Goal: Contribute content: Contribute content

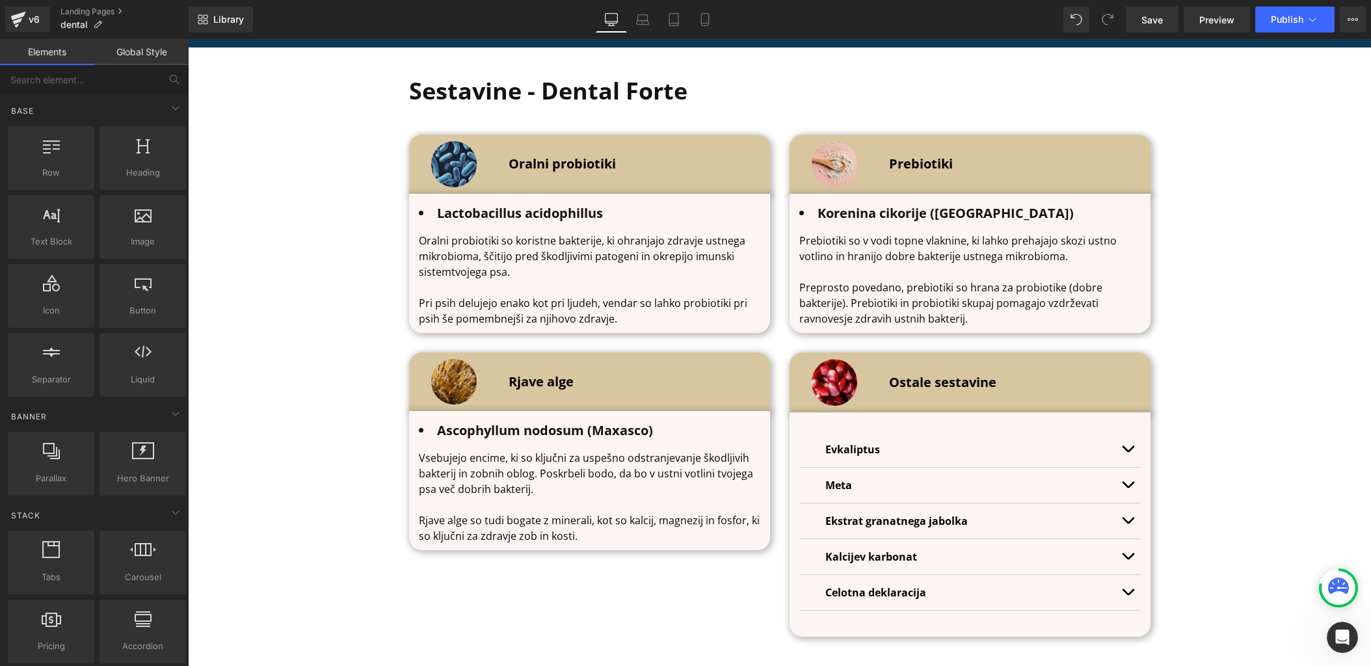
scroll to position [4273, 0]
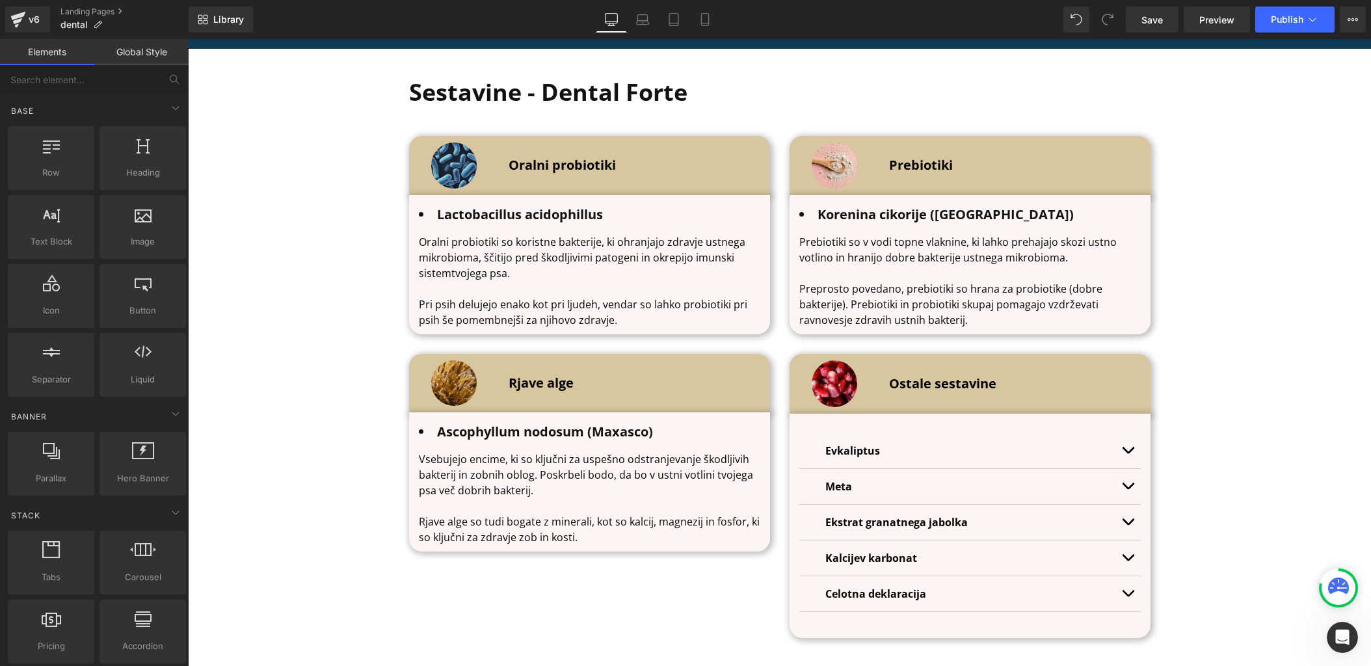
click at [457, 366] on link at bounding box center [455, 364] width 14 height 16
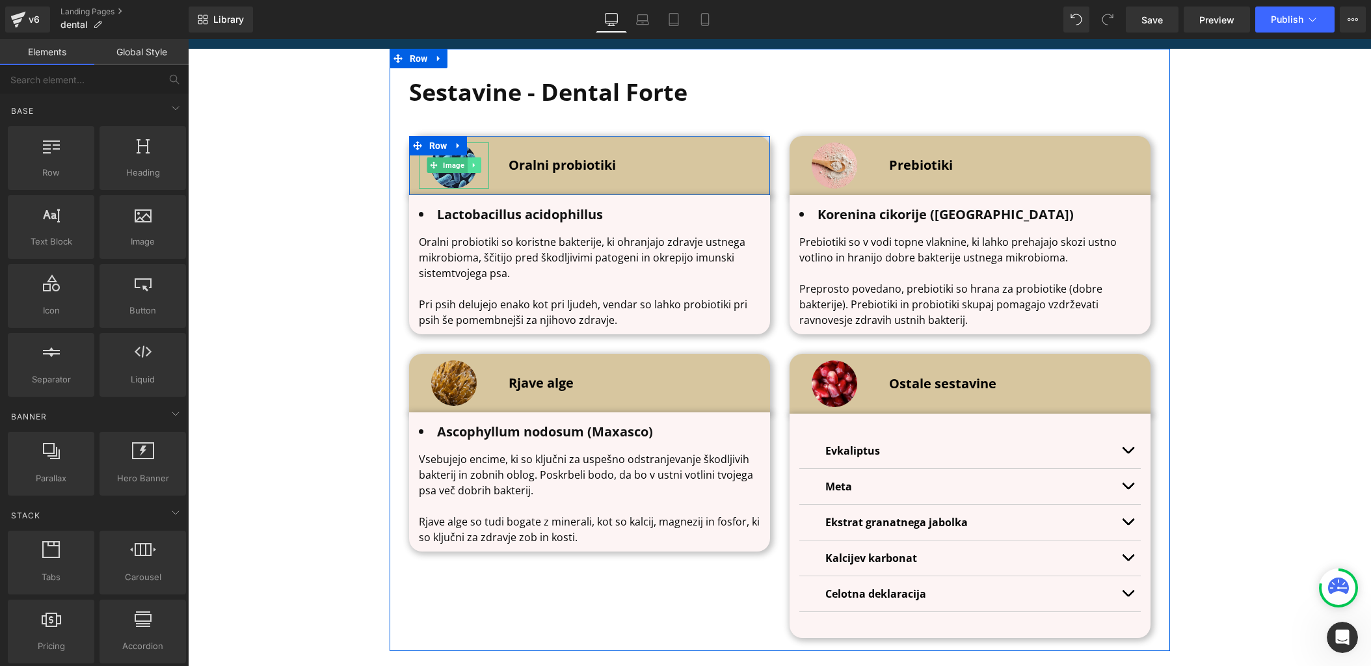
click at [470, 167] on icon at bounding box center [473, 165] width 7 height 8
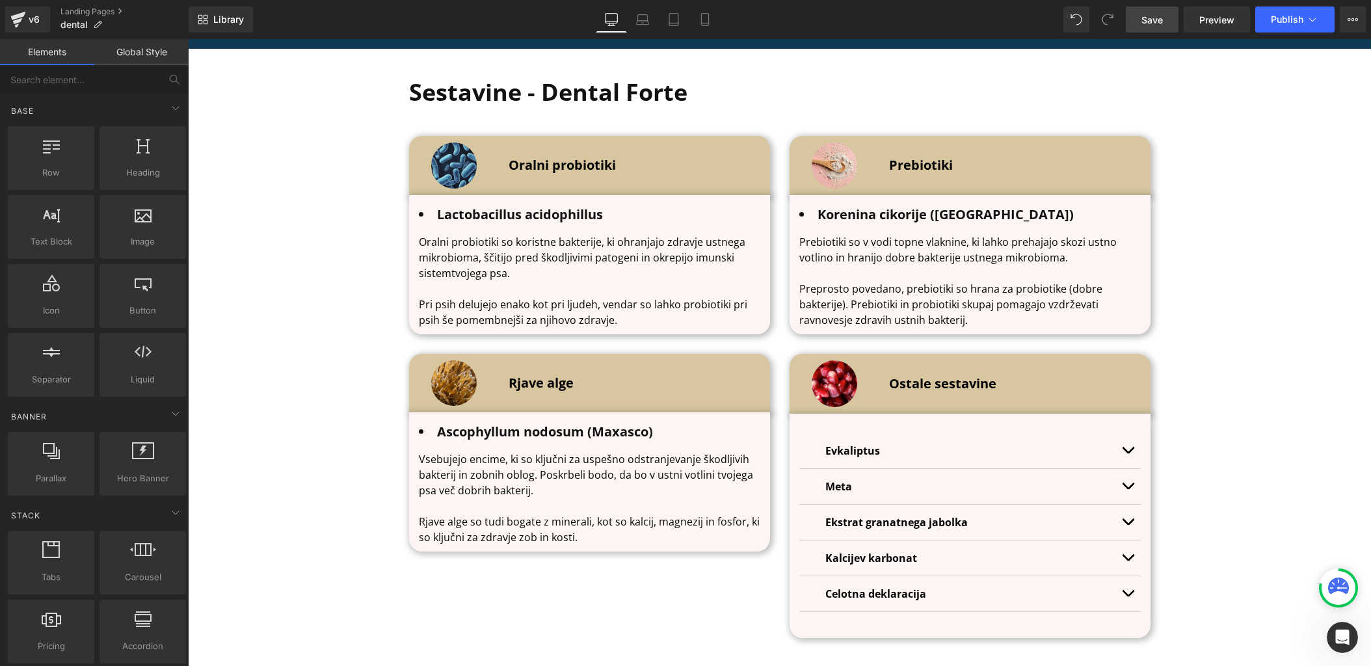
click at [1161, 18] on span "Save" at bounding box center [1152, 20] width 21 height 14
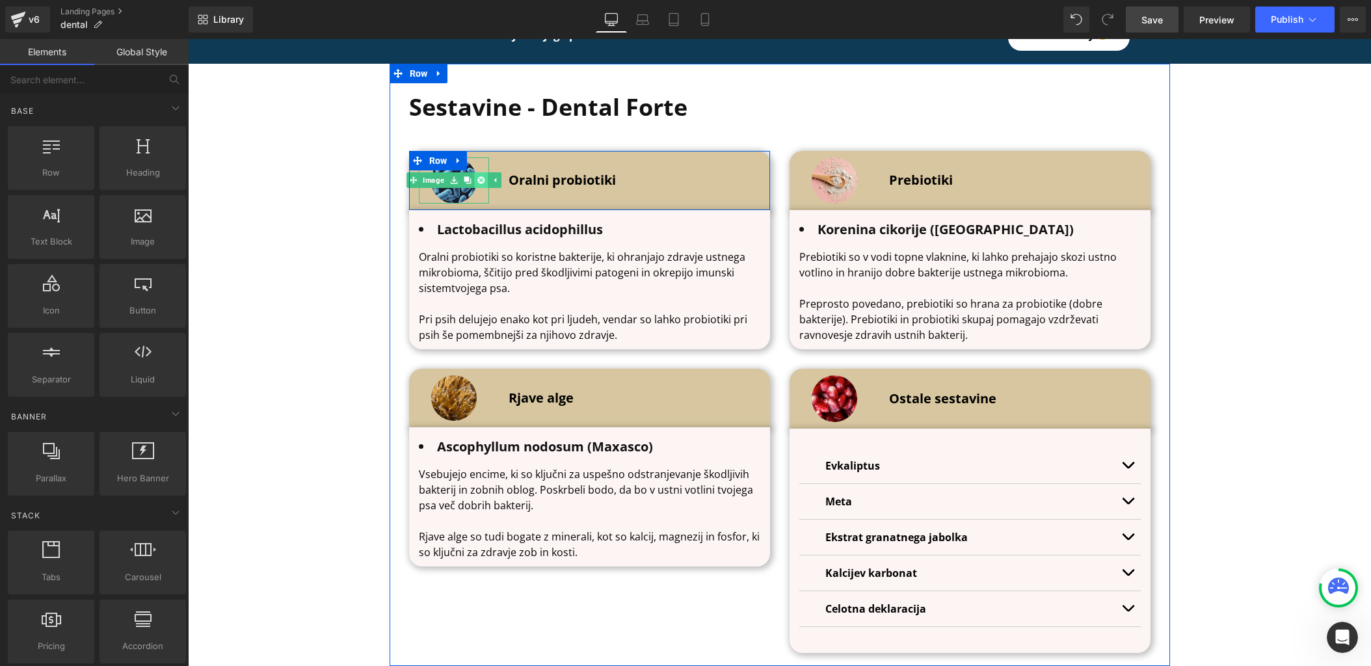
click at [481, 177] on icon at bounding box center [480, 180] width 7 height 7
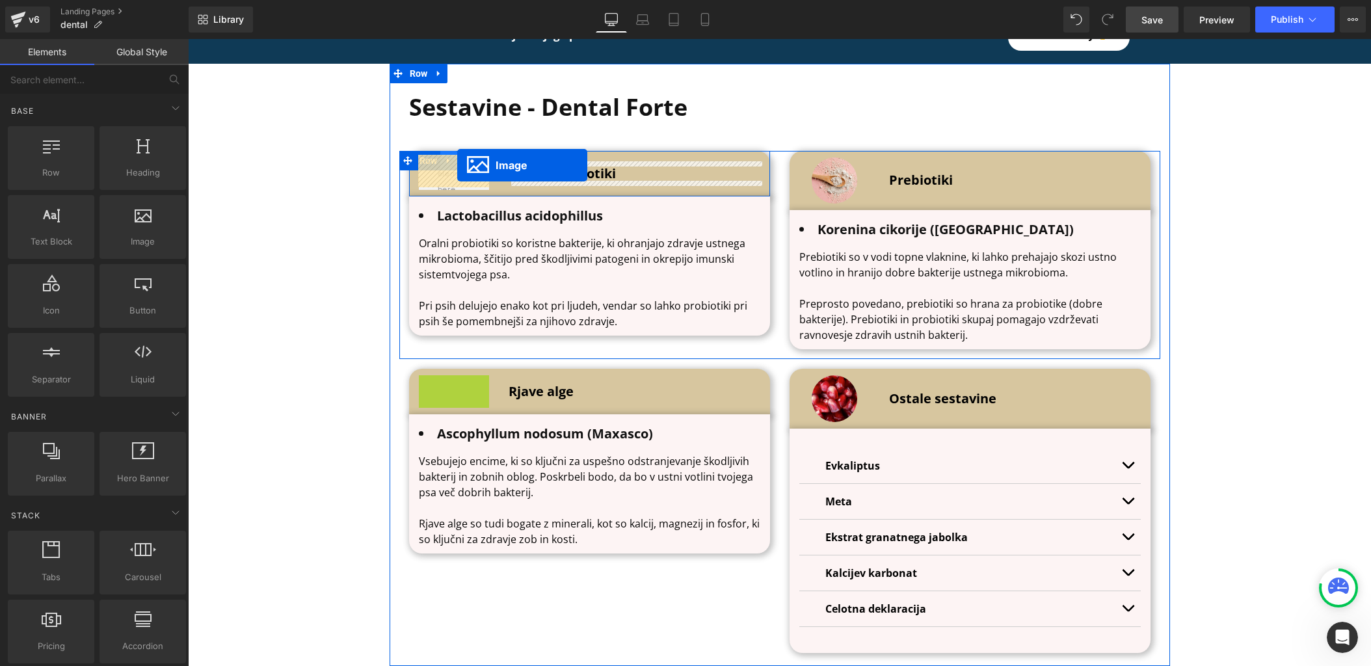
drag, startPoint x: 452, startPoint y: 397, endPoint x: 457, endPoint y: 166, distance: 231.6
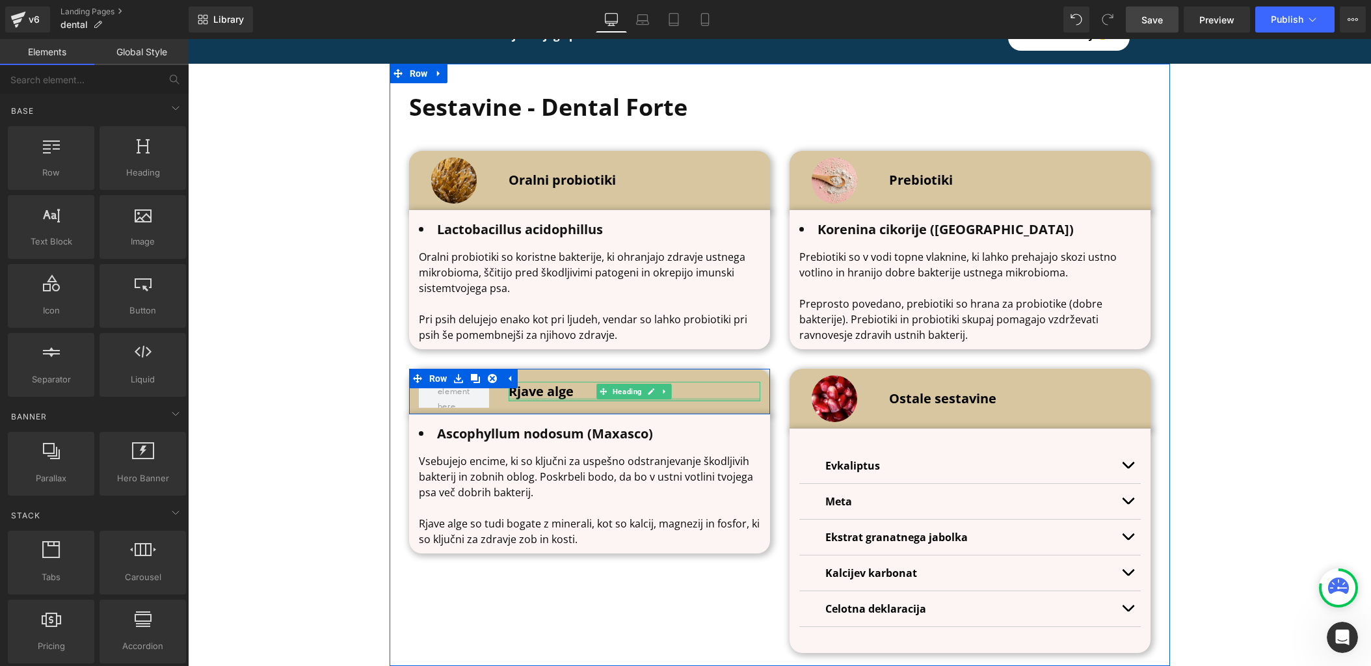
click at [531, 392] on b "Rjave alge" at bounding box center [541, 391] width 65 height 18
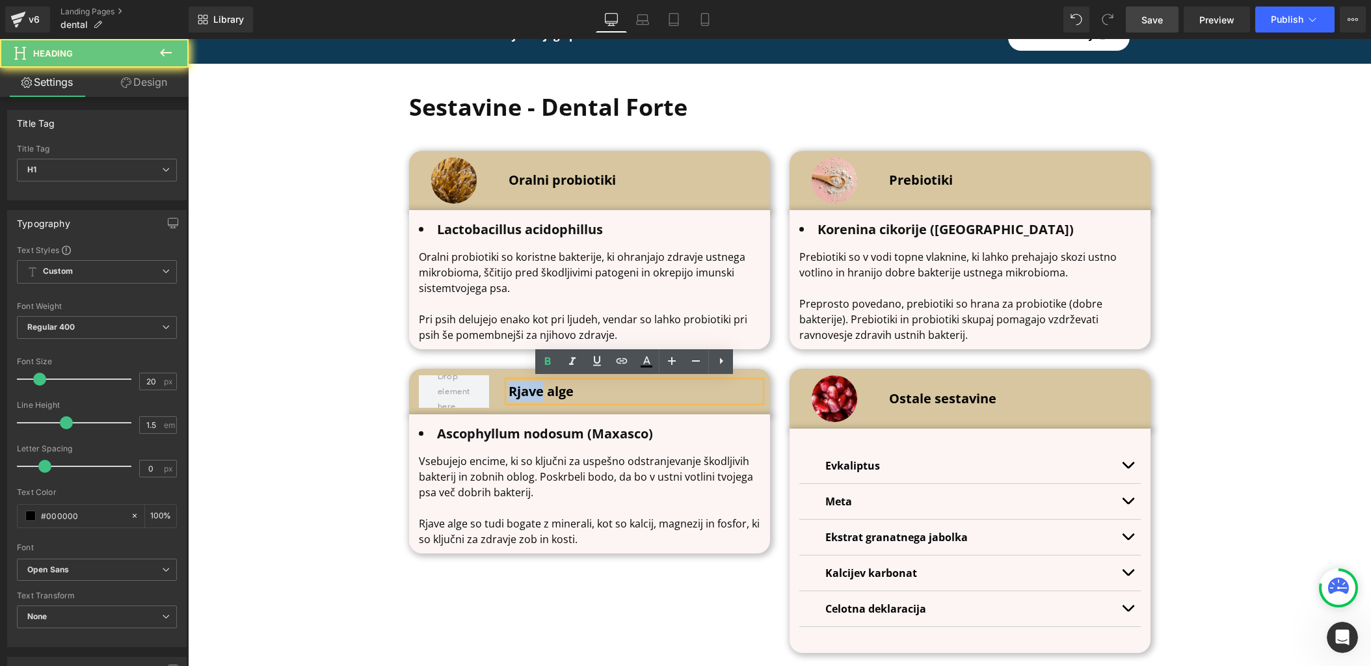
click at [531, 392] on b "Rjave alge" at bounding box center [541, 391] width 65 height 18
copy b "Rjave alge"
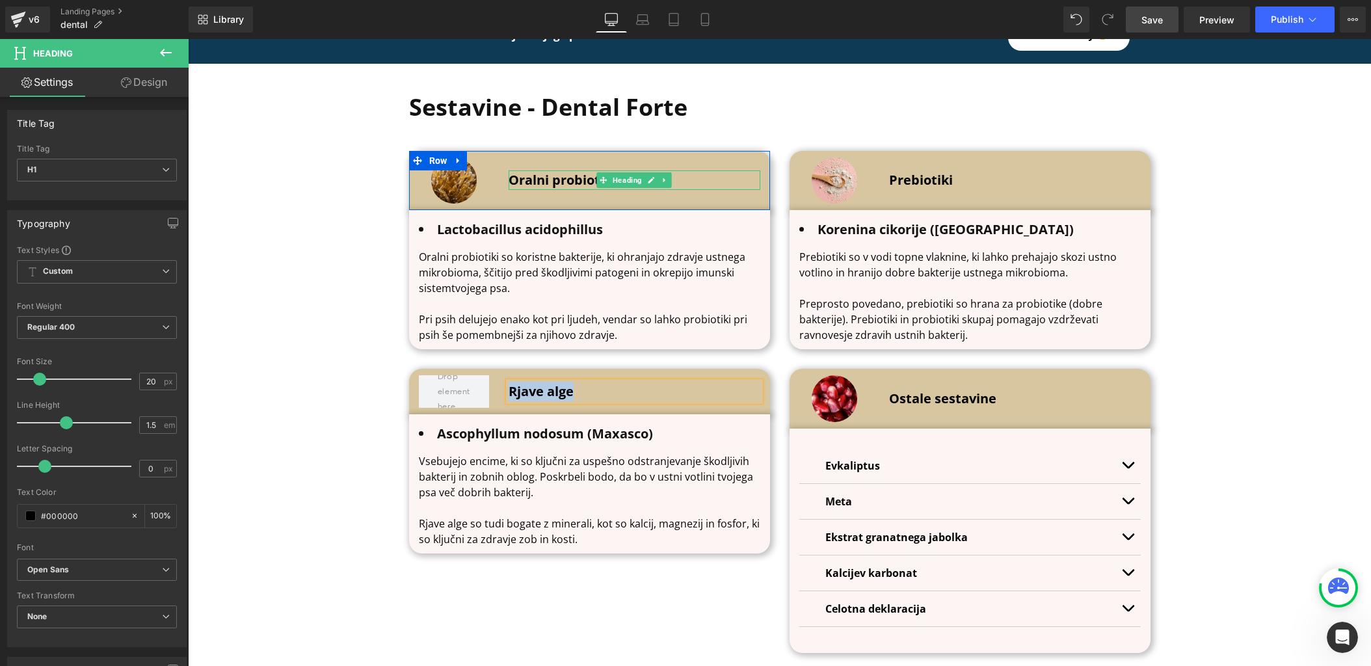
click at [545, 174] on b "Oralni probiotiki" at bounding box center [562, 180] width 107 height 18
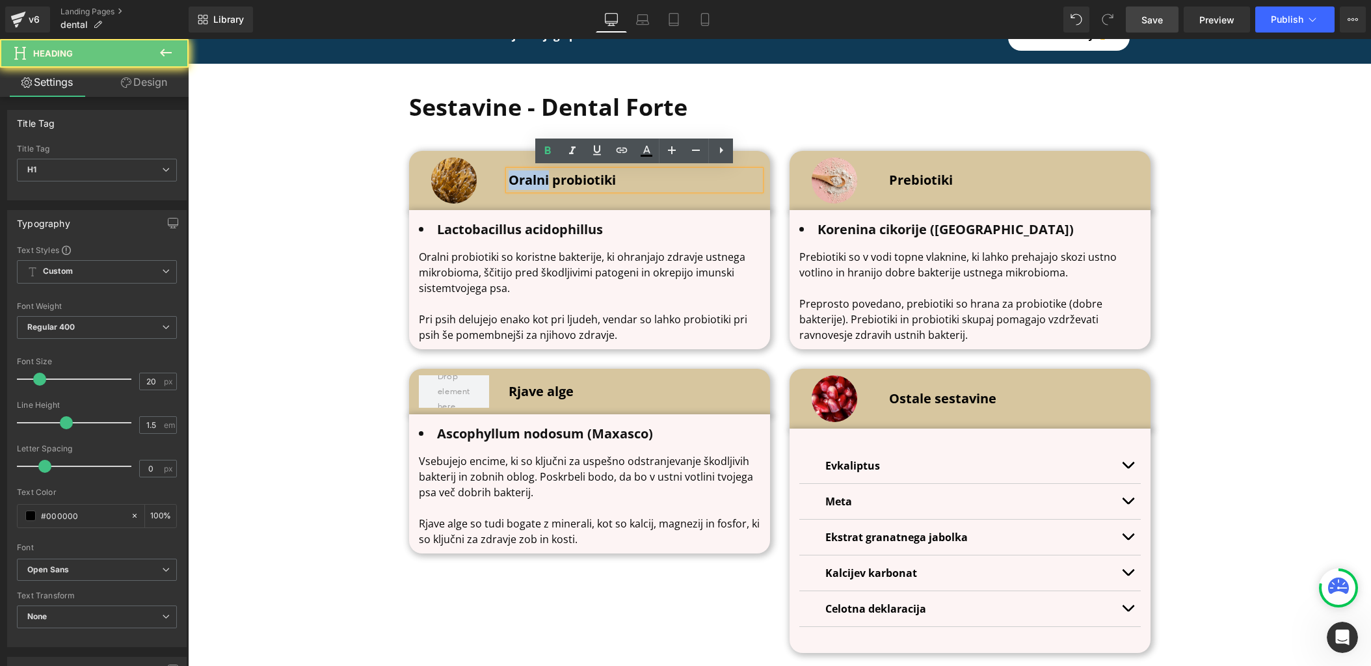
click at [545, 174] on b "Oralni probiotiki" at bounding box center [562, 180] width 107 height 18
paste div
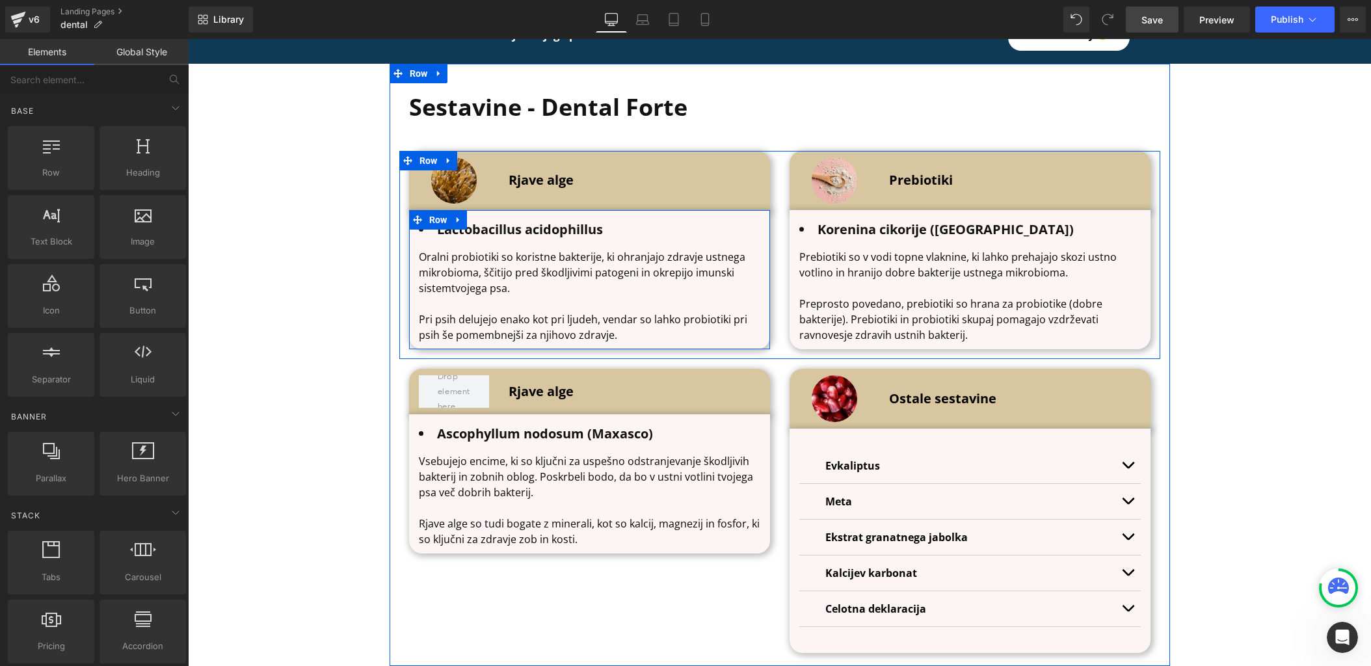
click at [496, 235] on b "Lactobacillus a" at bounding box center [485, 230] width 96 height 18
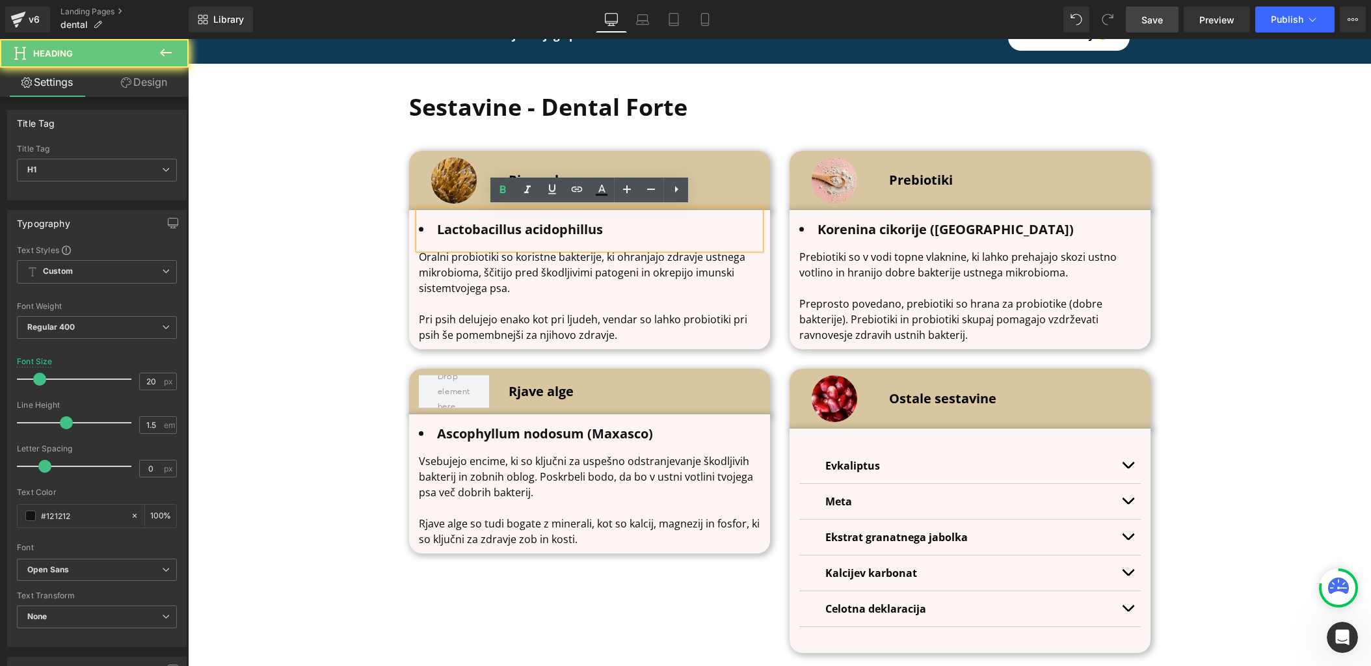
click at [498, 231] on b "Lactobacillus a" at bounding box center [485, 230] width 96 height 18
paste div
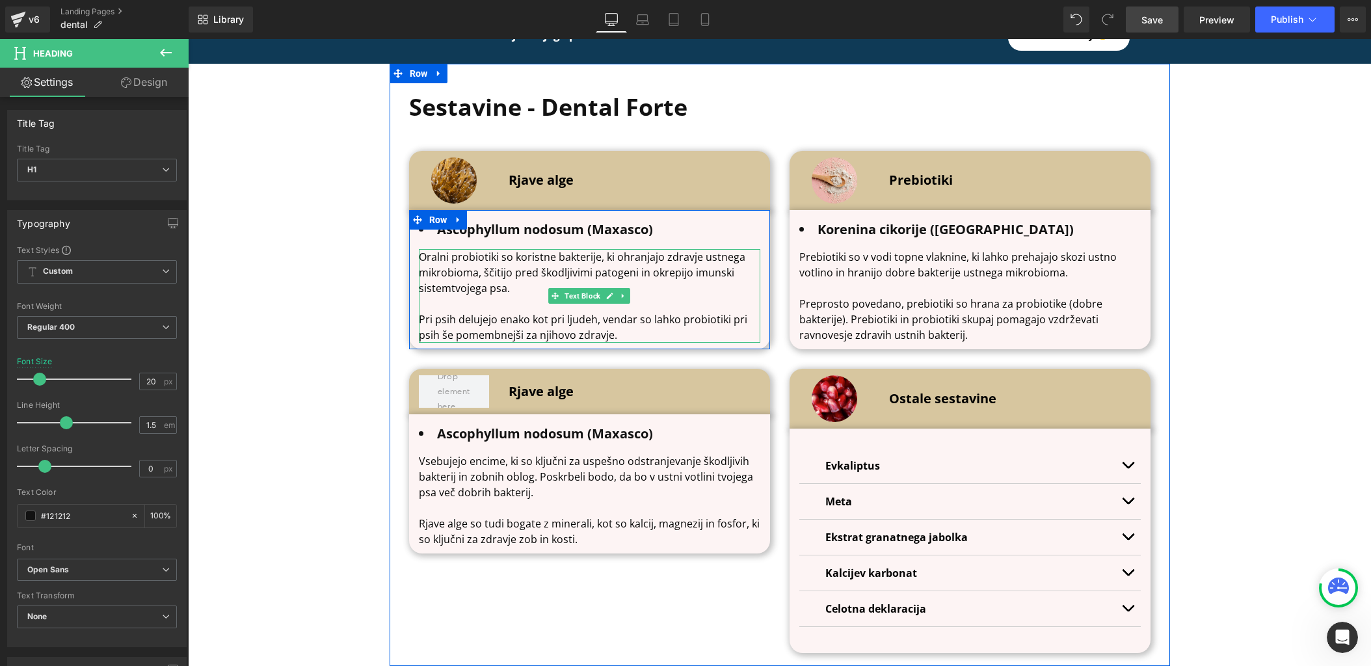
click at [487, 281] on span "tvojega psa." at bounding box center [480, 288] width 59 height 14
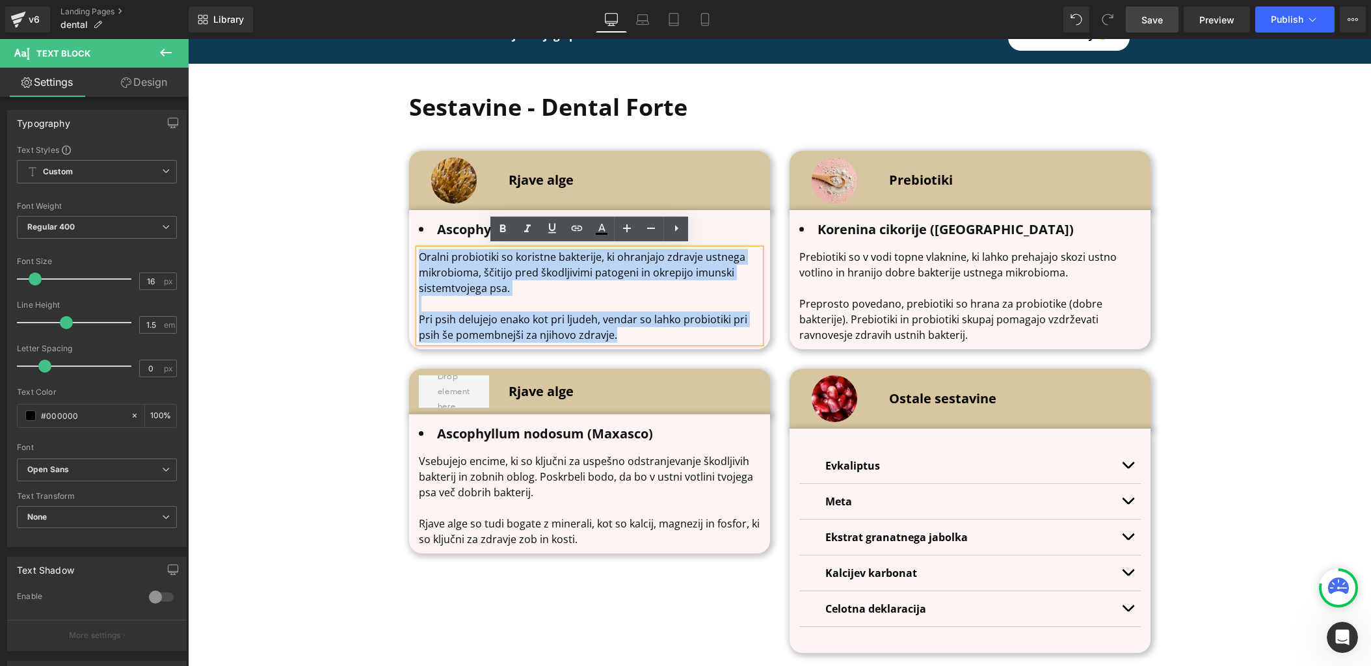
drag, startPoint x: 438, startPoint y: 255, endPoint x: 664, endPoint y: 334, distance: 239.3
click at [664, 334] on div "Oralni probiotiki so koristne bakterije, ki ohranjajo zdravje ustnega mikrobiom…" at bounding box center [590, 296] width 342 height 94
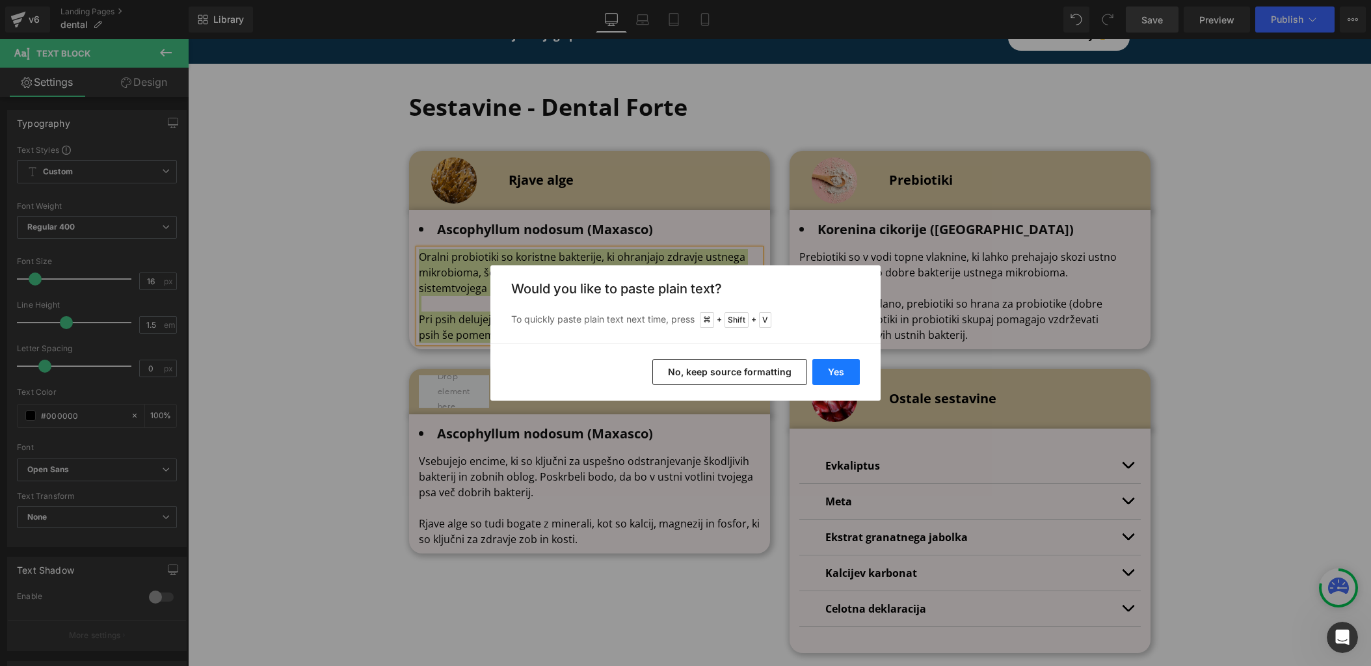
click at [831, 379] on button "Yes" at bounding box center [835, 372] width 47 height 26
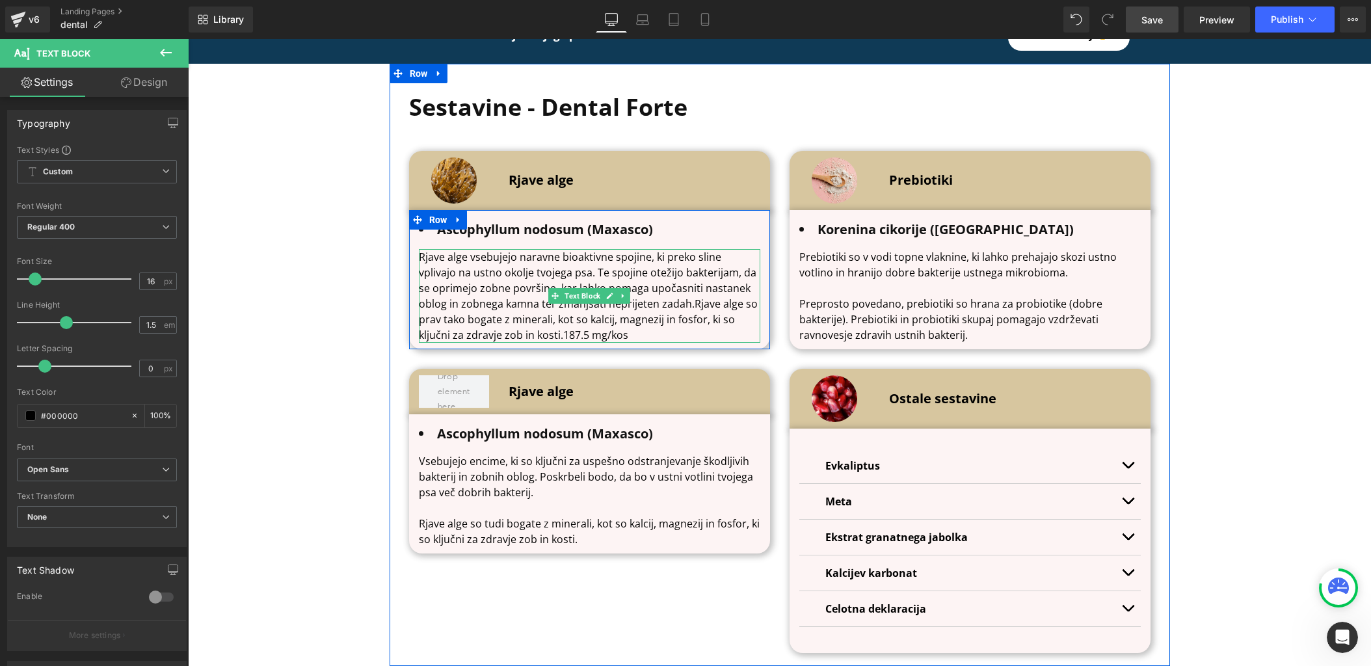
click at [693, 300] on p "Rjave alge vsebujejo naravne bioaktivne spojine, ki preko sline vplivajo na ust…" at bounding box center [590, 296] width 342 height 94
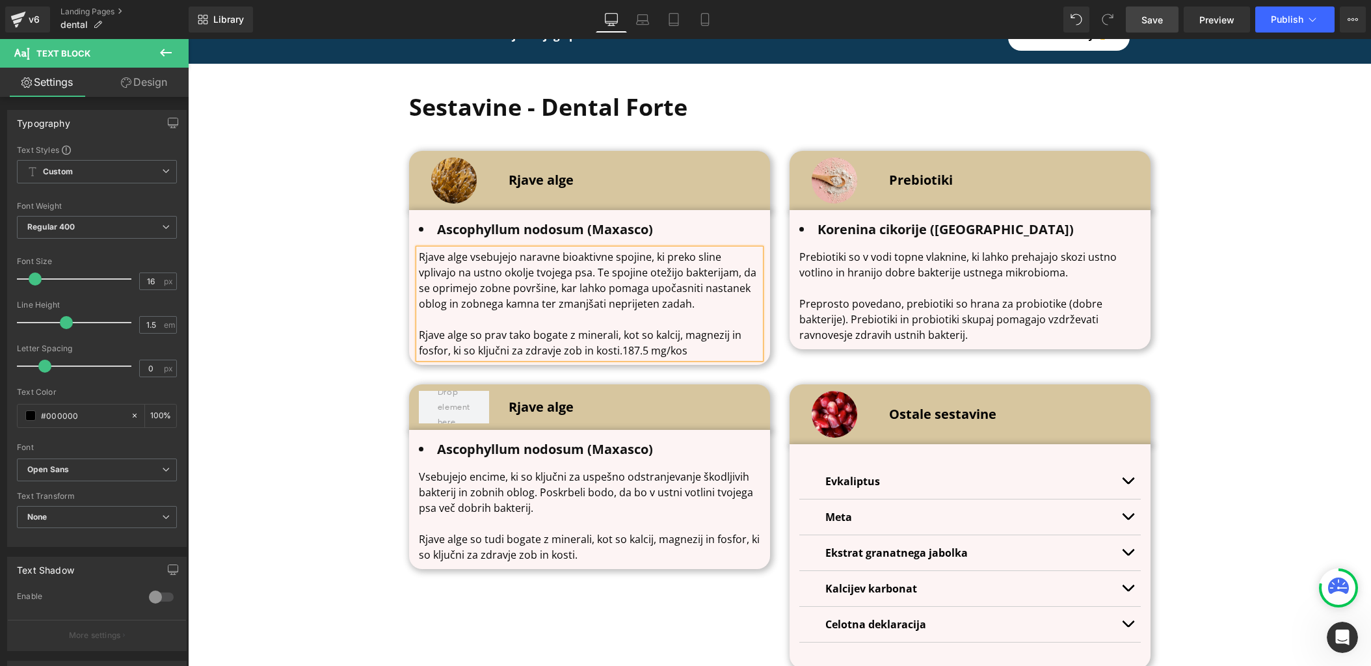
click at [622, 349] on p "Rjave alge so prav tako bogate z minerali, kot so kalcij, magnezij in fosfor, k…" at bounding box center [590, 342] width 342 height 31
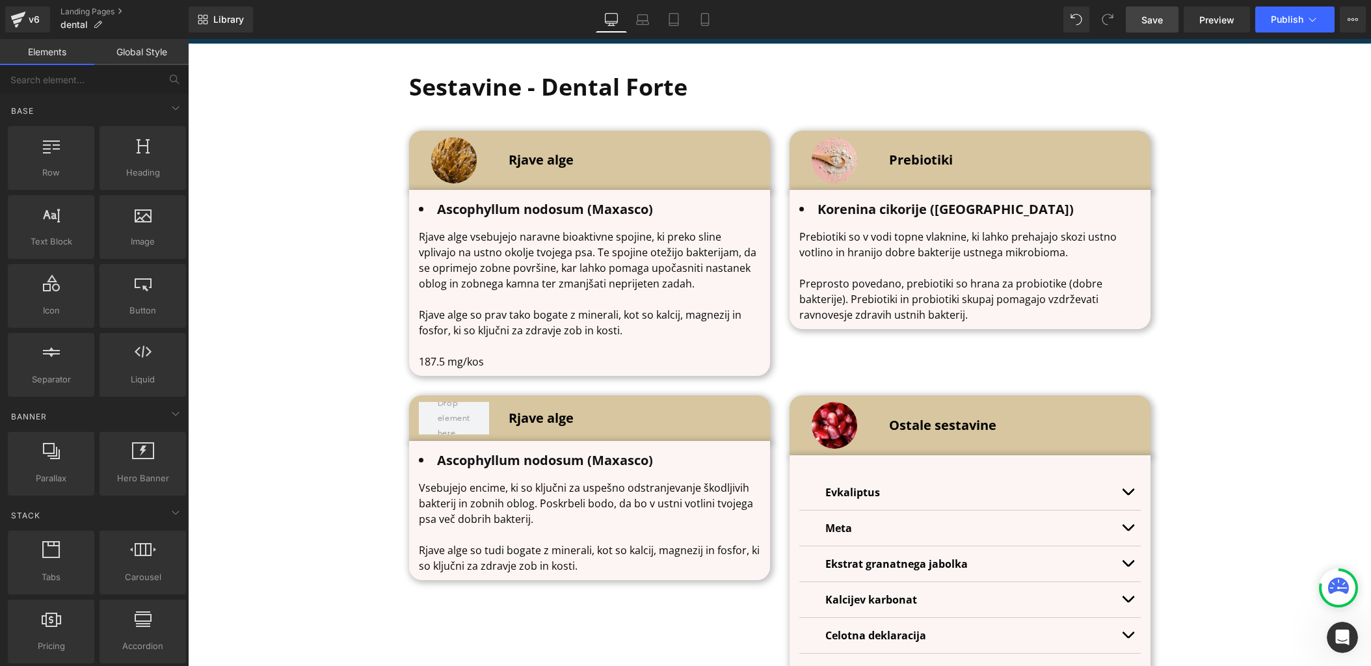
scroll to position [4283, 0]
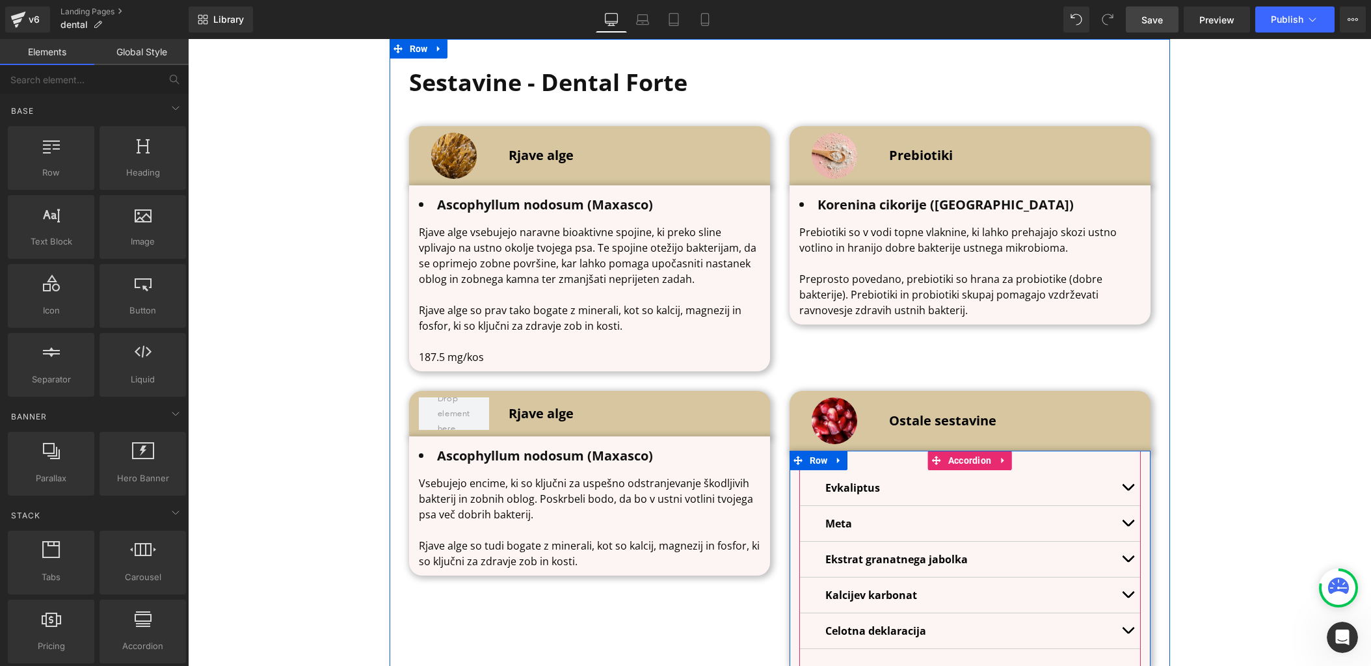
click at [976, 500] on div "Evkaliptus Text Block" at bounding box center [970, 488] width 342 height 36
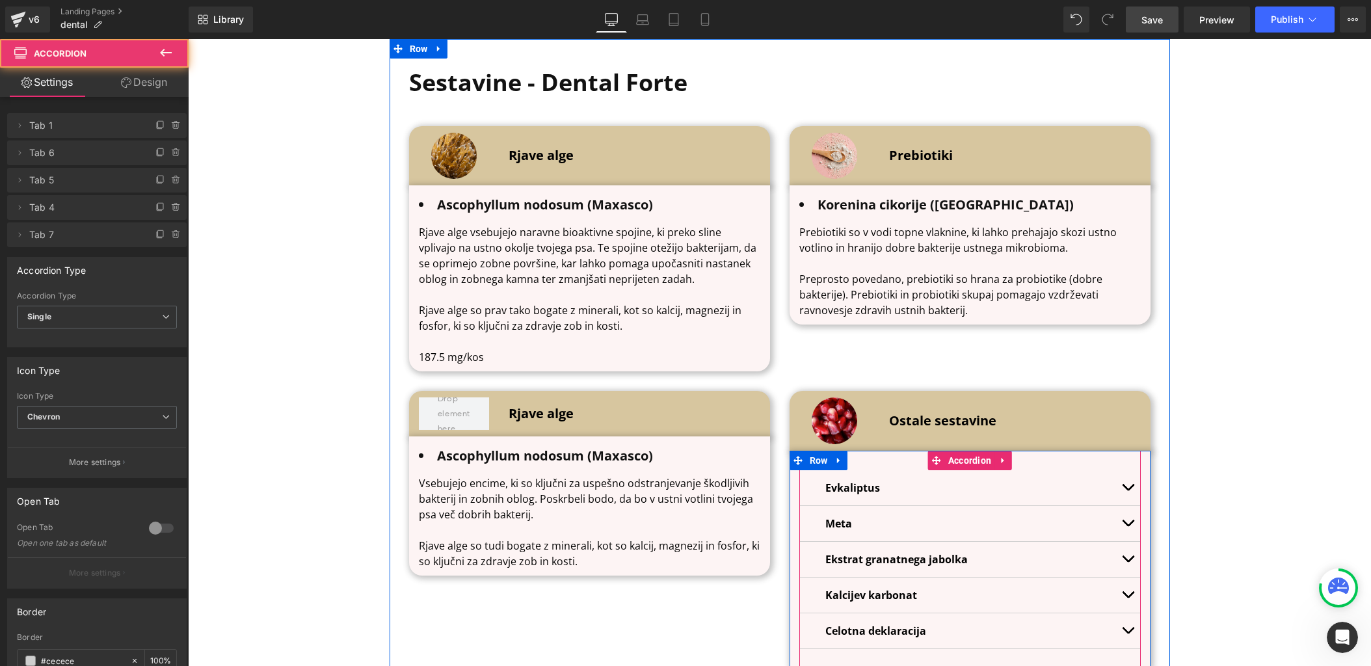
click at [981, 492] on div "Evkaliptus Text Block" at bounding box center [969, 488] width 289 height 16
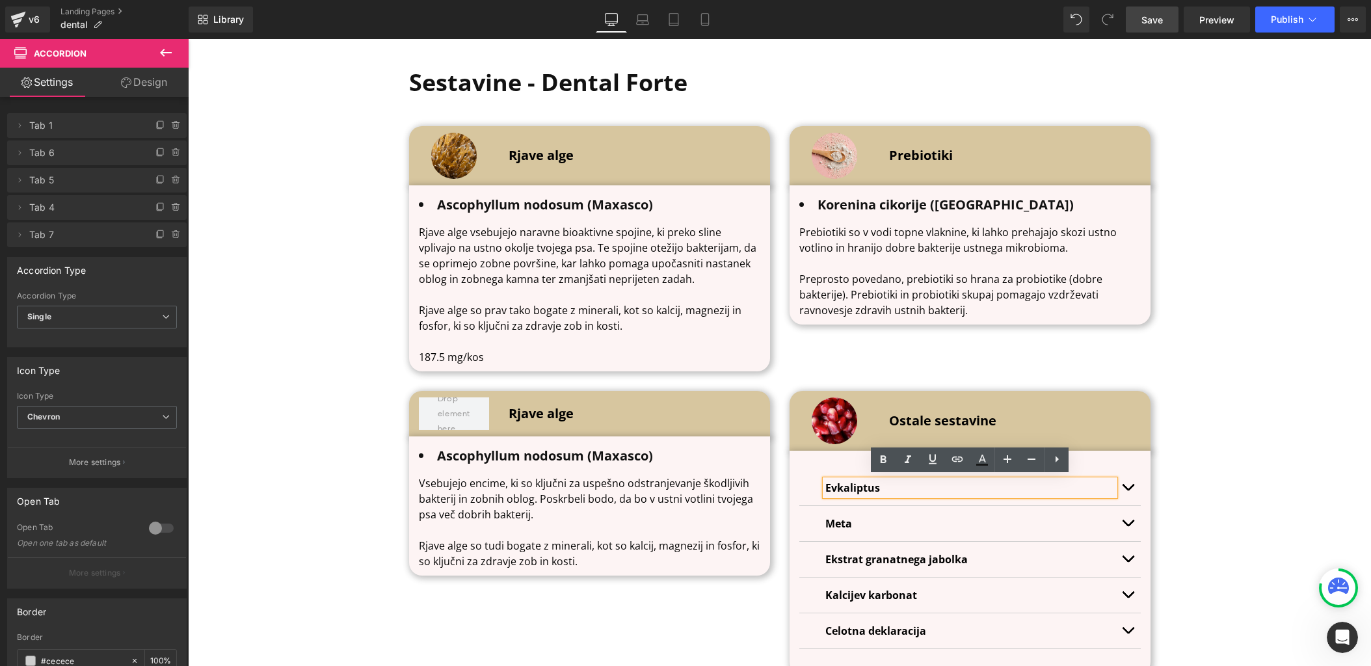
click at [1129, 482] on button "button" at bounding box center [1128, 487] width 26 height 35
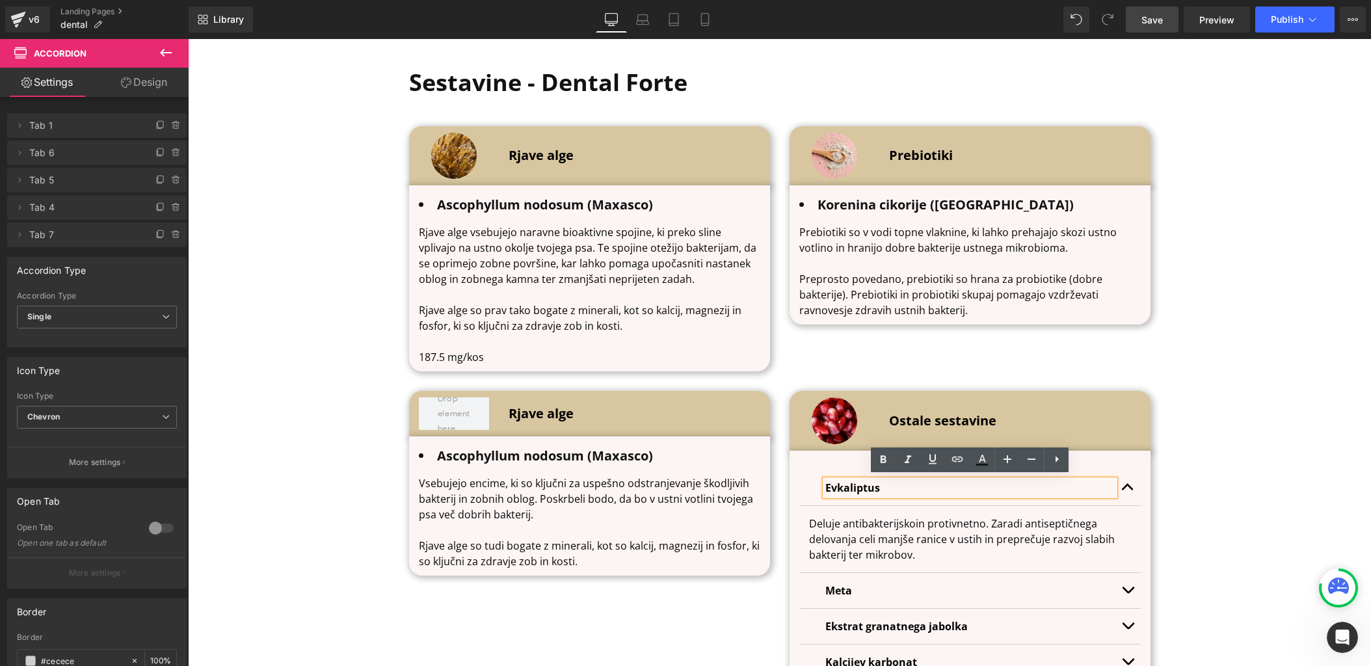
click at [1130, 490] on button "button" at bounding box center [1128, 487] width 26 height 35
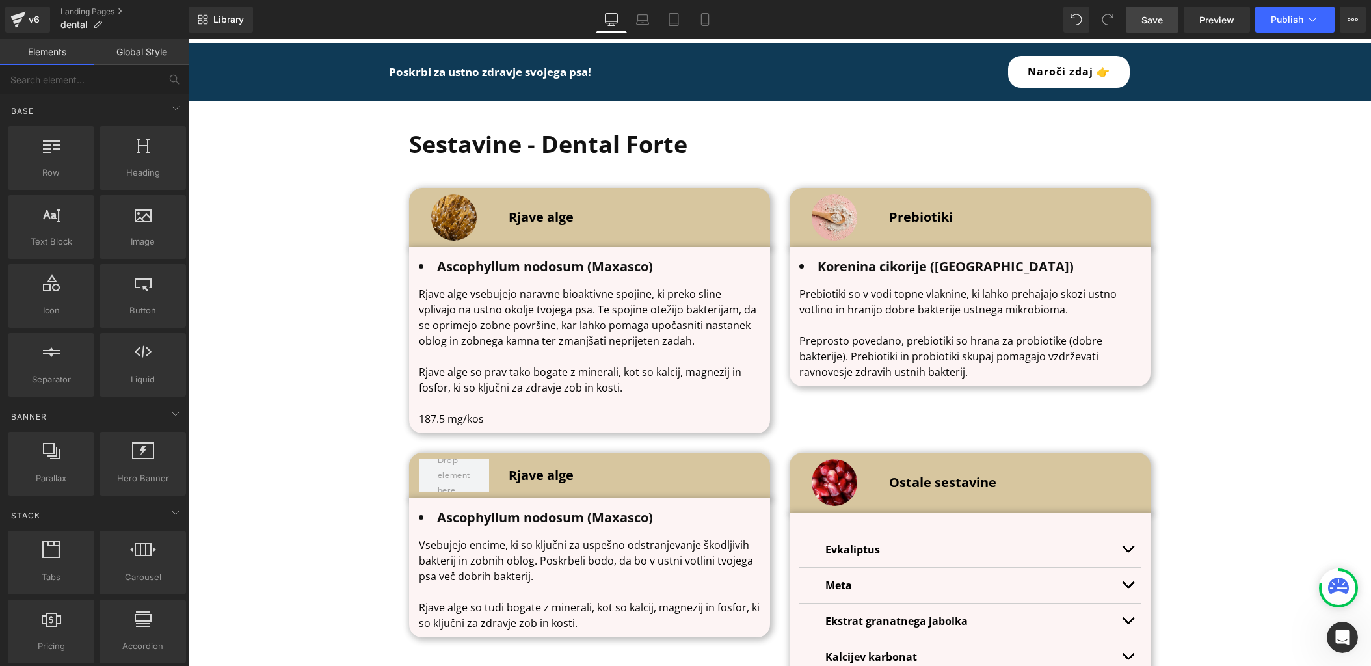
scroll to position [4220, 0]
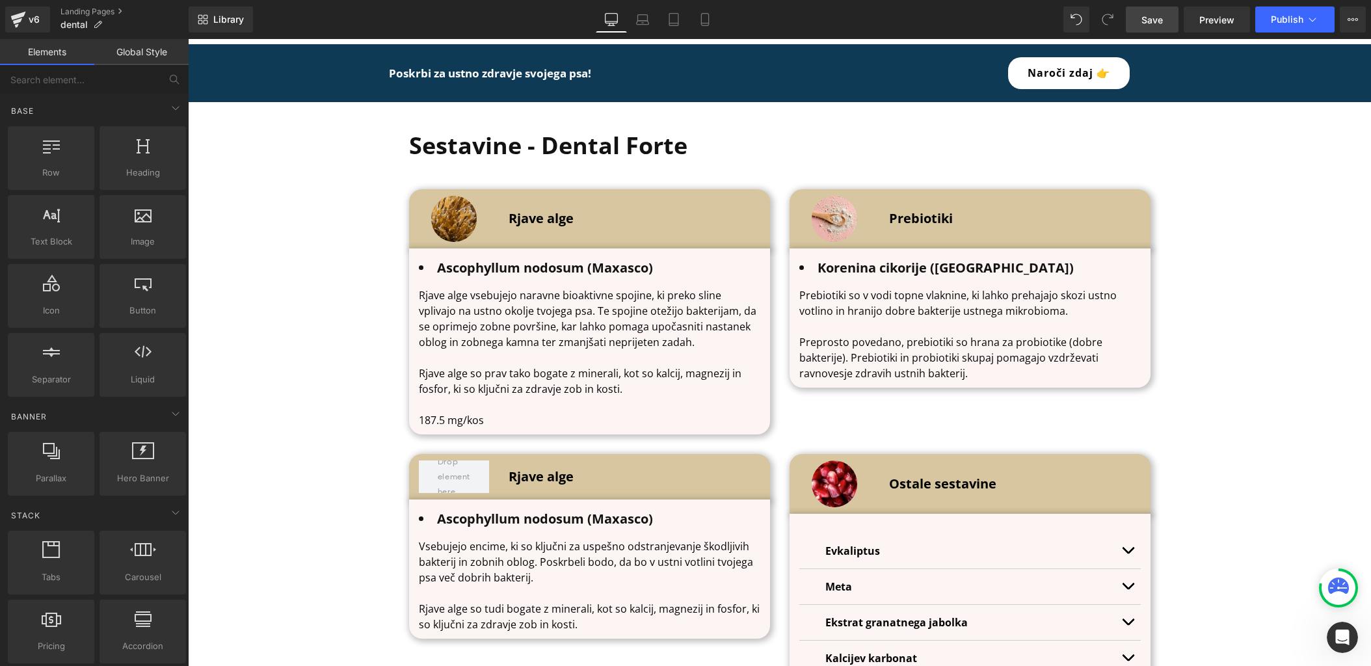
click at [658, 318] on p "Rjave alge vsebujejo naravne bioaktivne spojine, ki preko sline vplivajo na ust…" at bounding box center [590, 319] width 342 height 62
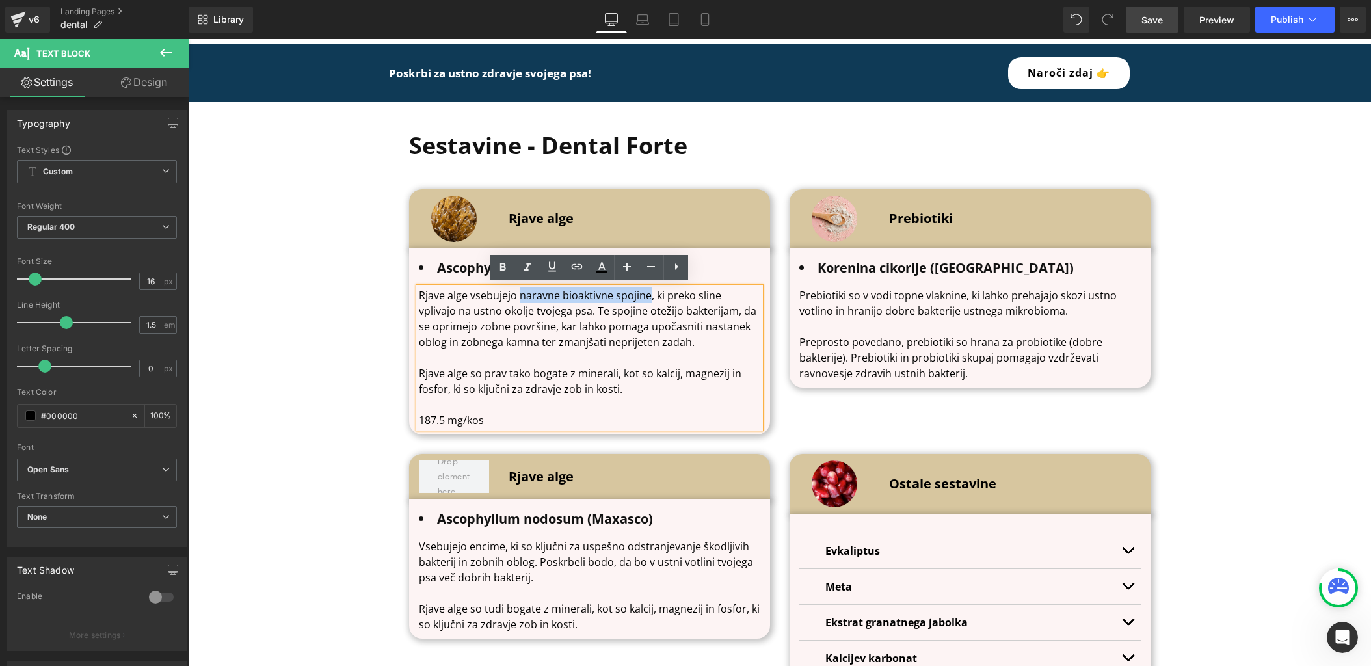
drag, startPoint x: 519, startPoint y: 291, endPoint x: 649, endPoint y: 291, distance: 129.5
click at [649, 291] on p "Rjave alge vsebujejo naravne bioaktivne spojine, ki preko sline vplivajo na ust…" at bounding box center [590, 319] width 342 height 62
drag, startPoint x: 508, startPoint y: 270, endPoint x: 194, endPoint y: 318, distance: 317.9
click at [508, 270] on icon at bounding box center [503, 268] width 16 height 16
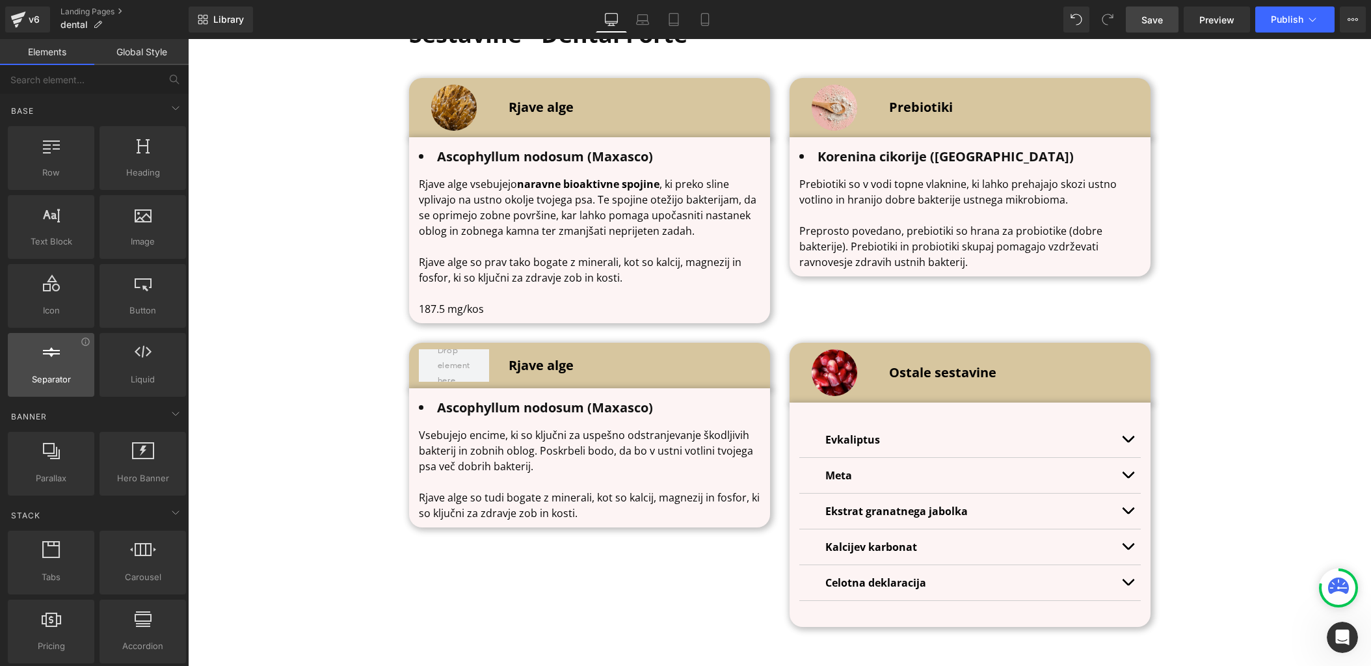
scroll to position [4327, 0]
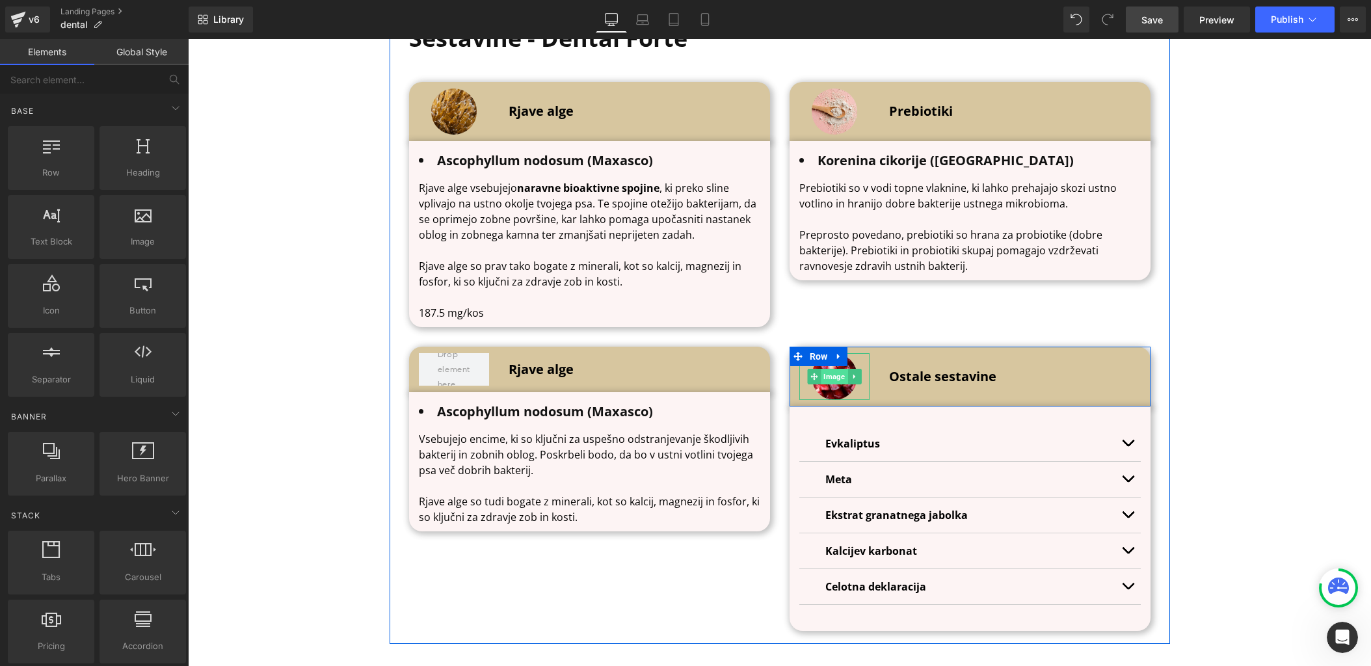
click at [838, 374] on span "Image" at bounding box center [834, 377] width 27 height 16
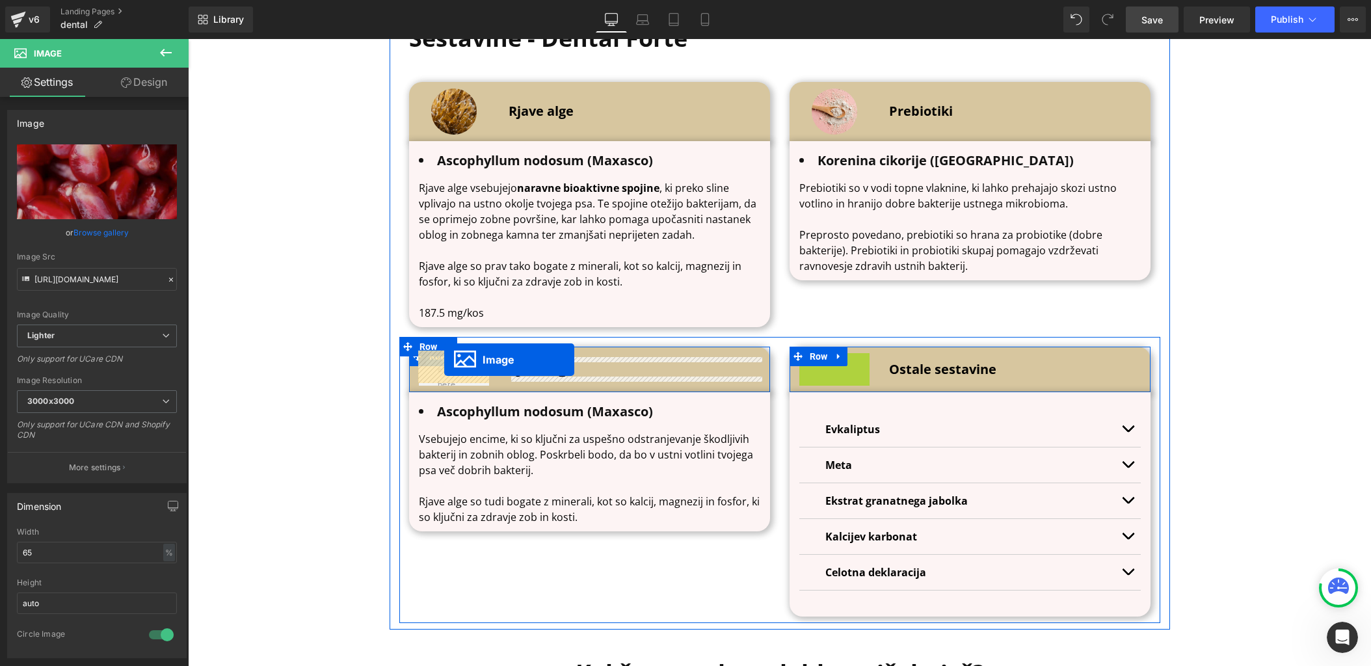
drag, startPoint x: 817, startPoint y: 376, endPoint x: 444, endPoint y: 360, distance: 373.1
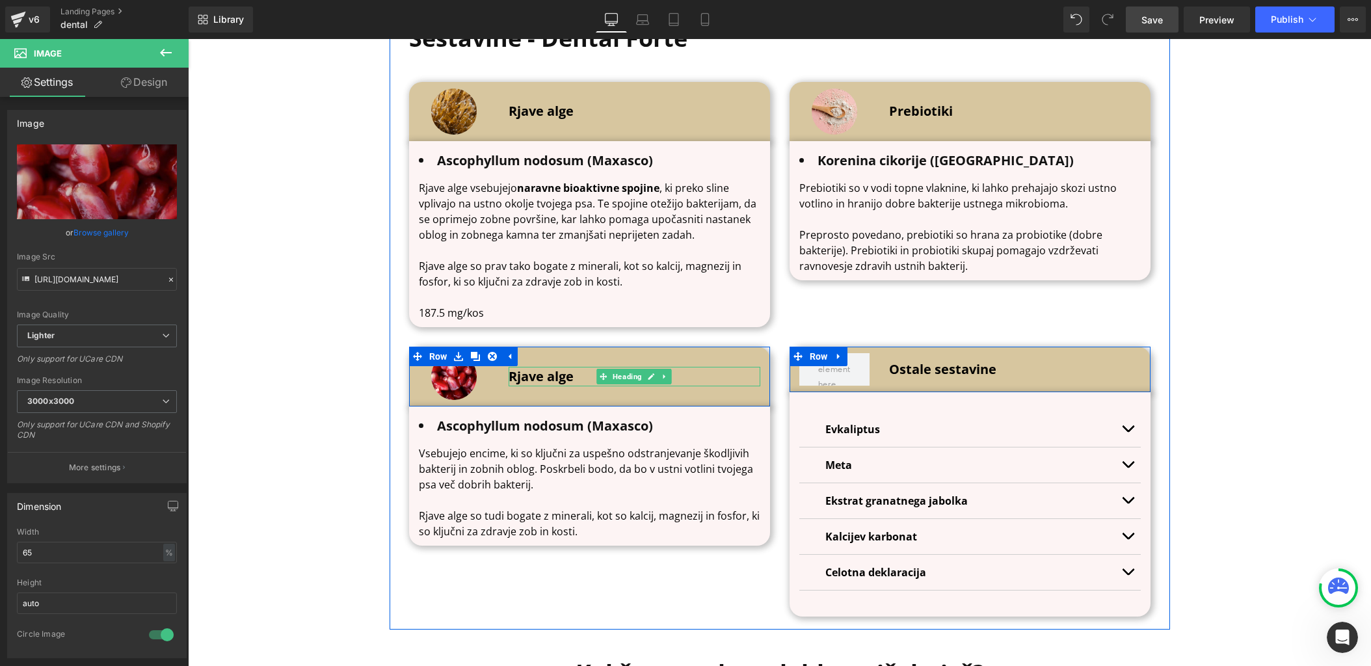
click at [524, 372] on b "Rjave alge" at bounding box center [541, 377] width 65 height 18
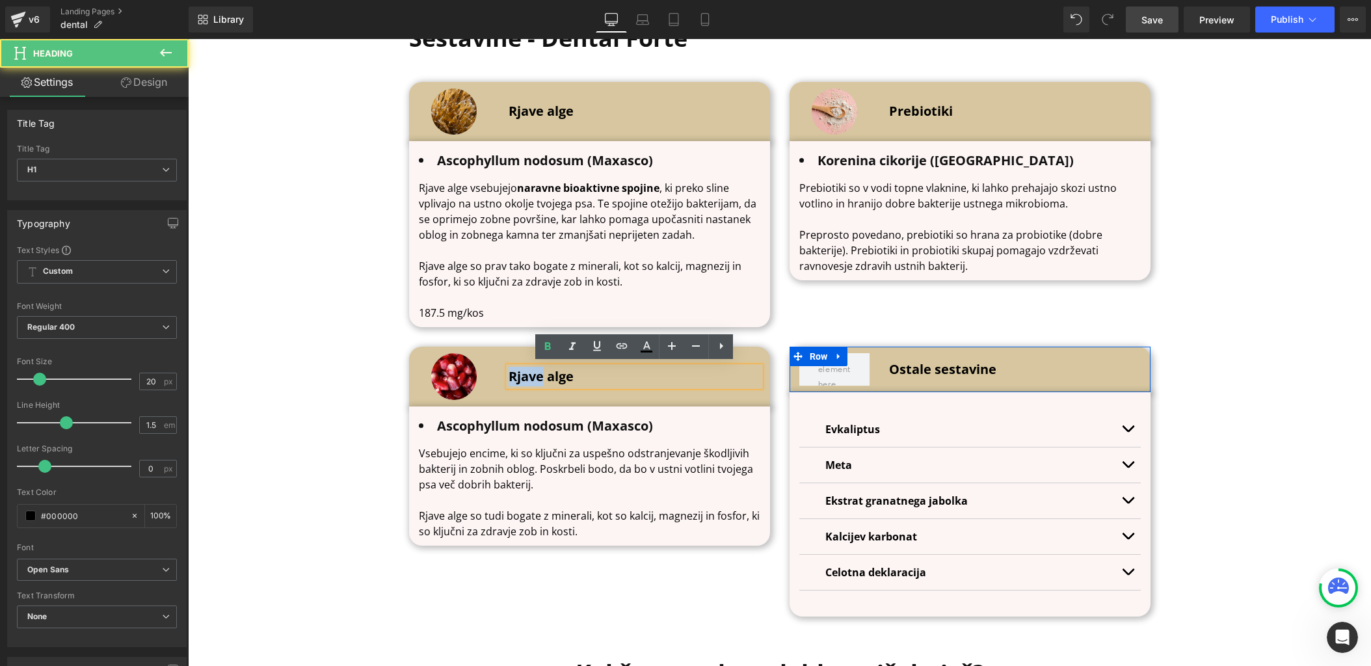
click at [524, 372] on b "Rjave alge" at bounding box center [541, 377] width 65 height 18
paste div
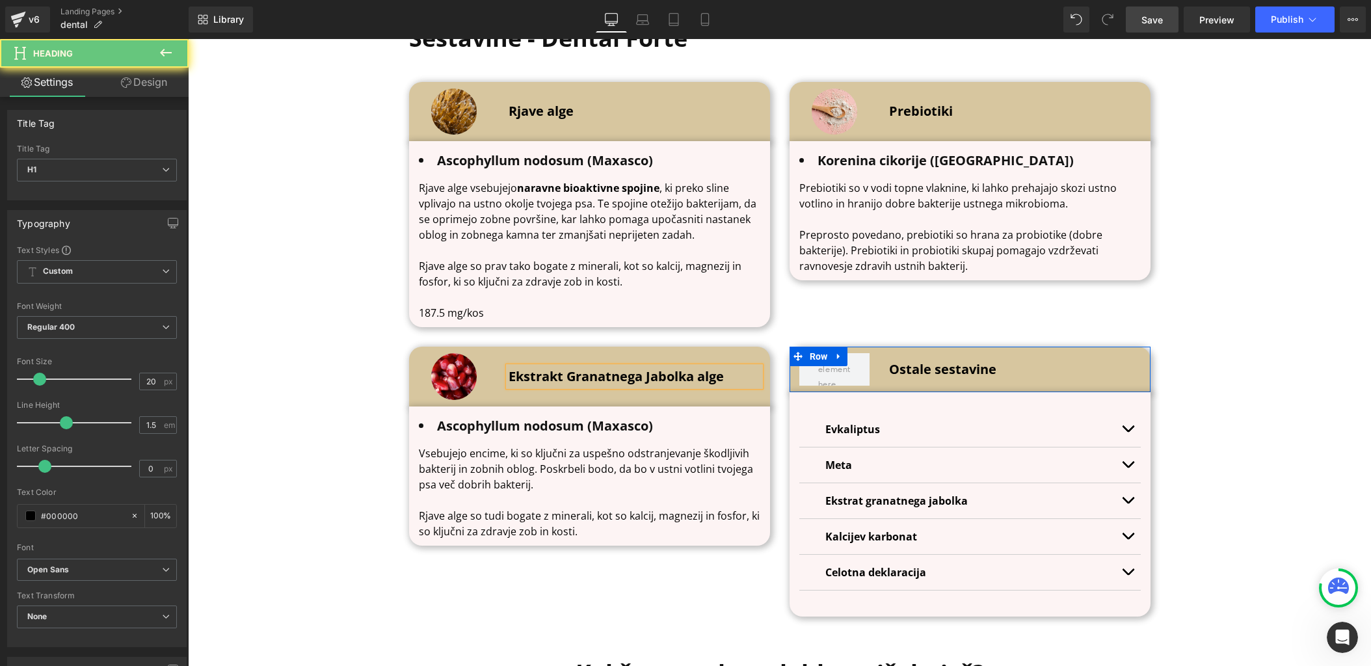
click at [524, 372] on b "Ekstrakt Granatnega Jabolka alge" at bounding box center [616, 377] width 215 height 18
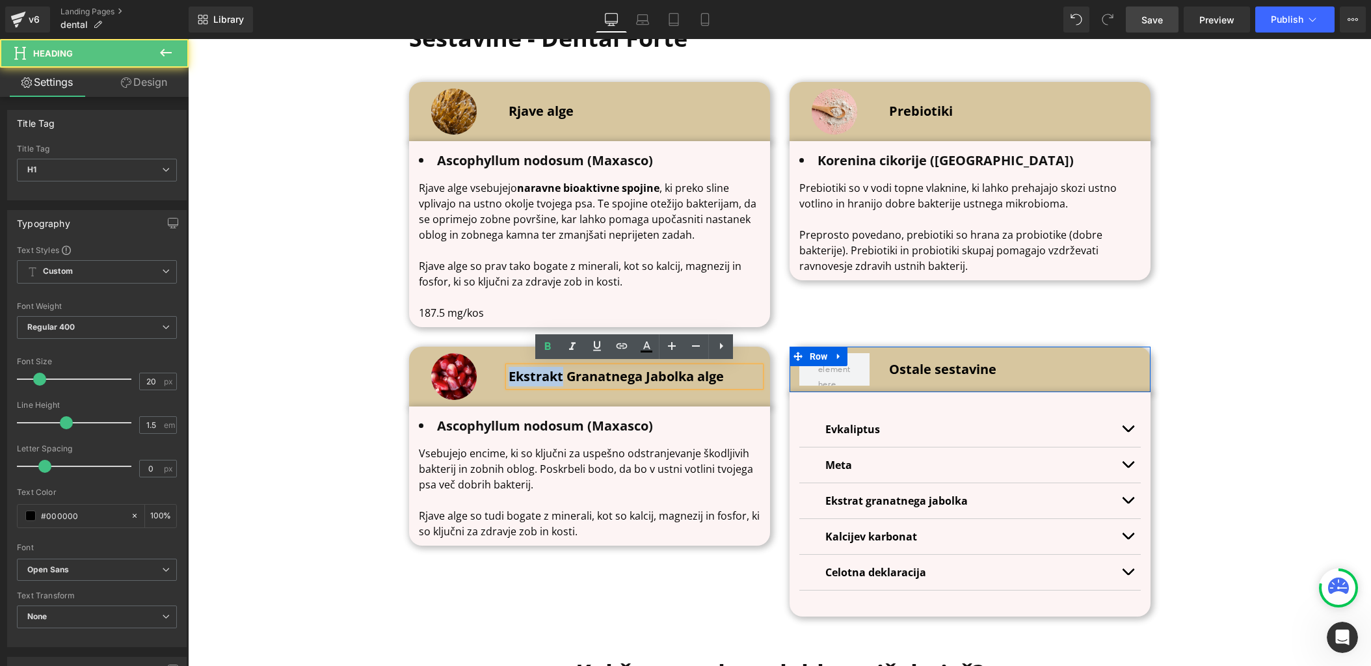
click at [524, 372] on b "Ekstrakt Granatnega Jabolka alge" at bounding box center [616, 377] width 215 height 18
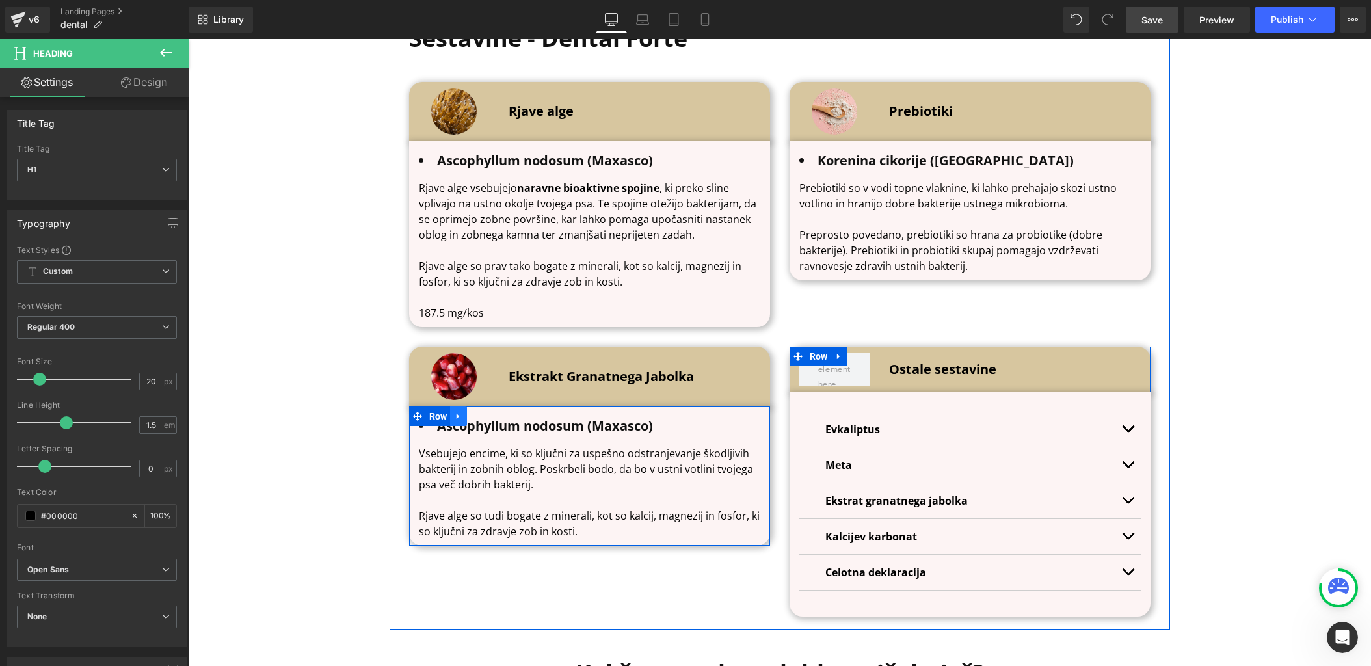
click at [455, 419] on link at bounding box center [458, 417] width 17 height 20
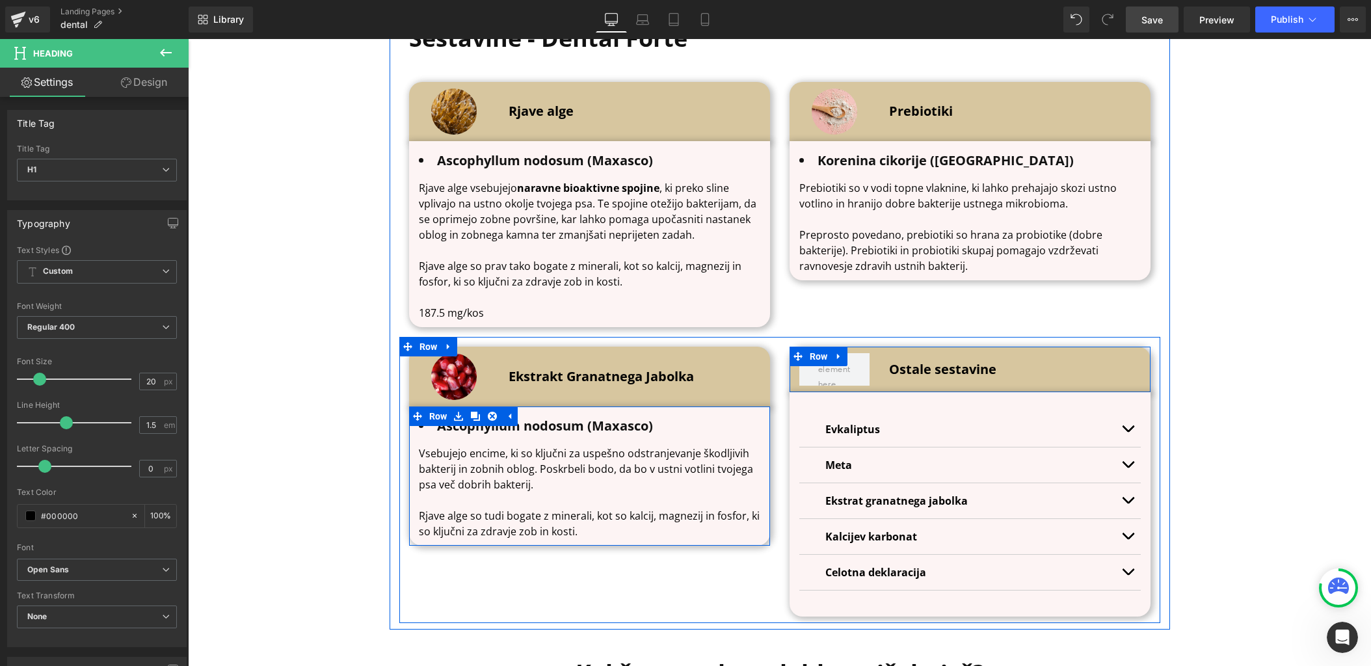
click at [481, 425] on b "Ascophyllum nodosum (Maxasco)" at bounding box center [545, 426] width 216 height 18
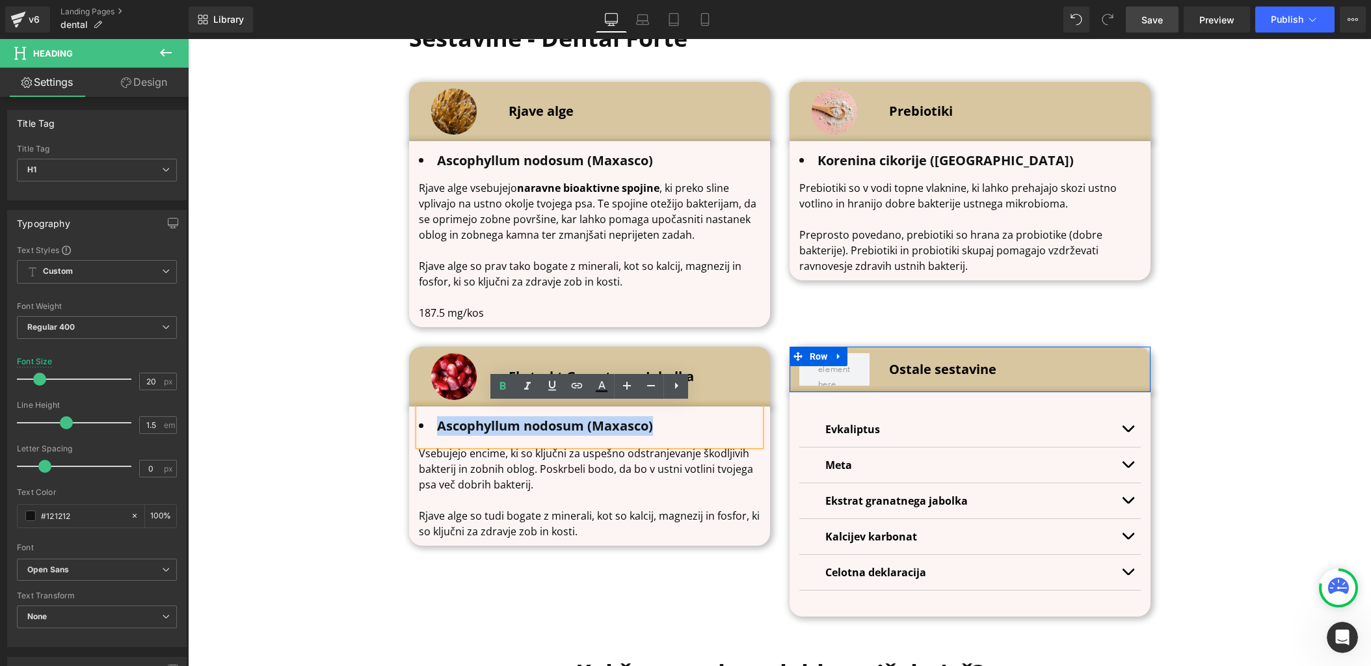
drag, startPoint x: 438, startPoint y: 425, endPoint x: 737, endPoint y: 425, distance: 298.6
click at [737, 425] on li "Ascophyllum nodosum (Maxasco)" at bounding box center [590, 426] width 342 height 20
paste div
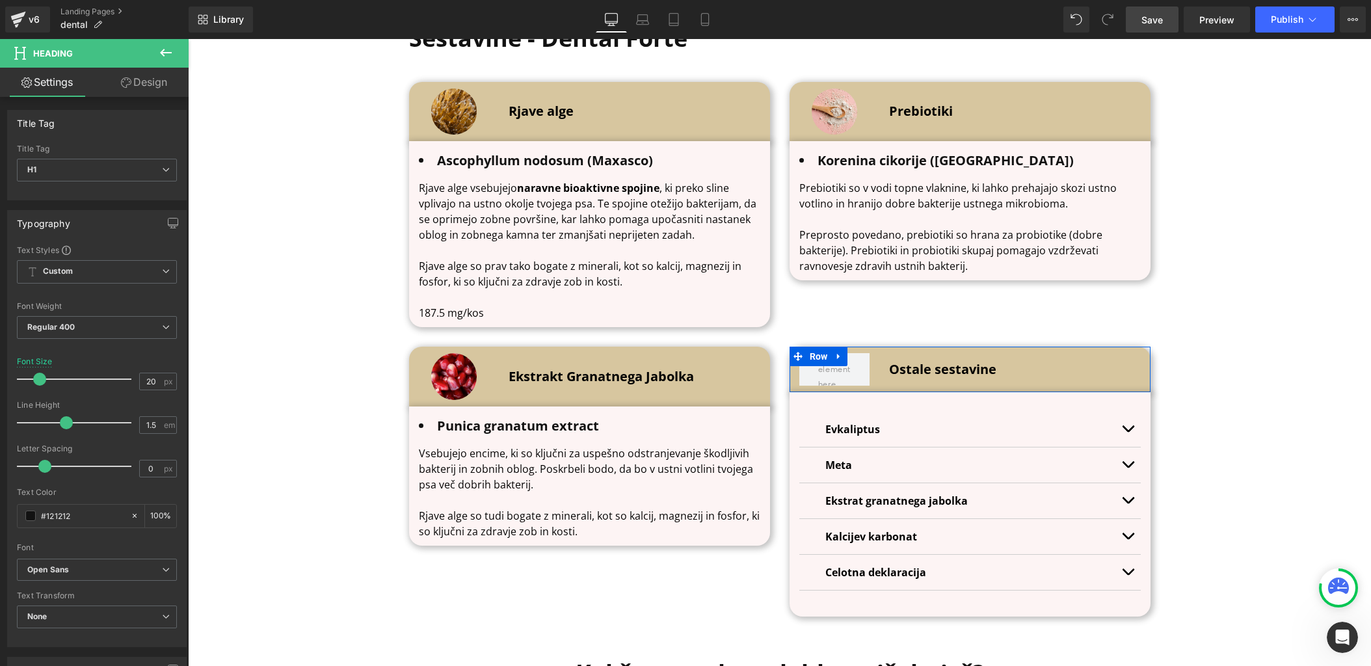
click at [541, 516] on span "Rjave alge so tudi bogate z minerali, kot so kalcij, magnezij in fosfor, ki so …" at bounding box center [589, 524] width 341 height 30
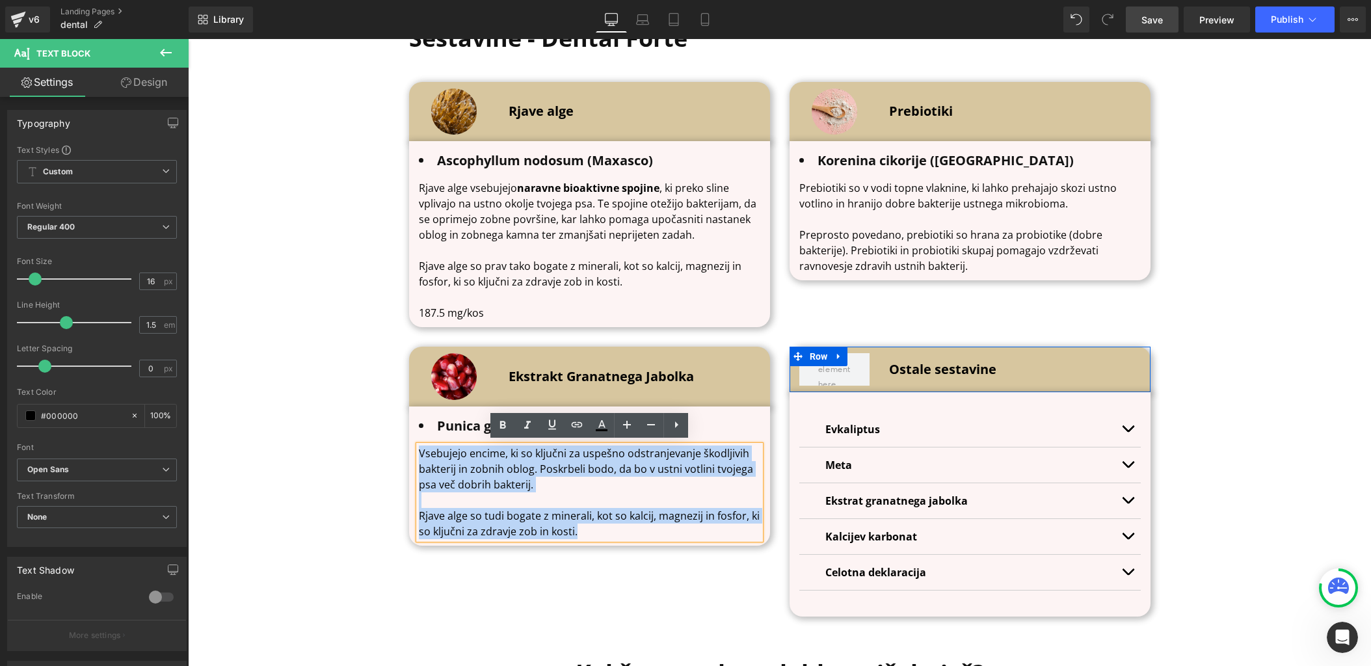
drag, startPoint x: 589, startPoint y: 530, endPoint x: 419, endPoint y: 449, distance: 188.8
click at [419, 449] on div "Vsebujejo encime, ki so ključni za uspešno odstranjevanje škodljivih bakterij i…" at bounding box center [590, 493] width 342 height 94
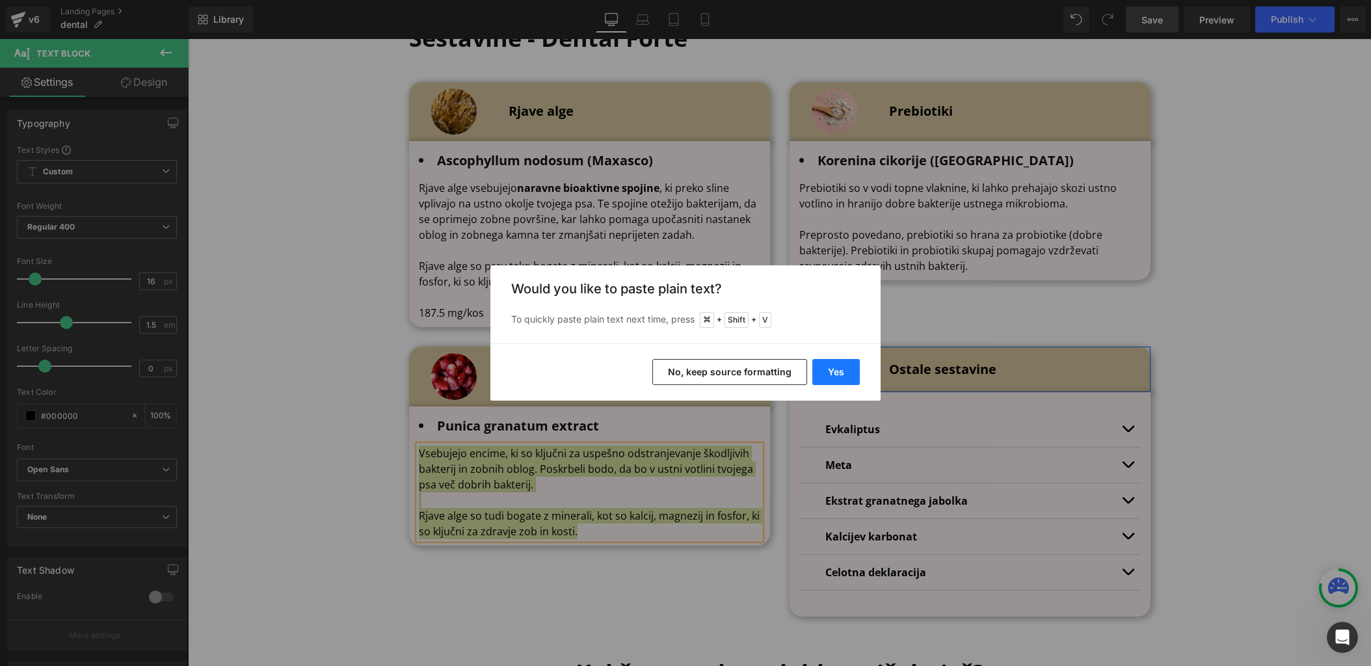
drag, startPoint x: 835, startPoint y: 368, endPoint x: 560, endPoint y: 360, distance: 274.6
click at [835, 368] on button "Yes" at bounding box center [835, 372] width 47 height 26
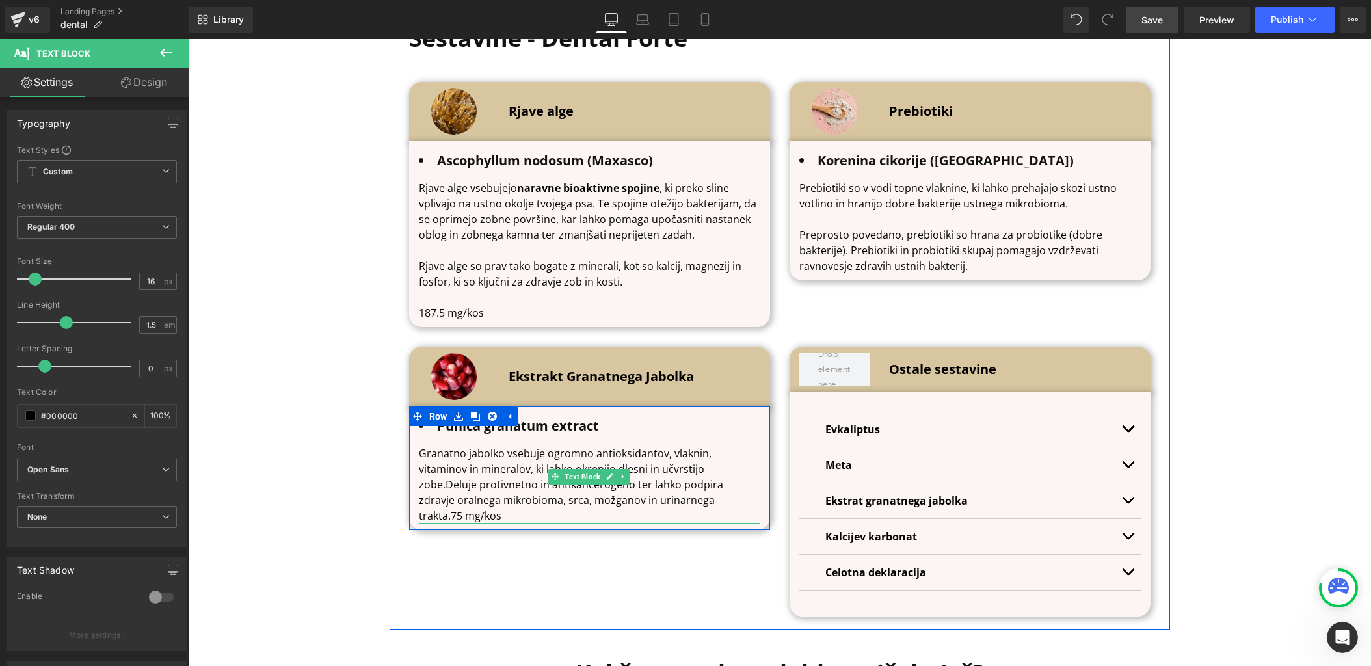
click at [683, 464] on p "Granatno jabolko vsebuje ogromno antioksidantov, vlaknin, vitaminov in mineralo…" at bounding box center [590, 485] width 342 height 78
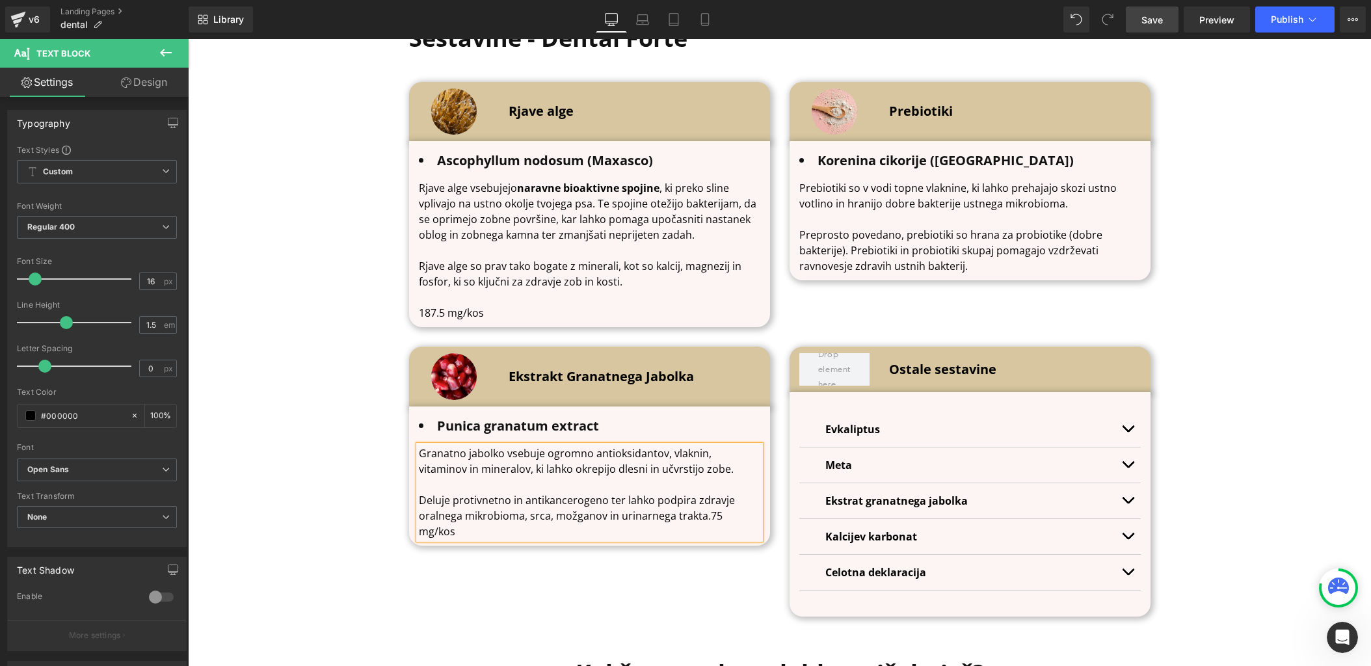
click at [709, 509] on p "Deluje protivnetno in antikancerogeno ter lahko podpira zdravje oralnega mikrob…" at bounding box center [590, 515] width 342 height 47
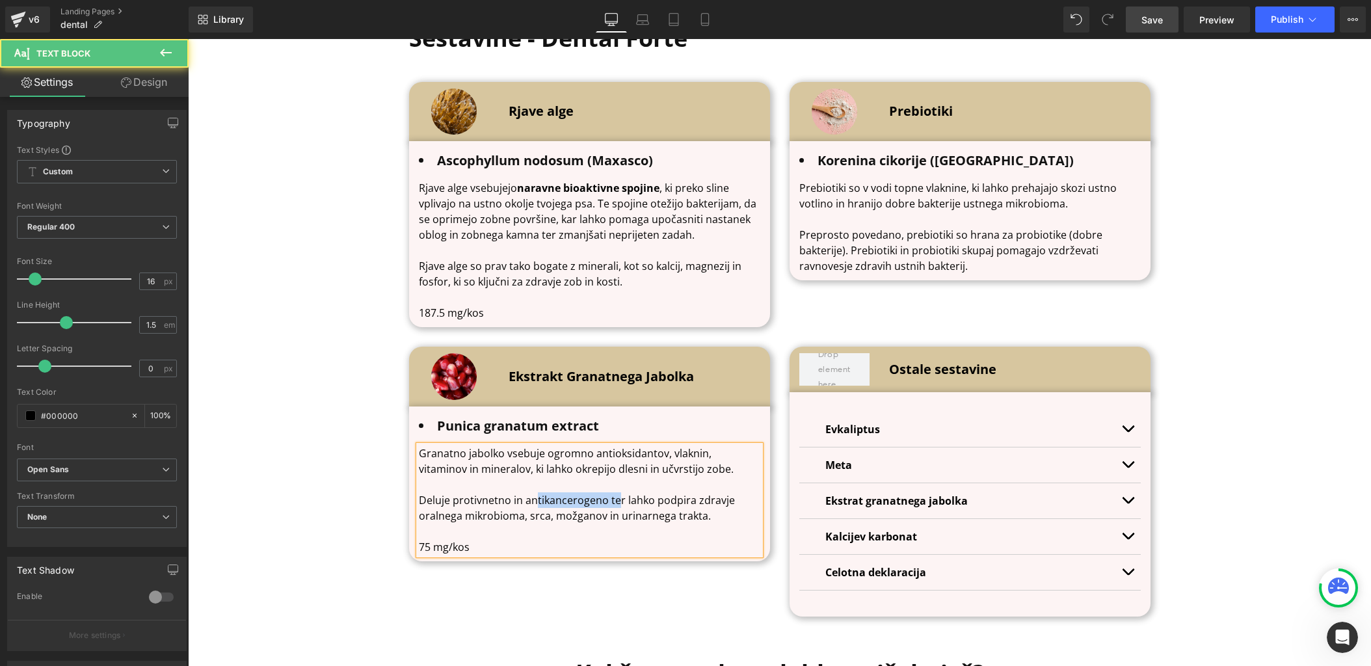
drag, startPoint x: 535, startPoint y: 495, endPoint x: 623, endPoint y: 495, distance: 87.8
click at [622, 495] on p "Deluje protivnetno in antikancerogeno ter lahko podpira zdravje oralnega mikrob…" at bounding box center [590, 507] width 342 height 31
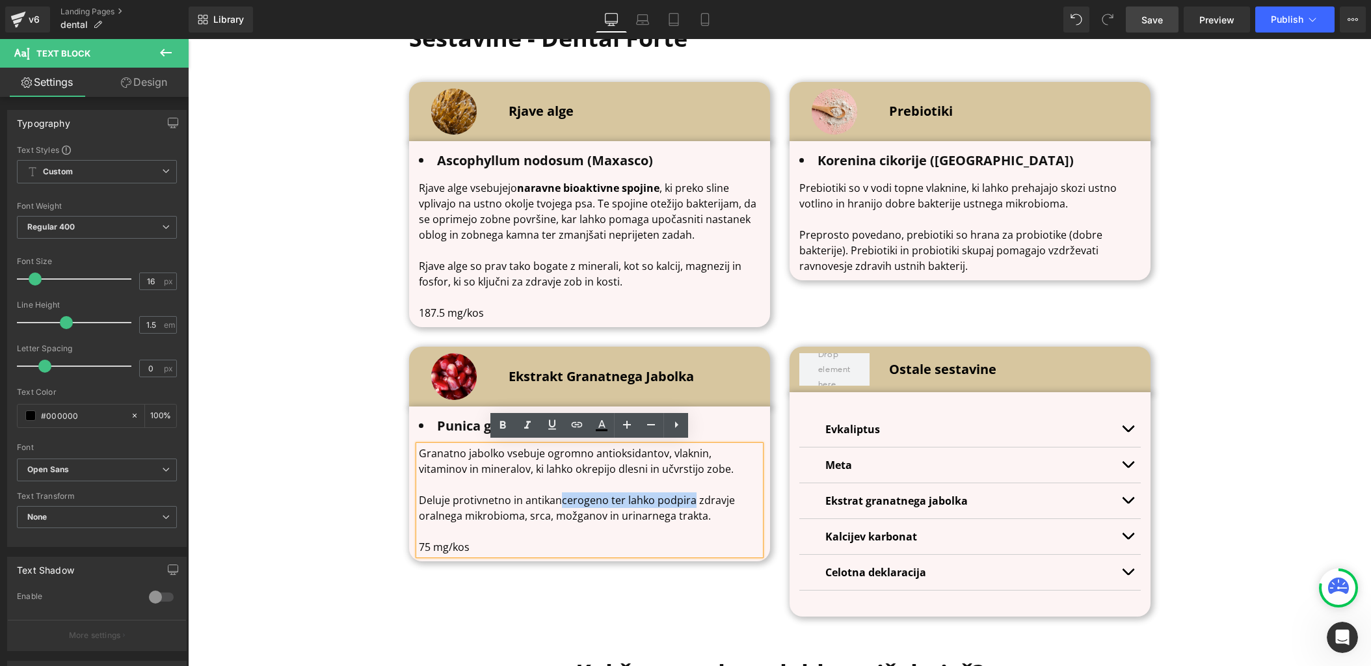
drag, startPoint x: 690, startPoint y: 505, endPoint x: 557, endPoint y: 504, distance: 132.1
click at [558, 504] on p "Deluje protivnetno in antikancerogeno ter lahko podpira zdravje oralnega mikrob…" at bounding box center [590, 507] width 342 height 31
click at [515, 512] on p "Deluje protivnetno in antikancerogeno ter lahko podpira zdravje oralnega mikrob…" at bounding box center [590, 507] width 342 height 31
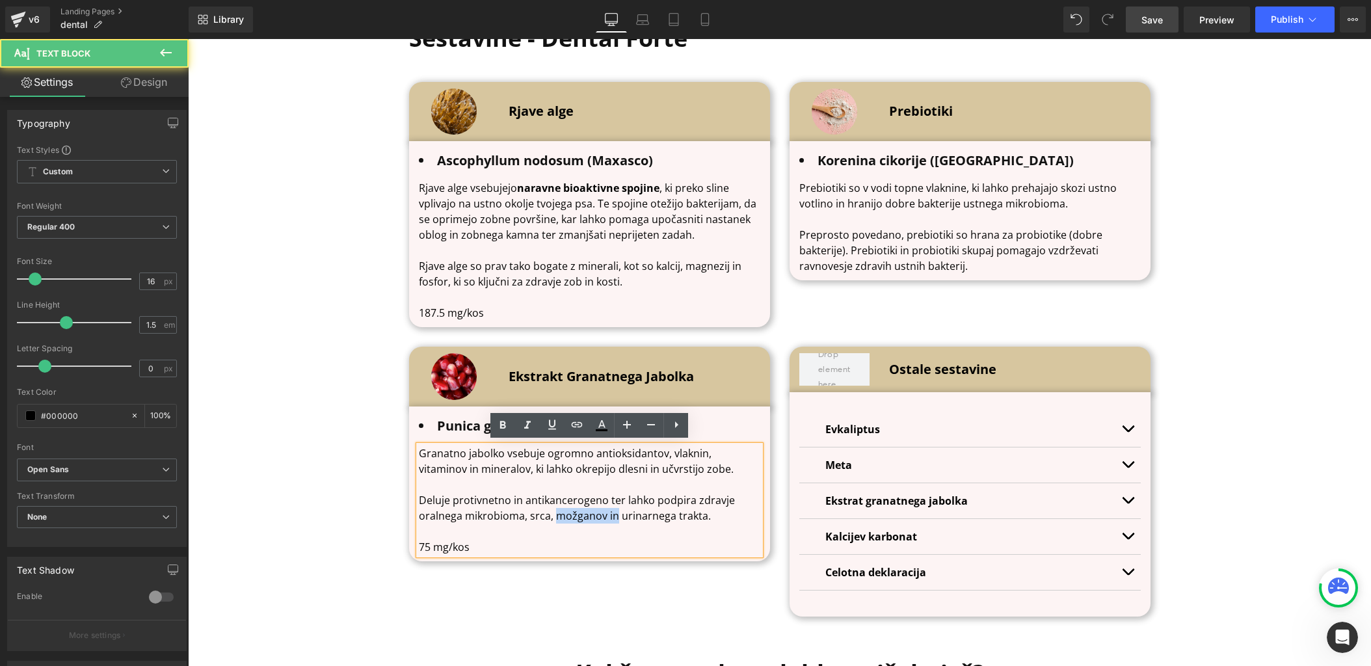
drag, startPoint x: 613, startPoint y: 517, endPoint x: 553, endPoint y: 518, distance: 59.8
click at [553, 518] on p "Deluje protivnetno in antikancerogeno ter lahko podpira zdravje oralnega mikrob…" at bounding box center [590, 507] width 342 height 31
click at [514, 543] on p "75 mg/kos" at bounding box center [590, 547] width 342 height 16
click at [604, 531] on p at bounding box center [590, 532] width 342 height 16
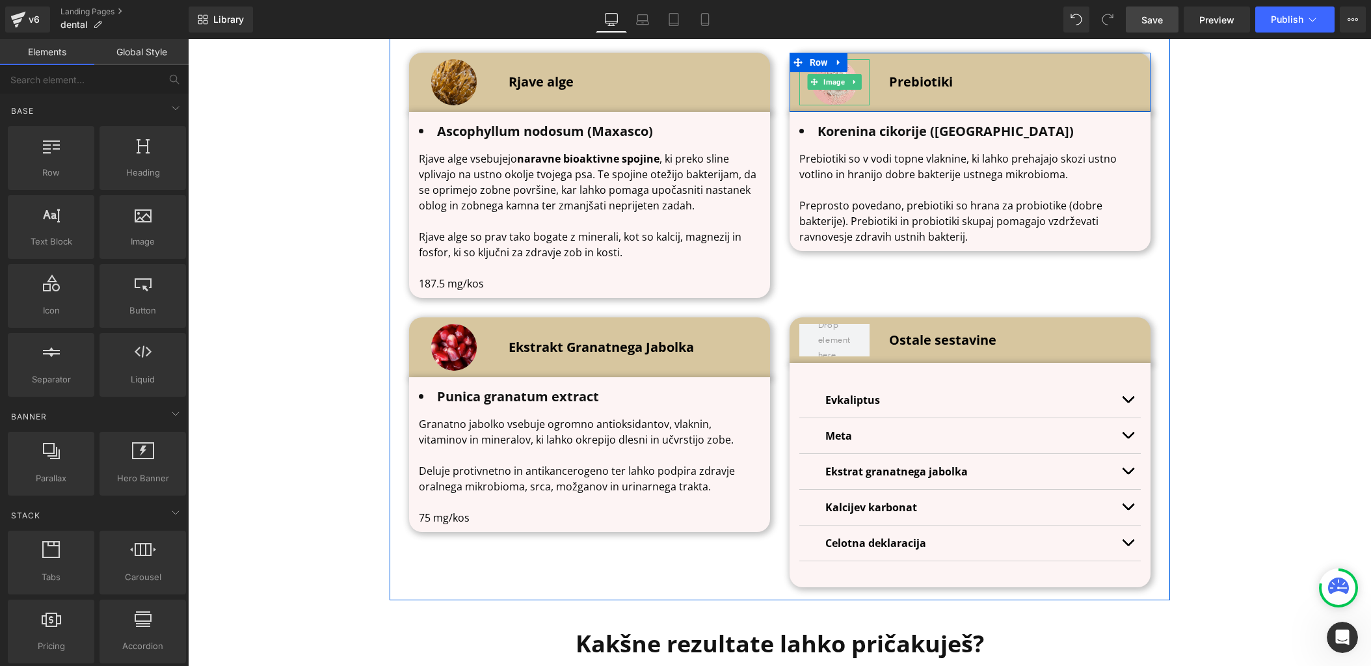
scroll to position [4343, 0]
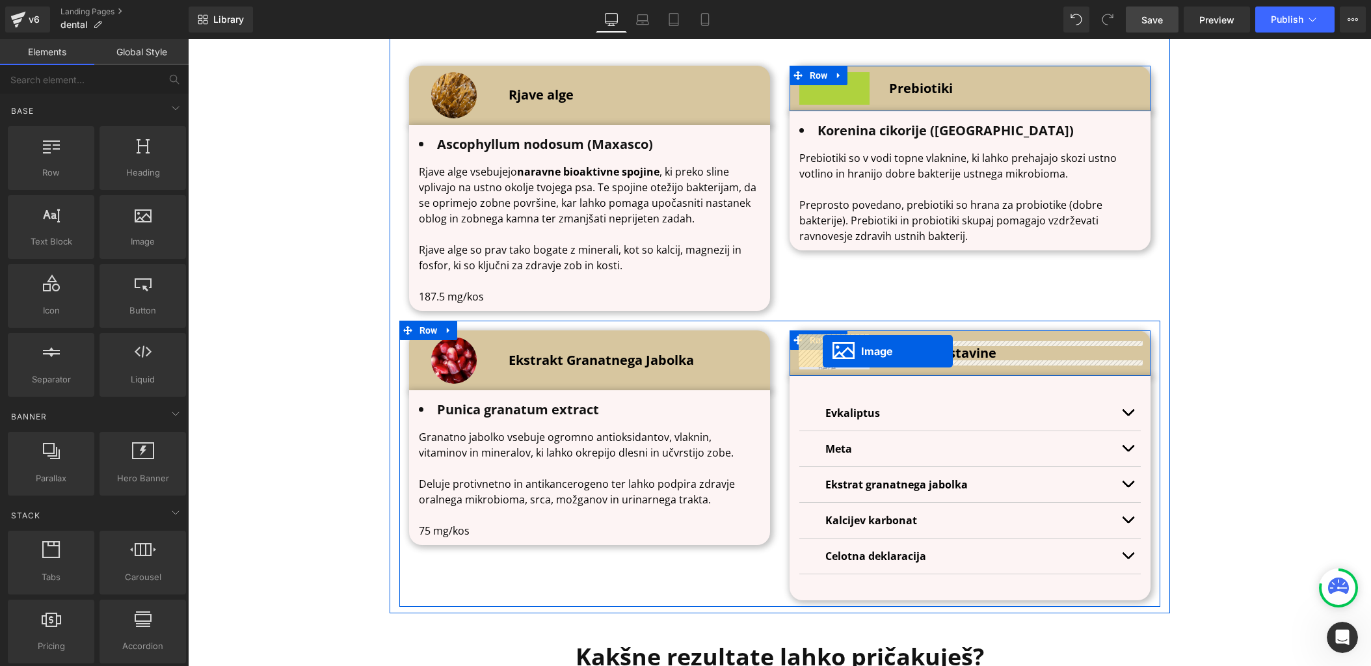
drag, startPoint x: 817, startPoint y: 82, endPoint x: 823, endPoint y: 351, distance: 269.4
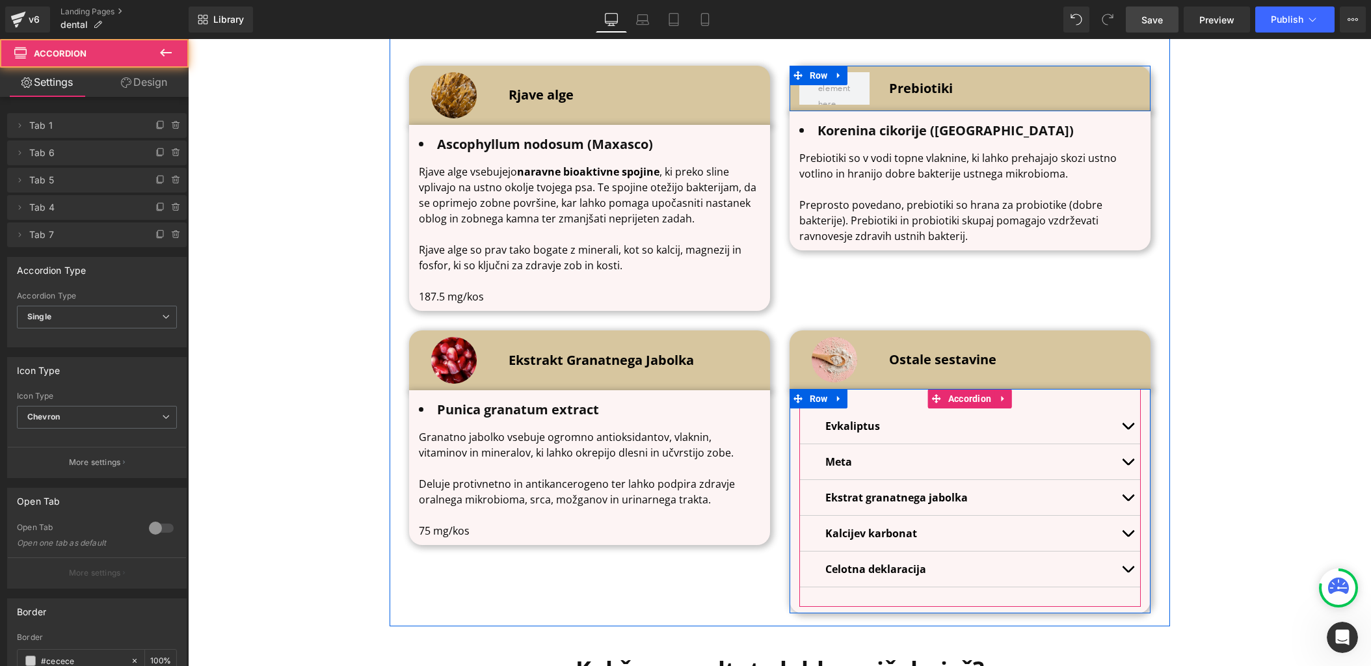
click at [817, 500] on div "Ekstrat granatnega jabolka Text Block" at bounding box center [970, 498] width 342 height 36
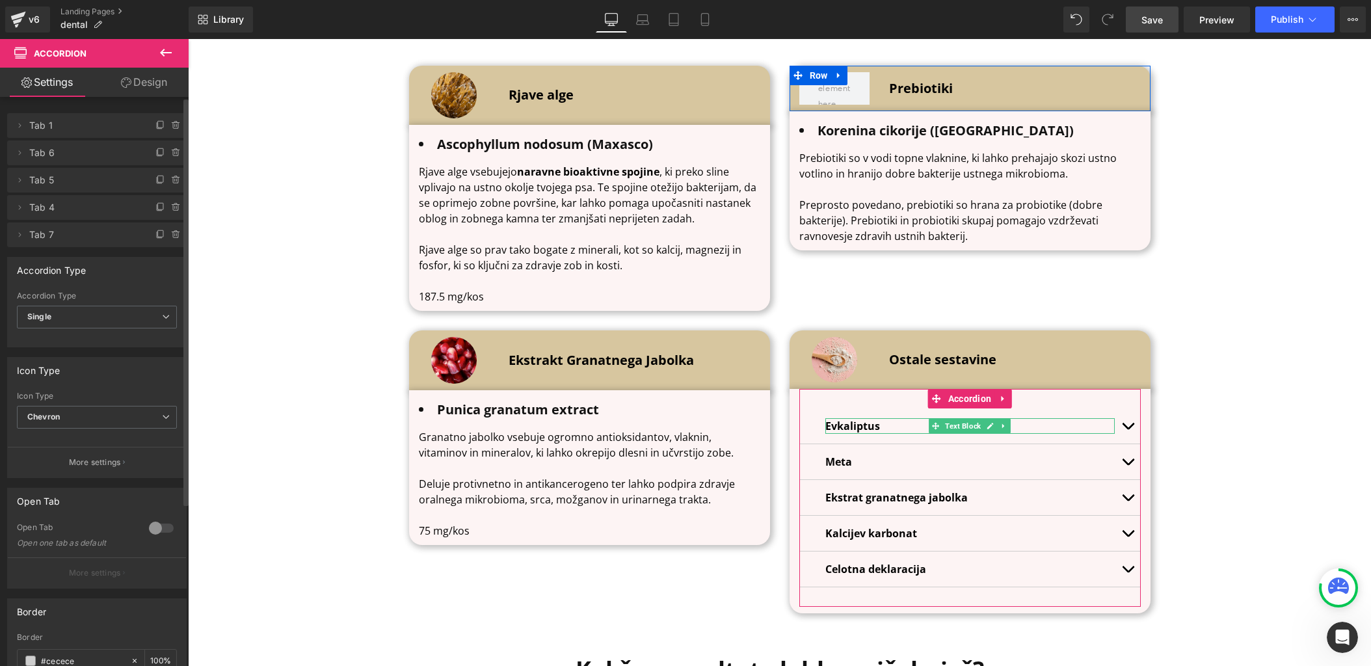
drag, startPoint x: 16, startPoint y: 181, endPoint x: 53, endPoint y: 125, distance: 67.1
click at [53, 111] on ul "Delete Cancel Tab 1 Tab 1 Name Tab 1 rgb(253, 244, 244) Background #fdf4f4 100 …" at bounding box center [97, 111] width 180 height 0
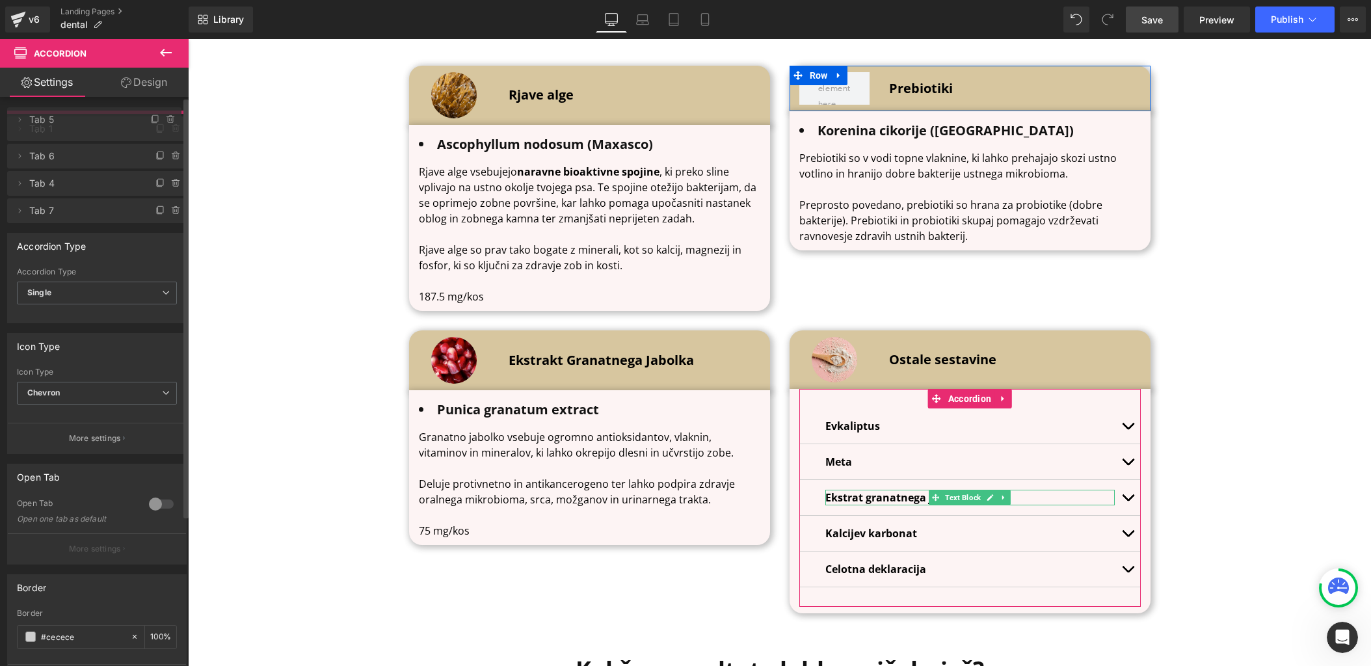
drag, startPoint x: 95, startPoint y: 183, endPoint x: 124, endPoint y: 122, distance: 67.2
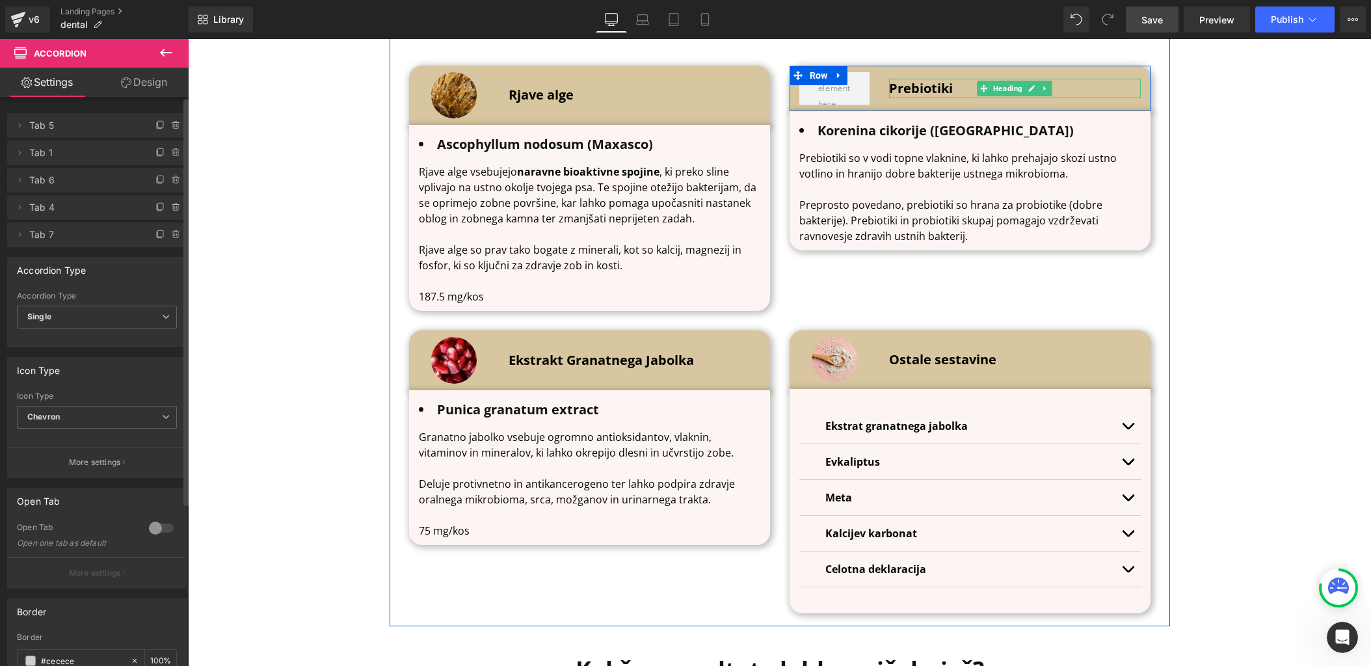
click at [913, 87] on b "Prebiotiki" at bounding box center [921, 88] width 64 height 18
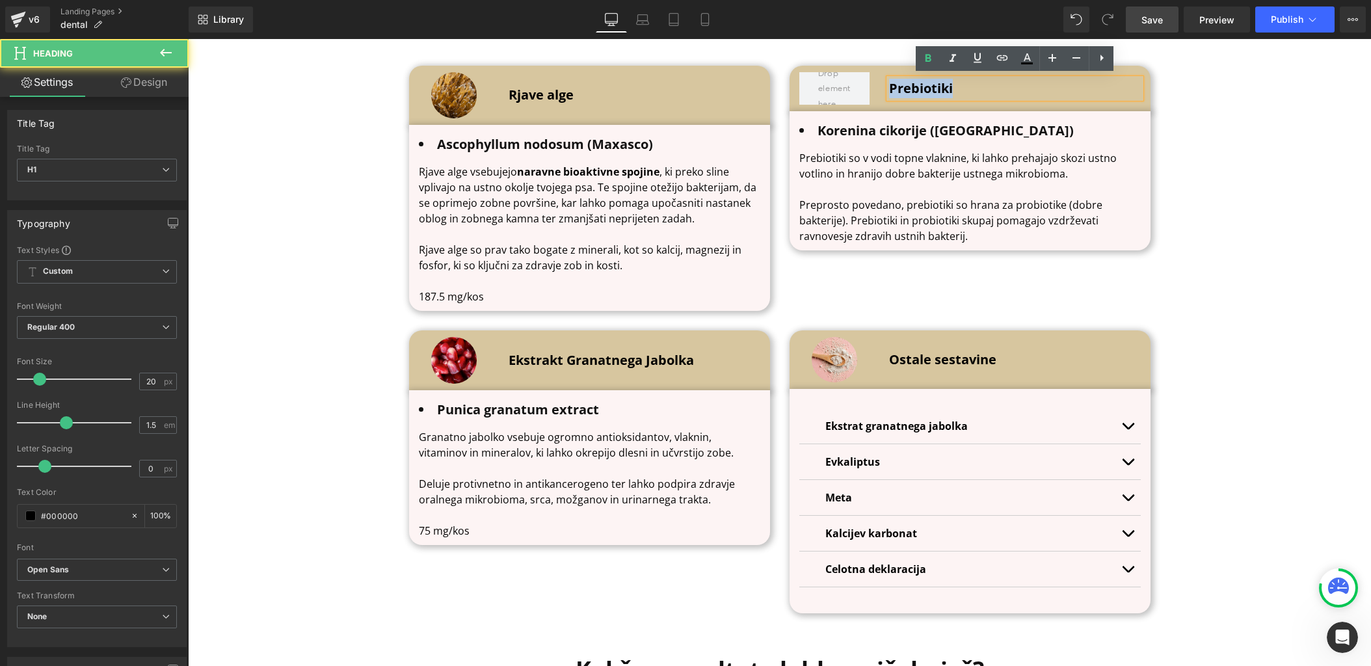
click at [913, 87] on b "Prebiotiki" at bounding box center [921, 88] width 64 height 18
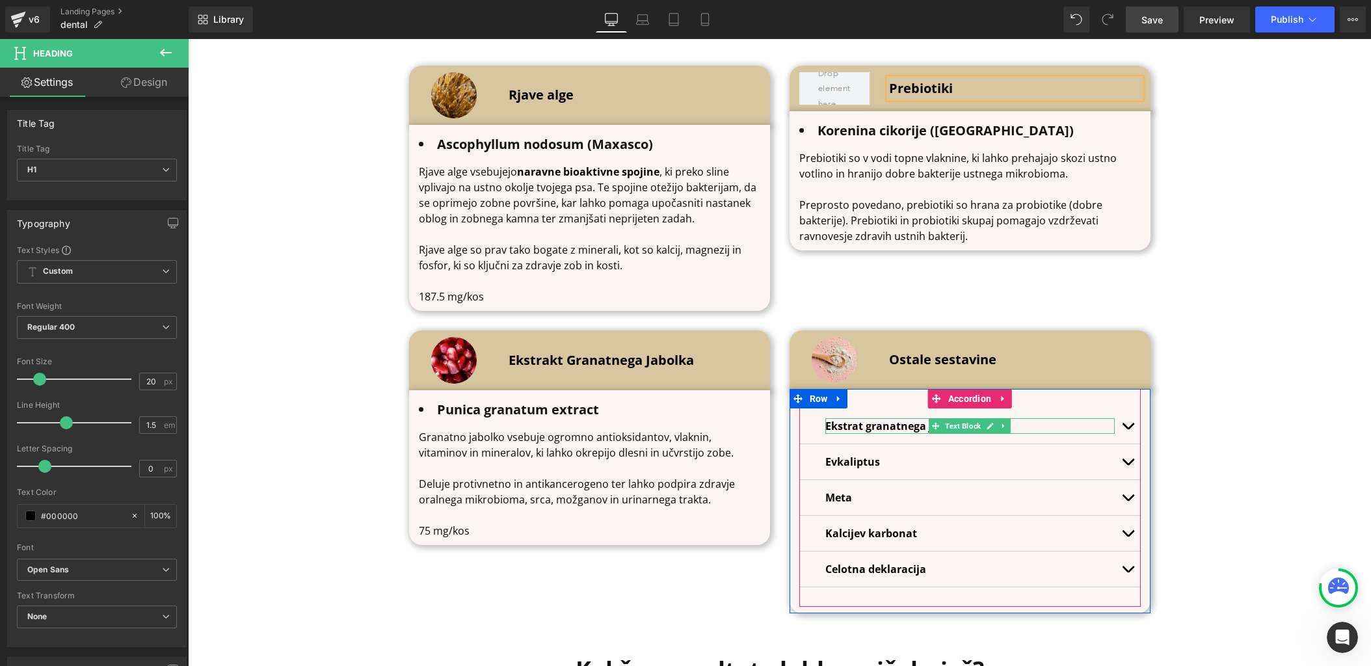
click at [855, 424] on b "Ekstrat granatnega jabolka" at bounding box center [896, 426] width 142 height 14
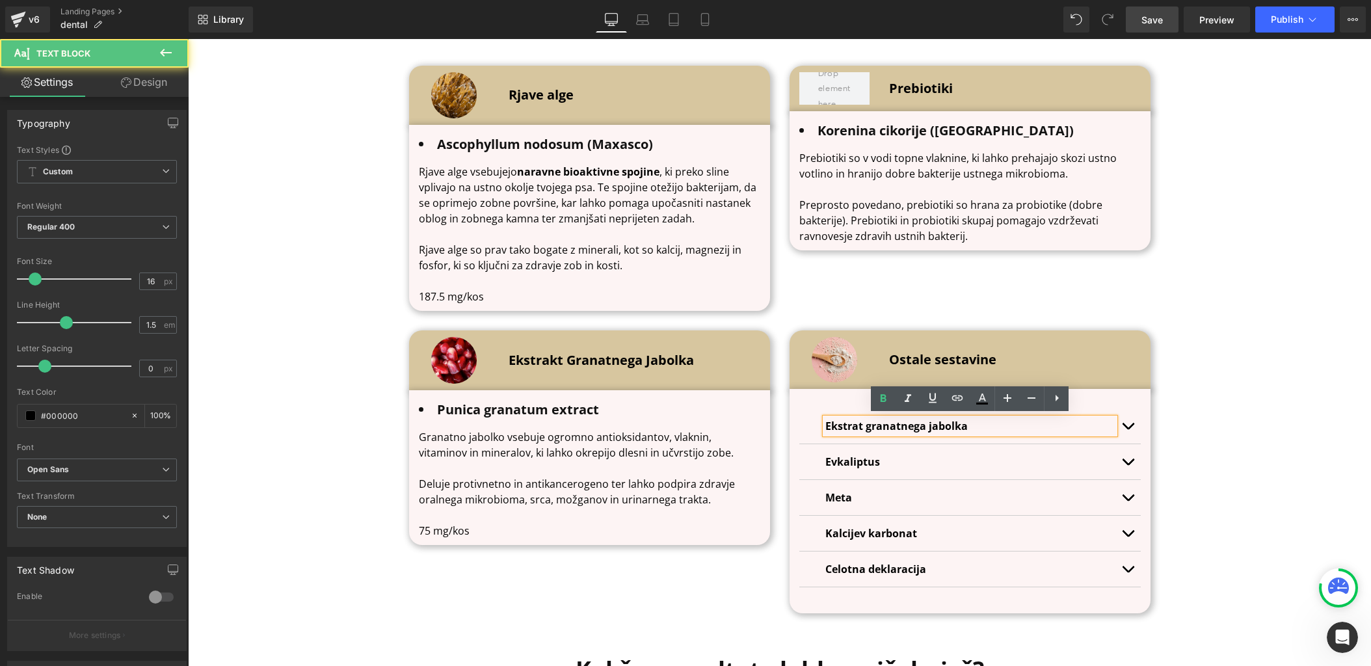
click at [855, 424] on b "Ekstrat granatnega jabolka" at bounding box center [896, 426] width 142 height 14
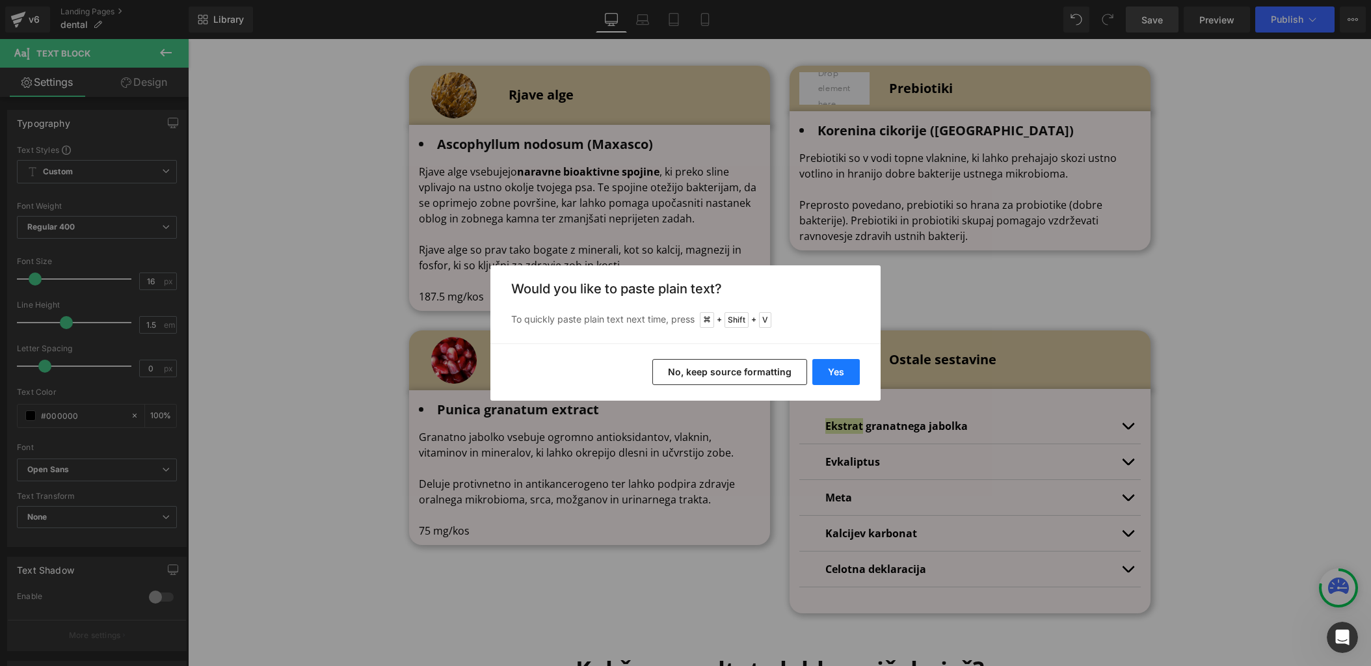
click at [843, 373] on button "Yes" at bounding box center [835, 372] width 47 height 26
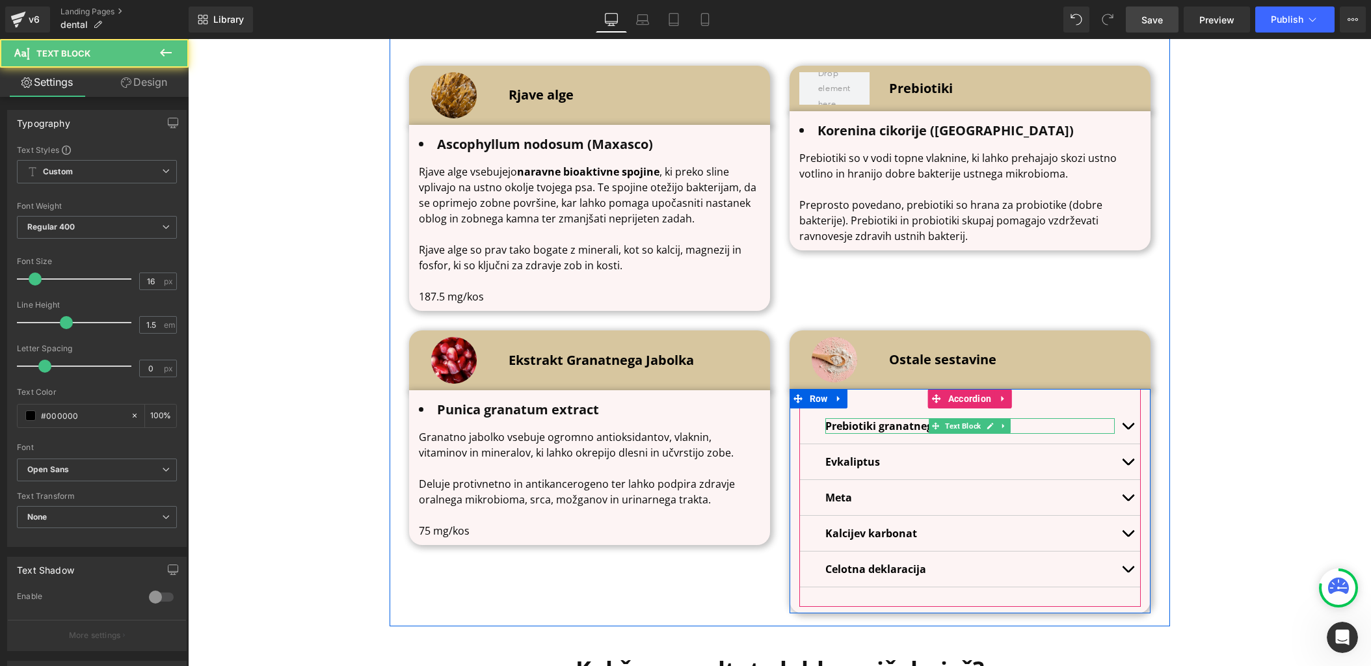
click at [886, 424] on b "Prebiotiki granatnega jabolka" at bounding box center [902, 426] width 155 height 14
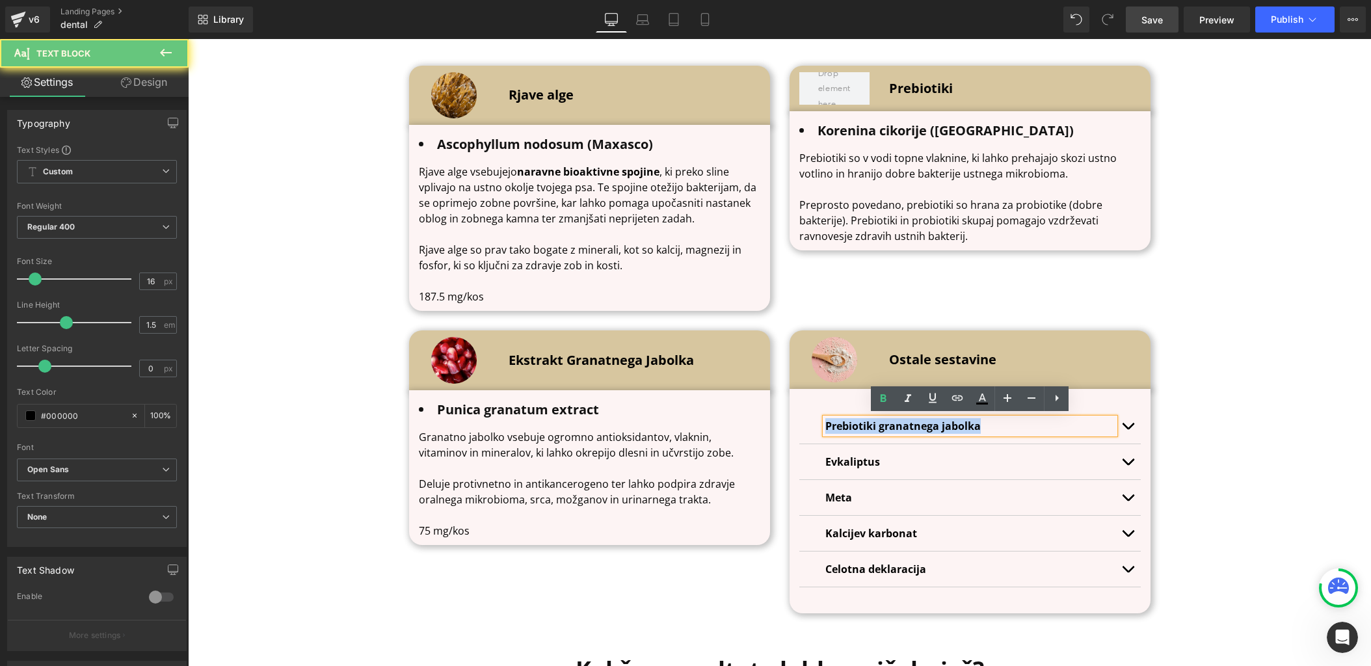
click at [886, 424] on b "Prebiotiki granatnega jabolka" at bounding box center [902, 426] width 155 height 14
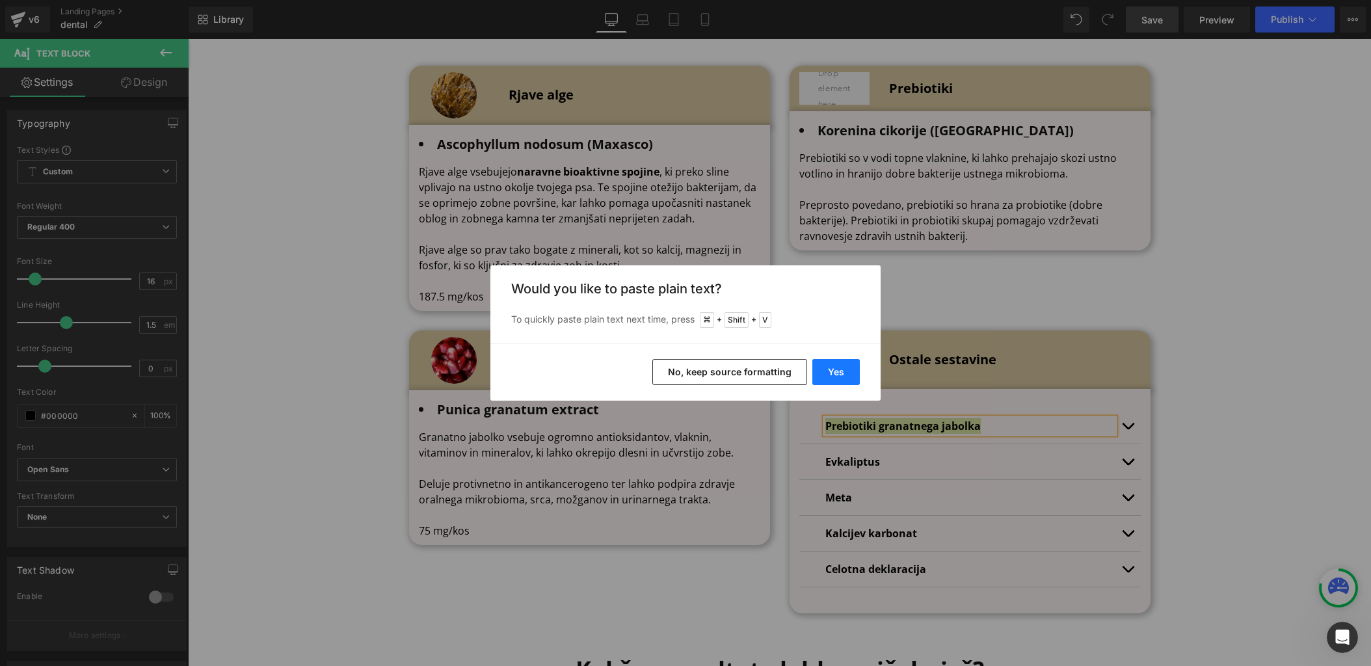
drag, startPoint x: 842, startPoint y: 372, endPoint x: 654, endPoint y: 332, distance: 192.1
click at [842, 372] on button "Yes" at bounding box center [835, 372] width 47 height 26
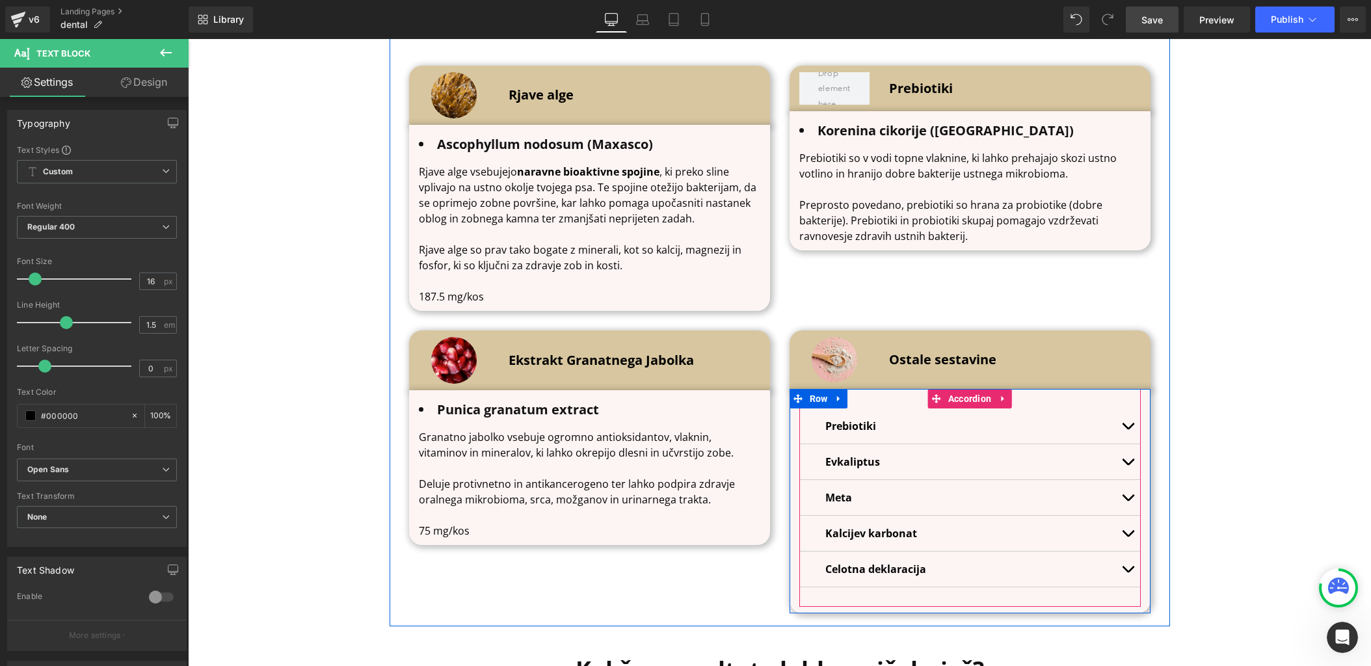
click at [1128, 429] on span "button" at bounding box center [1128, 429] width 0 height 0
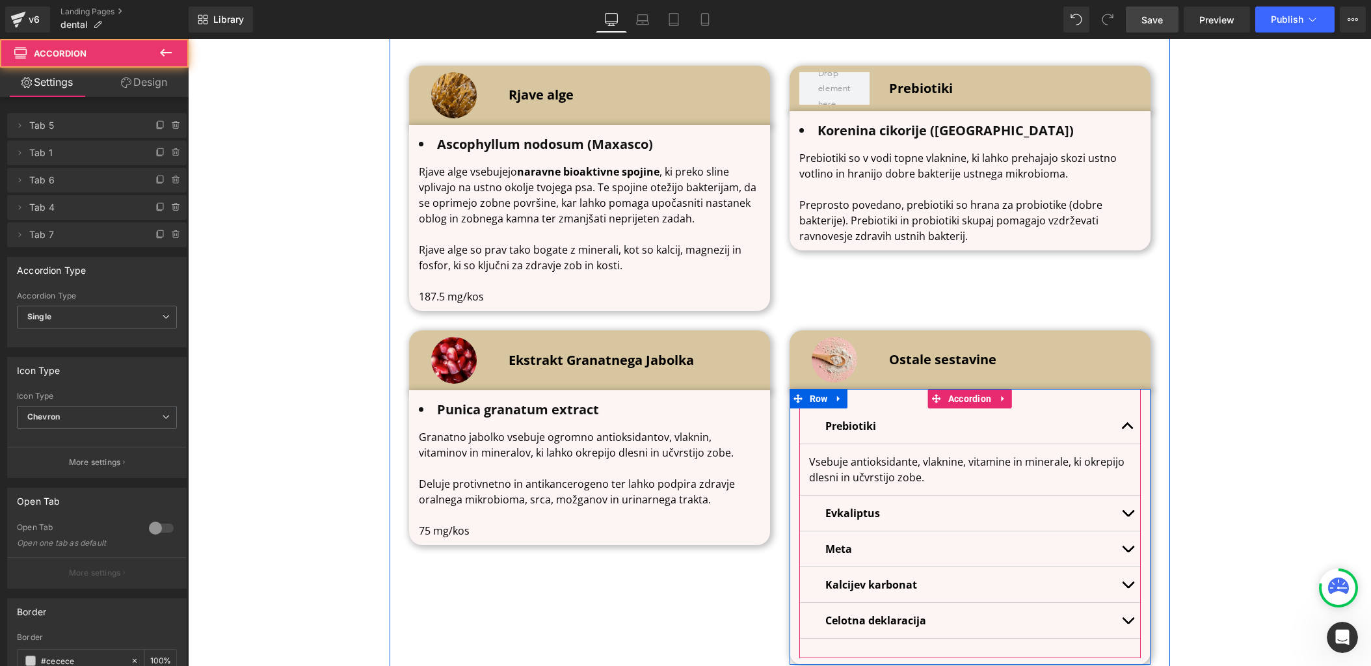
click at [1128, 516] on span "button" at bounding box center [1128, 516] width 0 height 0
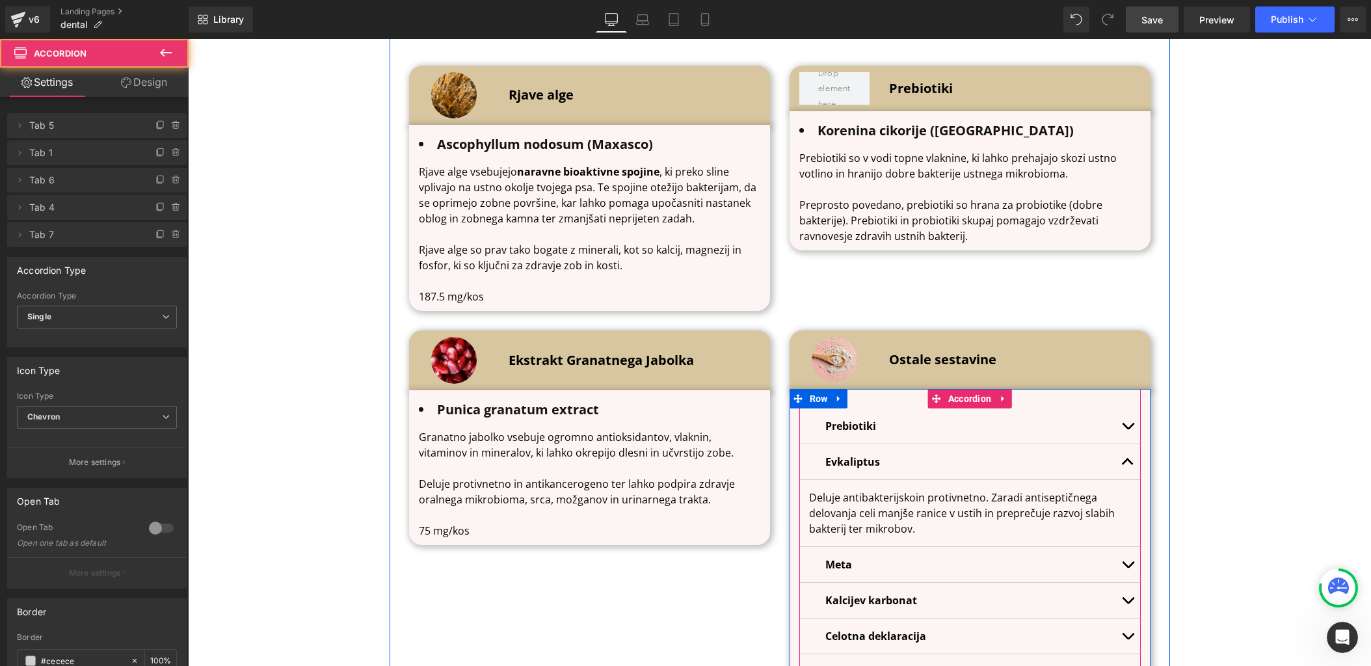
click at [1129, 461] on button "button" at bounding box center [1128, 461] width 26 height 35
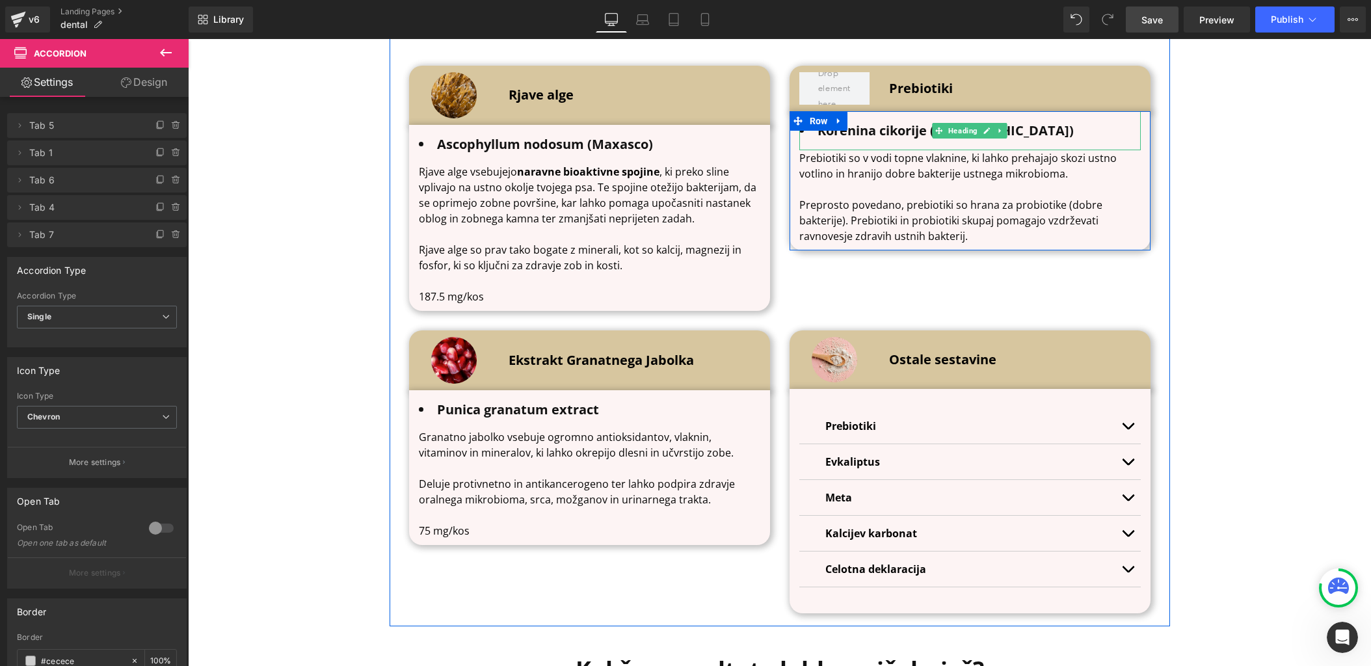
click at [855, 131] on b "Korenina cikorije ([GEOGRAPHIC_DATA])" at bounding box center [946, 131] width 256 height 18
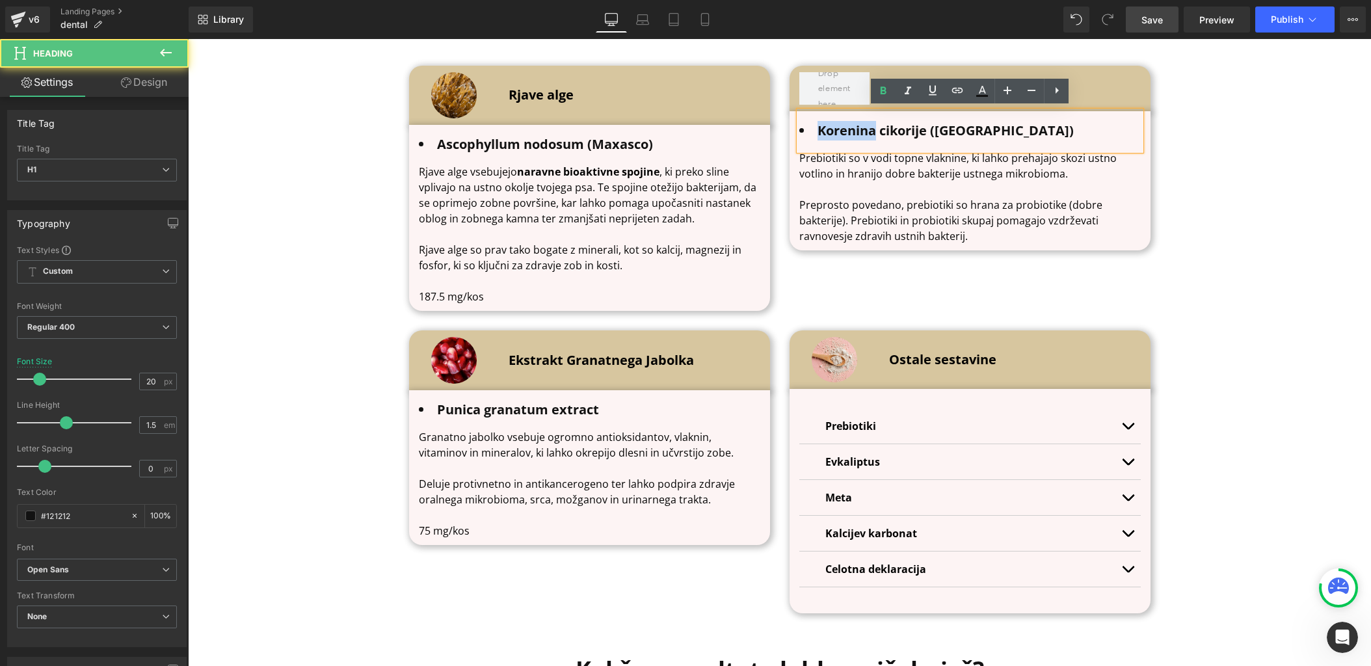
click at [855, 131] on b "Korenina cikorije ([GEOGRAPHIC_DATA])" at bounding box center [946, 131] width 256 height 18
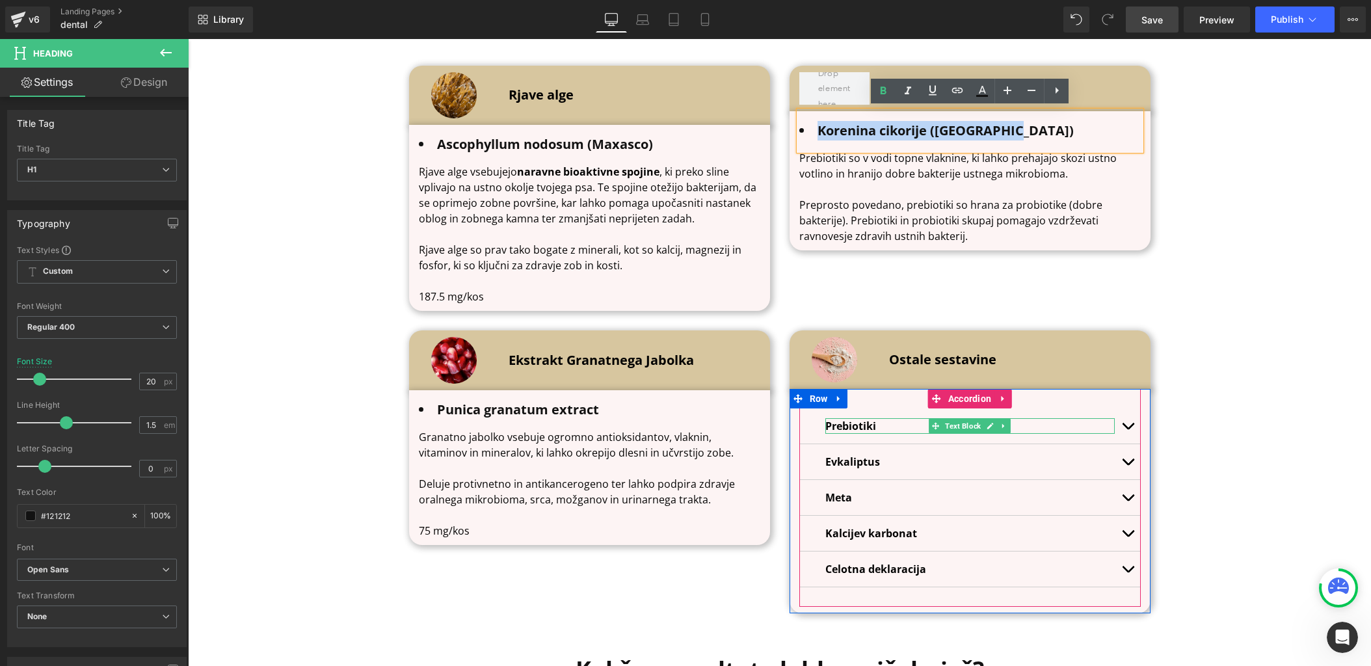
copy b "Korenina cikorije ([GEOGRAPHIC_DATA])"
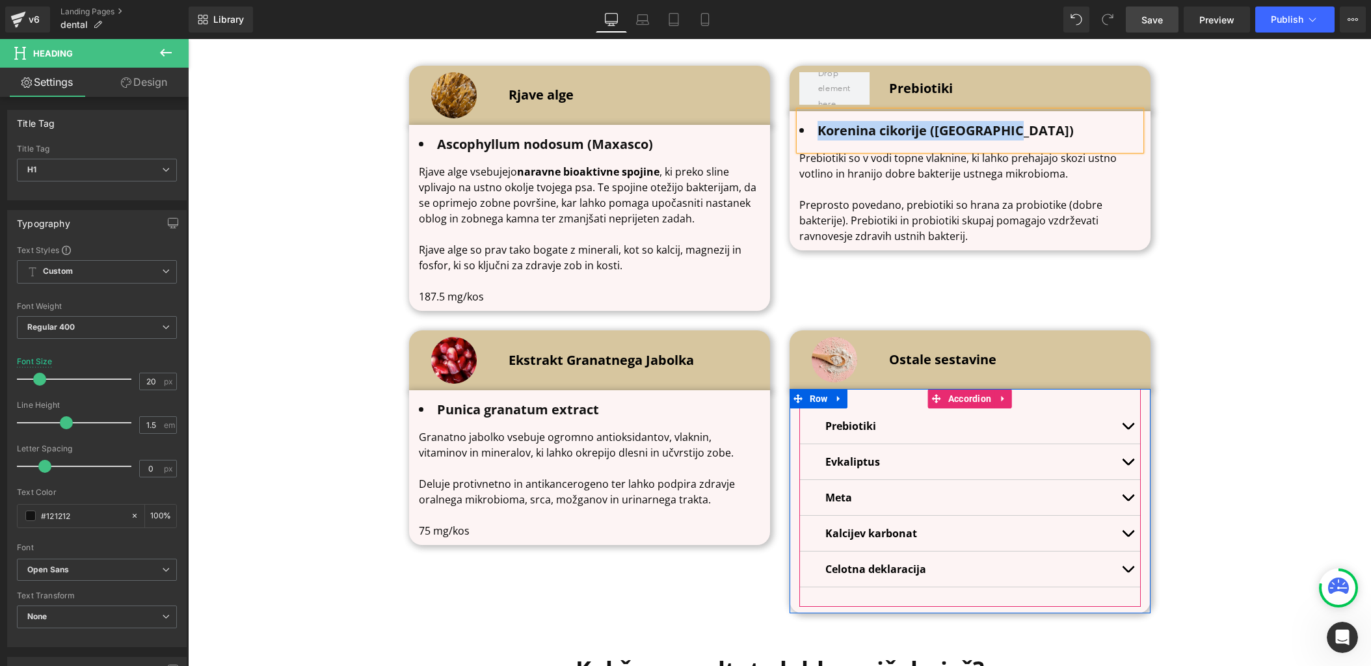
click at [1127, 423] on button "button" at bounding box center [1128, 426] width 26 height 35
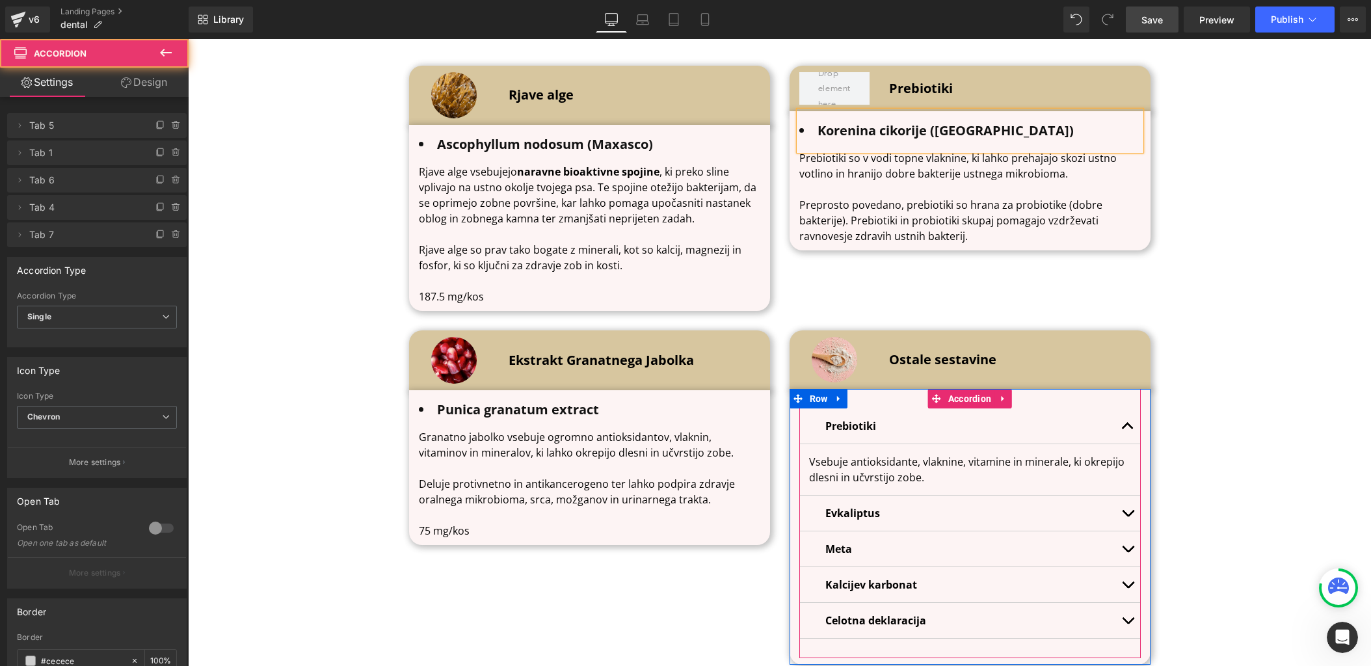
click at [808, 457] on article "Vsebuje antioksidante, vlaknine, vitamine in minerale, ki okrepijo dlesni in uč…" at bounding box center [970, 469] width 342 height 51
click at [813, 457] on p "Vsebuje antioksidante, vlaknine, vitamine in minerale, ki okrepijo dlesni in uč…" at bounding box center [970, 469] width 322 height 31
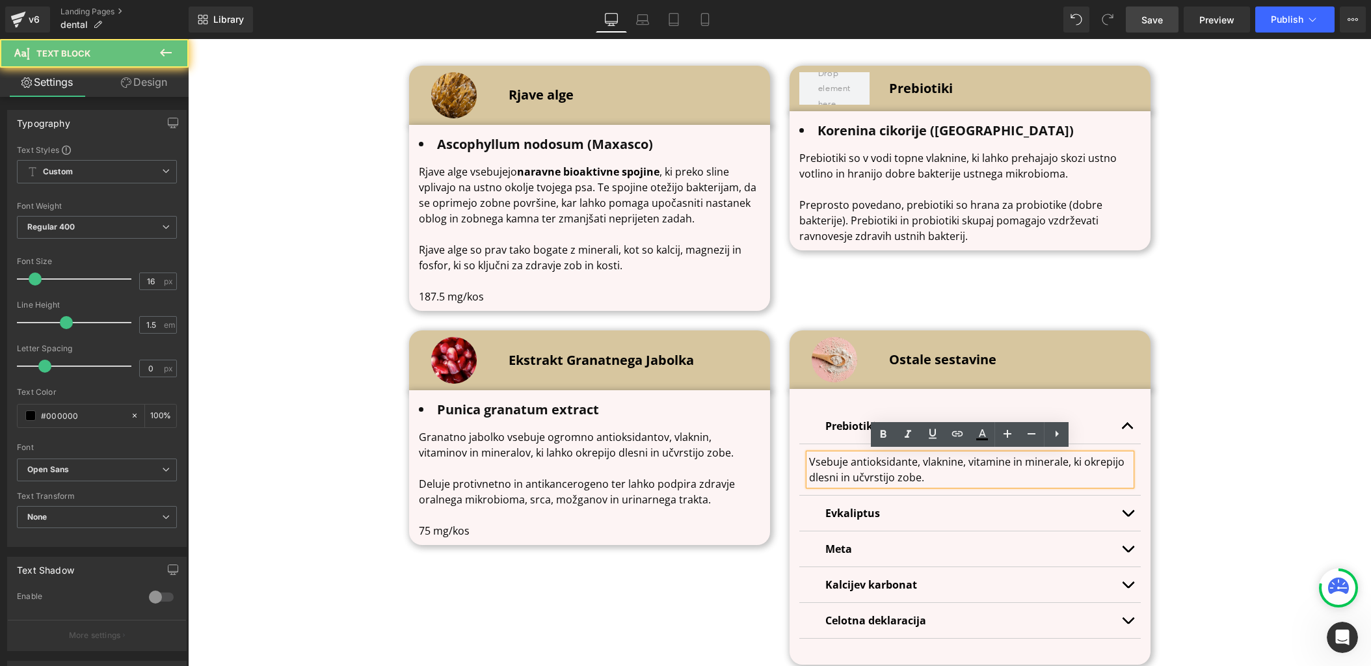
click at [811, 459] on p "Vsebuje antioksidante, vlaknine, vitamine in minerale, ki okrepijo dlesni in uč…" at bounding box center [970, 469] width 322 height 31
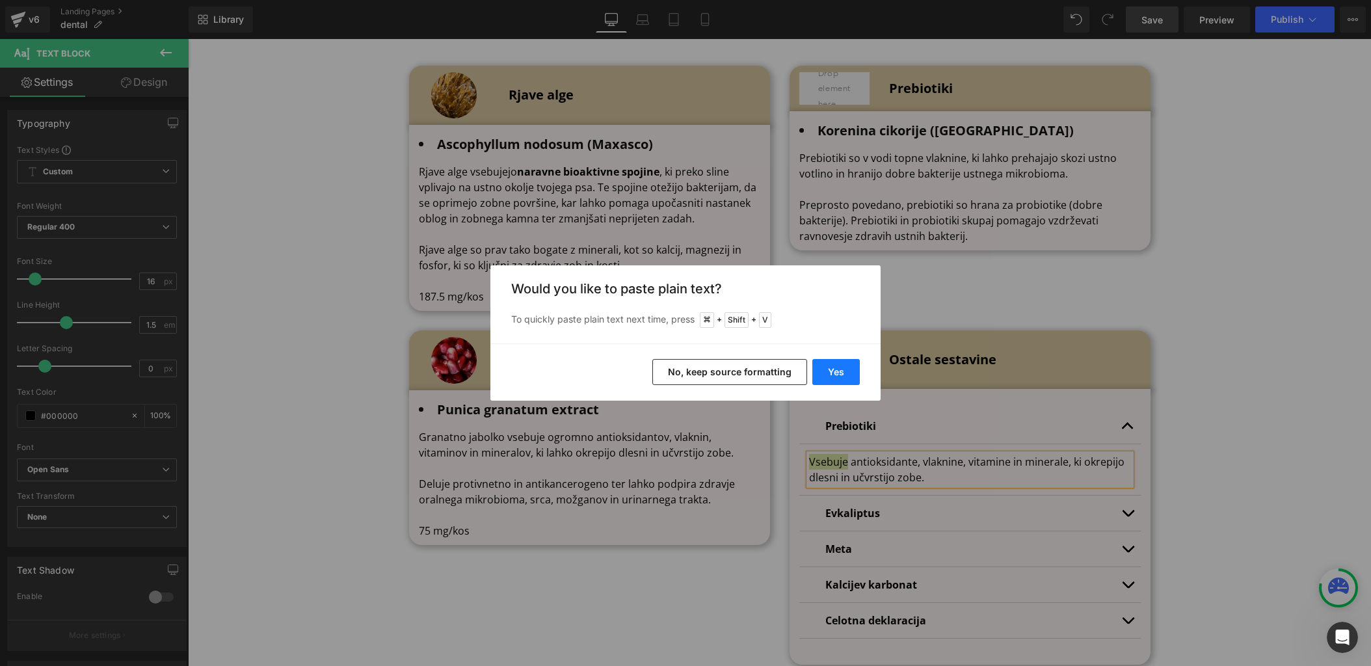
drag, startPoint x: 833, startPoint y: 376, endPoint x: 645, endPoint y: 337, distance: 192.0
click at [833, 376] on button "Yes" at bounding box center [835, 372] width 47 height 26
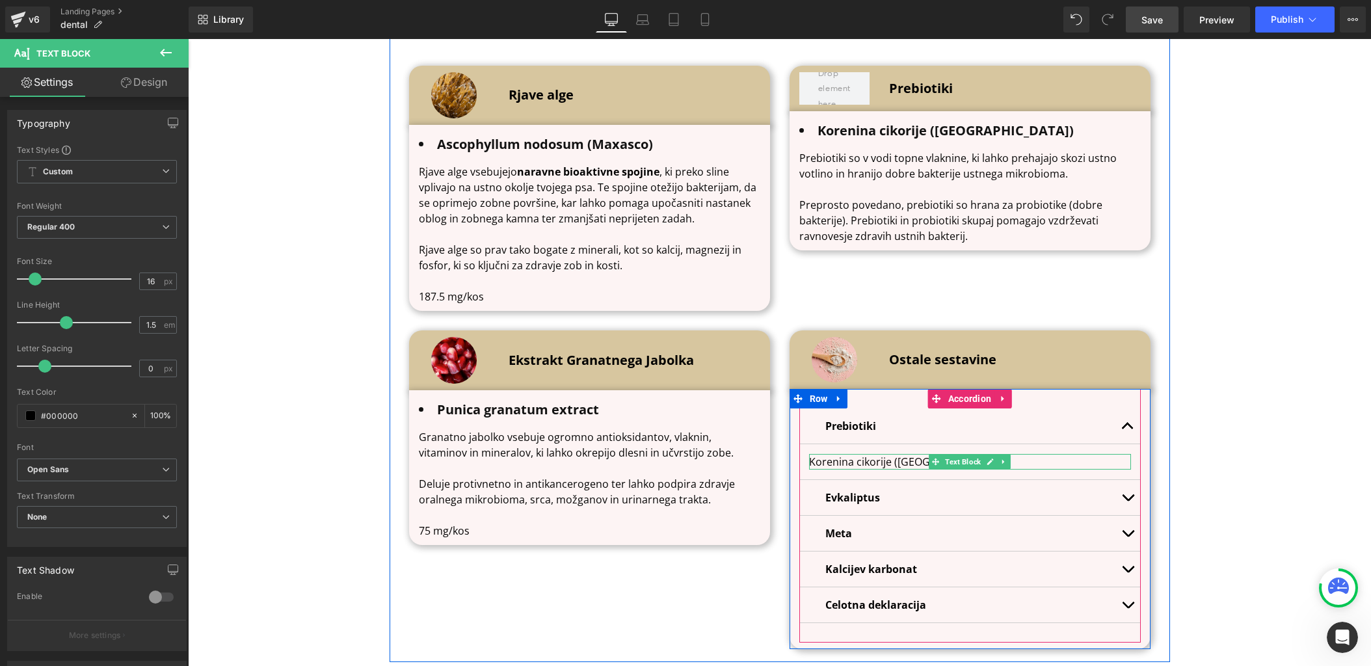
click at [918, 463] on p "Korenina cikorije ([GEOGRAPHIC_DATA])" at bounding box center [970, 462] width 322 height 16
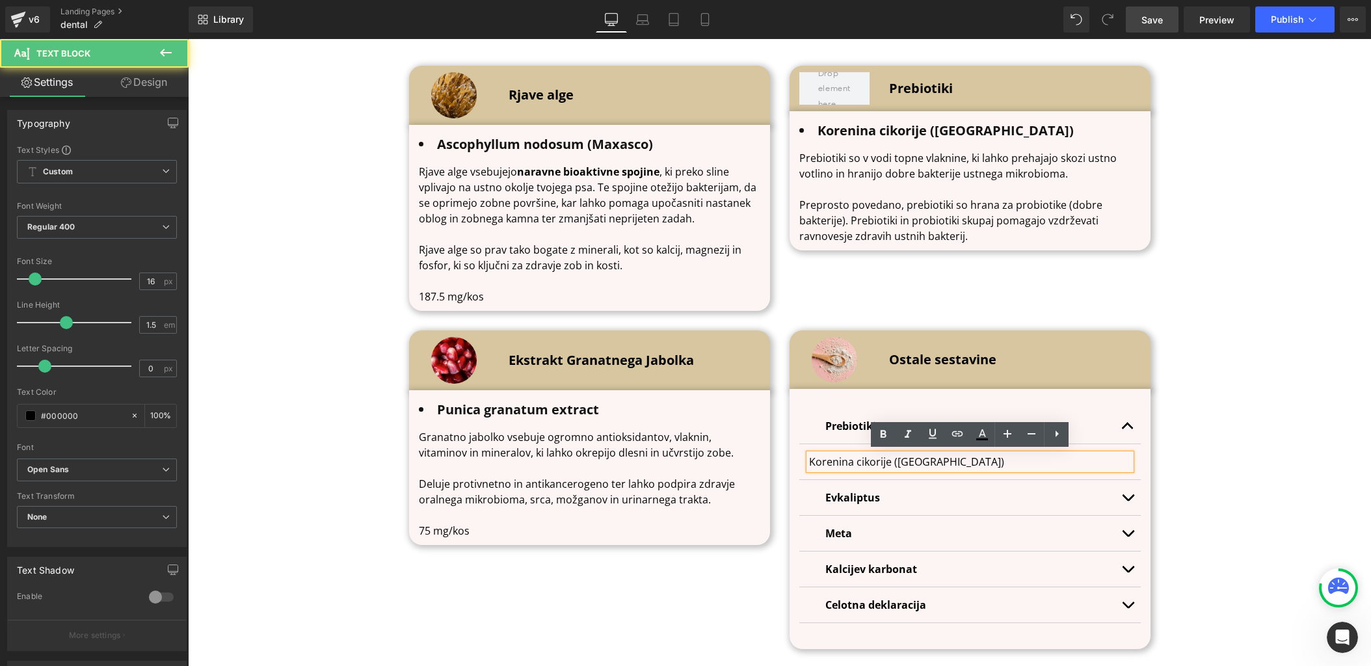
click at [952, 463] on p "Korenina cikorije ([GEOGRAPHIC_DATA])" at bounding box center [970, 462] width 322 height 16
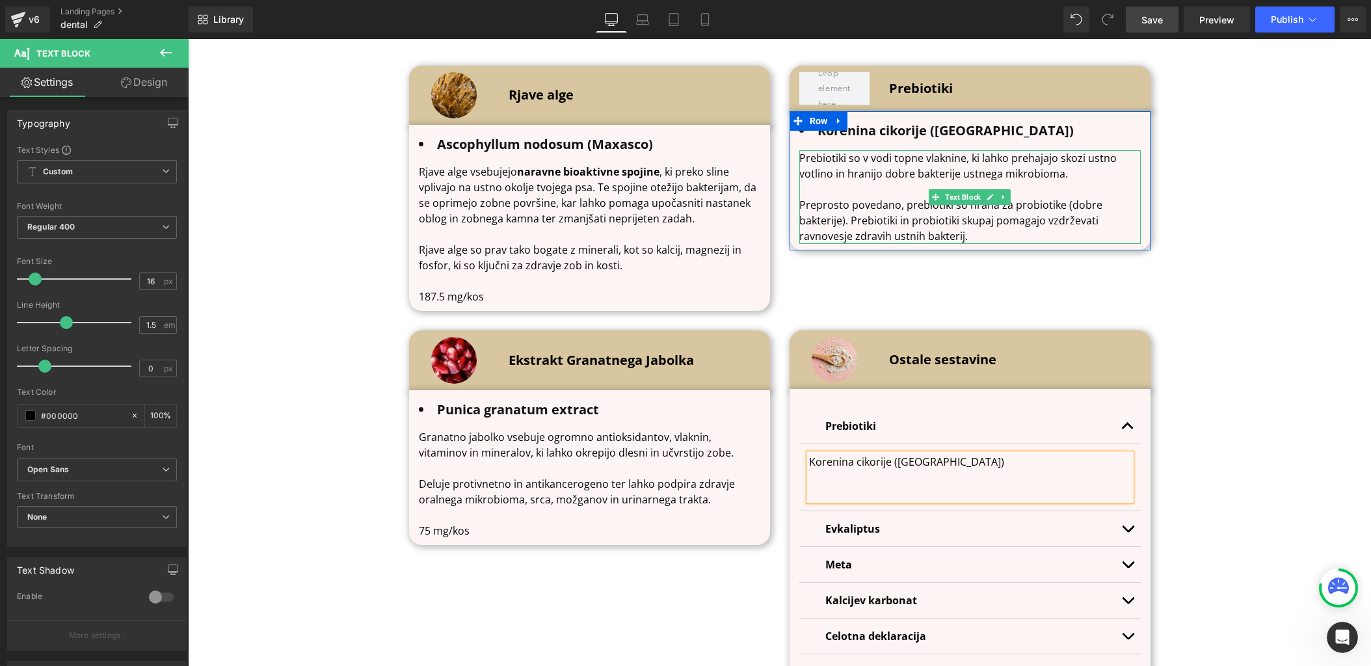
click at [844, 209] on p "Preprosto povedano, prebiotiki so hrana za probiotike (dobre bakterije). Prebio…" at bounding box center [970, 220] width 342 height 47
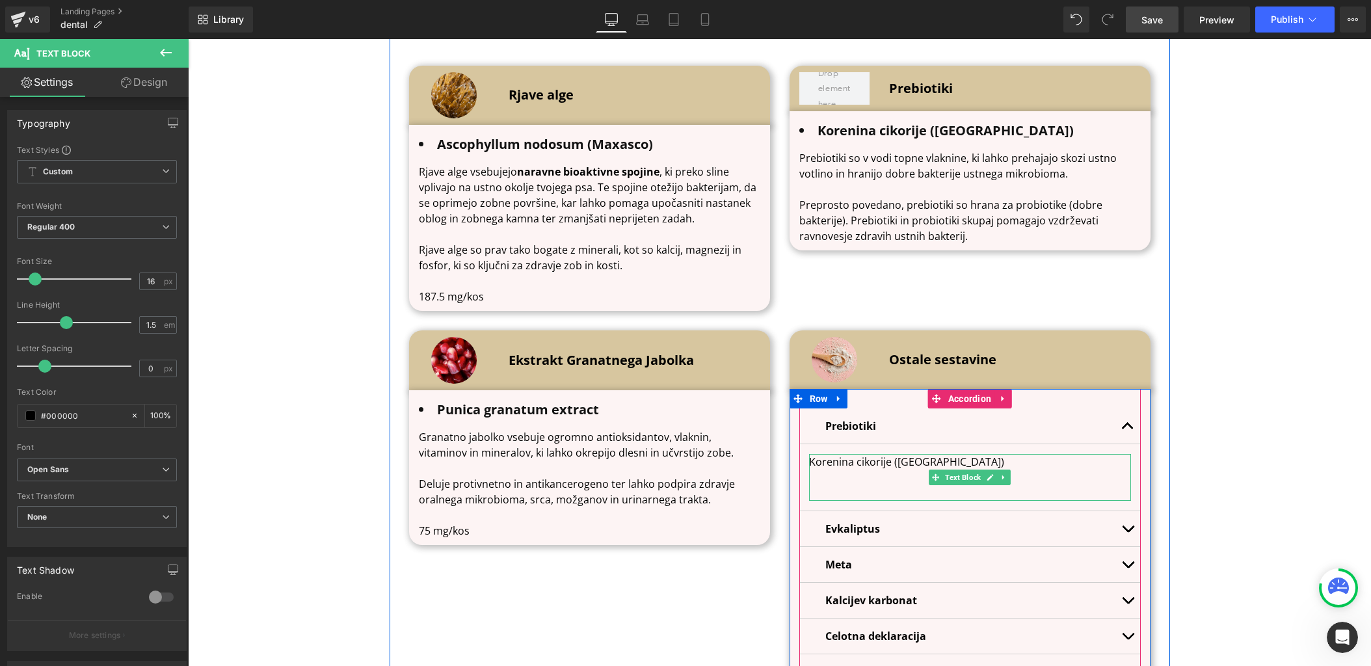
click at [837, 485] on p at bounding box center [970, 493] width 322 height 16
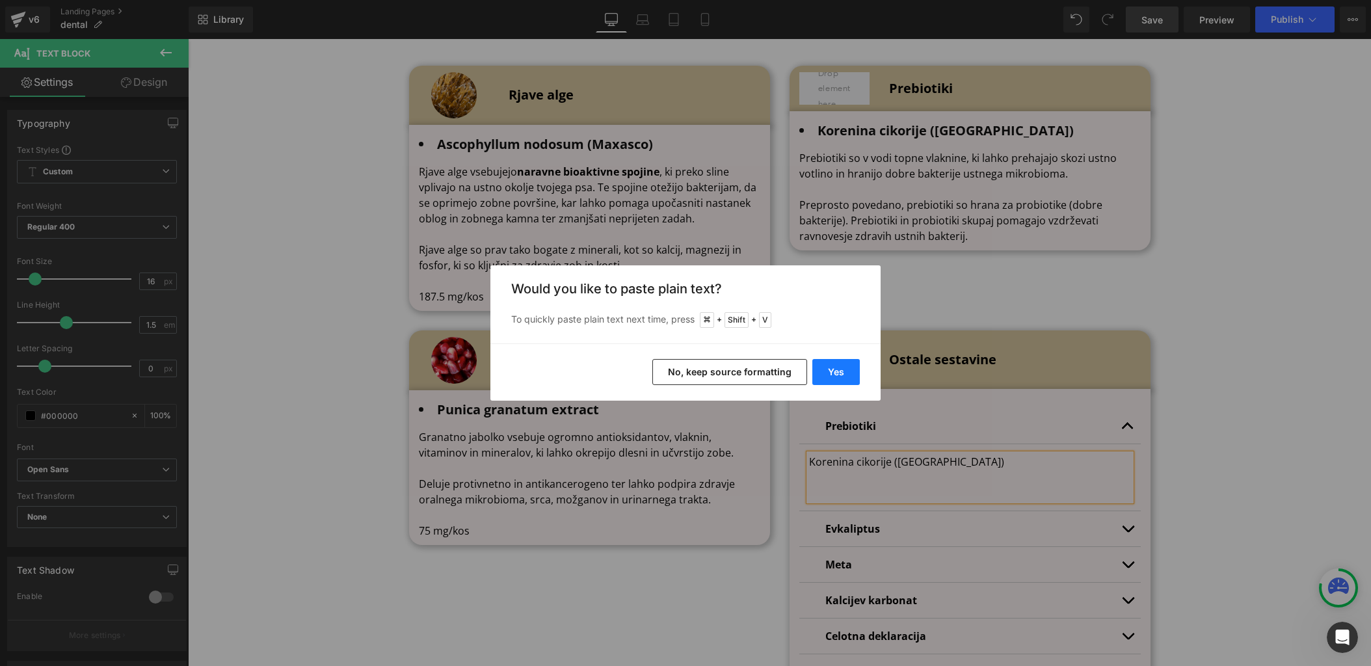
click at [842, 375] on button "Yes" at bounding box center [835, 372] width 47 height 26
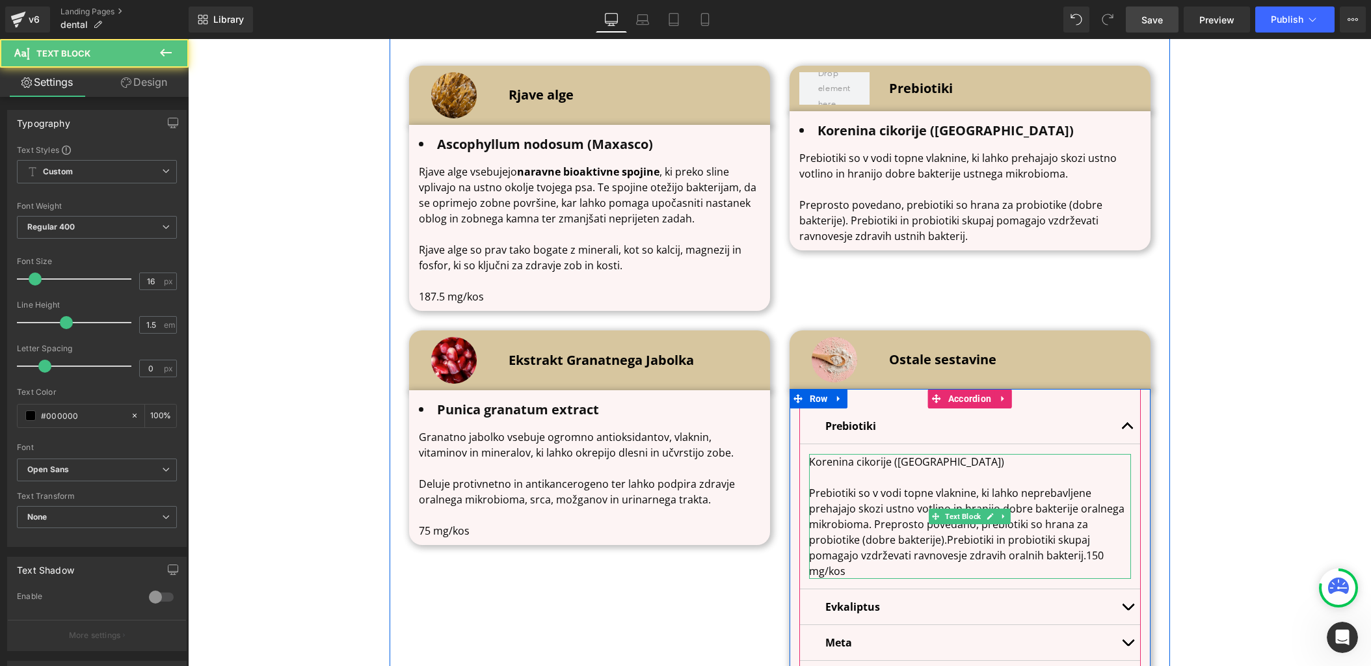
click at [1084, 552] on p "Prebiotiki so v vodi topne vlaknine, ki lahko neprebavljene prehajajo skozi ust…" at bounding box center [970, 532] width 322 height 94
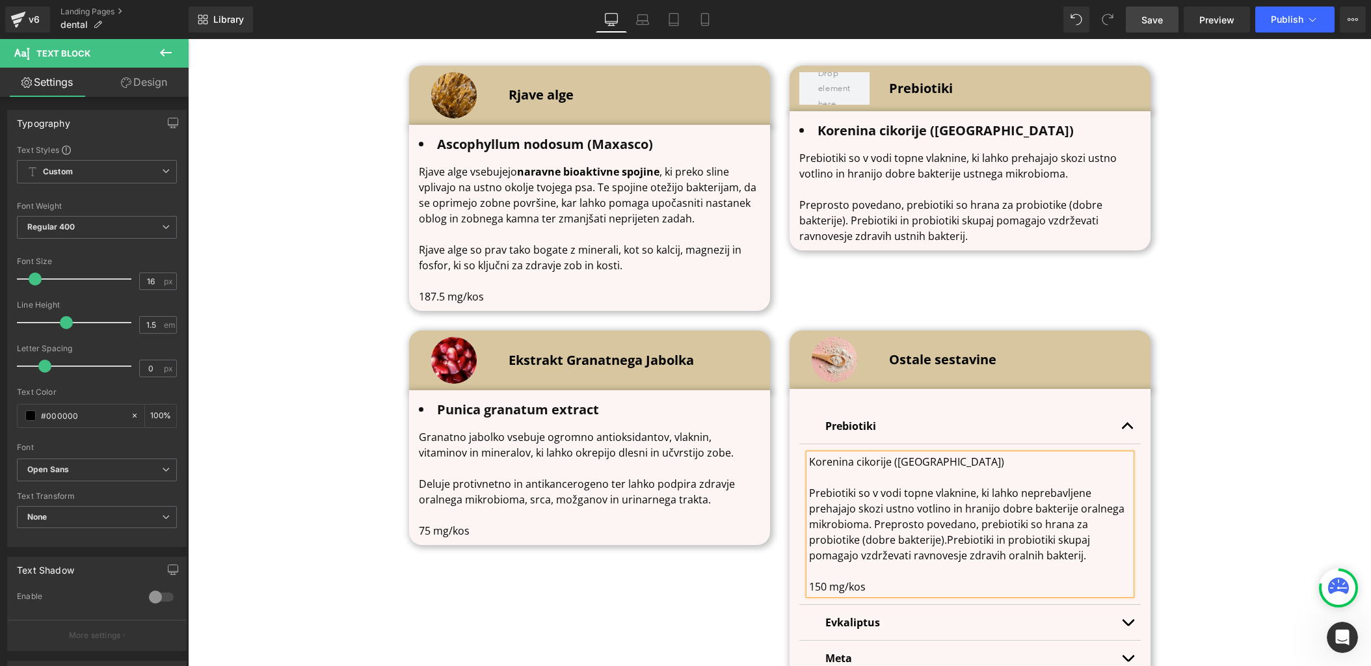
click at [875, 522] on p "Prebiotiki so v vodi topne vlaknine, ki lahko neprebavljene prehajajo skozi ust…" at bounding box center [970, 524] width 322 height 78
click at [945, 537] on span "Preprosto povedano, prebiotiki so hrana za probiotike (dobre bakterije).Prebiot…" at bounding box center [949, 540] width 281 height 46
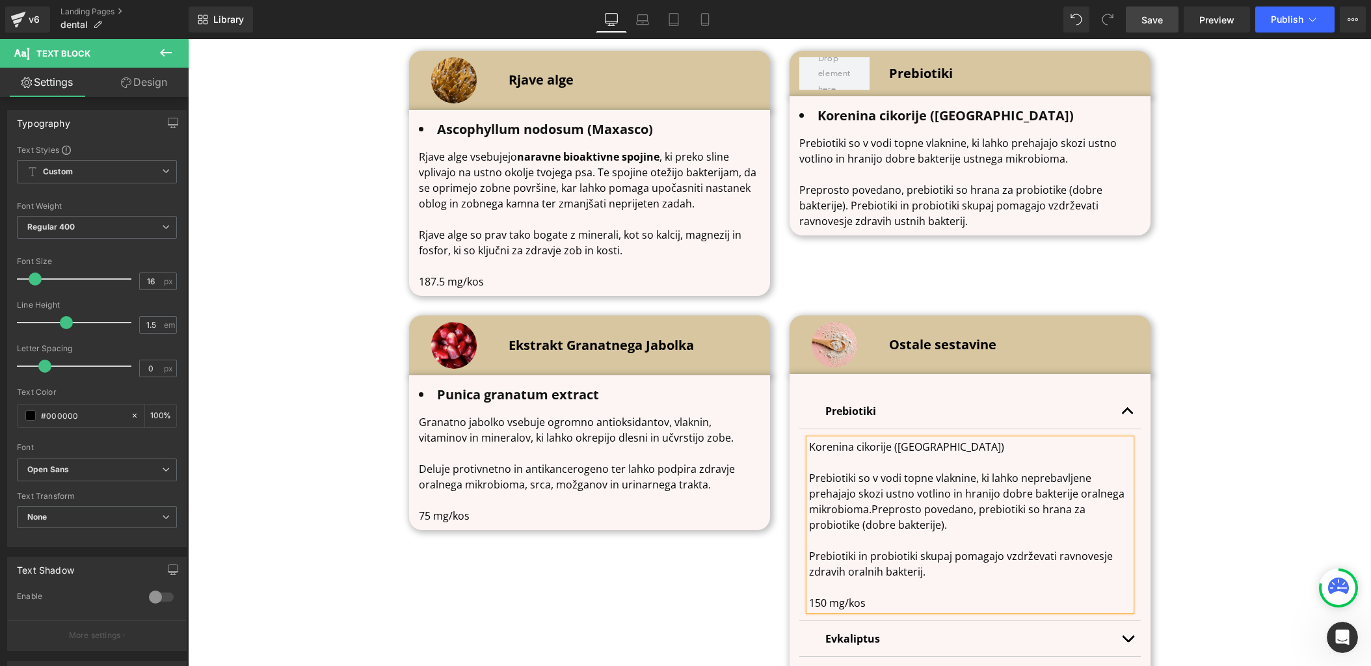
scroll to position [4362, 0]
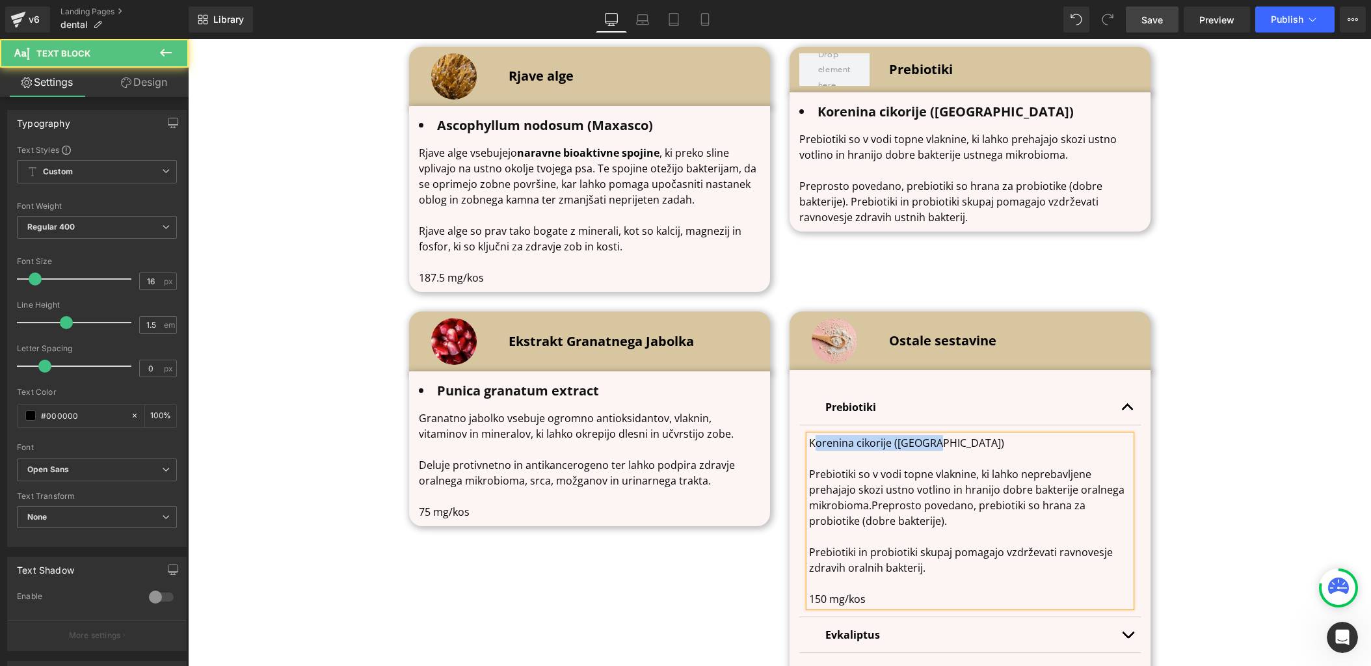
drag, startPoint x: 812, startPoint y: 442, endPoint x: 929, endPoint y: 442, distance: 117.1
click at [929, 442] on p "Korenina cikorije ([GEOGRAPHIC_DATA])" at bounding box center [970, 443] width 322 height 16
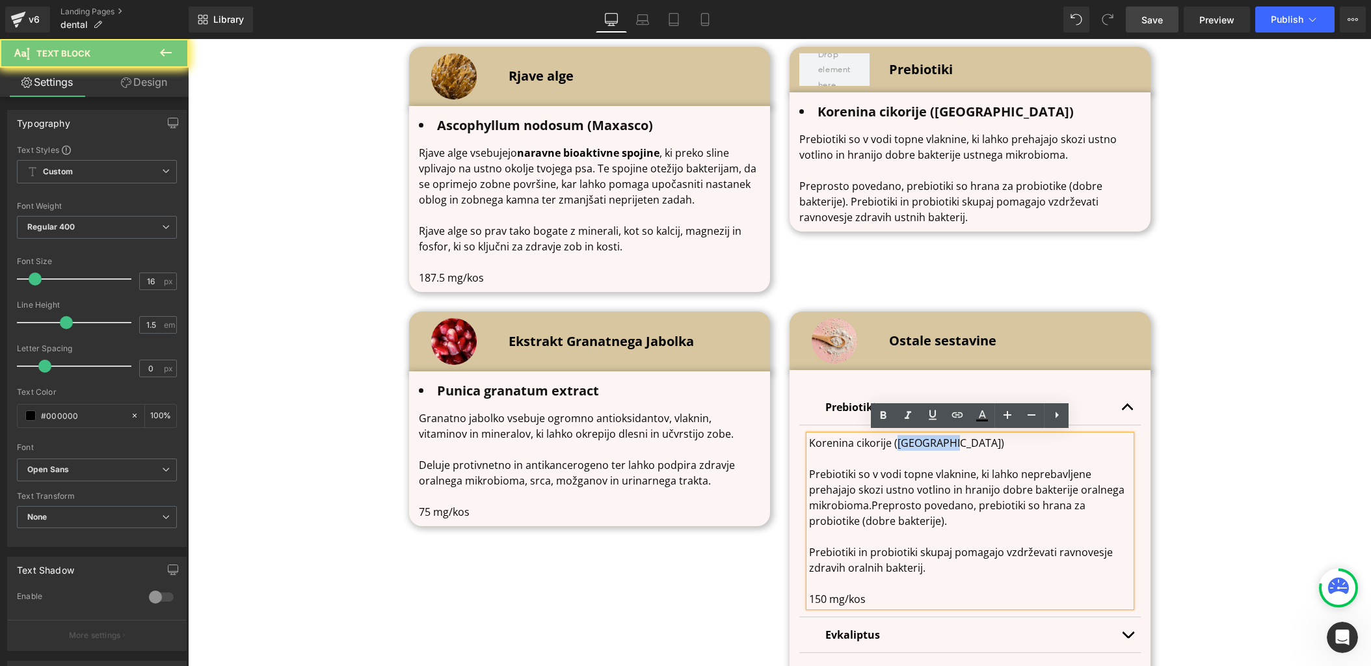
click at [929, 442] on p "Korenina cikorije ([GEOGRAPHIC_DATA])" at bounding box center [970, 443] width 322 height 16
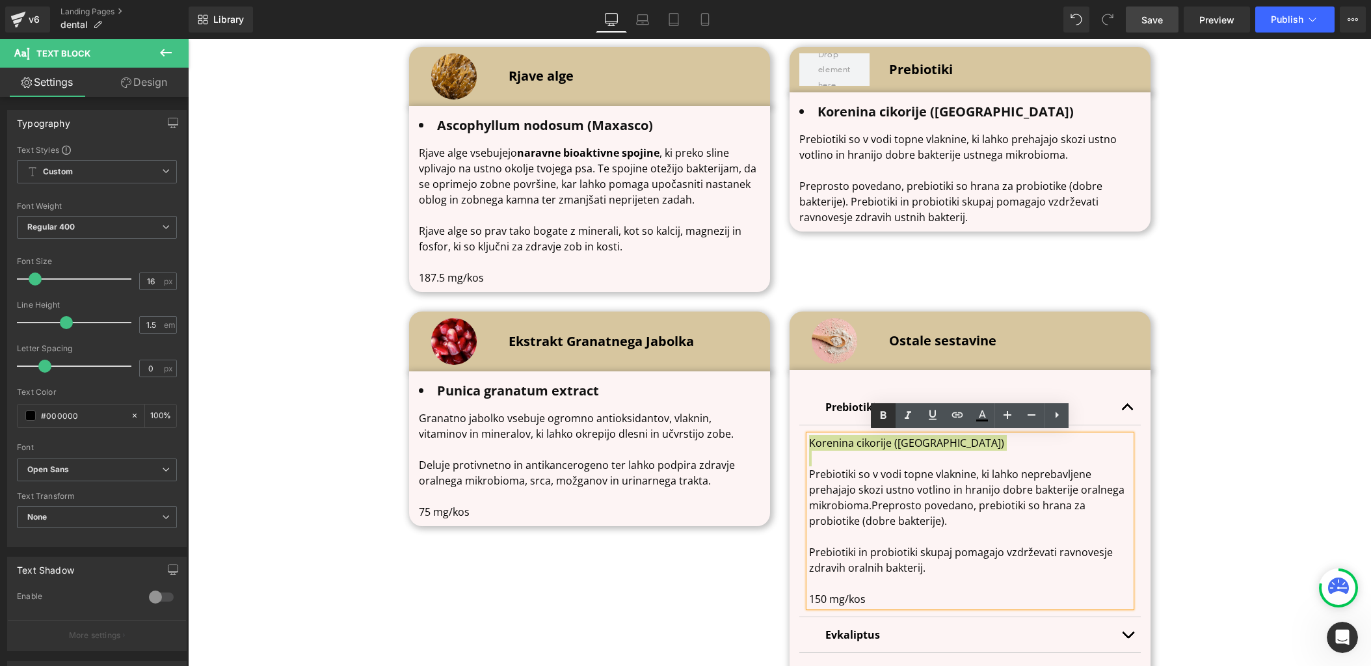
click at [879, 413] on icon at bounding box center [884, 416] width 16 height 16
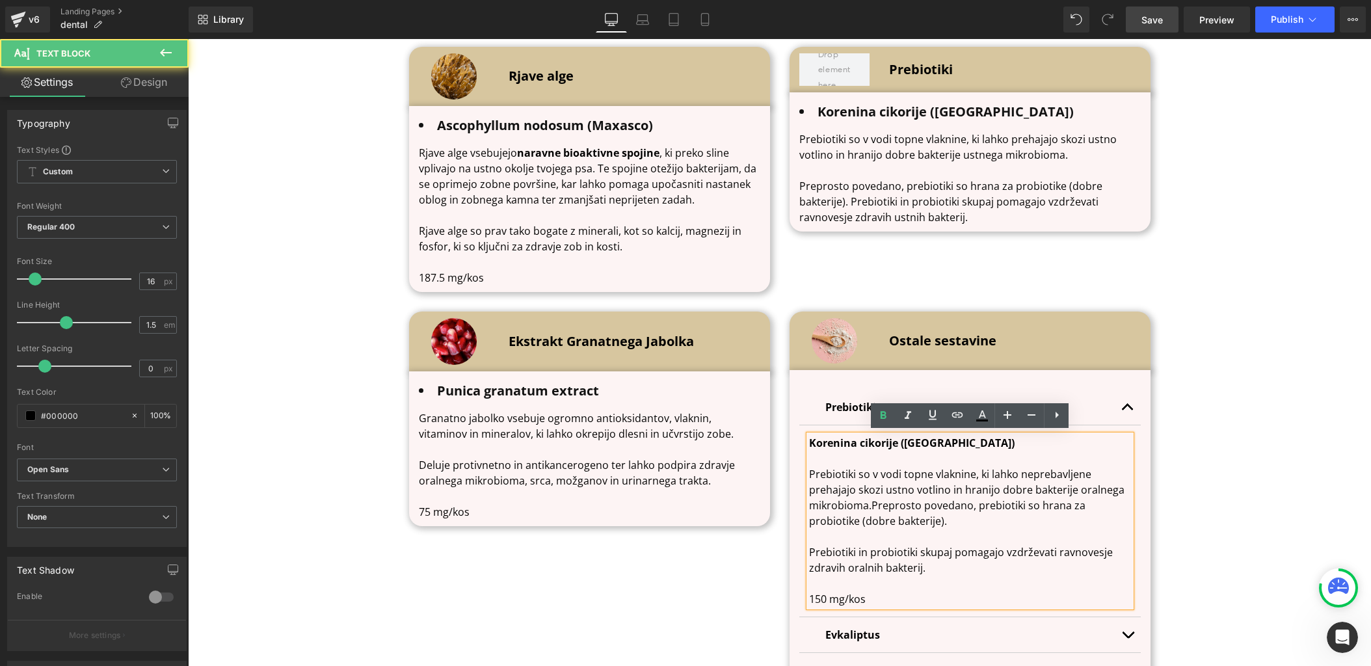
click at [982, 447] on p "Korenina cikorije ([GEOGRAPHIC_DATA])" at bounding box center [970, 443] width 322 height 16
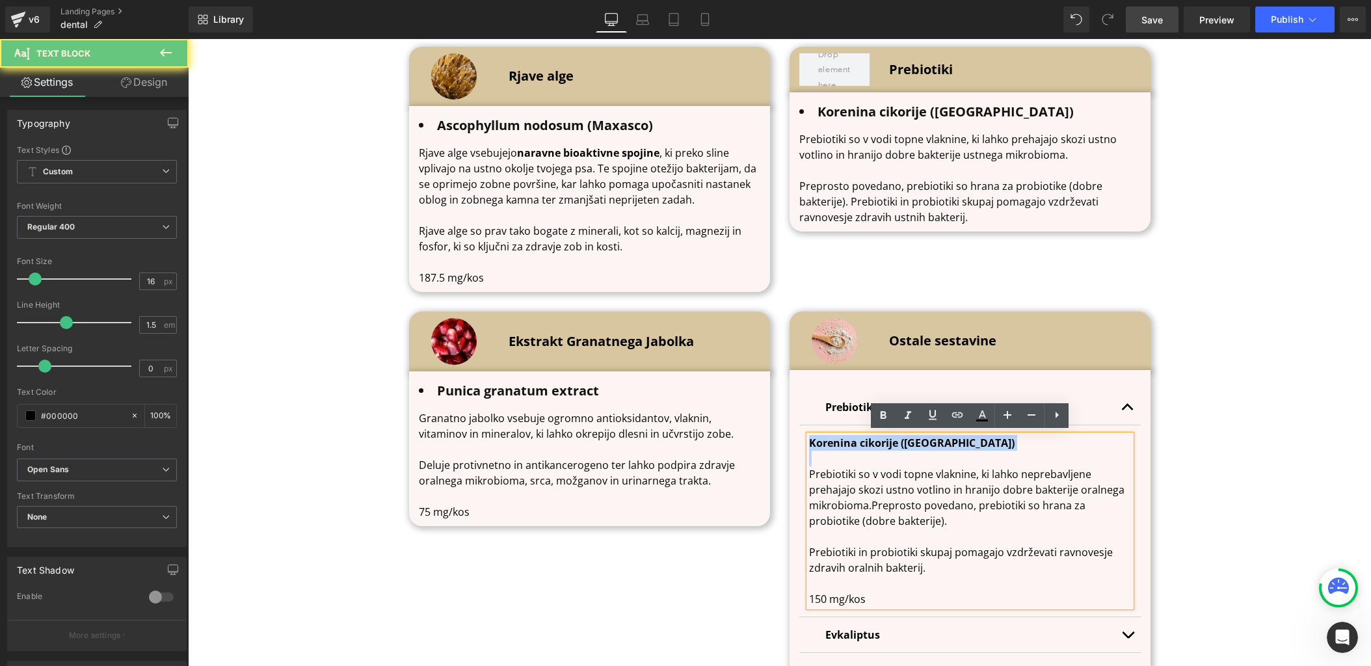
click at [982, 447] on p "Korenina cikorije ([GEOGRAPHIC_DATA])" at bounding box center [970, 443] width 322 height 16
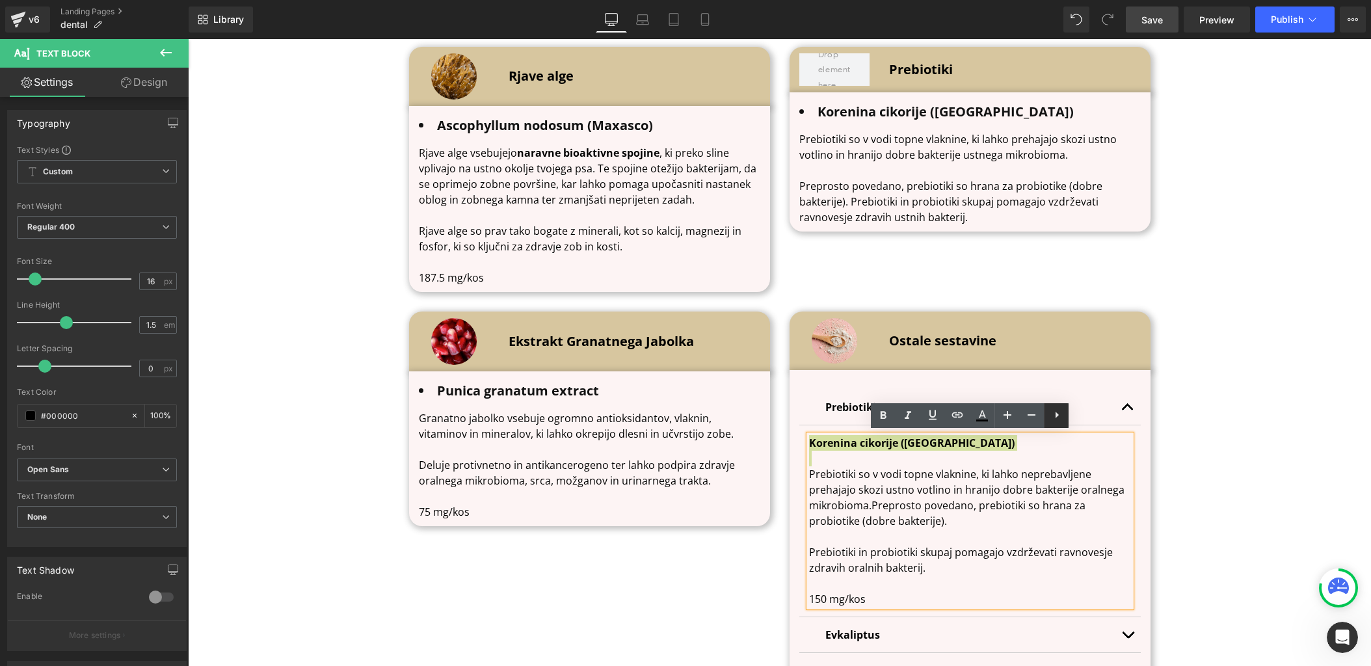
click at [1053, 416] on icon at bounding box center [1057, 415] width 16 height 16
click at [1054, 416] on icon at bounding box center [1057, 415] width 16 height 16
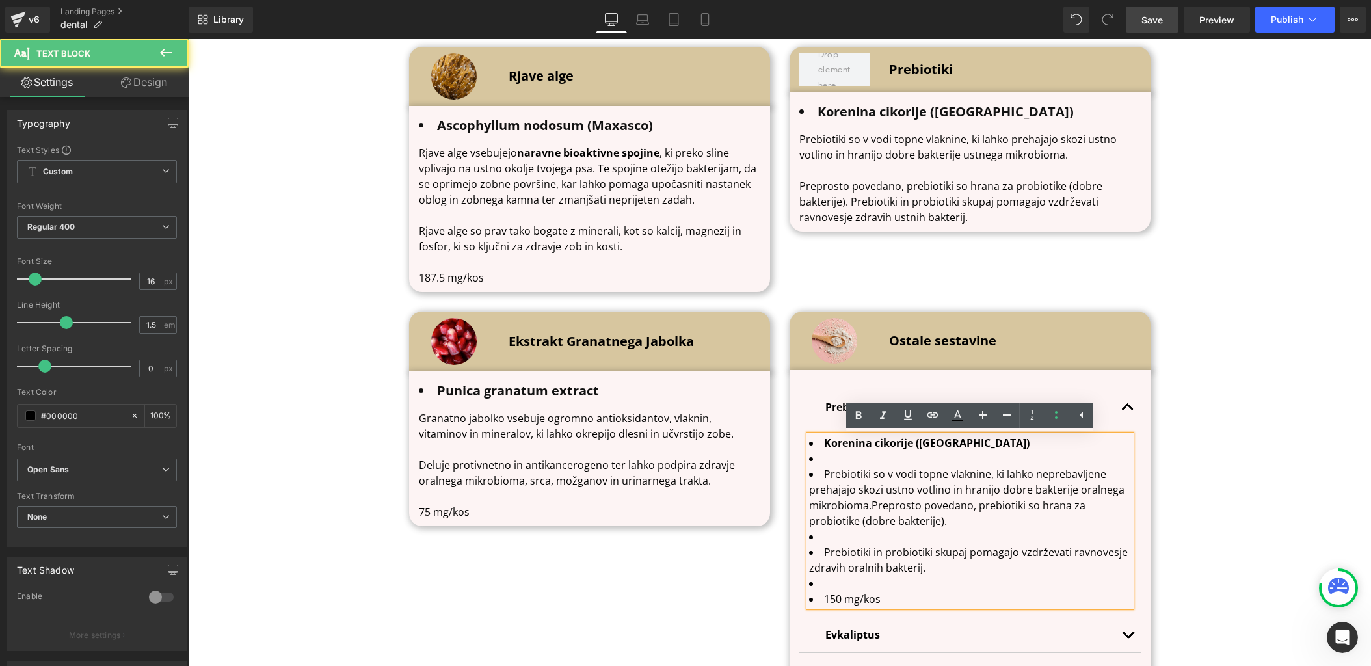
click at [950, 508] on span "Preprosto povedano, prebiotiki so hrana za probiotike (dobre bakterije)." at bounding box center [947, 513] width 276 height 30
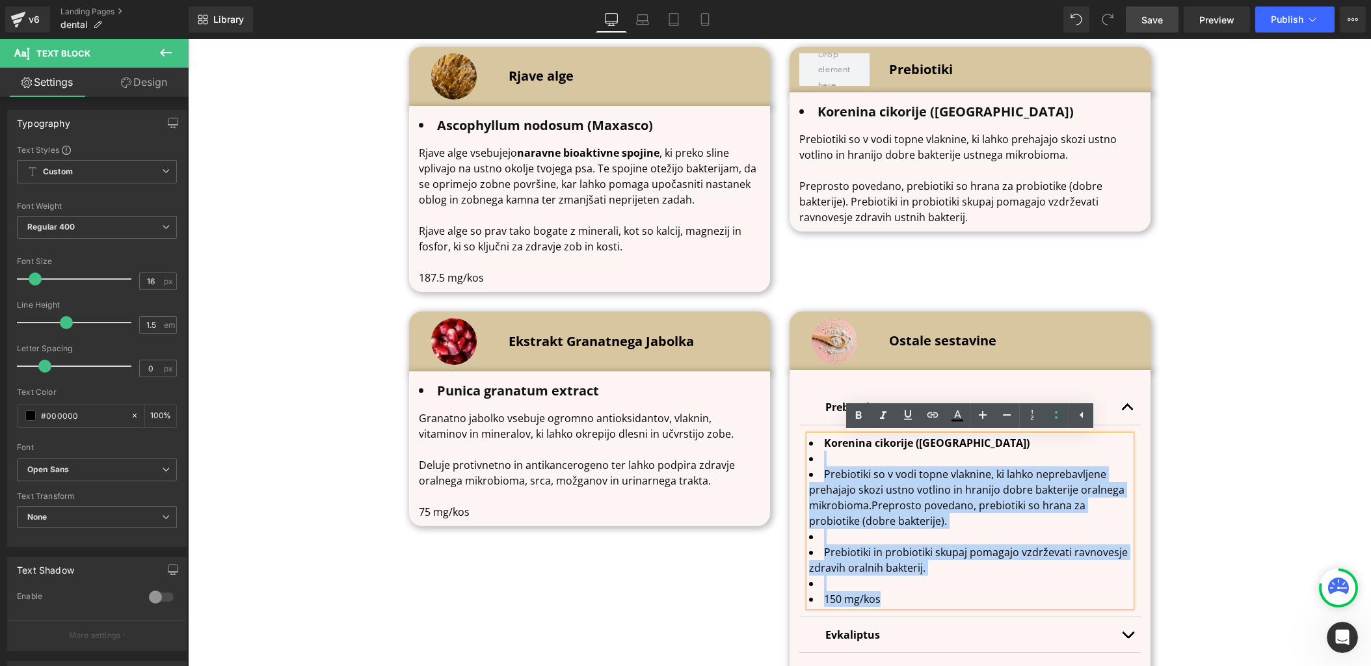
drag, startPoint x: 896, startPoint y: 596, endPoint x: 822, endPoint y: 457, distance: 157.2
click at [822, 457] on ul "Korenina cikorije (Fibrofos60) Prebiotiki so v vodi topne vlaknine, ki lahko ne…" at bounding box center [970, 521] width 322 height 172
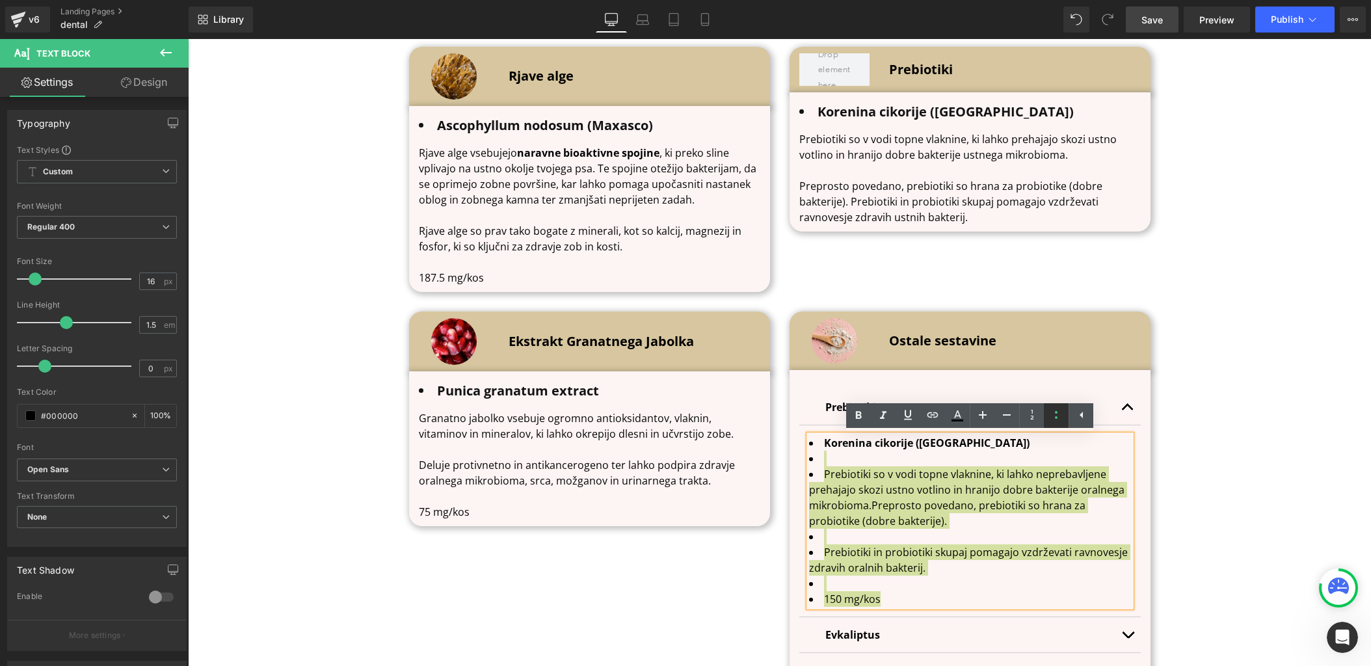
click at [1064, 414] on icon at bounding box center [1057, 415] width 16 height 16
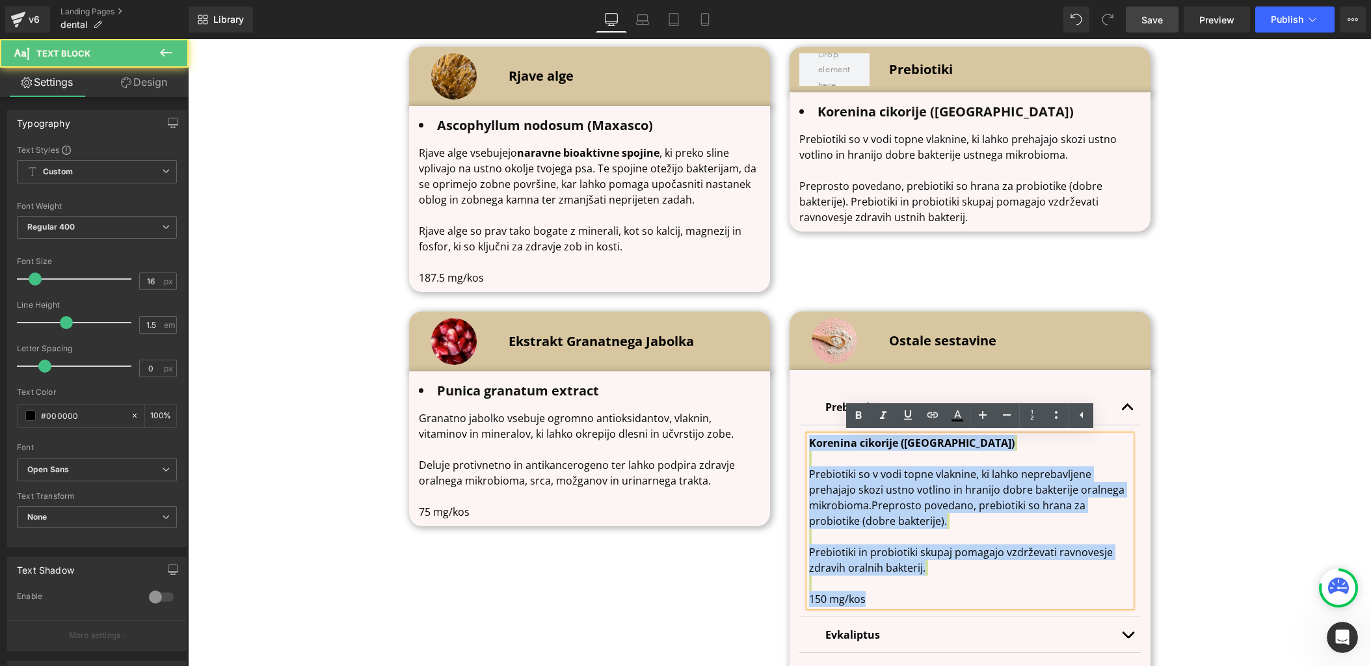
click at [930, 453] on p "Korenina cikorije (Fibrofos60) Prebiotiki so v vodi topne vlaknine, ki lahko ne…" at bounding box center [970, 521] width 322 height 172
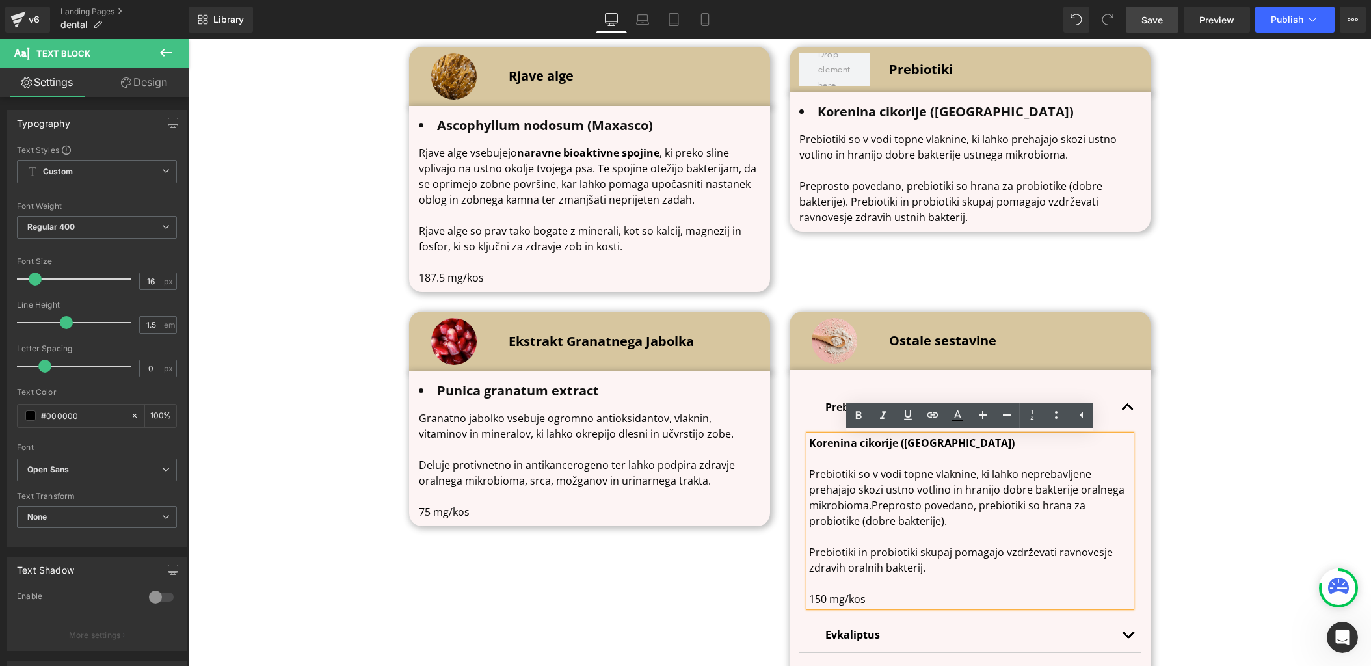
click at [979, 479] on p "Korenina cikorije (Fibrofos60) Prebiotiki so v vodi topne vlaknine, ki lahko ne…" at bounding box center [970, 521] width 322 height 172
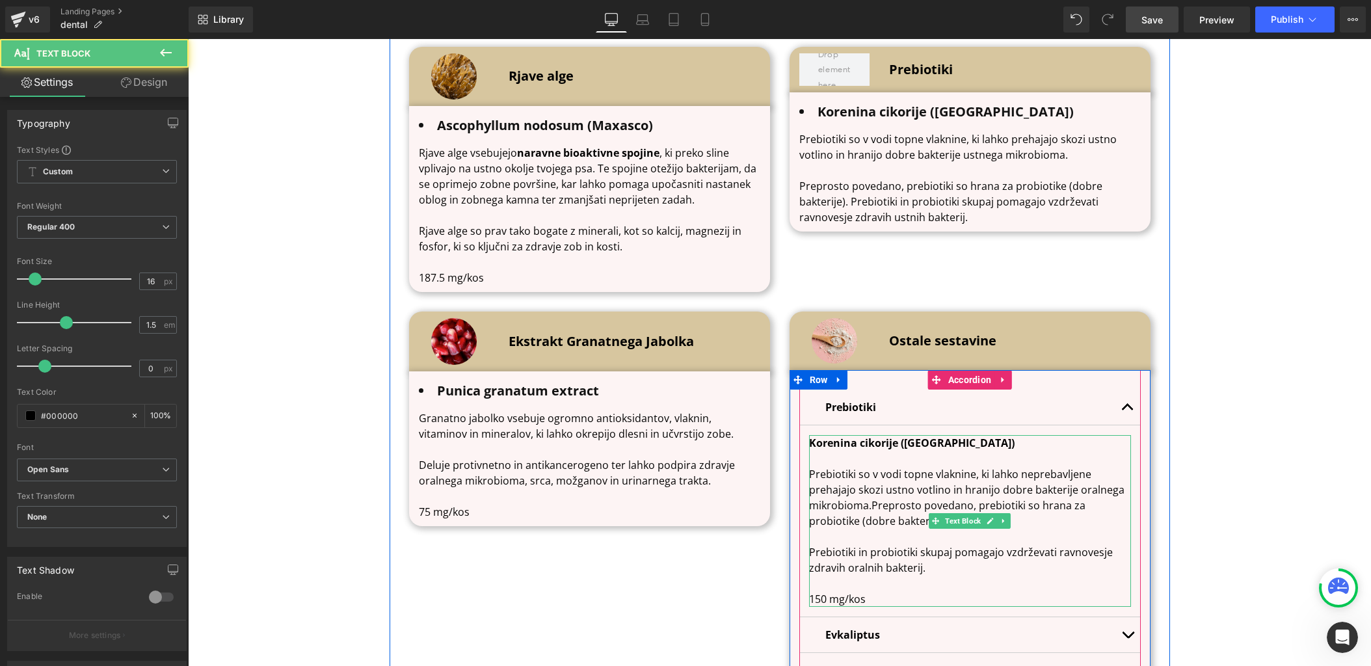
click at [812, 442] on strong "Korenina cikorije ([GEOGRAPHIC_DATA])" at bounding box center [912, 443] width 206 height 14
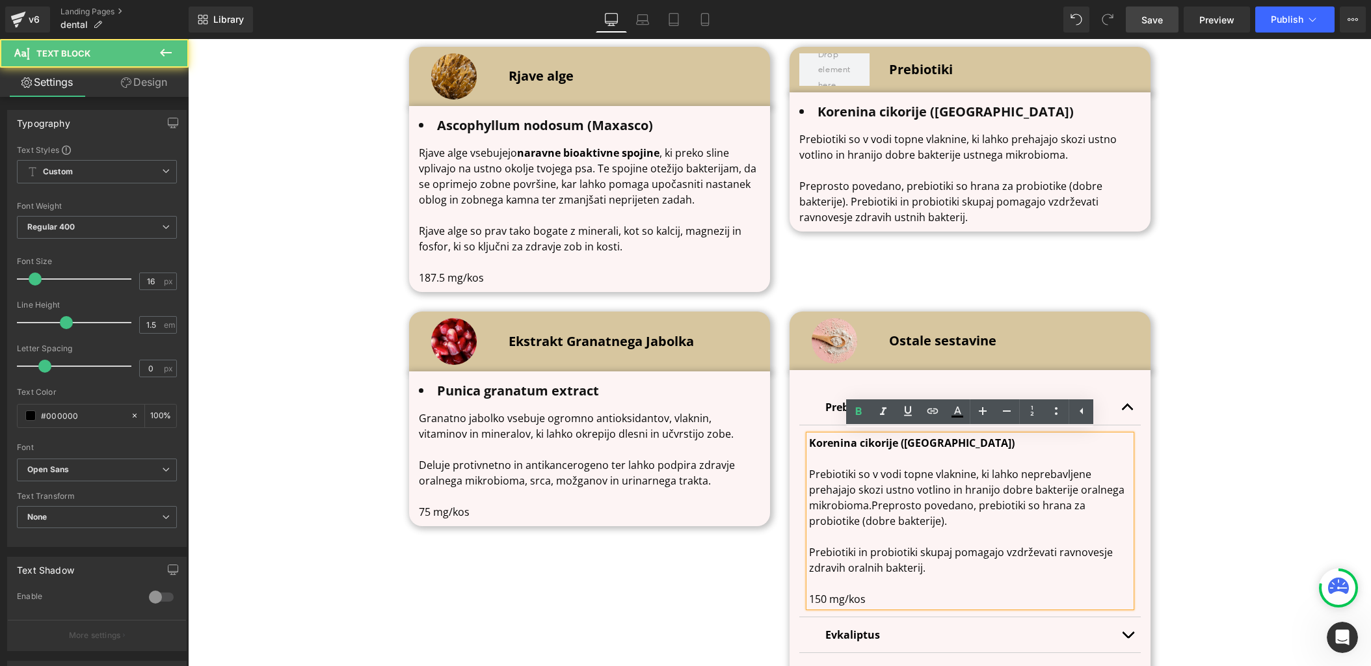
click at [809, 440] on strong "Korenina cikorije ([GEOGRAPHIC_DATA])" at bounding box center [912, 443] width 206 height 14
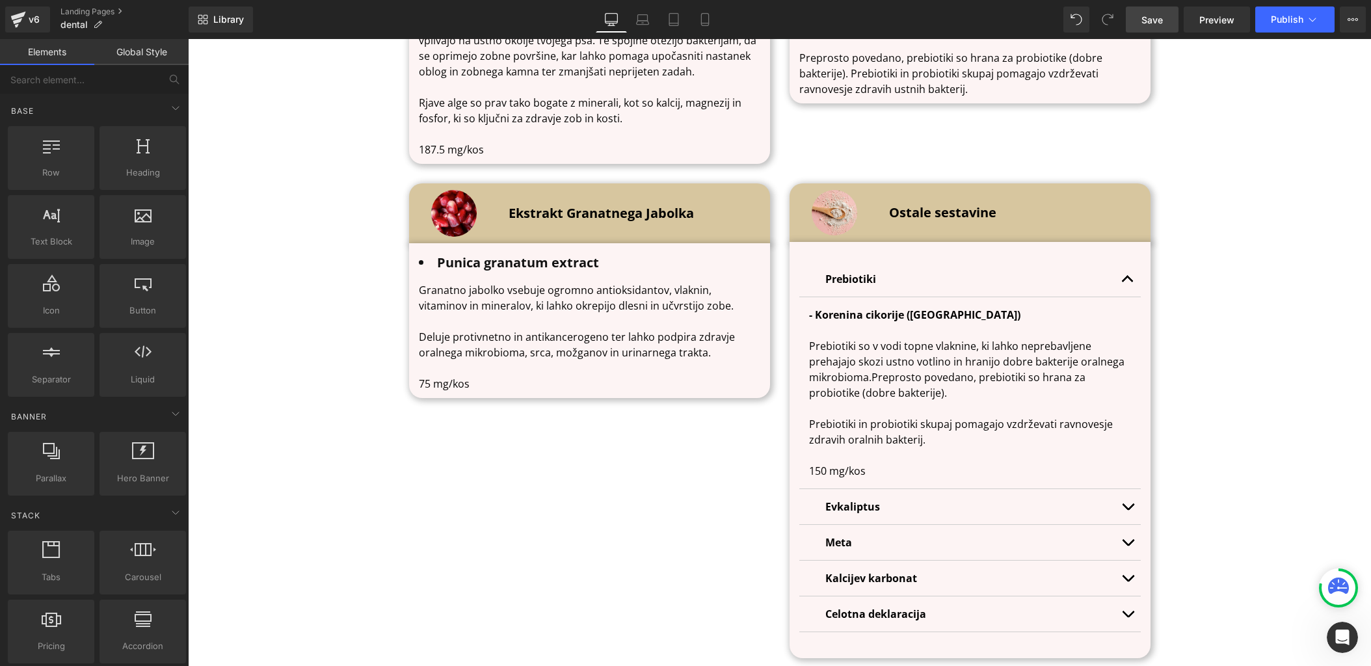
scroll to position [4492, 0]
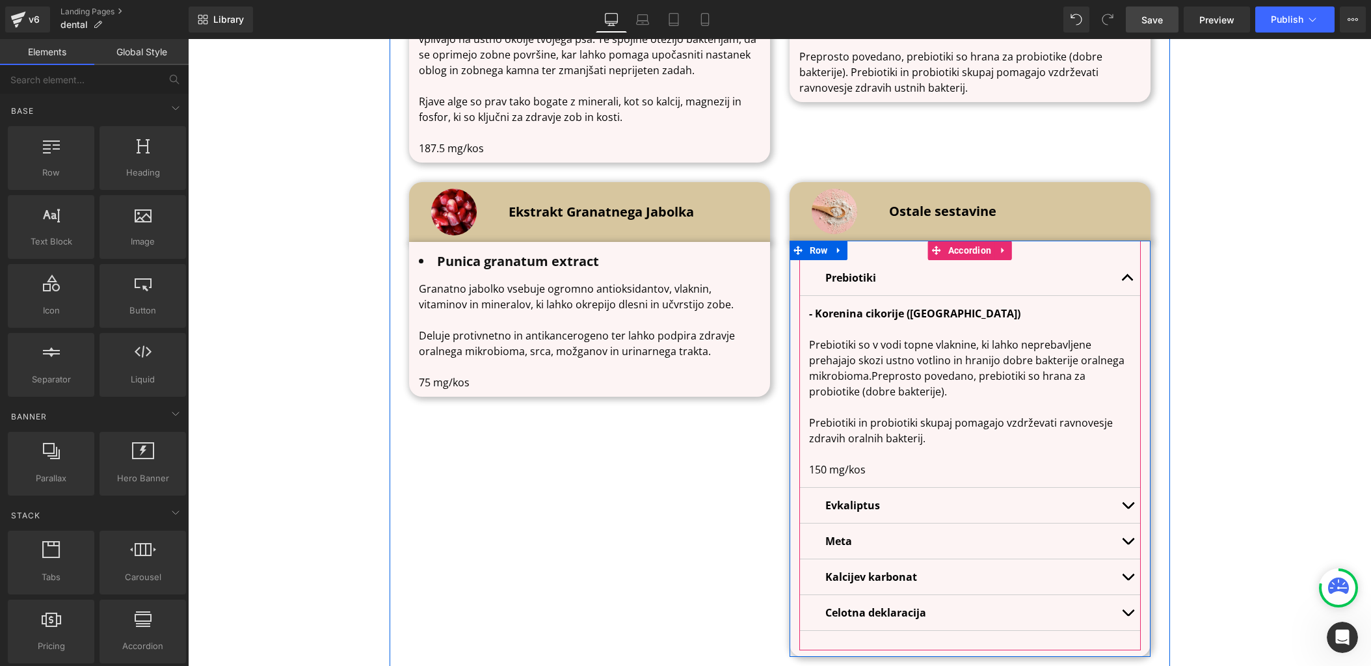
click at [1122, 274] on button "button" at bounding box center [1128, 277] width 26 height 35
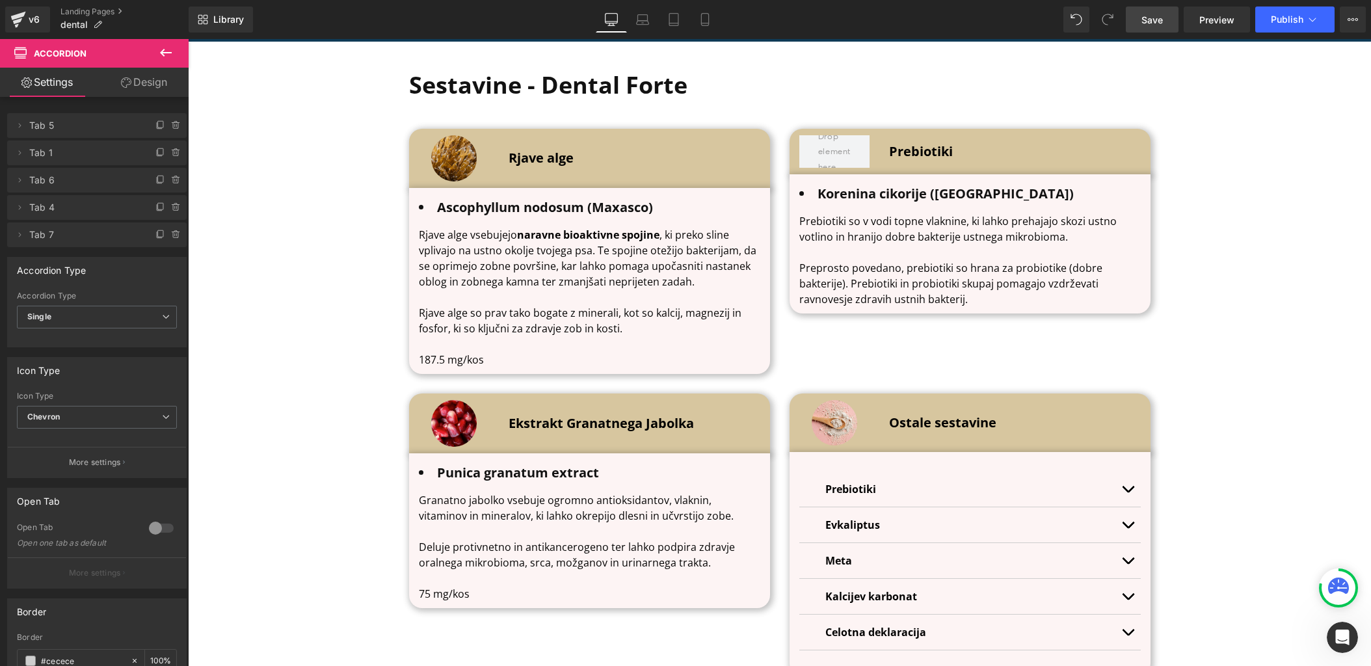
scroll to position [4279, 0]
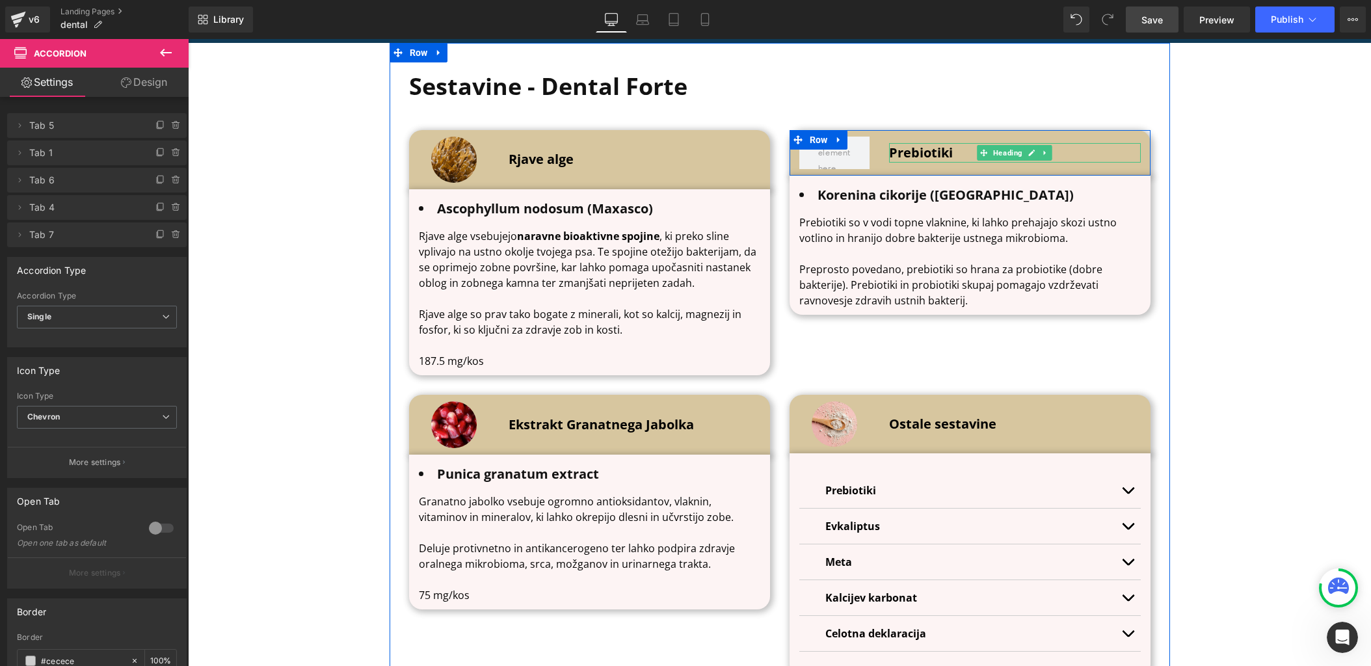
click at [923, 150] on b "Prebiotiki" at bounding box center [921, 153] width 64 height 18
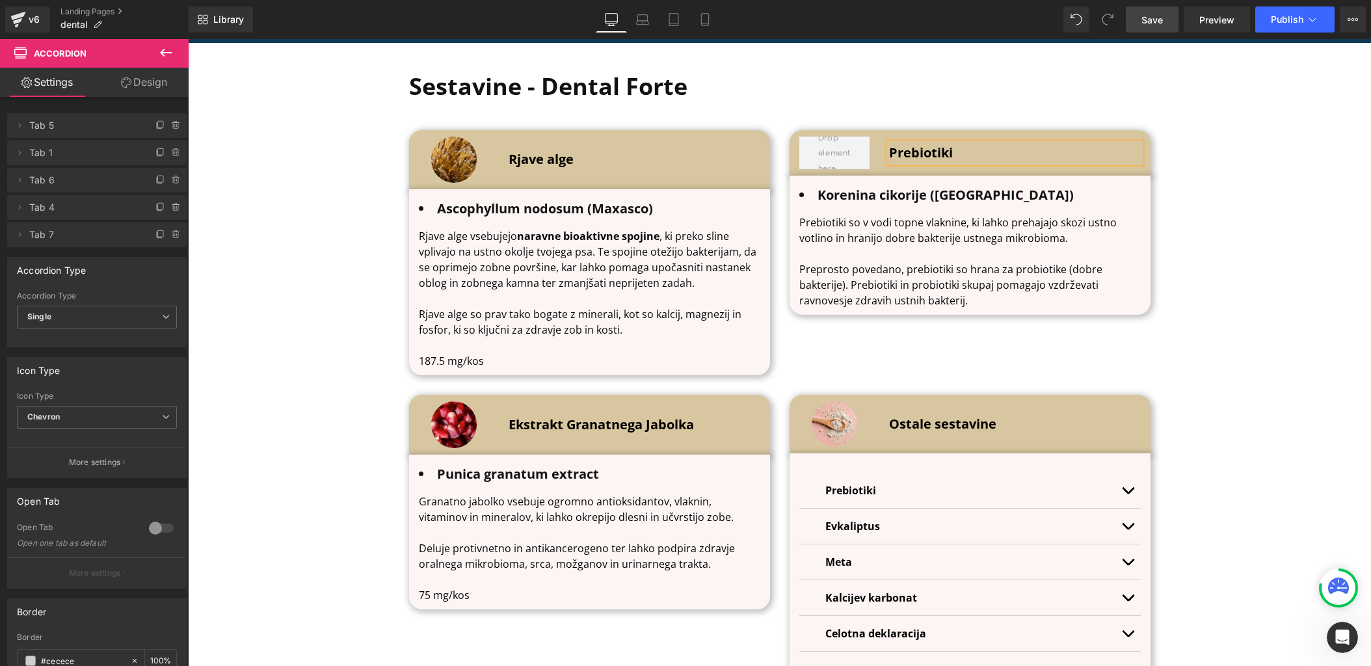
click at [923, 150] on b "Prebiotiki" at bounding box center [921, 153] width 64 height 18
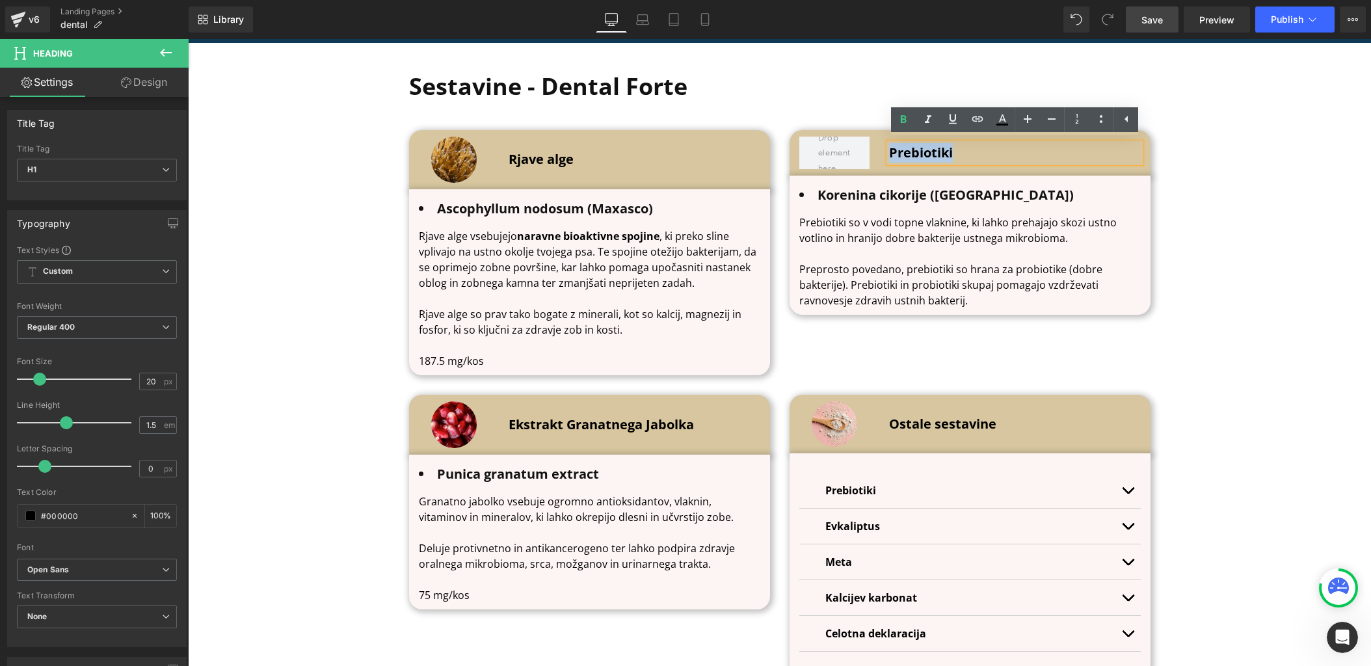
click at [923, 150] on b "Prebiotiki" at bounding box center [921, 153] width 64 height 18
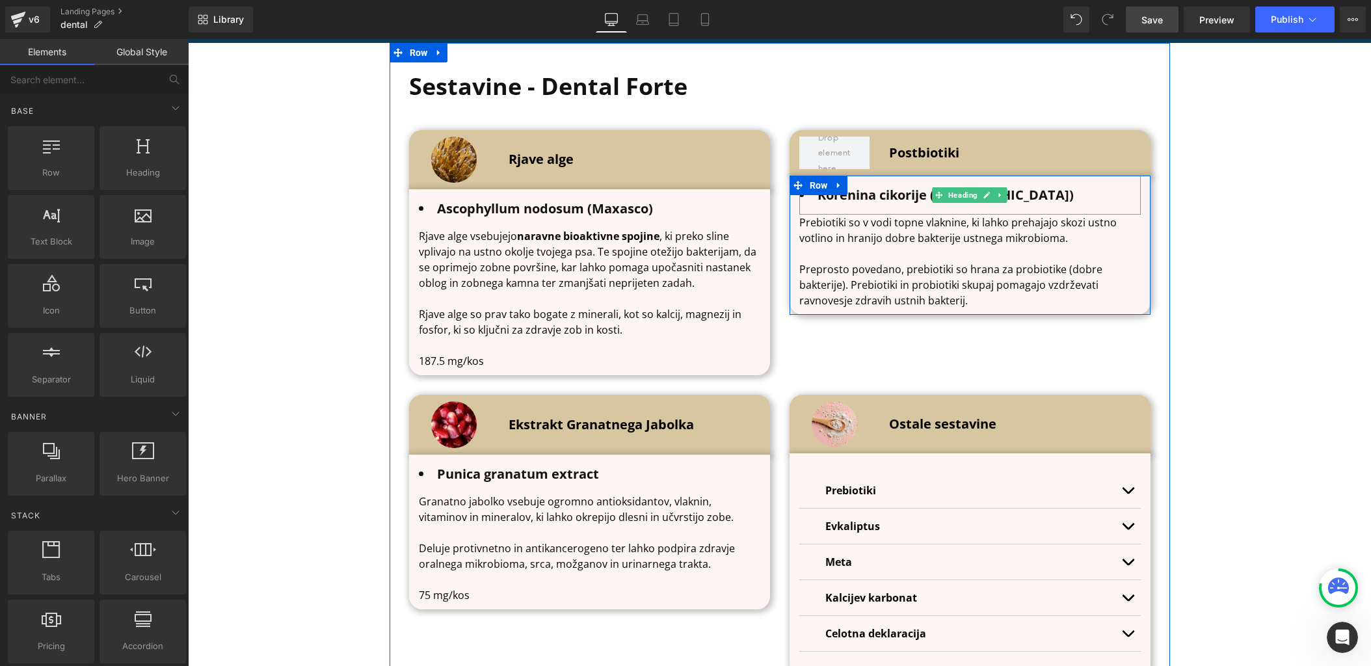
click at [920, 191] on b "Korenina cikorije ([GEOGRAPHIC_DATA])" at bounding box center [946, 195] width 256 height 18
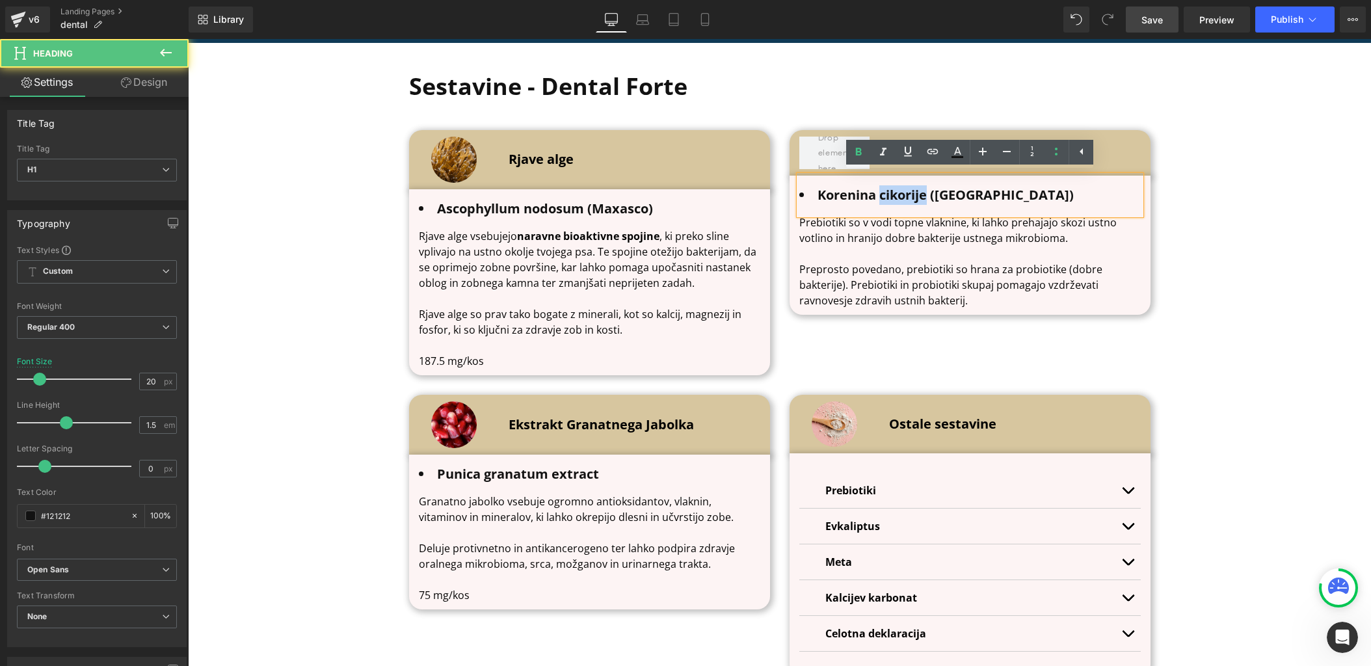
click at [919, 191] on b "Korenina cikorije ([GEOGRAPHIC_DATA])" at bounding box center [946, 195] width 256 height 18
paste div
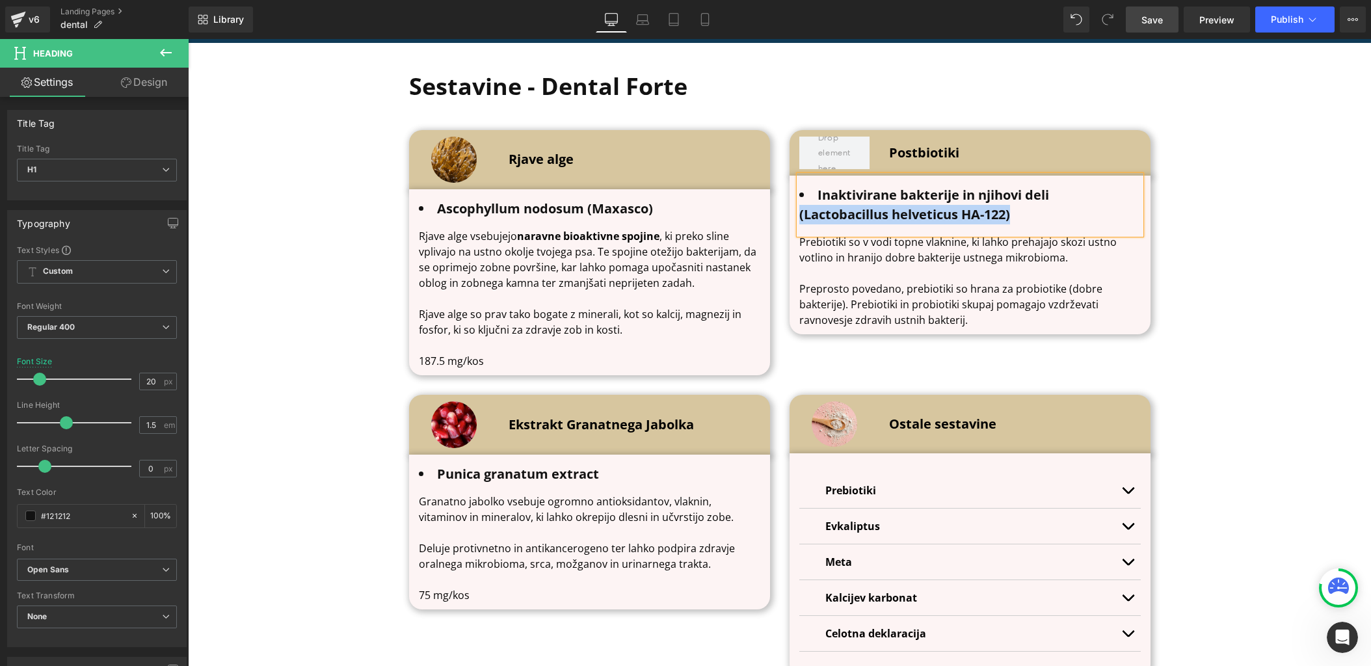
drag, startPoint x: 1031, startPoint y: 214, endPoint x: 800, endPoint y: 213, distance: 230.9
click at [800, 213] on li "Inaktivirane bakterije in njihovi deli (Lactobacillus helveticus HA-122)" at bounding box center [970, 204] width 342 height 39
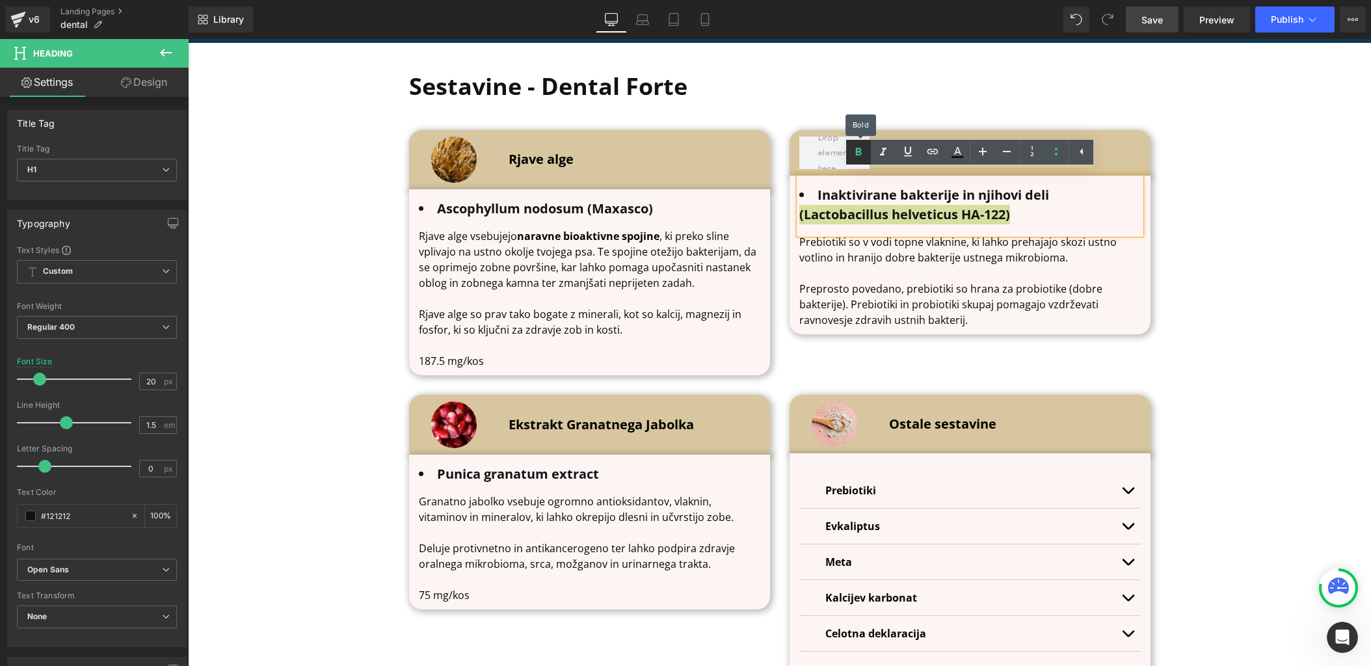
click at [863, 146] on icon at bounding box center [859, 152] width 16 height 16
drag, startPoint x: 930, startPoint y: 211, endPoint x: 1054, endPoint y: 194, distance: 126.1
click at [1054, 194] on li "Inaktivirane bakterije in njihovi deli (Lactobacillus helveticus HA-122)" at bounding box center [970, 204] width 342 height 39
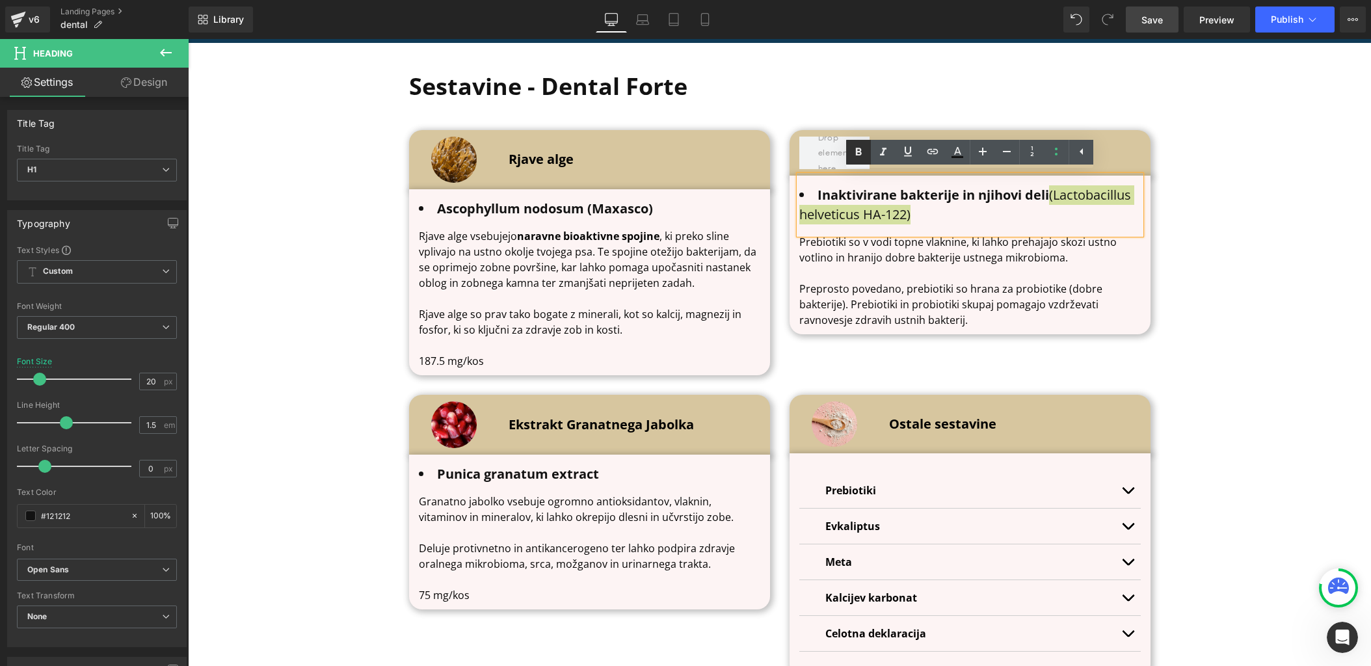
click at [864, 153] on icon at bounding box center [859, 152] width 16 height 16
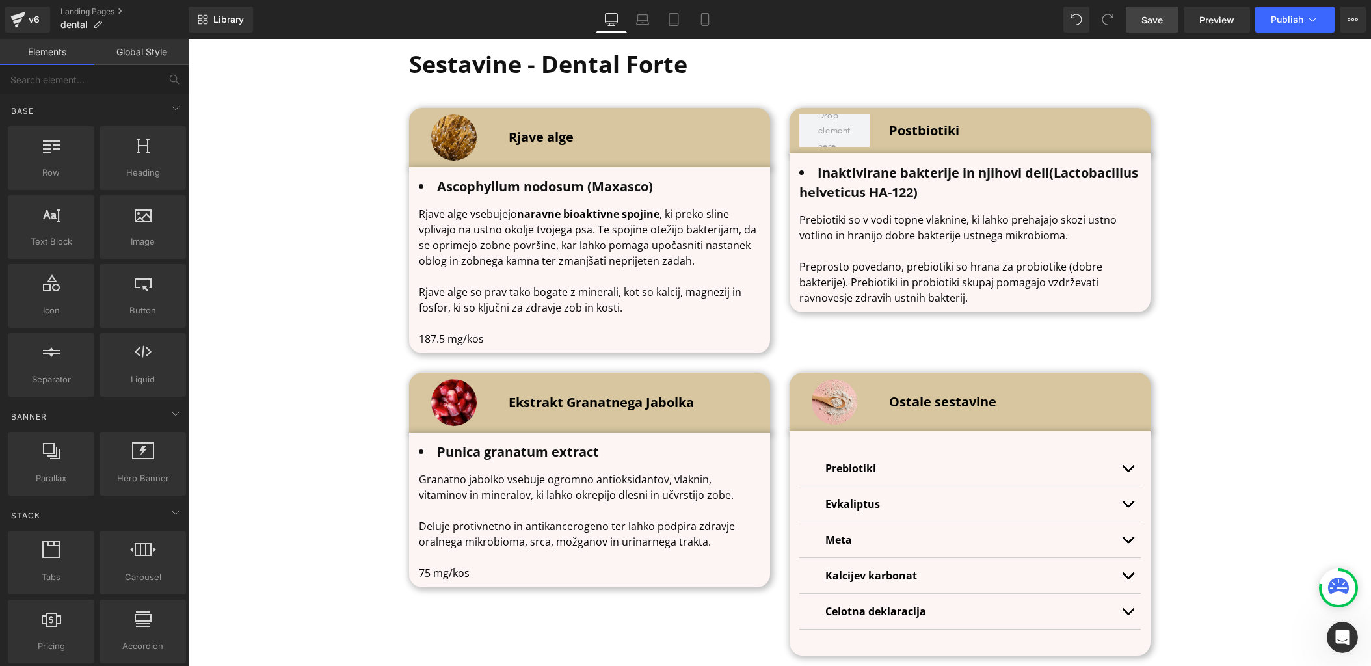
scroll to position [4303, 0]
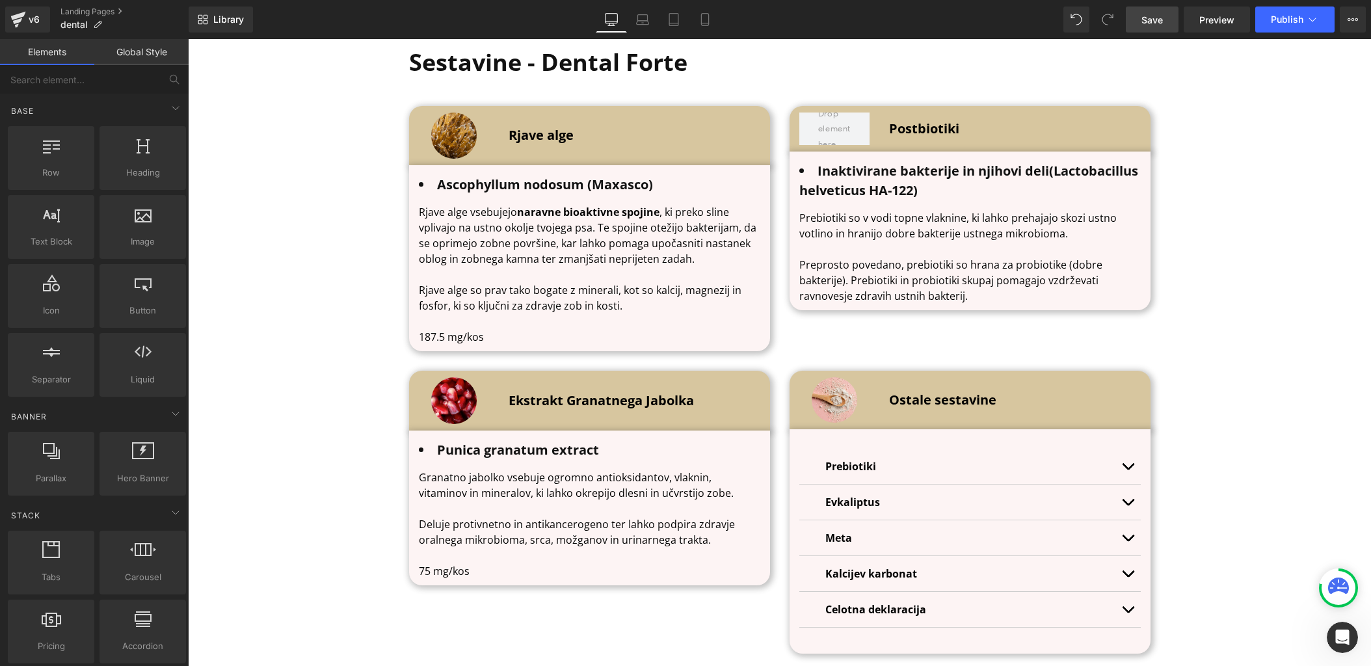
click at [950, 288] on p "Preprosto povedano, prebiotiki so hrana za probiotike (dobre bakterije). Prebio…" at bounding box center [970, 280] width 342 height 47
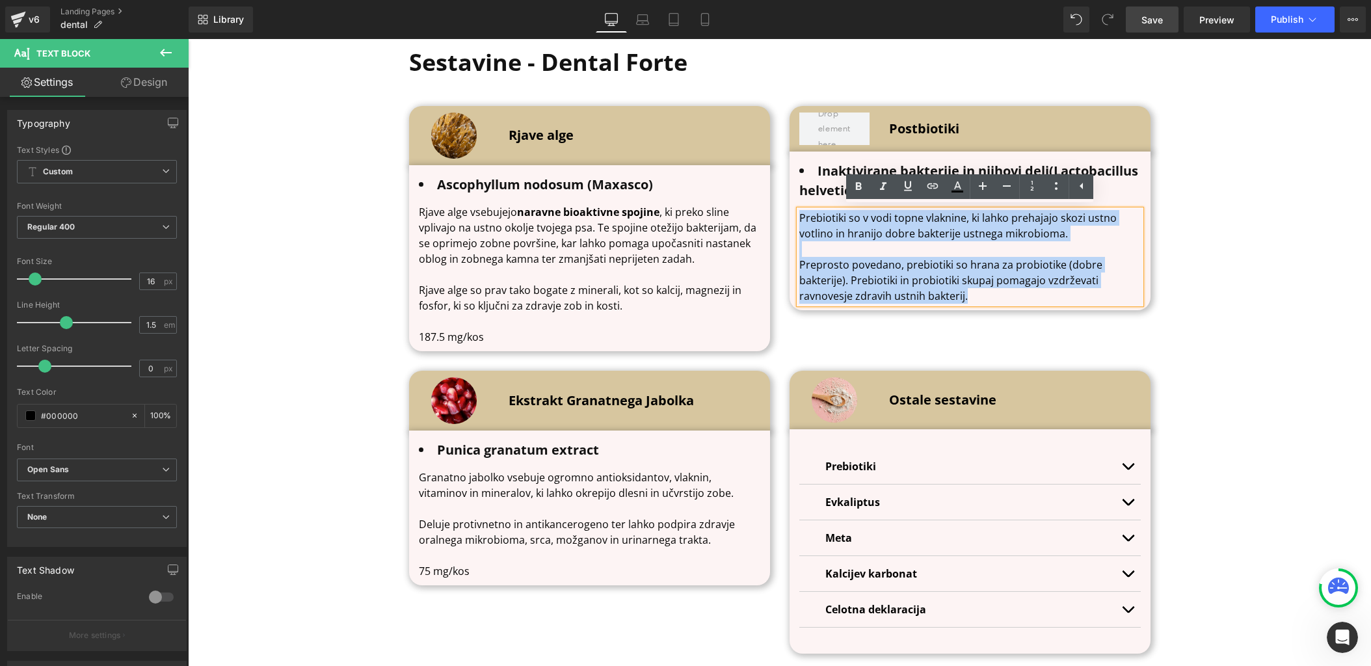
drag, startPoint x: 980, startPoint y: 297, endPoint x: 801, endPoint y: 219, distance: 194.6
click at [801, 219] on div "Prebiotiki so v vodi topne vlaknine, ki lahko prehajajo skozi ustno votlino in …" at bounding box center [970, 257] width 342 height 94
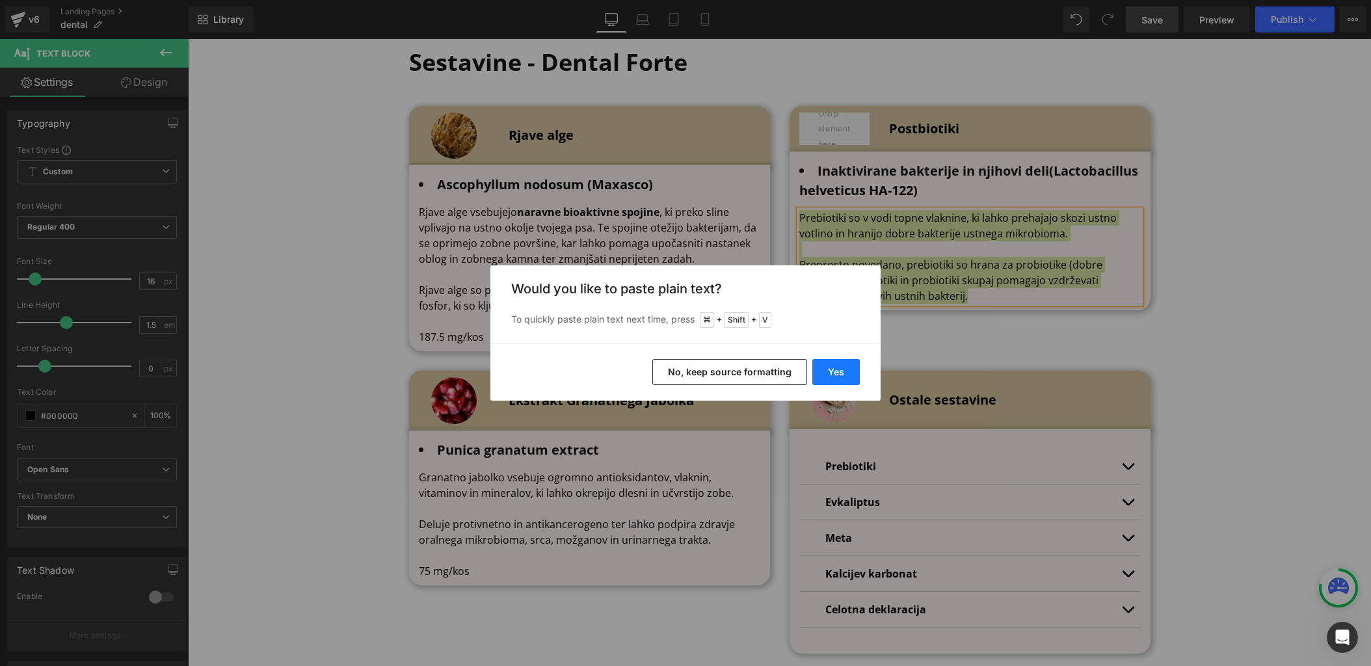
drag, startPoint x: 825, startPoint y: 364, endPoint x: 637, endPoint y: 325, distance: 192.0
click at [825, 364] on button "Yes" at bounding box center [835, 372] width 47 height 26
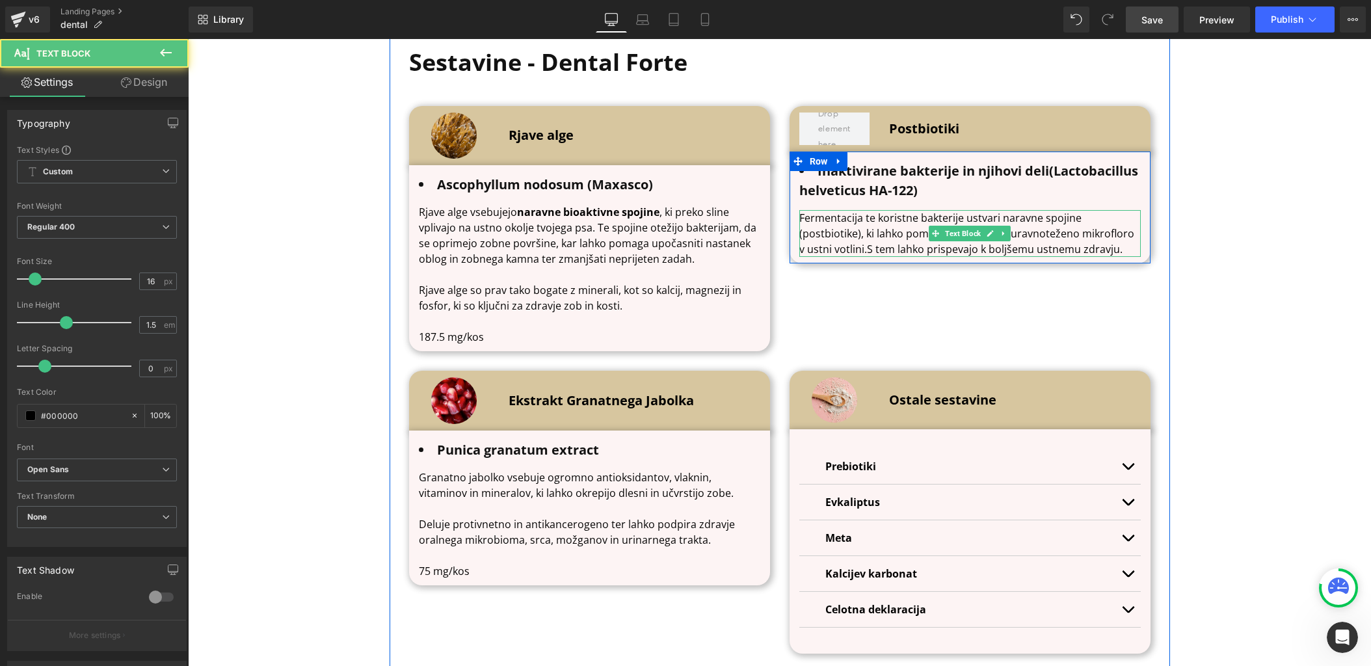
click at [863, 241] on p "Fermentacija te koristne bakterije ustvari naravne spojine (postbiotike), ki la…" at bounding box center [970, 233] width 342 height 47
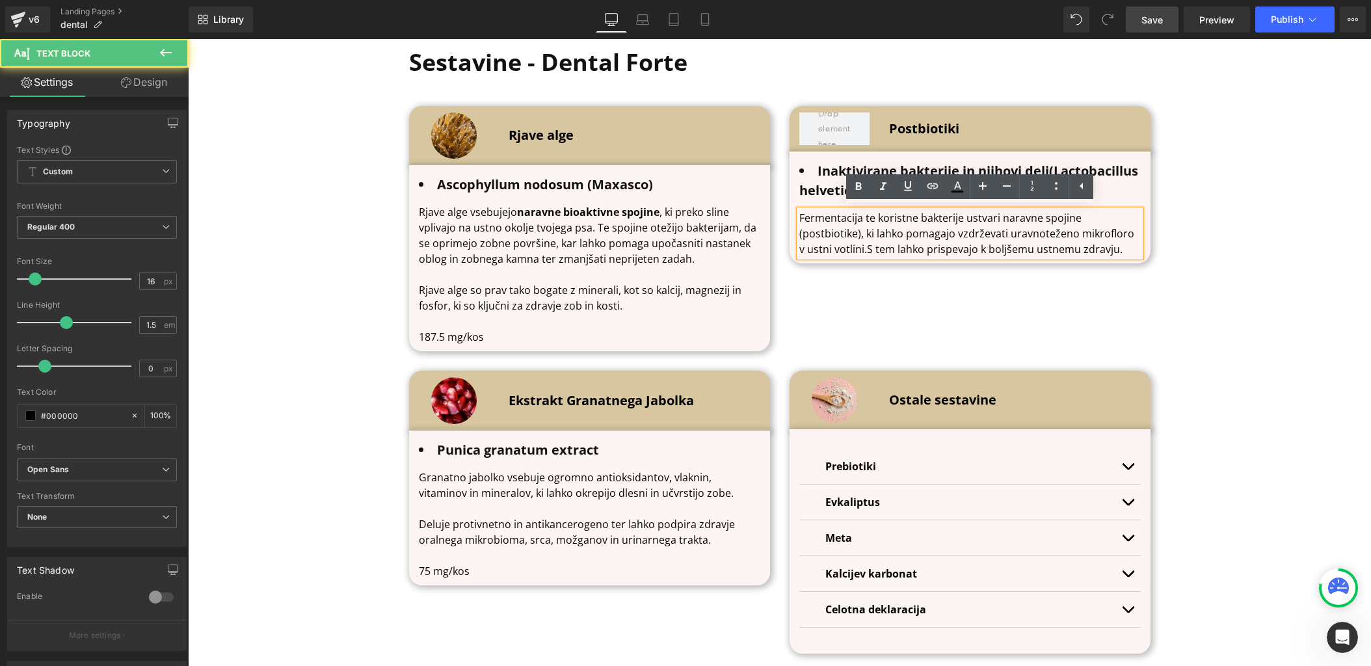
click at [860, 241] on p "Fermentacija te koristne bakterije ustvari naravne spojine (postbiotike), ki la…" at bounding box center [970, 233] width 342 height 47
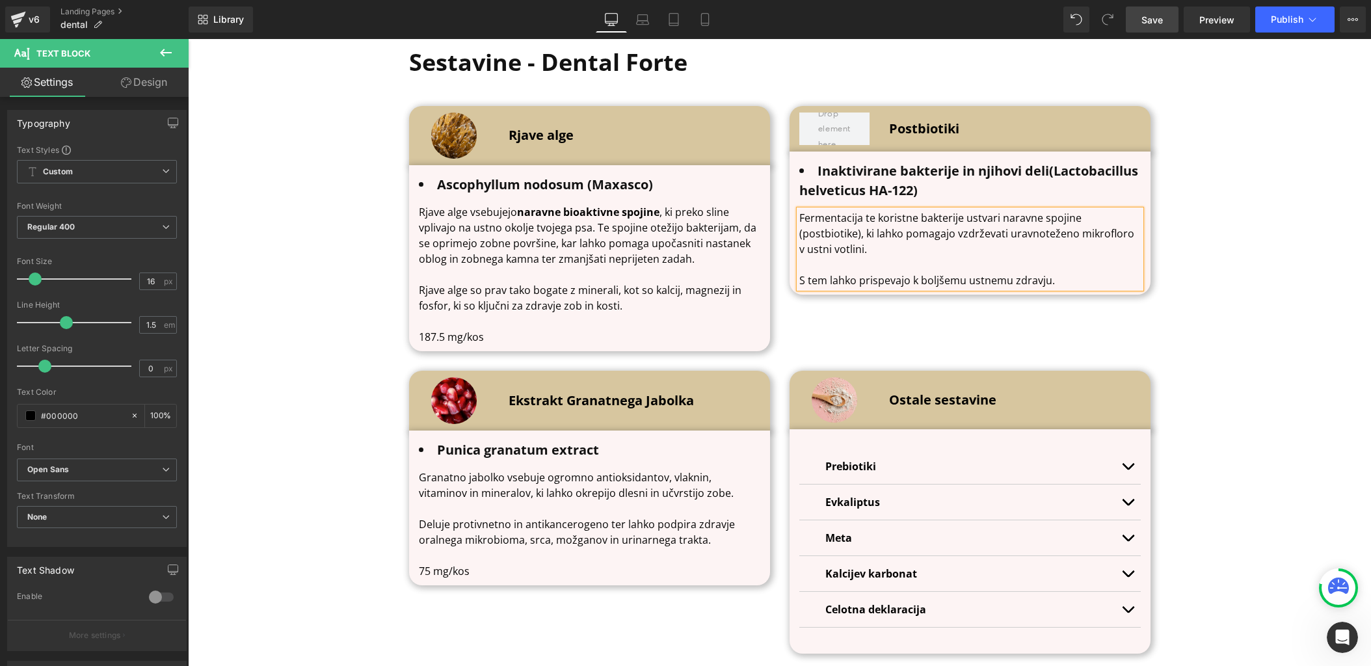
click at [1059, 276] on p "S tem lahko prispevajo k boljšemu ustnemu zdravju." at bounding box center [970, 281] width 342 height 16
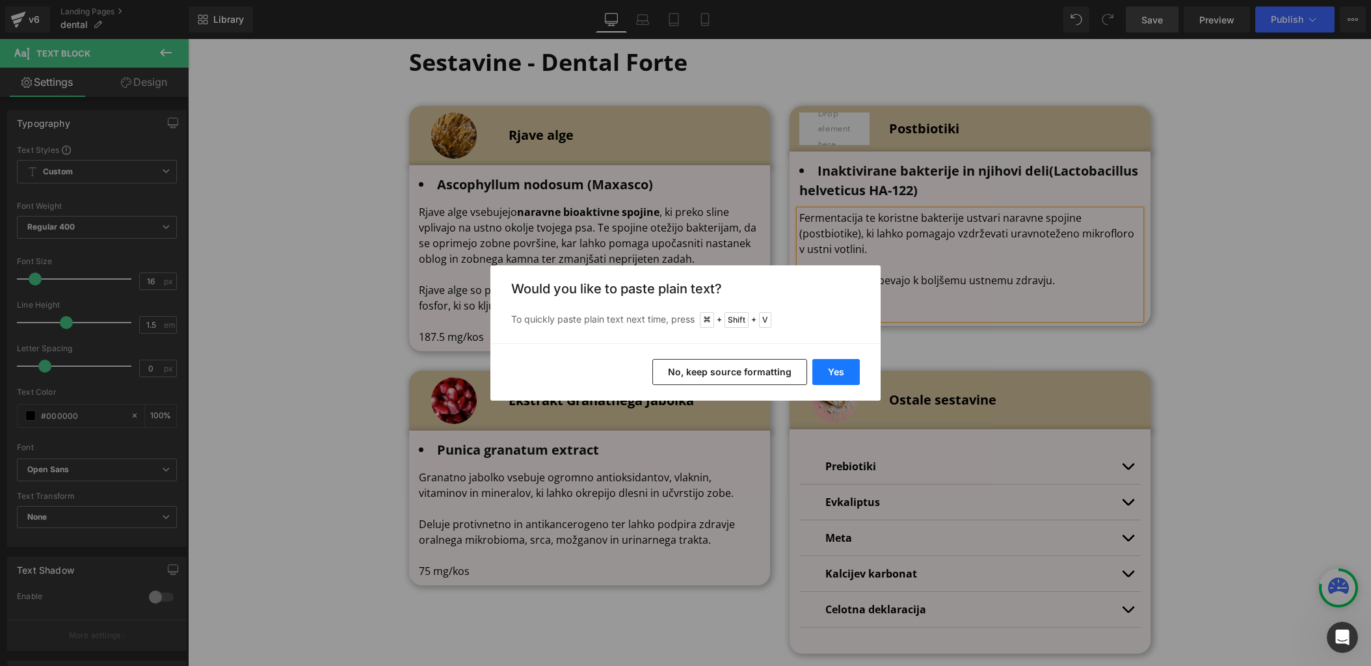
click at [828, 376] on button "Yes" at bounding box center [835, 372] width 47 height 26
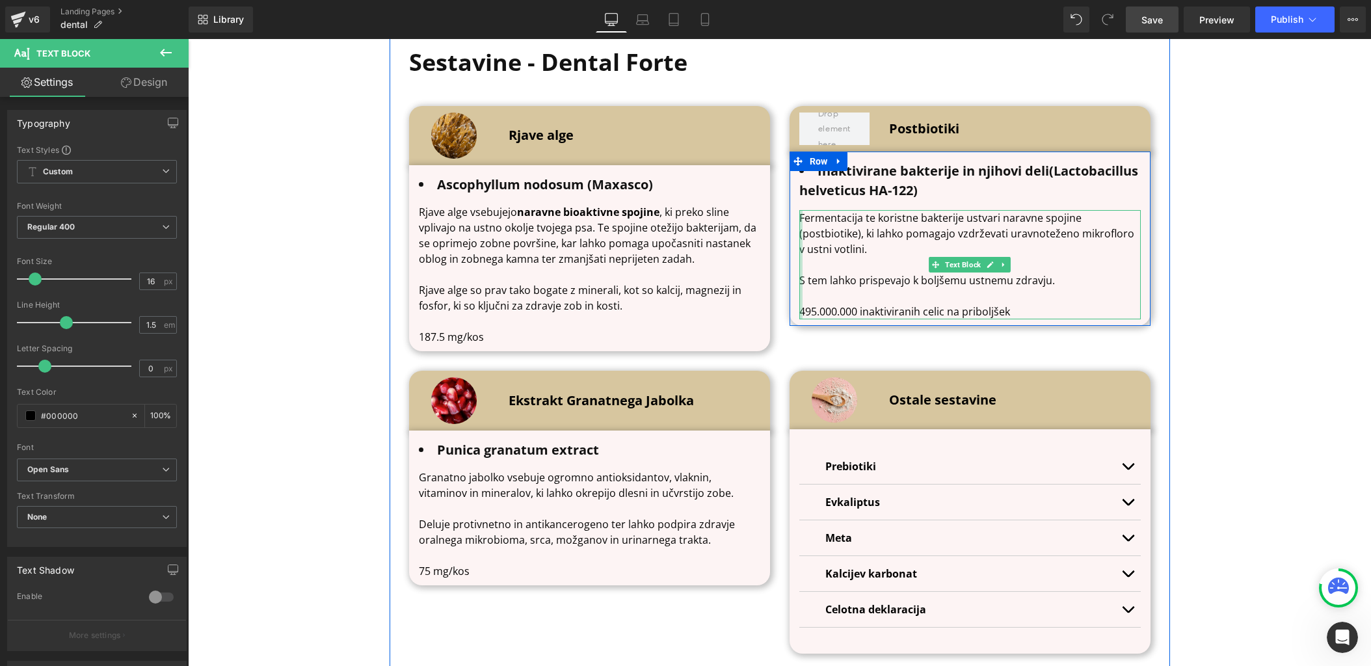
click at [801, 310] on div at bounding box center [800, 264] width 3 height 109
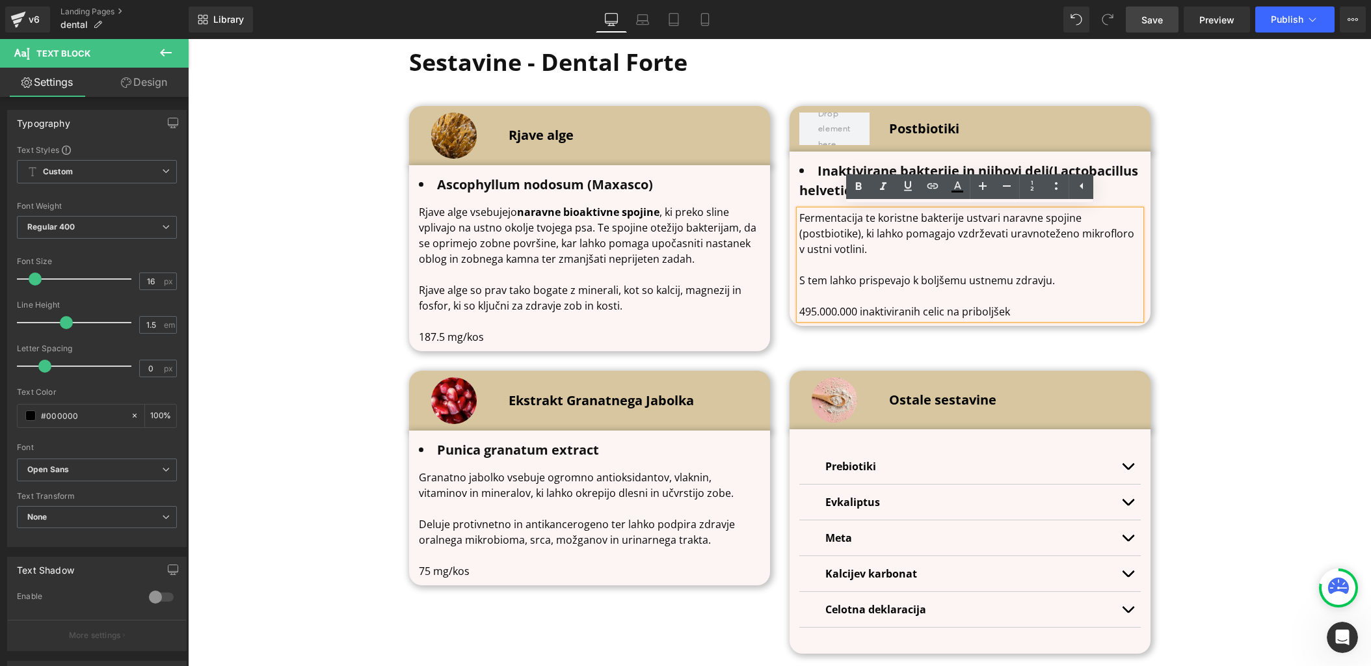
click at [814, 310] on p "495.000.000 inaktiviranih celic na priboljšek" at bounding box center [970, 312] width 342 height 16
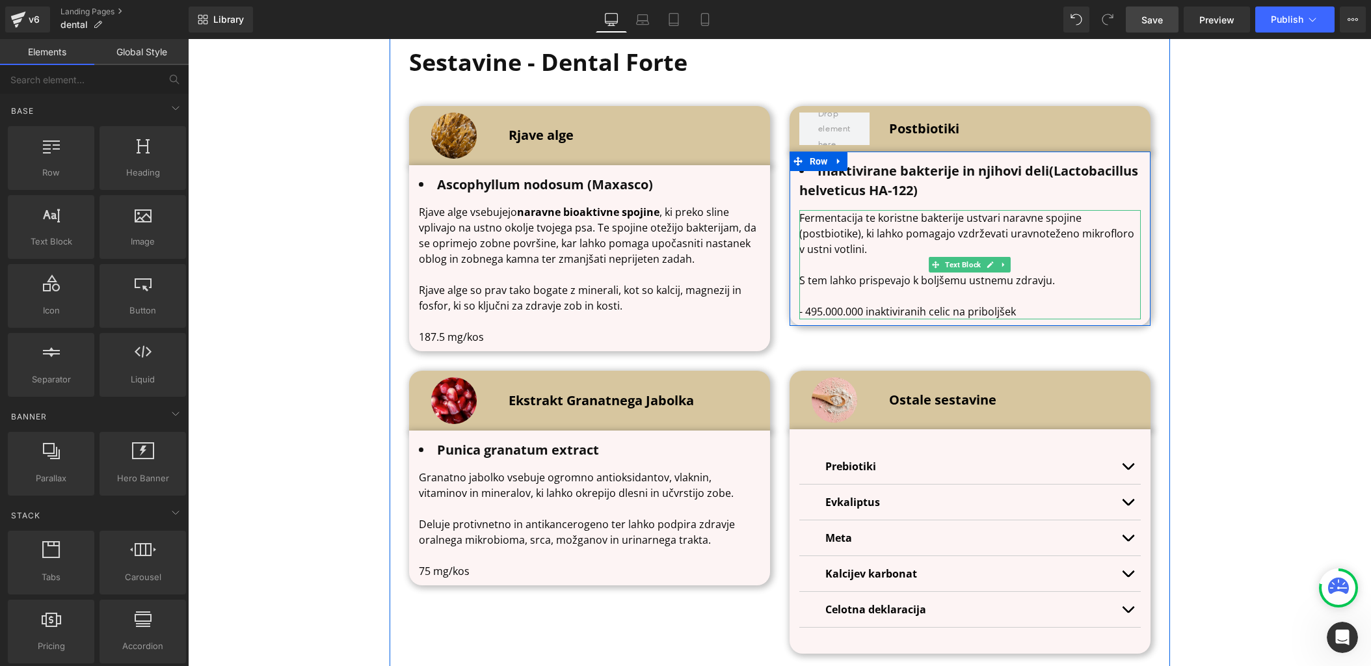
click at [920, 306] on p "- 495.000.000 inaktiviranih celic na priboljšek" at bounding box center [970, 312] width 342 height 16
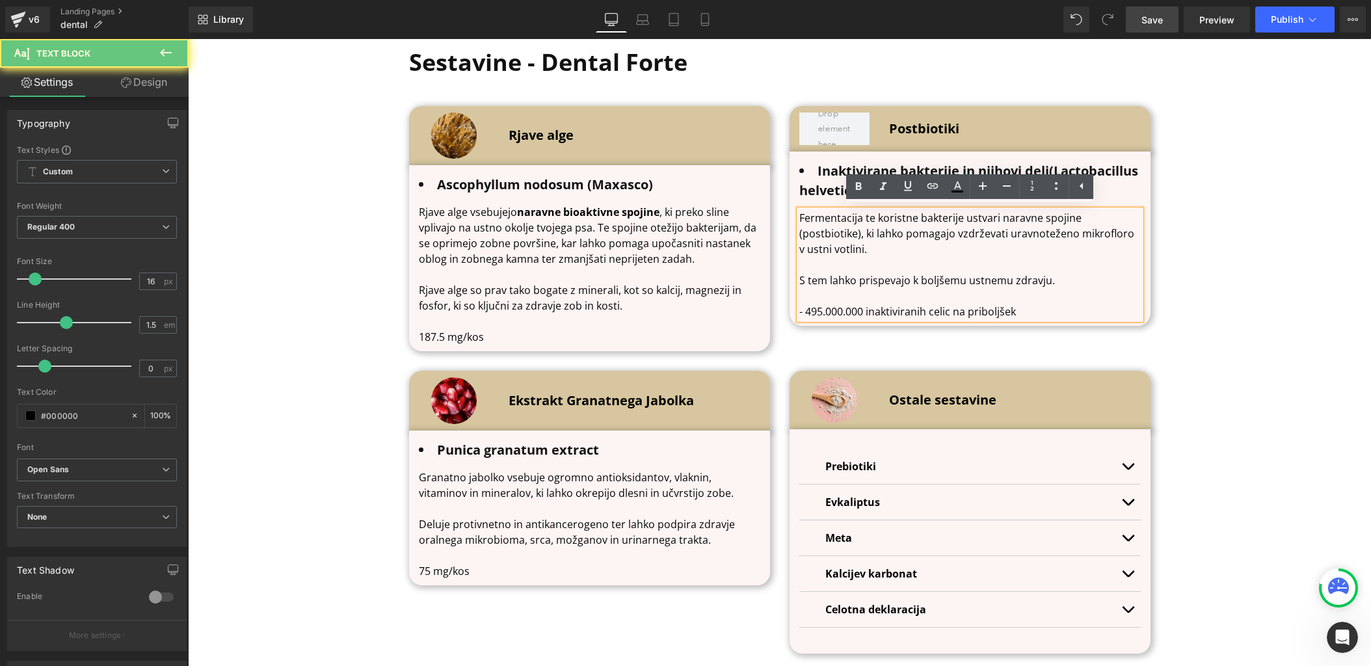
click at [805, 311] on p "- 495.000.000 inaktiviranih celic na priboljšek" at bounding box center [970, 312] width 342 height 16
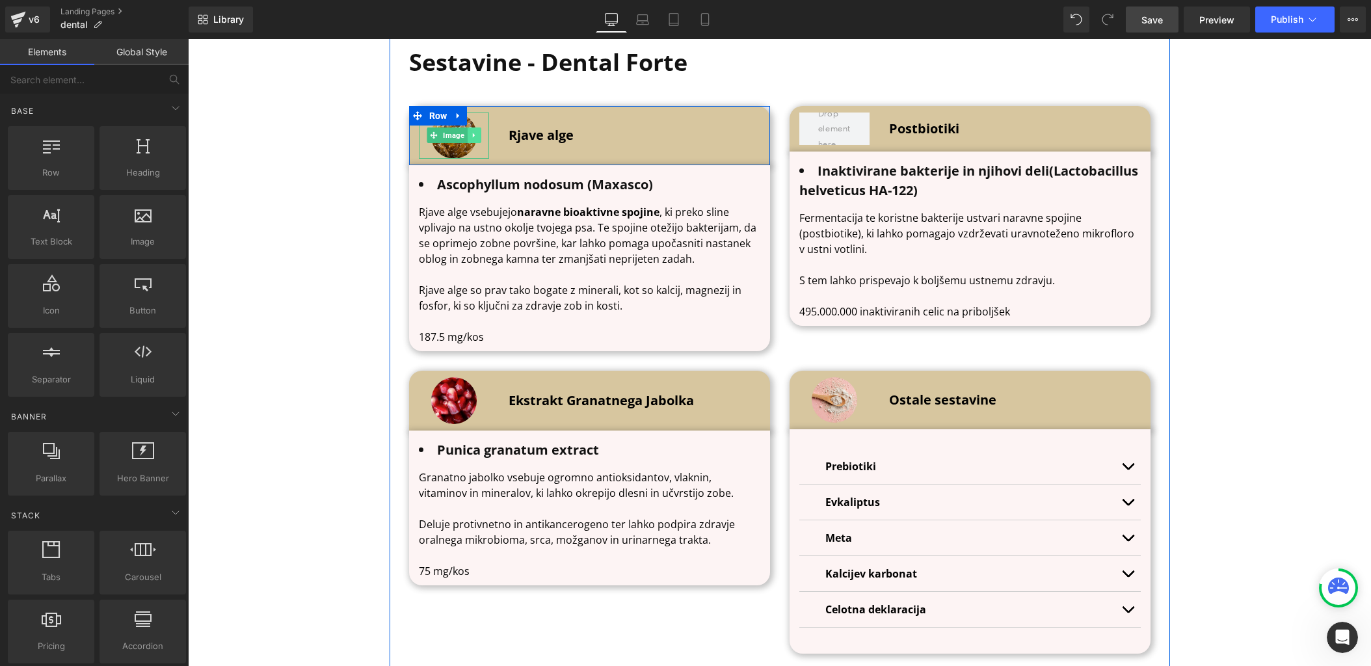
click at [472, 133] on icon at bounding box center [473, 135] width 2 height 5
click at [470, 136] on icon at bounding box center [467, 135] width 7 height 7
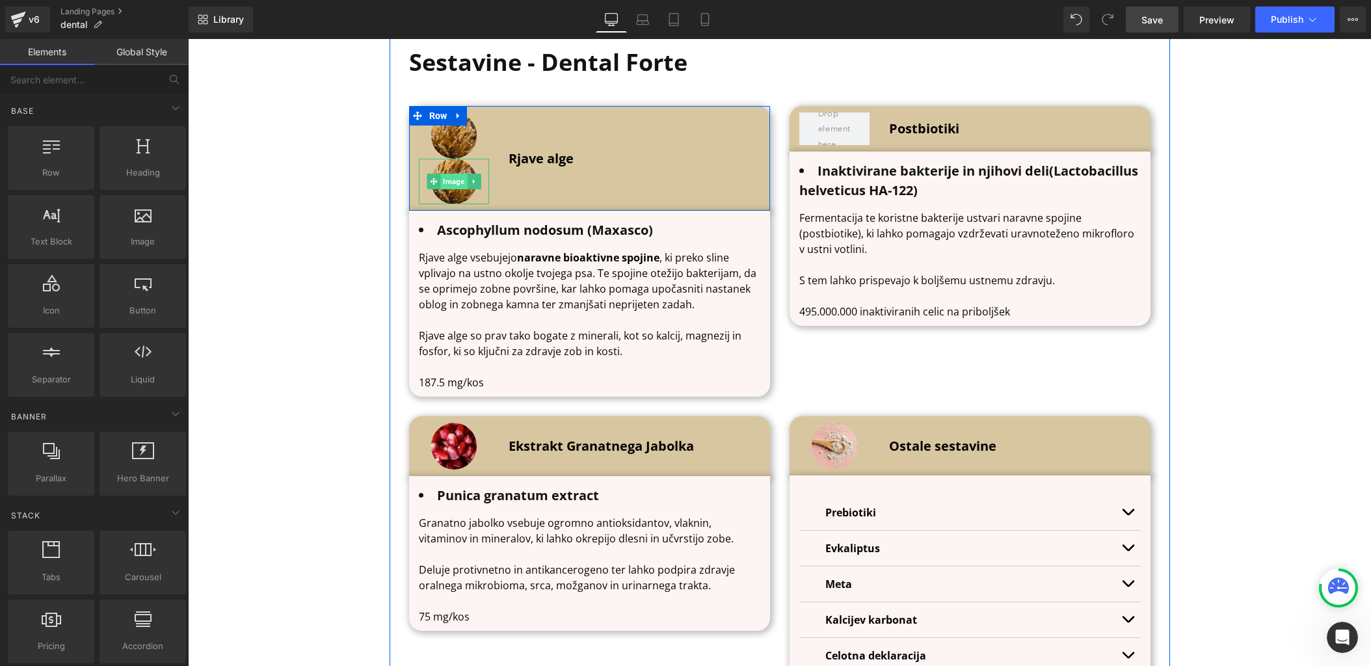
click at [453, 180] on span "Image" at bounding box center [453, 182] width 27 height 16
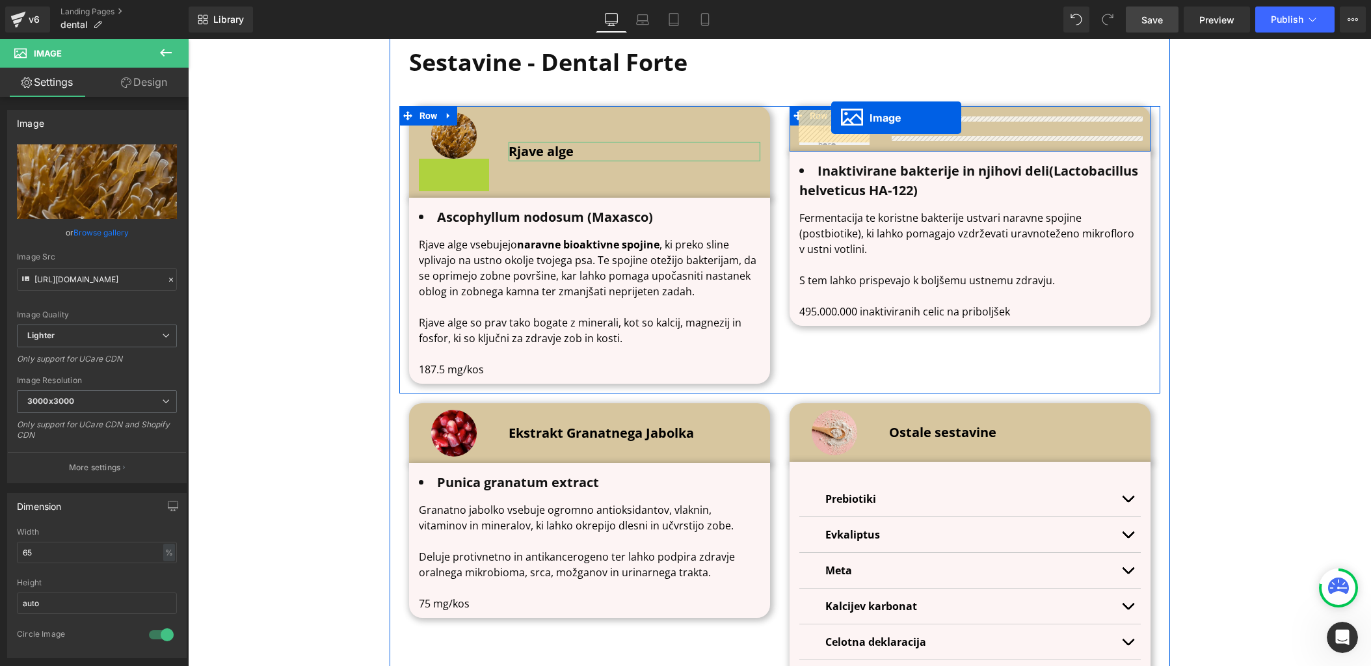
drag, startPoint x: 432, startPoint y: 180, endPoint x: 831, endPoint y: 118, distance: 404.3
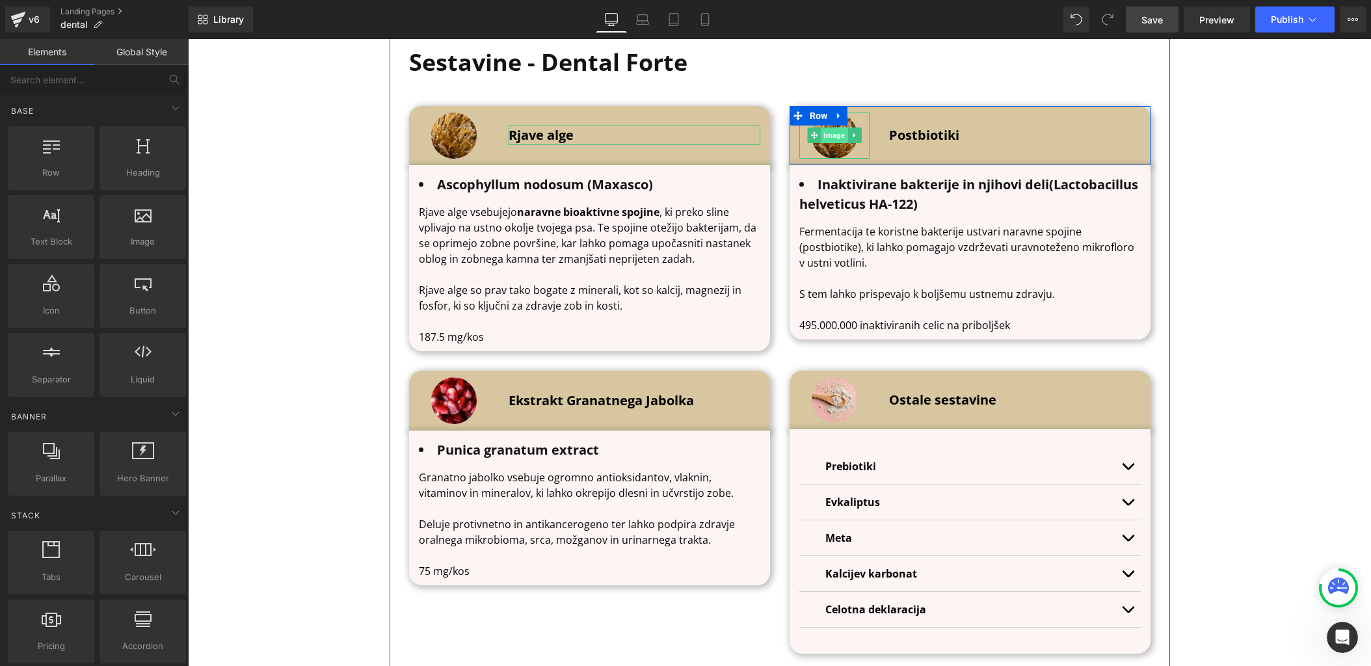
click at [836, 131] on span "Image" at bounding box center [834, 135] width 27 height 16
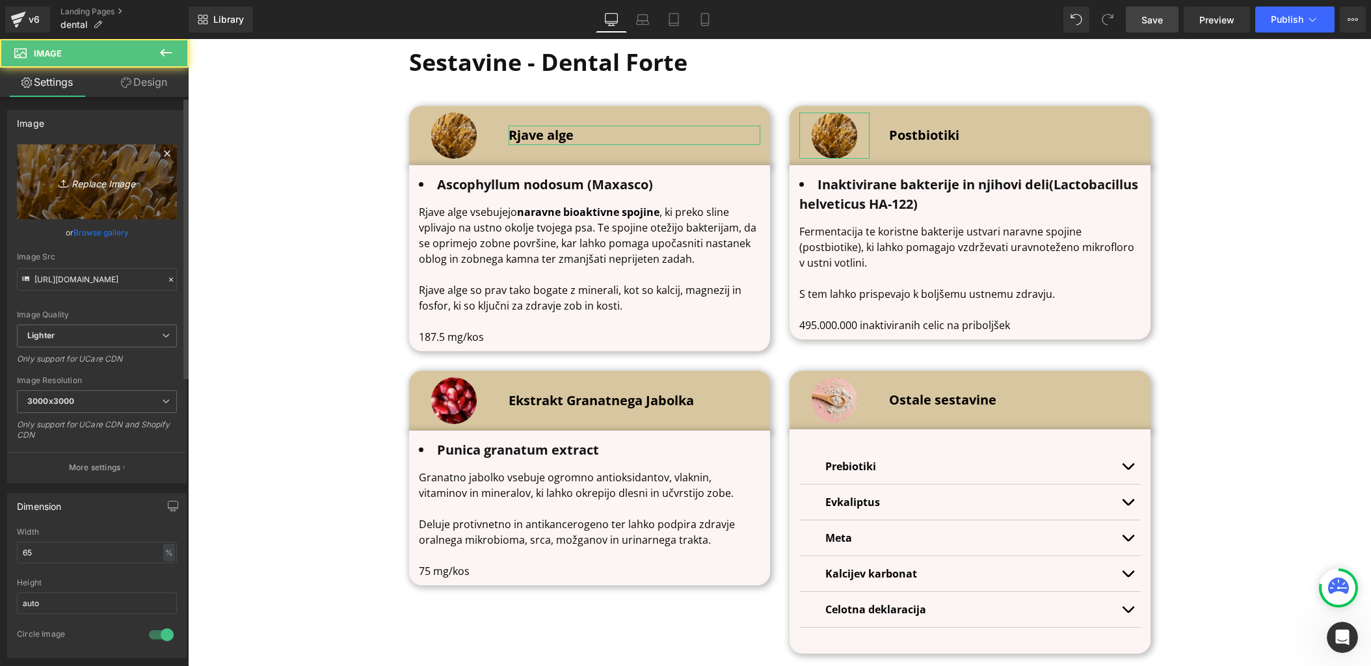
click at [96, 185] on icon "Replace Image" at bounding box center [97, 182] width 104 height 16
type input "C:\fakepath\18966137.jpg"
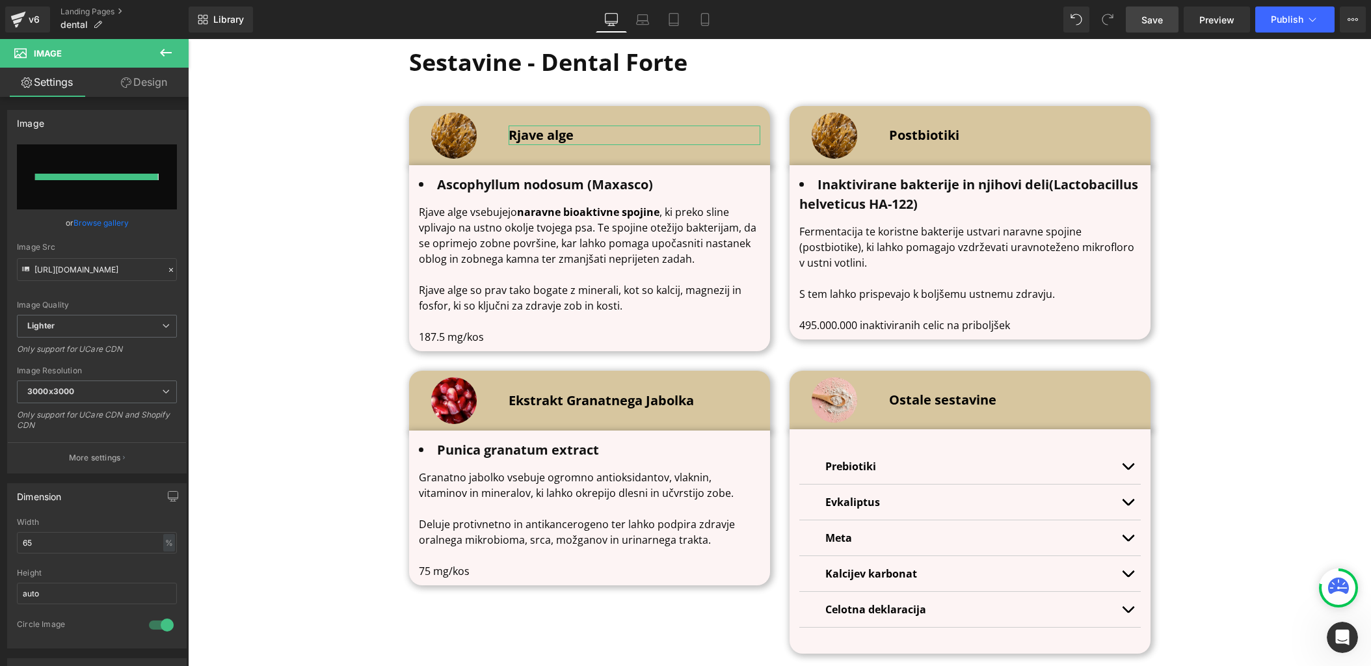
type input "[URL][DOMAIN_NAME]"
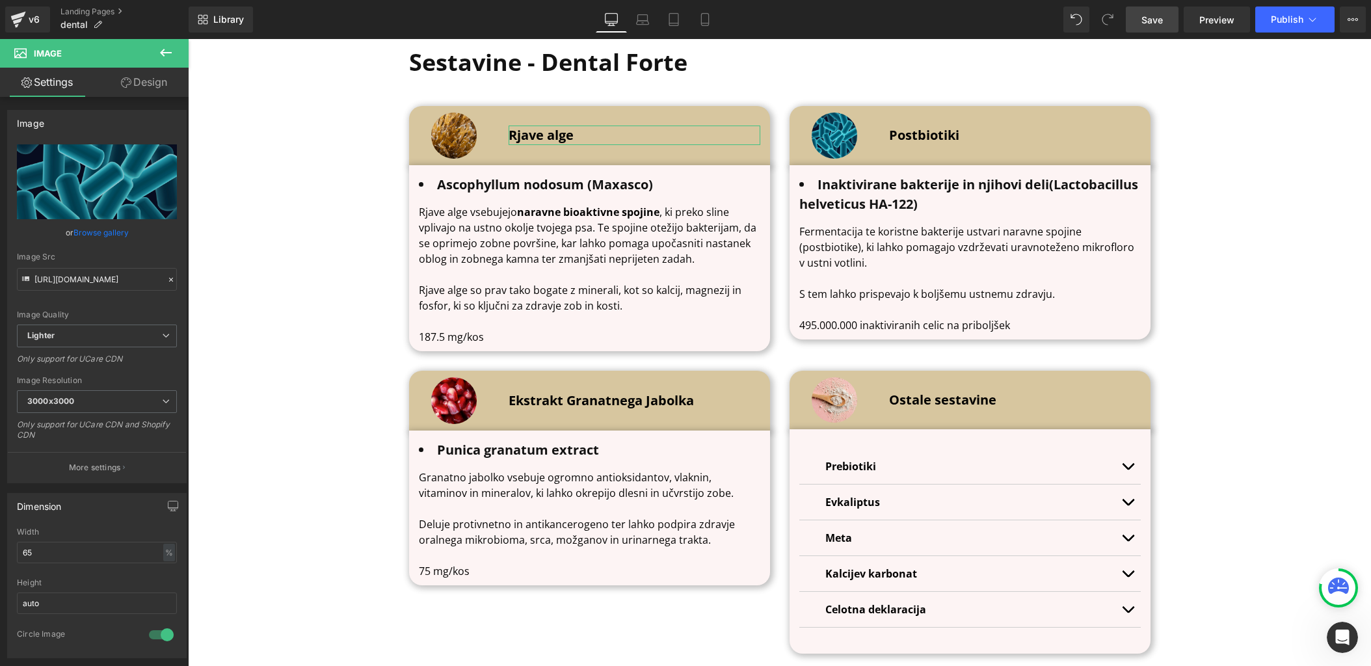
drag, startPoint x: 1157, startPoint y: 30, endPoint x: 1023, endPoint y: 135, distance: 170.1
click at [1157, 30] on link "Save" at bounding box center [1152, 20] width 53 height 26
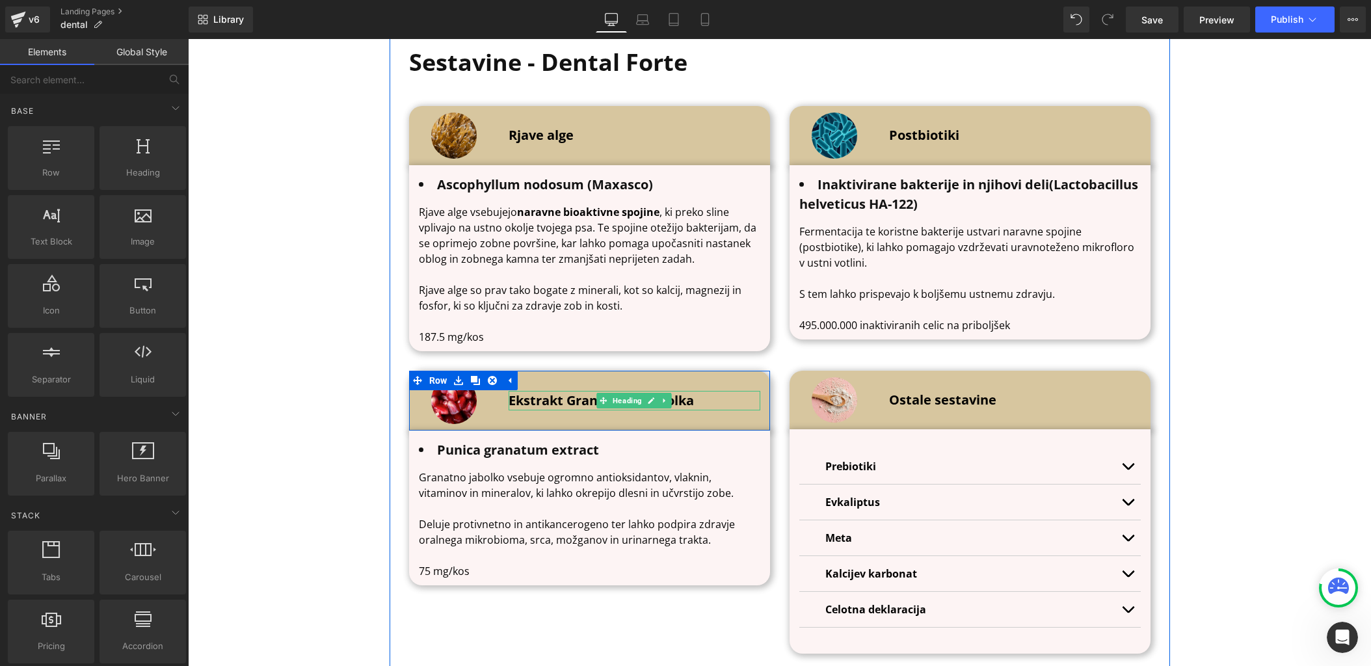
click at [574, 399] on b "Ekstrakt Granatnega Jabolka" at bounding box center [601, 401] width 185 height 18
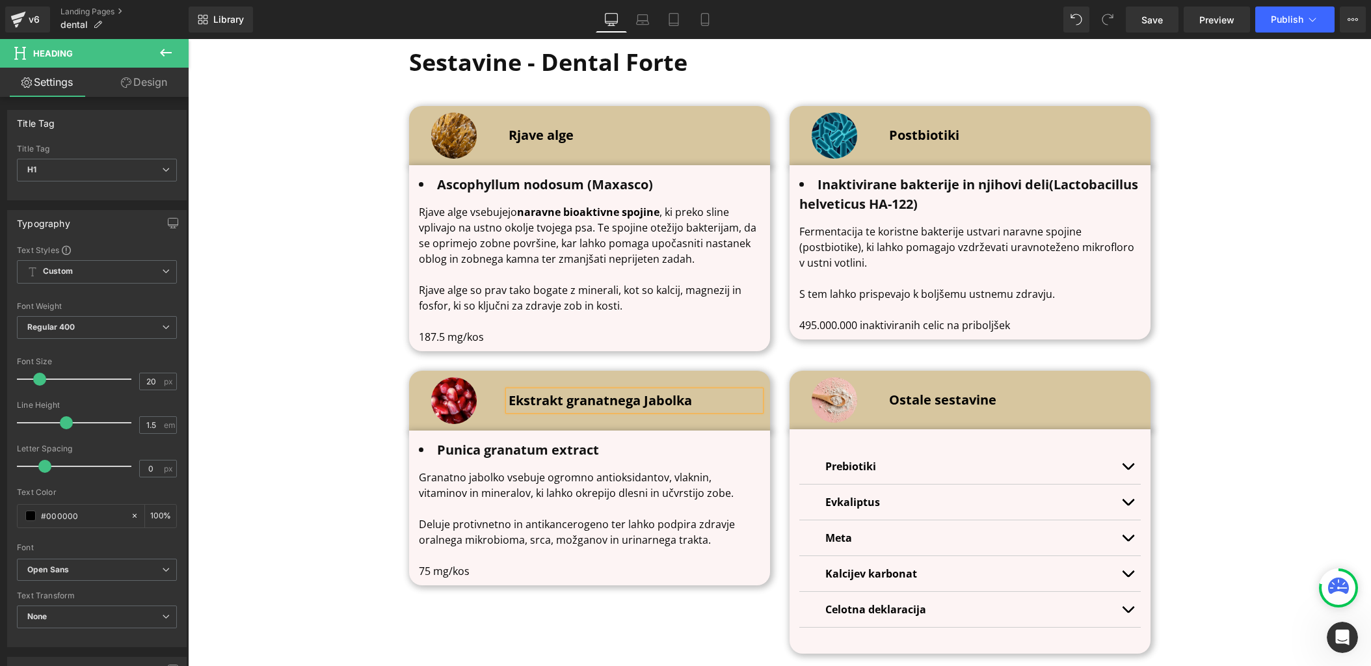
click at [647, 395] on b "Ekstrakt granatnega Jabolka" at bounding box center [600, 401] width 183 height 18
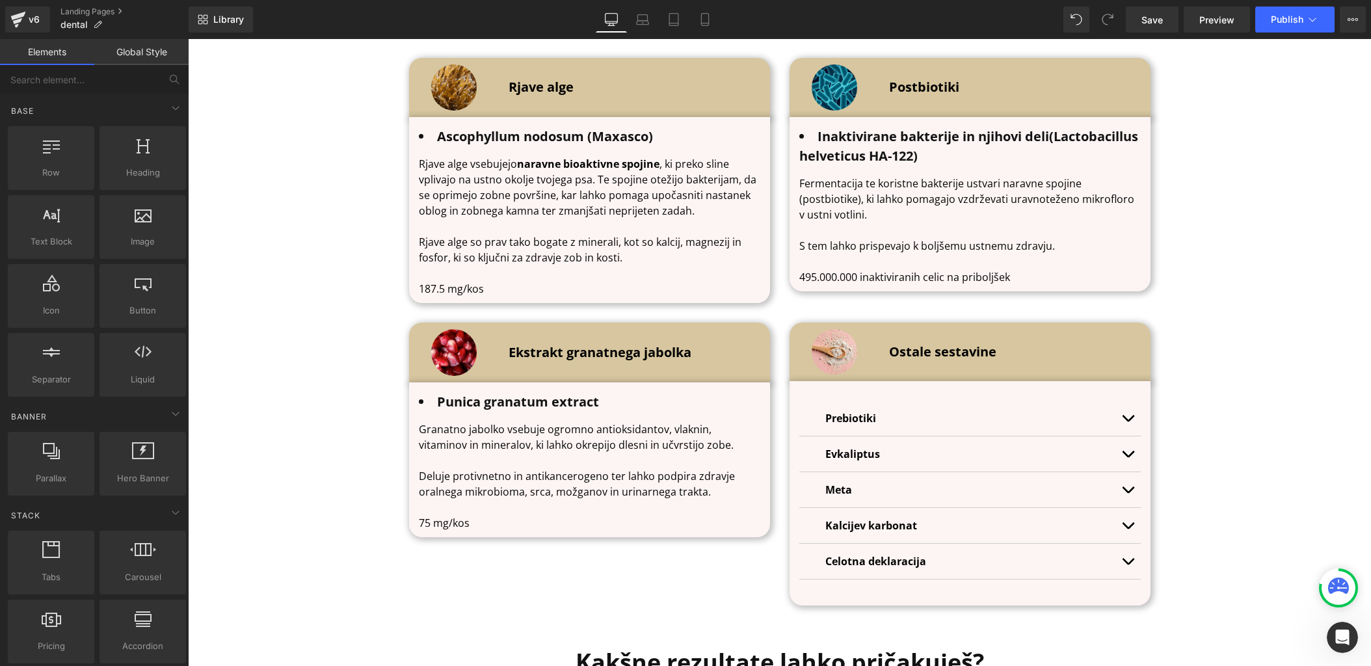
scroll to position [4343, 0]
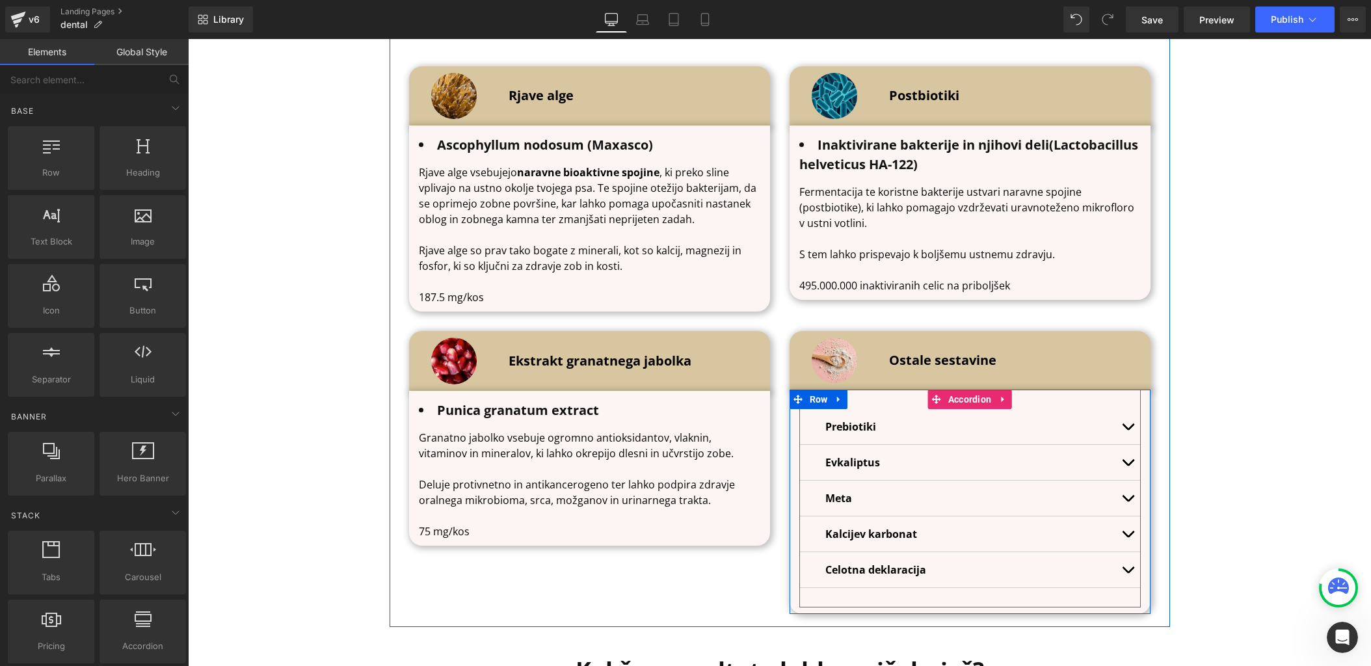
click at [1125, 429] on button "button" at bounding box center [1128, 426] width 26 height 35
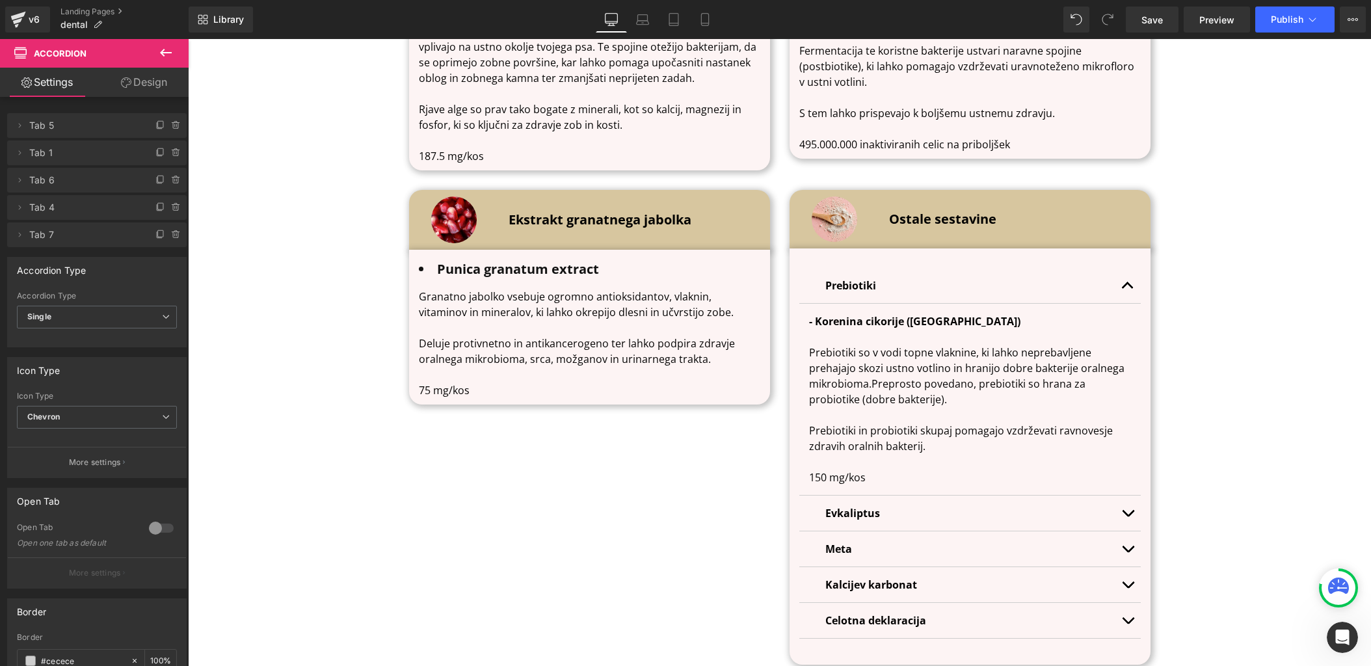
scroll to position [4485, 0]
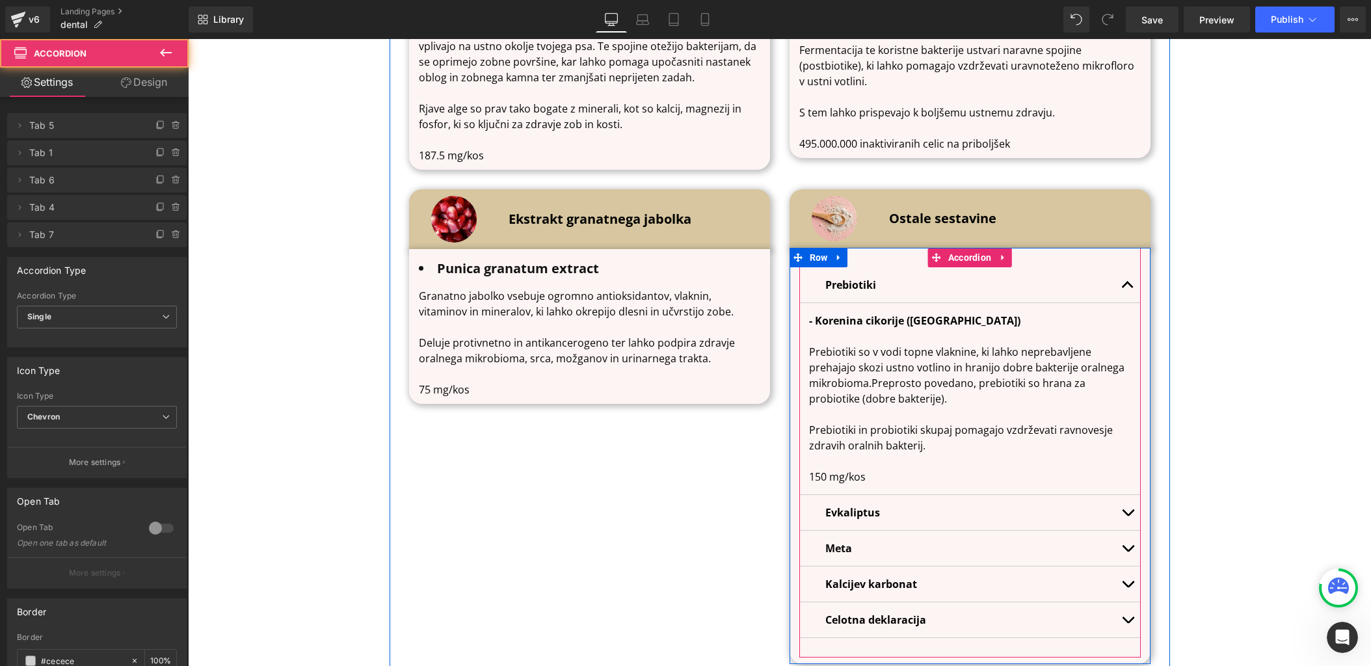
click at [1125, 276] on button "button" at bounding box center [1128, 284] width 26 height 35
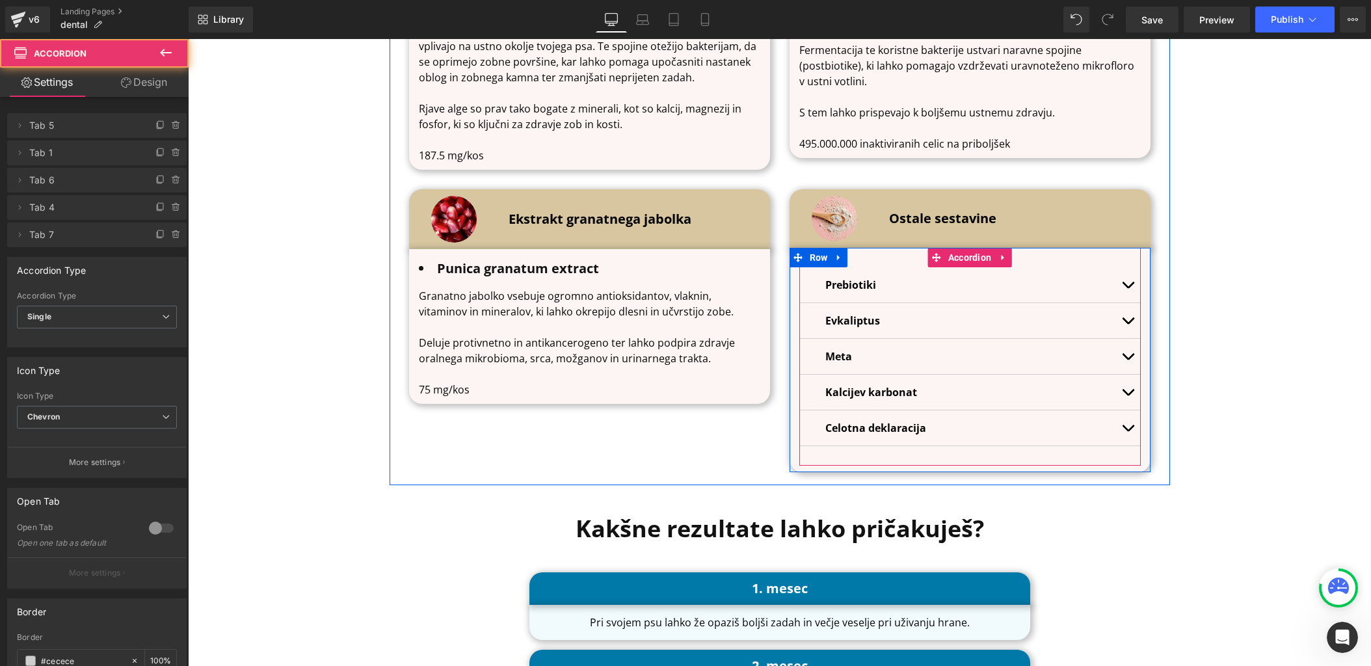
click at [1126, 322] on button "button" at bounding box center [1128, 320] width 26 height 35
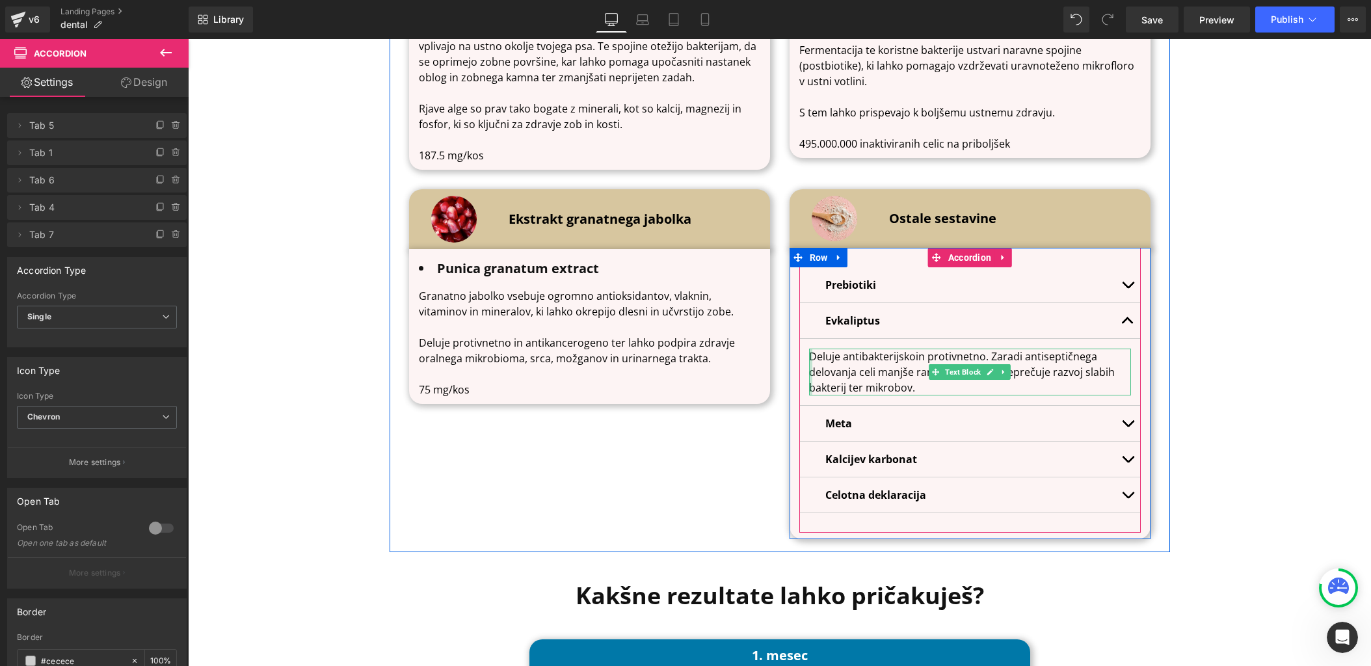
click at [811, 351] on div at bounding box center [810, 372] width 3 height 47
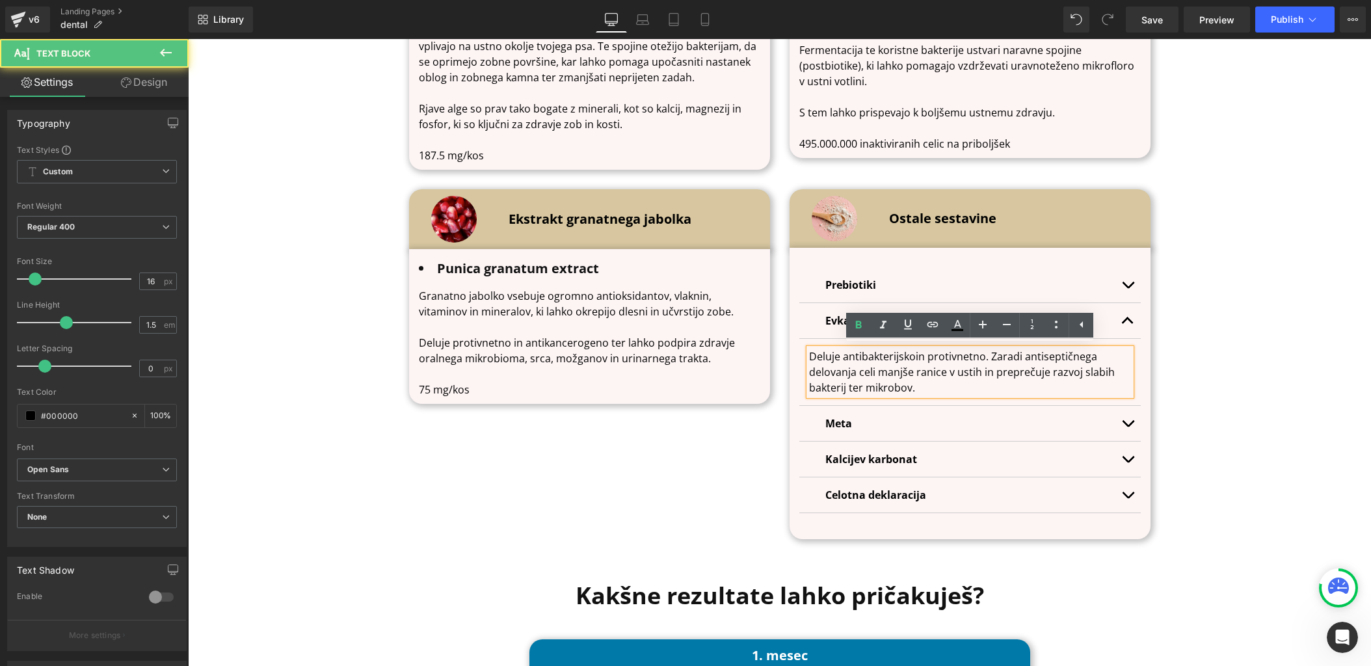
click at [812, 351] on p "Deluje antibakterijsko in protivnetno. Zaradi antiseptičnega delovanja celi man…" at bounding box center [970, 372] width 322 height 47
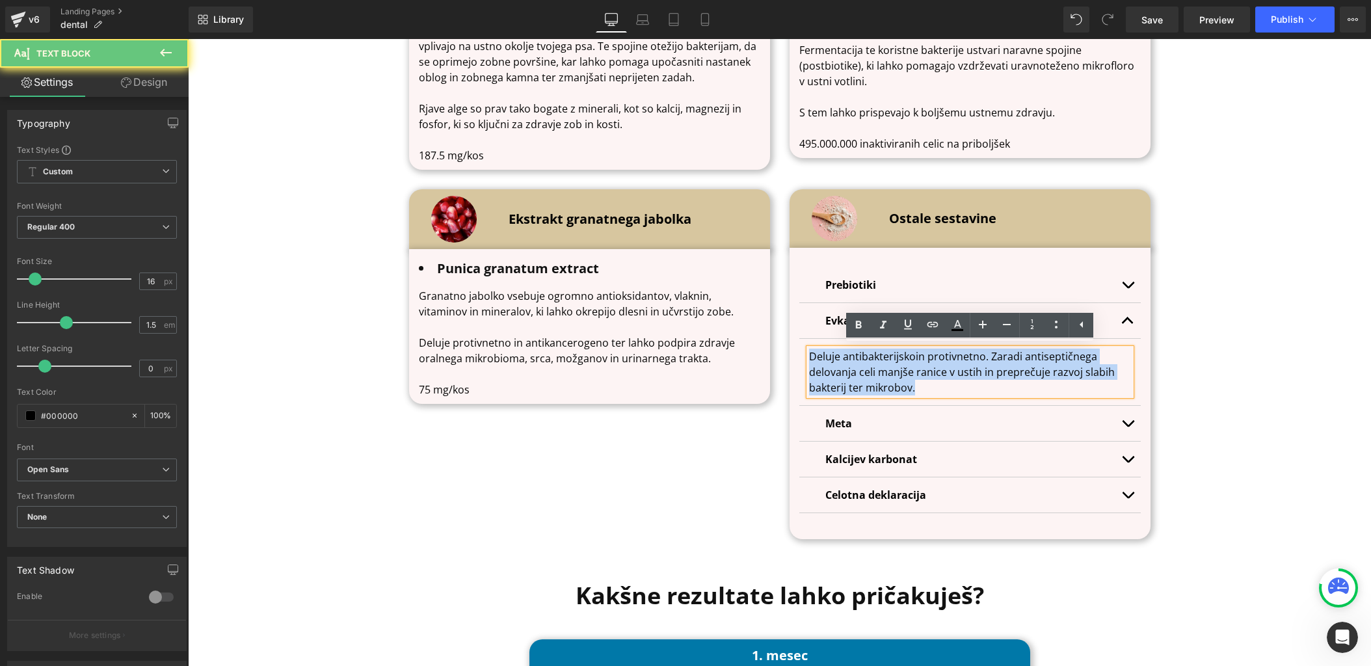
click at [812, 351] on p "Deluje antibakterijsko in protivnetno. Zaradi antiseptičnega delovanja celi man…" at bounding box center [970, 372] width 322 height 47
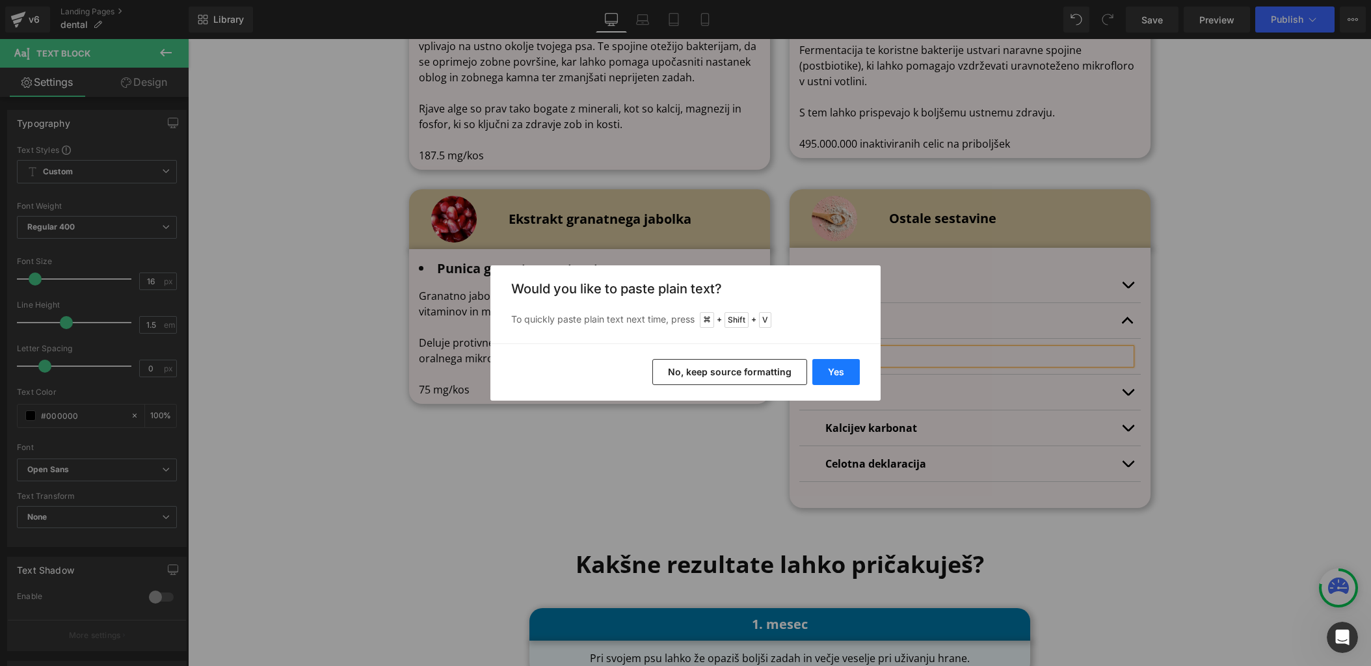
click at [840, 374] on button "Yes" at bounding box center [835, 372] width 47 height 26
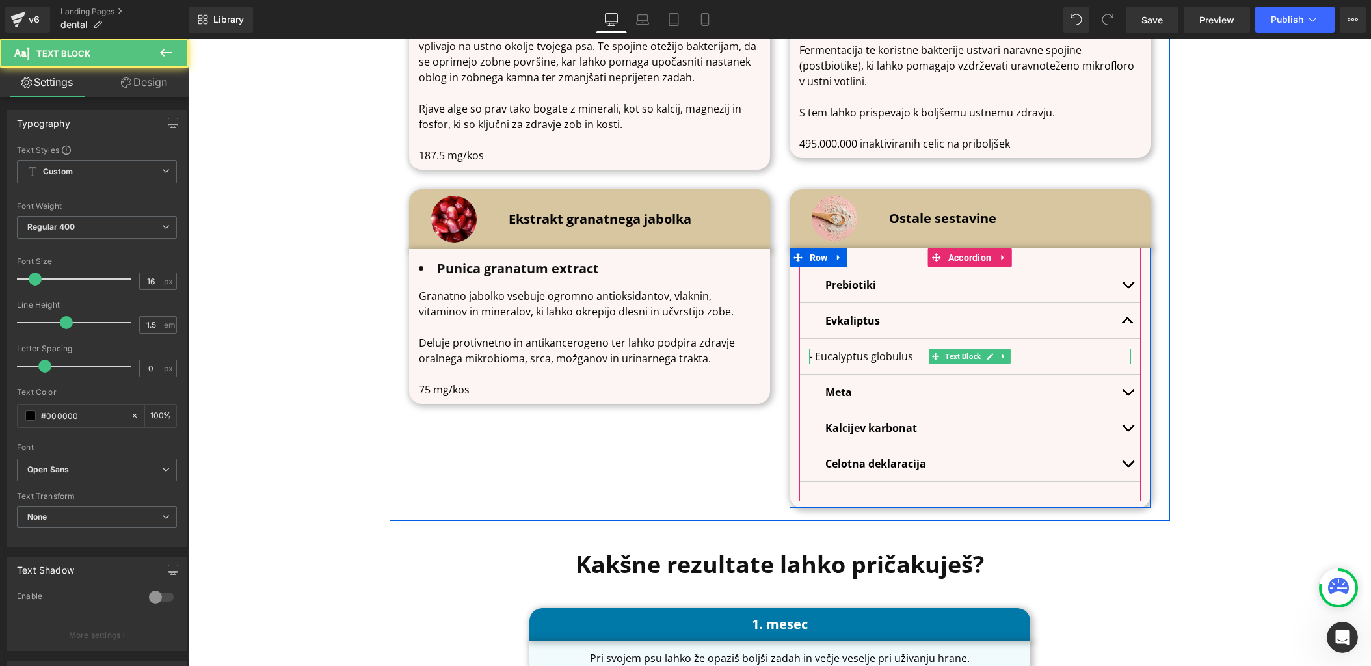
click at [917, 353] on p "- Eucalyptus globulus" at bounding box center [970, 357] width 322 height 16
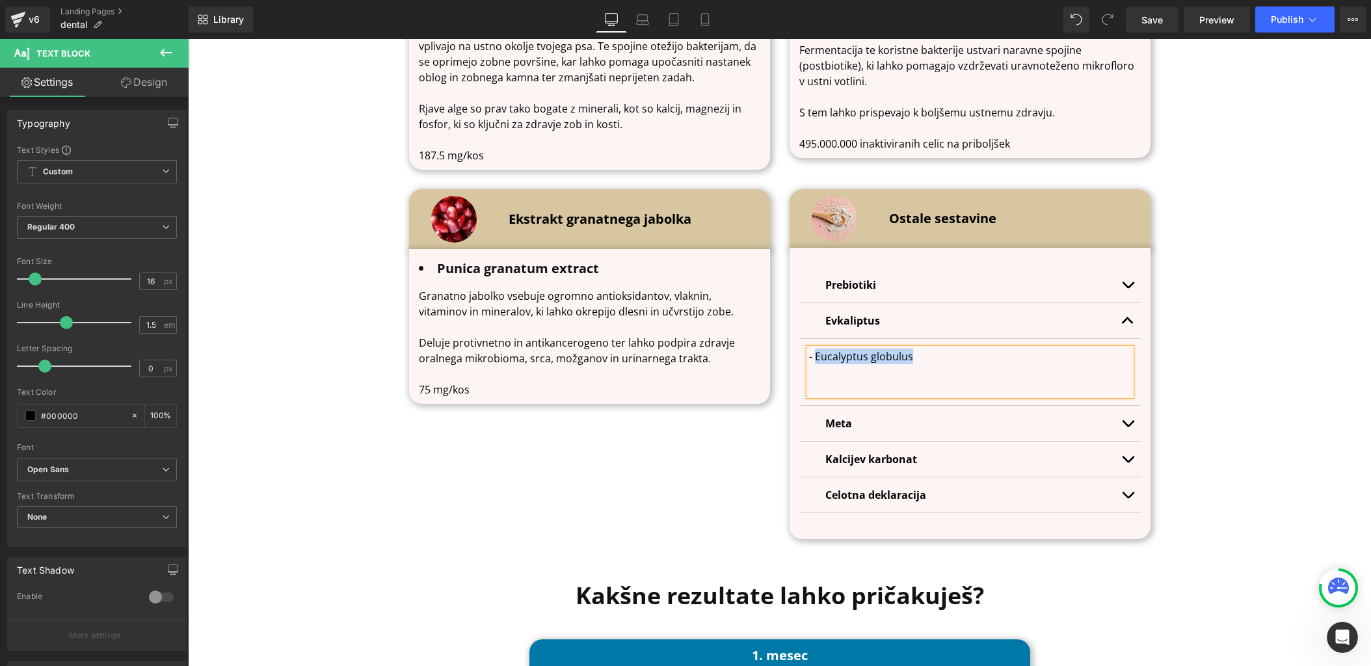
drag, startPoint x: 917, startPoint y: 353, endPoint x: 816, endPoint y: 353, distance: 100.8
click at [816, 353] on p "- Eucalyptus globulus" at bounding box center [970, 357] width 322 height 16
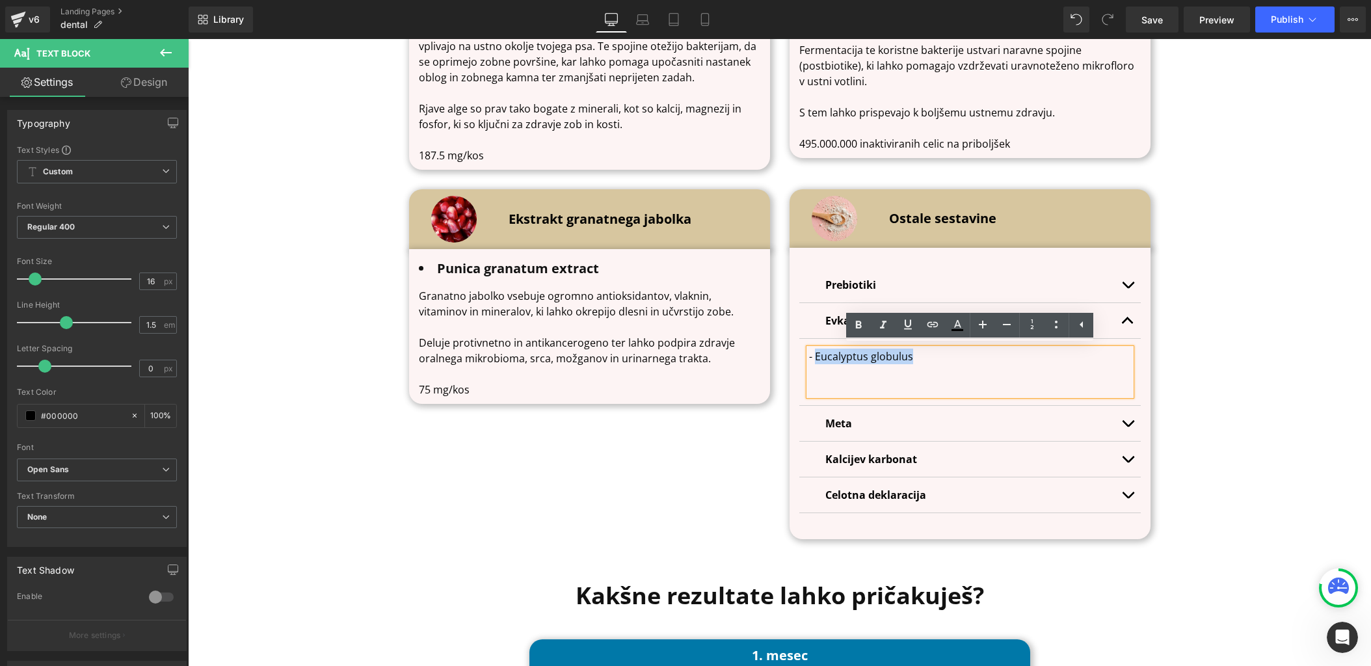
click at [1134, 282] on button "button" at bounding box center [1128, 284] width 26 height 35
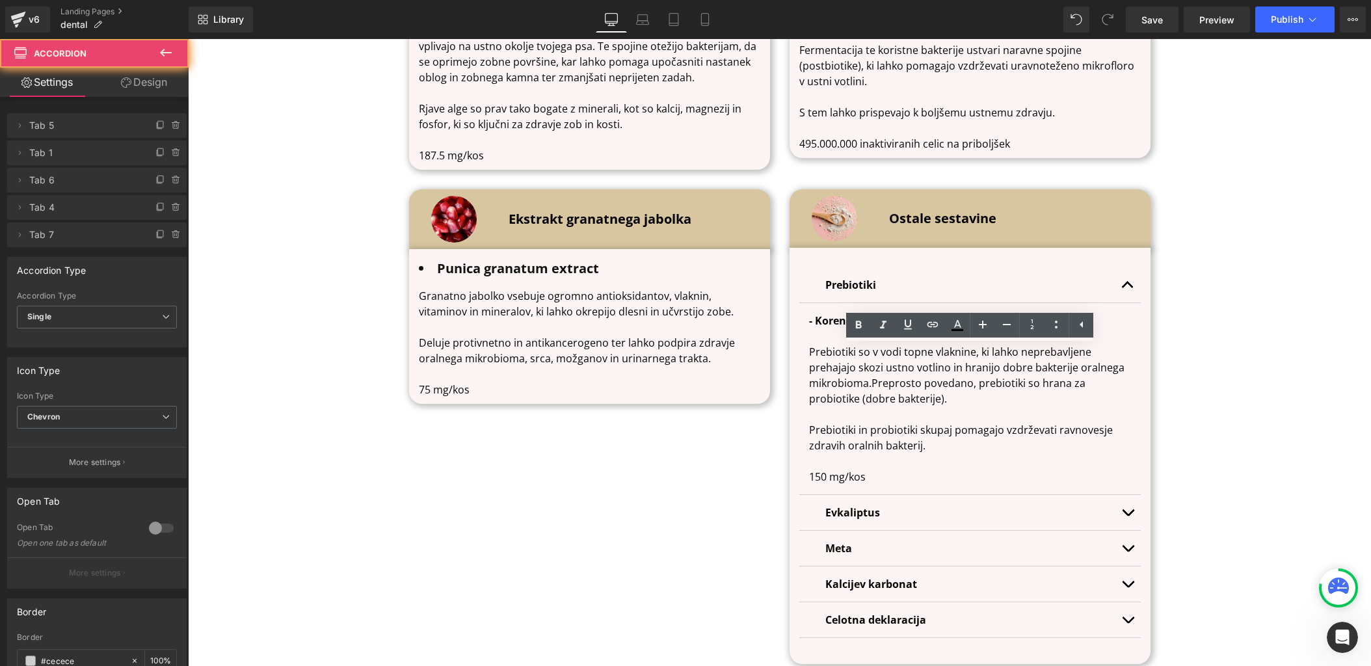
click at [1127, 282] on button "button" at bounding box center [1128, 284] width 26 height 35
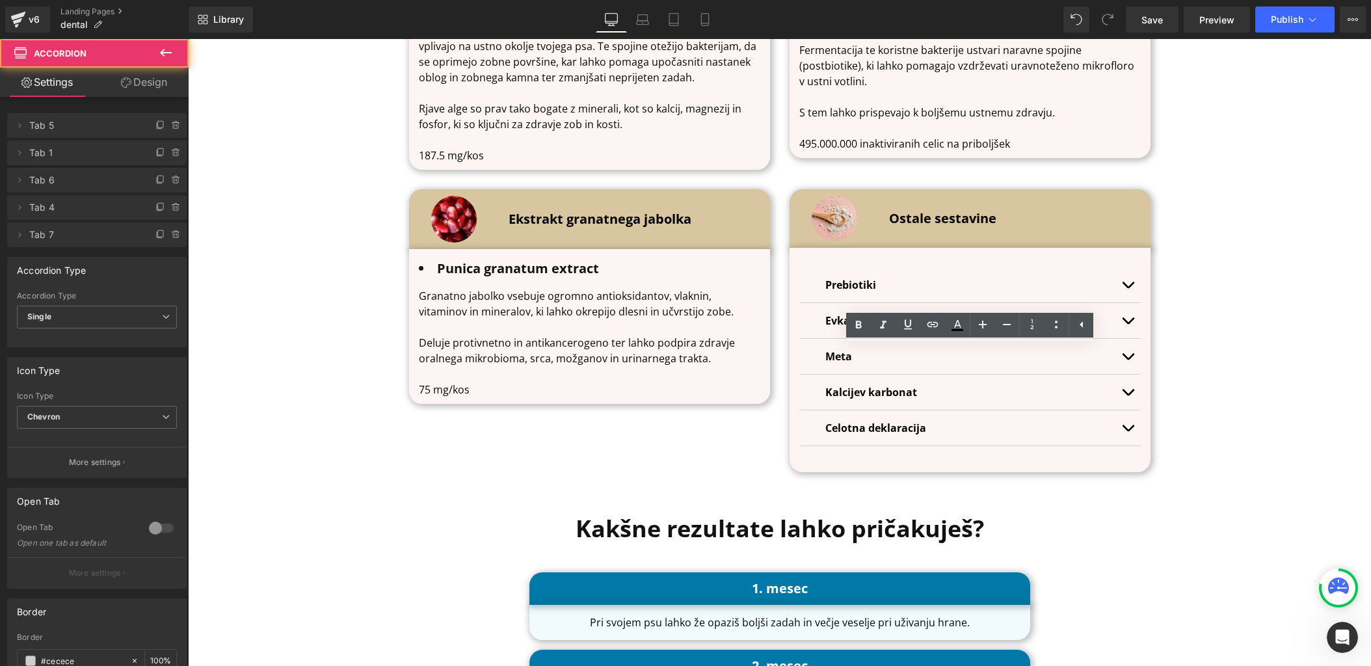
click at [1134, 311] on button "button" at bounding box center [1128, 320] width 26 height 35
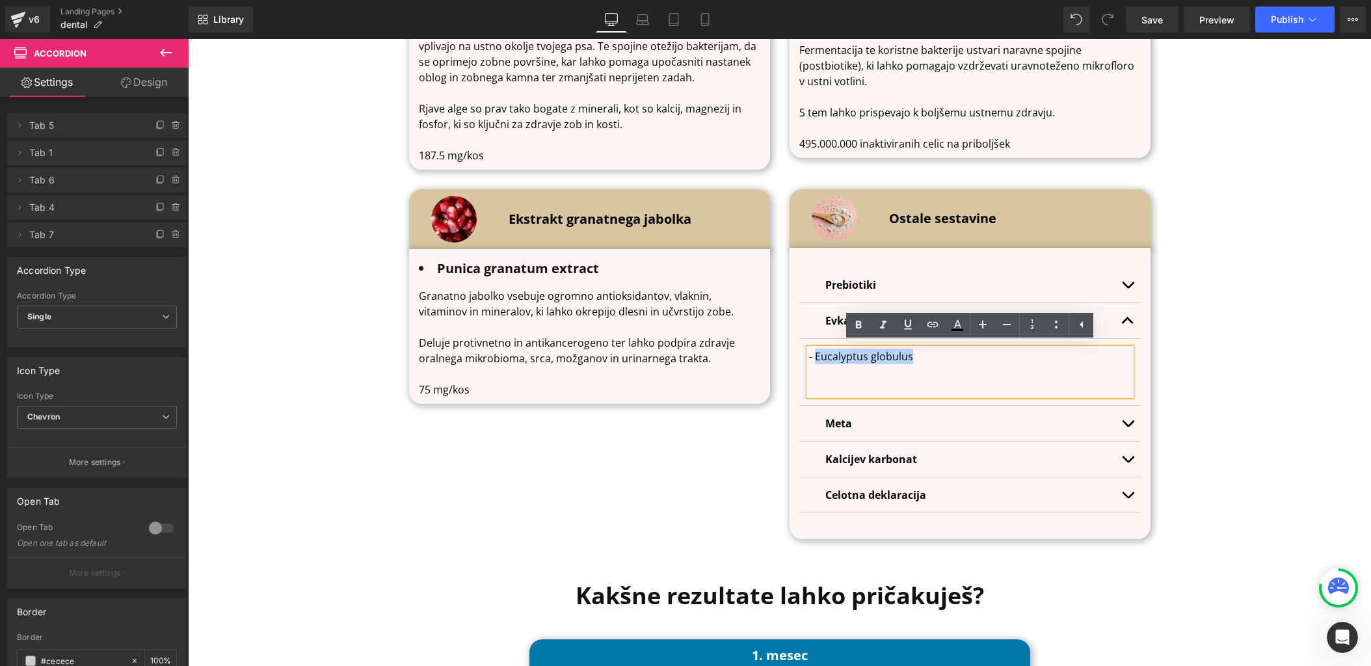
click at [891, 352] on p "- Eucalyptus globulus" at bounding box center [970, 357] width 322 height 16
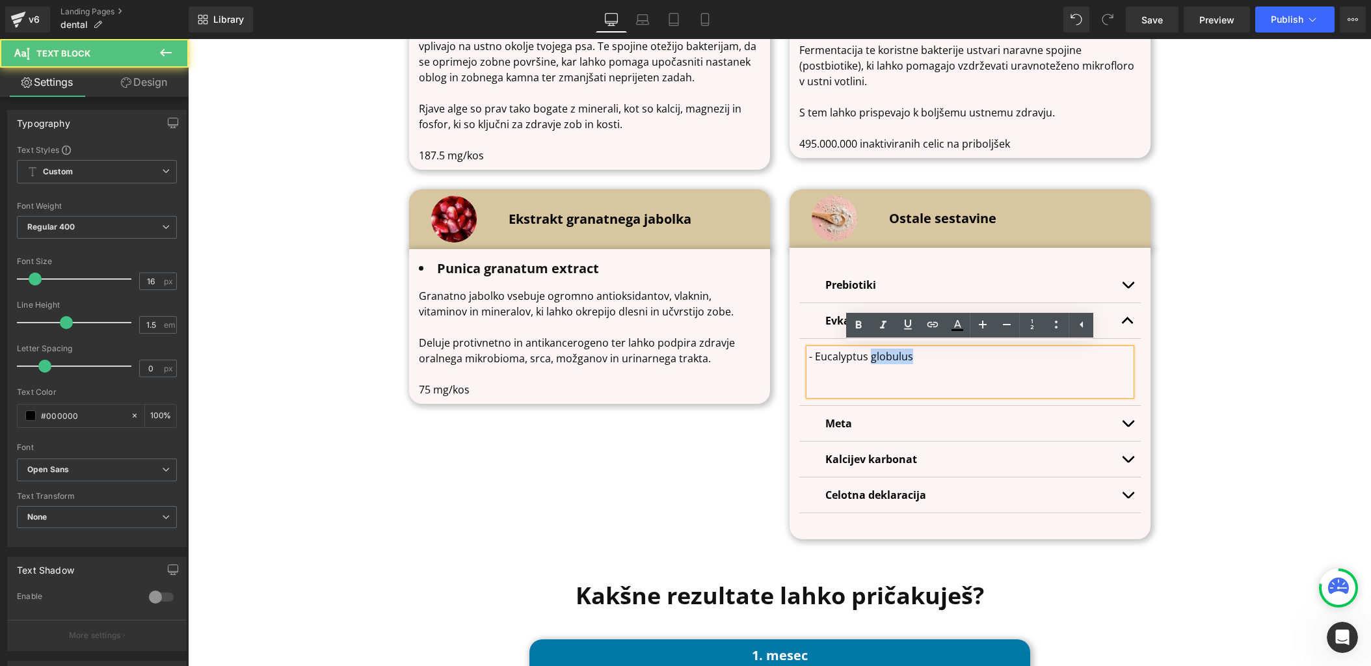
click at [891, 352] on p "- Eucalyptus globulus" at bounding box center [970, 357] width 322 height 16
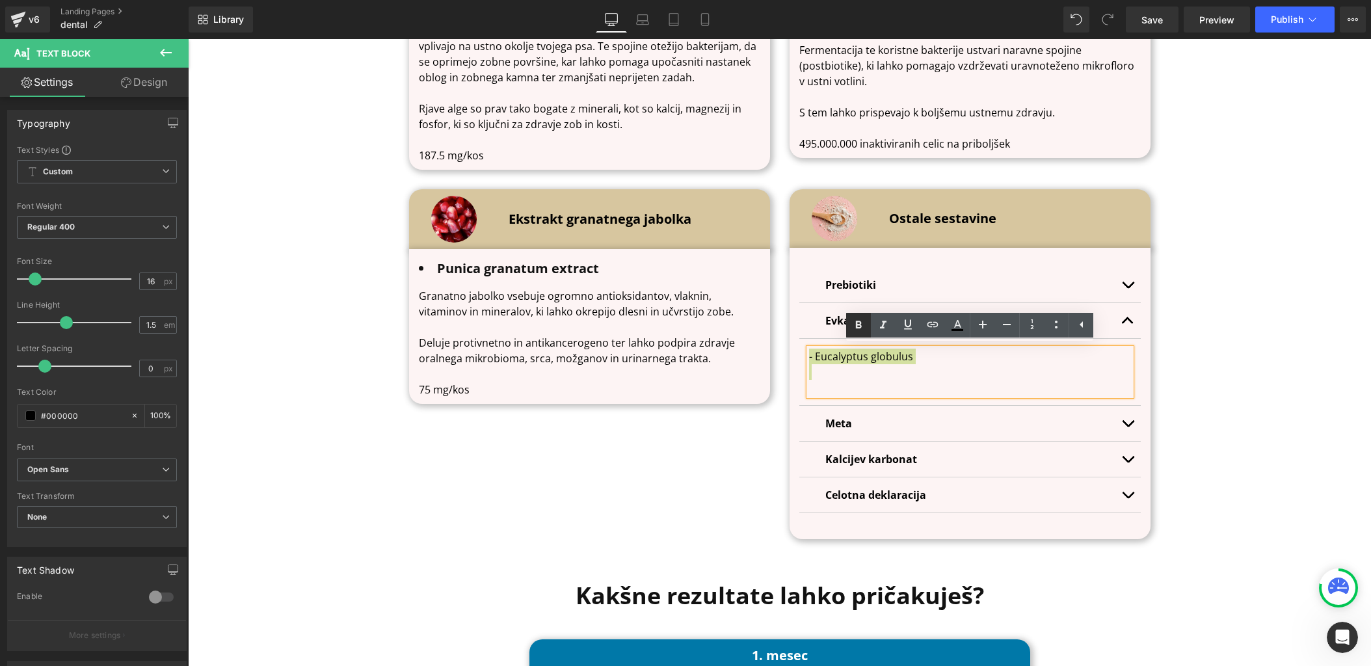
drag, startPoint x: 859, startPoint y: 323, endPoint x: 858, endPoint y: 335, distance: 11.7
click at [859, 323] on icon at bounding box center [859, 325] width 16 height 16
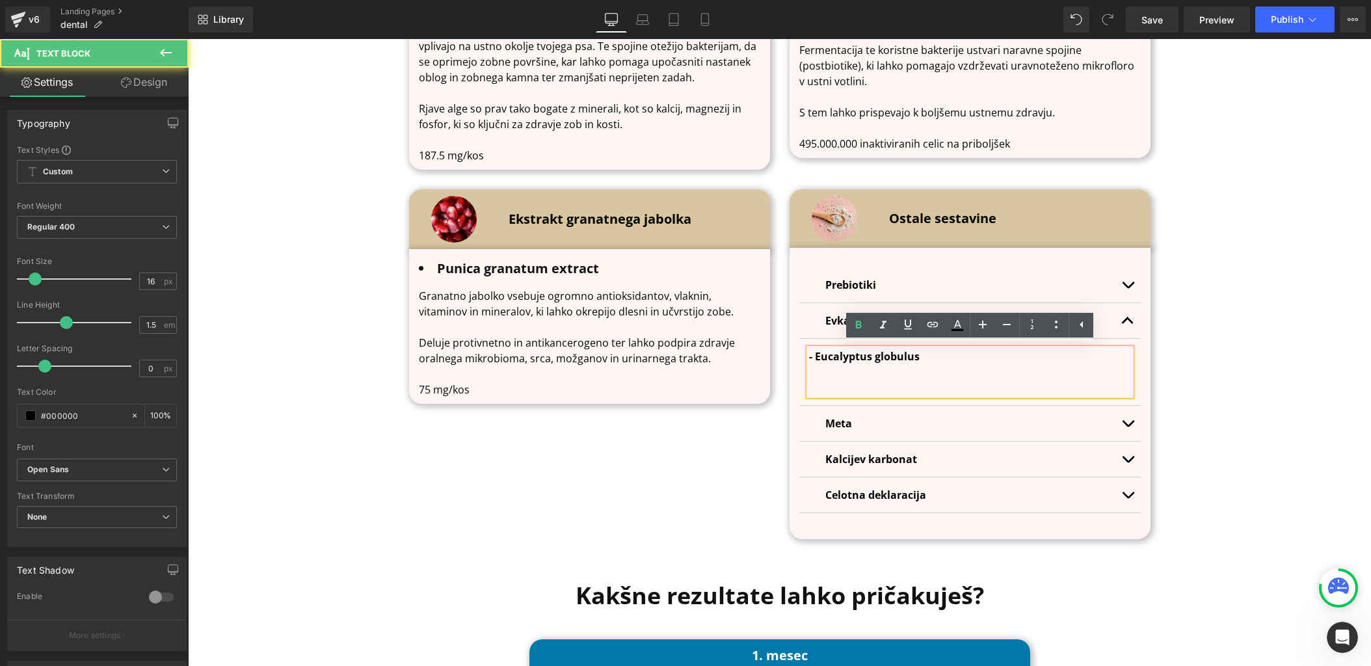
click at [847, 373] on p at bounding box center [970, 372] width 322 height 16
click at [868, 382] on p at bounding box center [970, 388] width 322 height 16
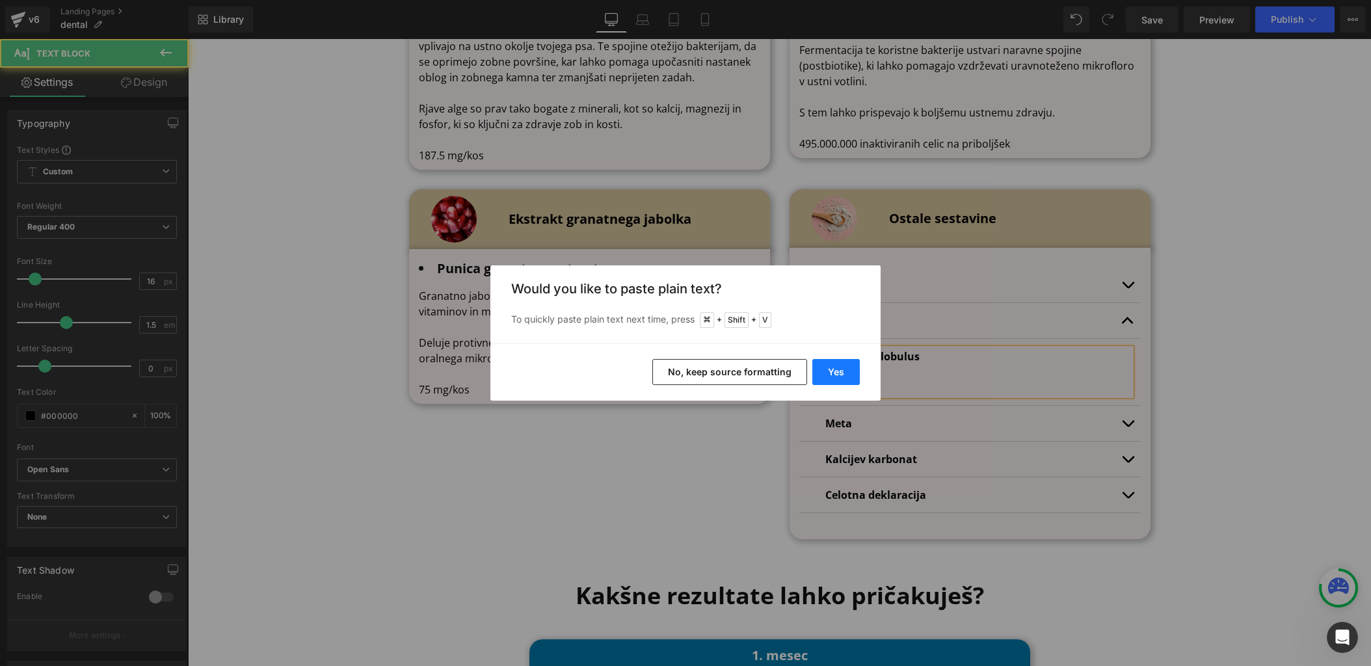
click at [851, 375] on button "Yes" at bounding box center [835, 372] width 47 height 26
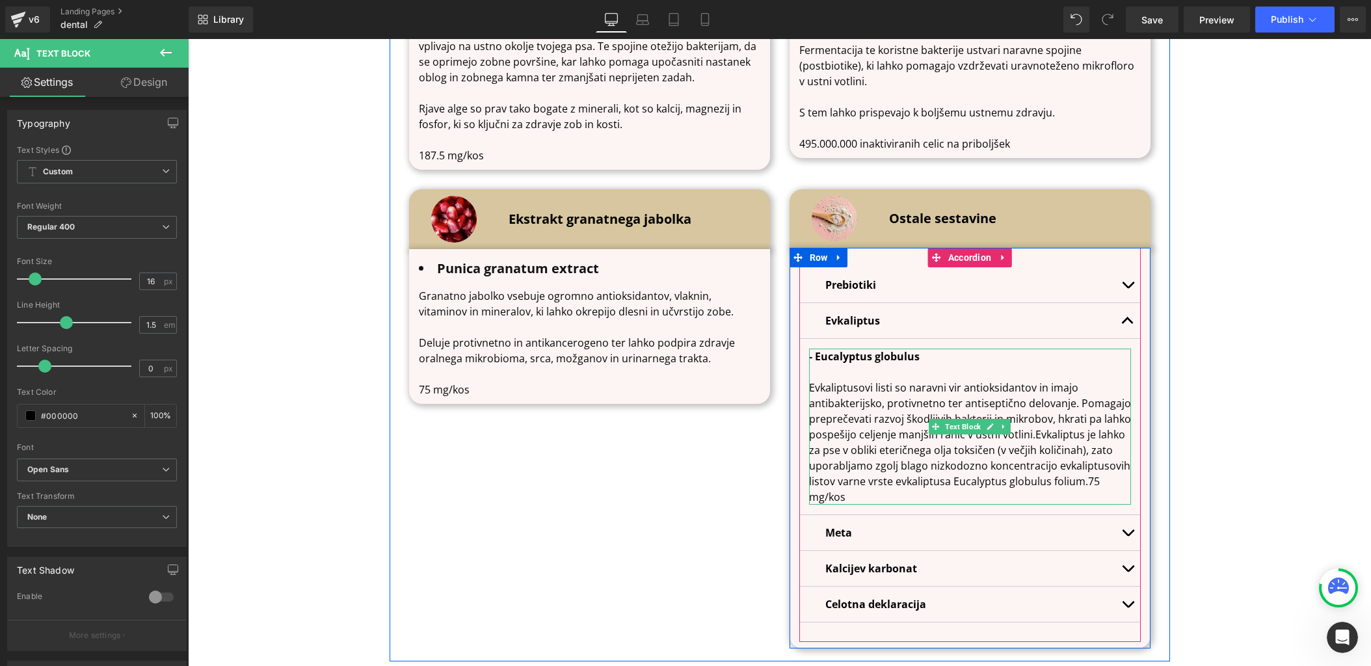
click at [1081, 483] on p "Evkaliptusovi listi so naravni vir antioksidantov in imajo antibakterijsko, pro…" at bounding box center [970, 442] width 322 height 125
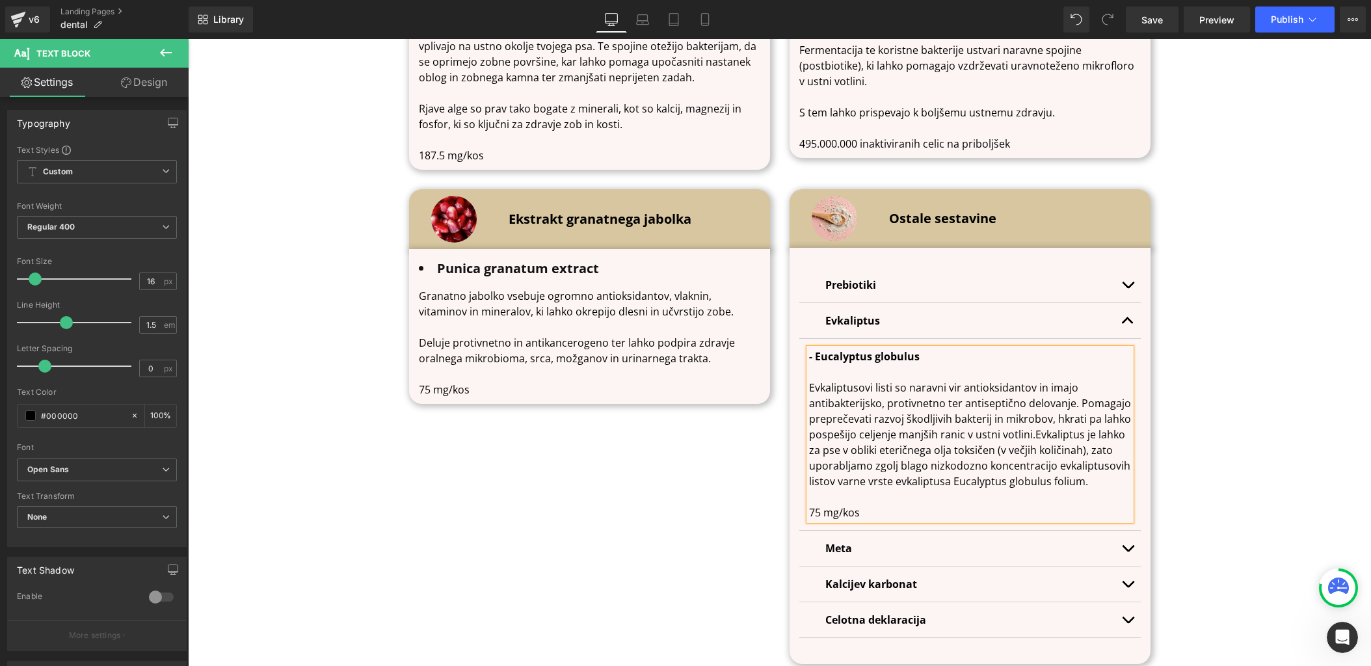
click at [1033, 430] on p "Evkaliptusovi listi so naravni vir antioksidantov in imajo antibakterijsko, pro…" at bounding box center [970, 434] width 322 height 109
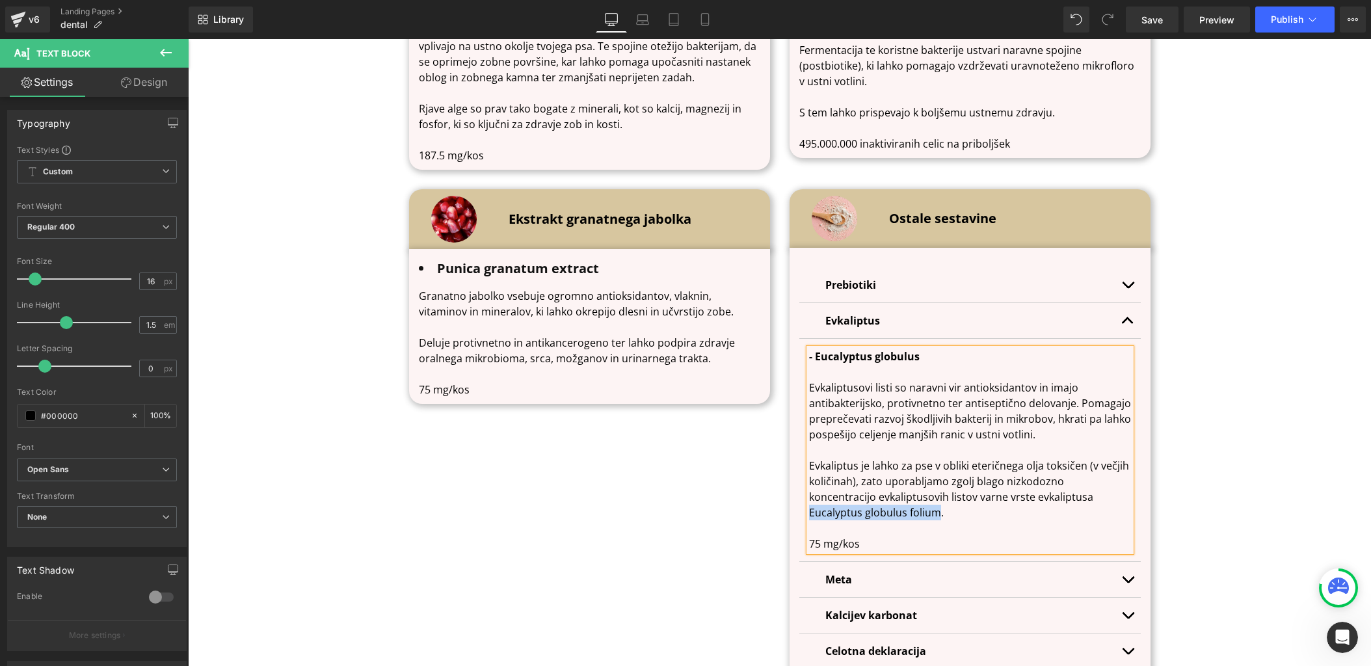
drag, startPoint x: 1025, startPoint y: 498, endPoint x: 837, endPoint y: 509, distance: 188.9
click at [837, 508] on p "Evkaliptus je lahko za pse v obliki eteričnega olja toksičen (v večjih količina…" at bounding box center [970, 489] width 322 height 62
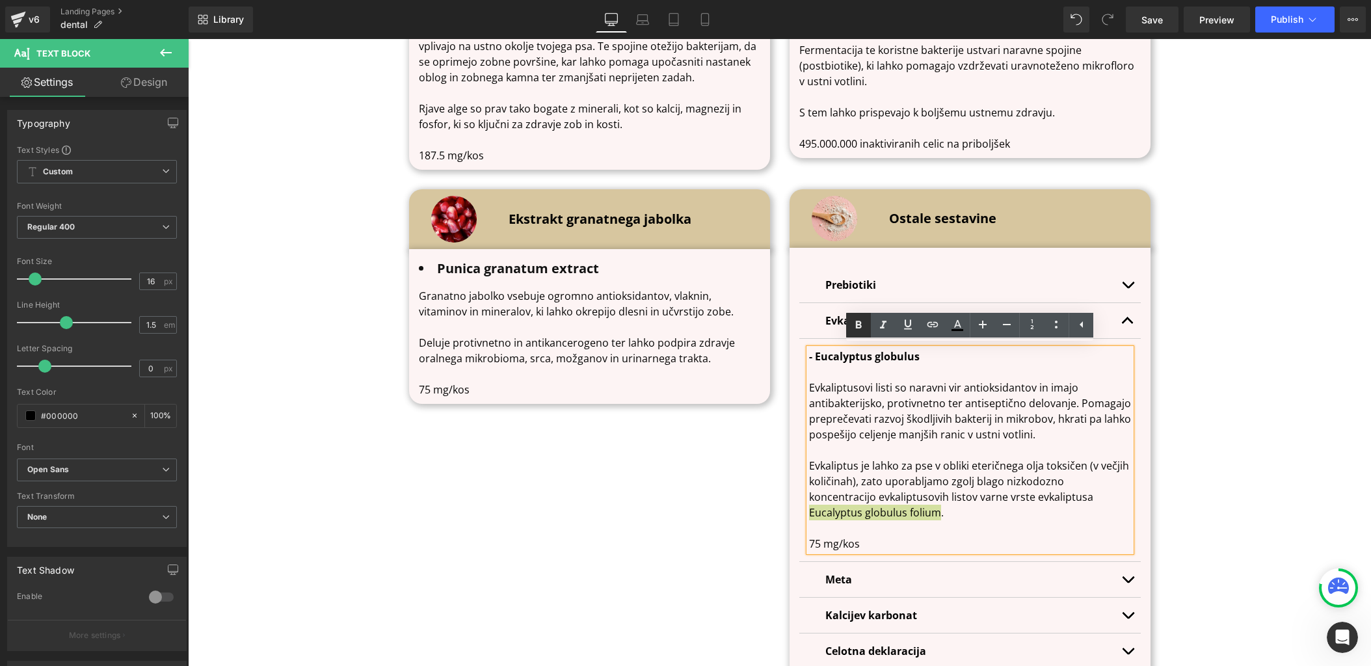
click at [853, 333] on link at bounding box center [858, 325] width 25 height 25
click at [1015, 512] on p "Evkaliptus je lahko za pse v obliki eteričnega olja toksičen (v večjih količina…" at bounding box center [970, 489] width 322 height 62
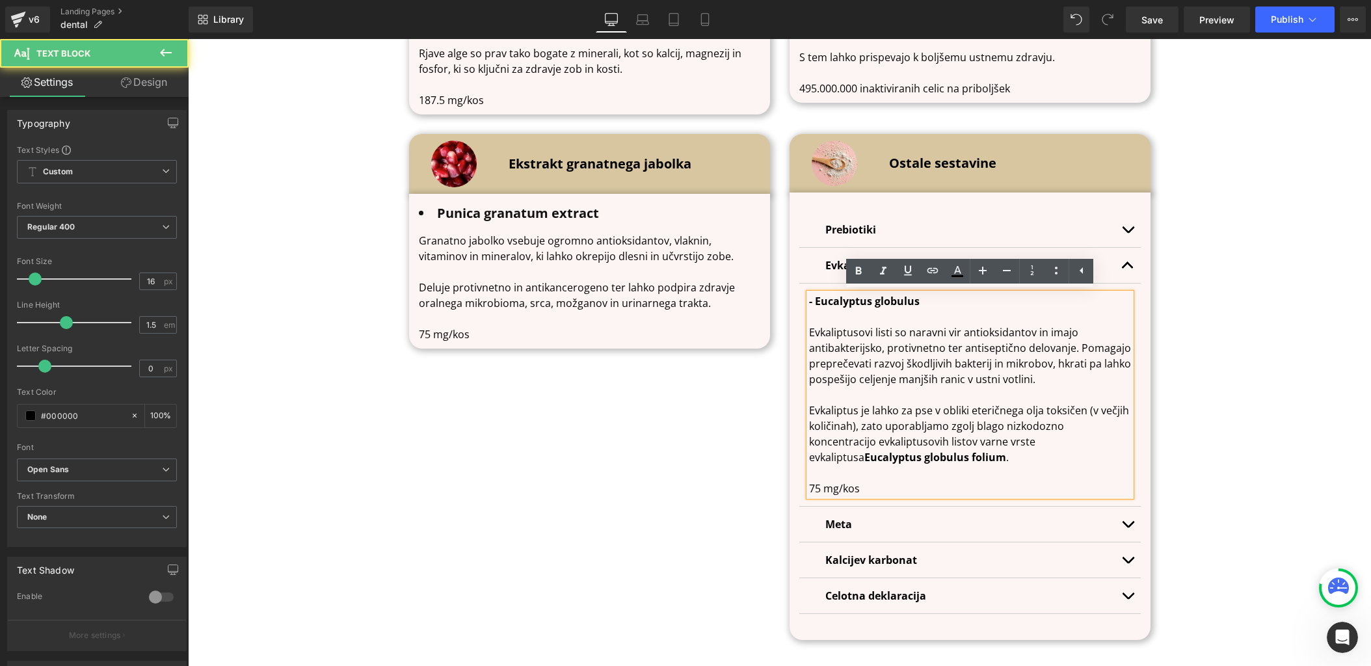
scroll to position [4550, 0]
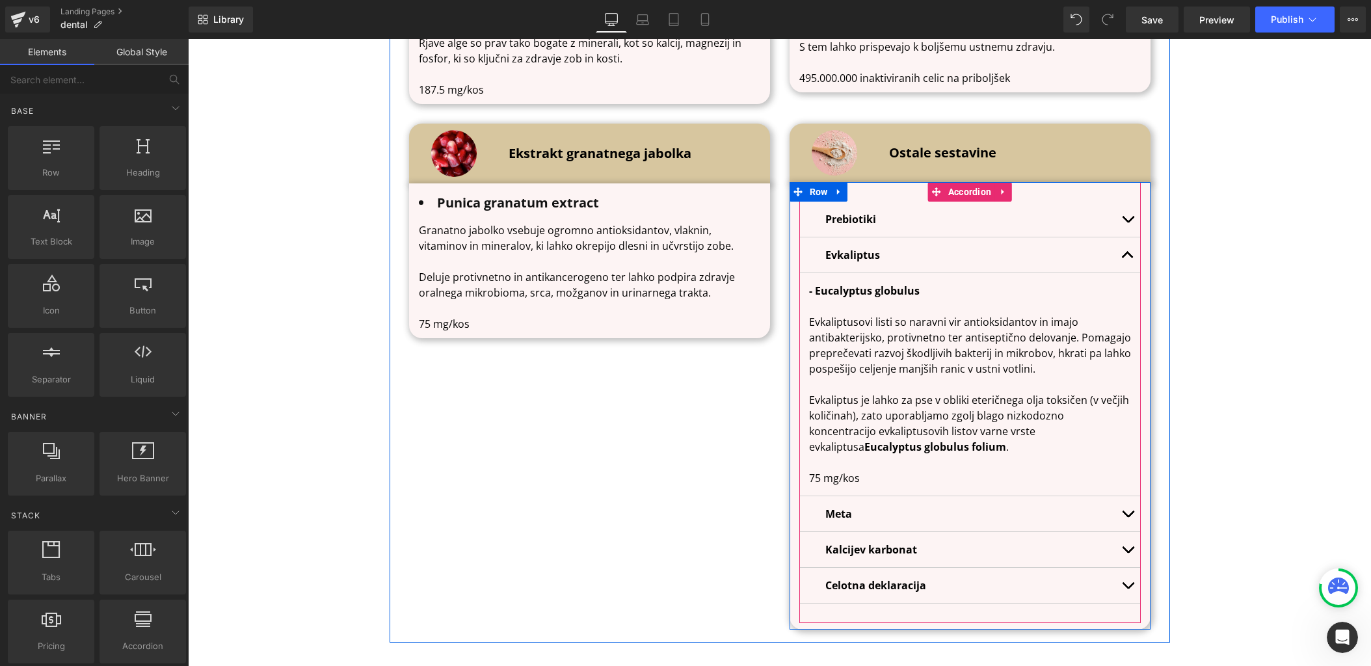
click at [1130, 250] on button "button" at bounding box center [1128, 254] width 26 height 35
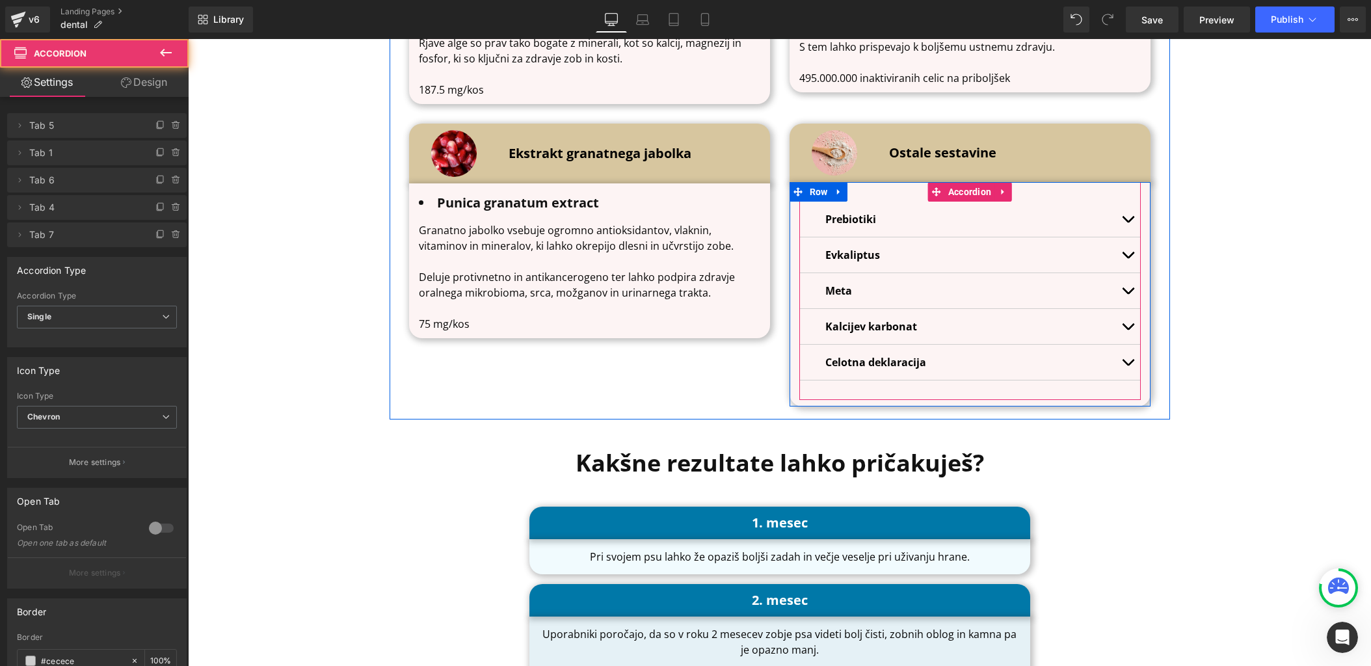
click at [1132, 288] on button "button" at bounding box center [1128, 290] width 26 height 35
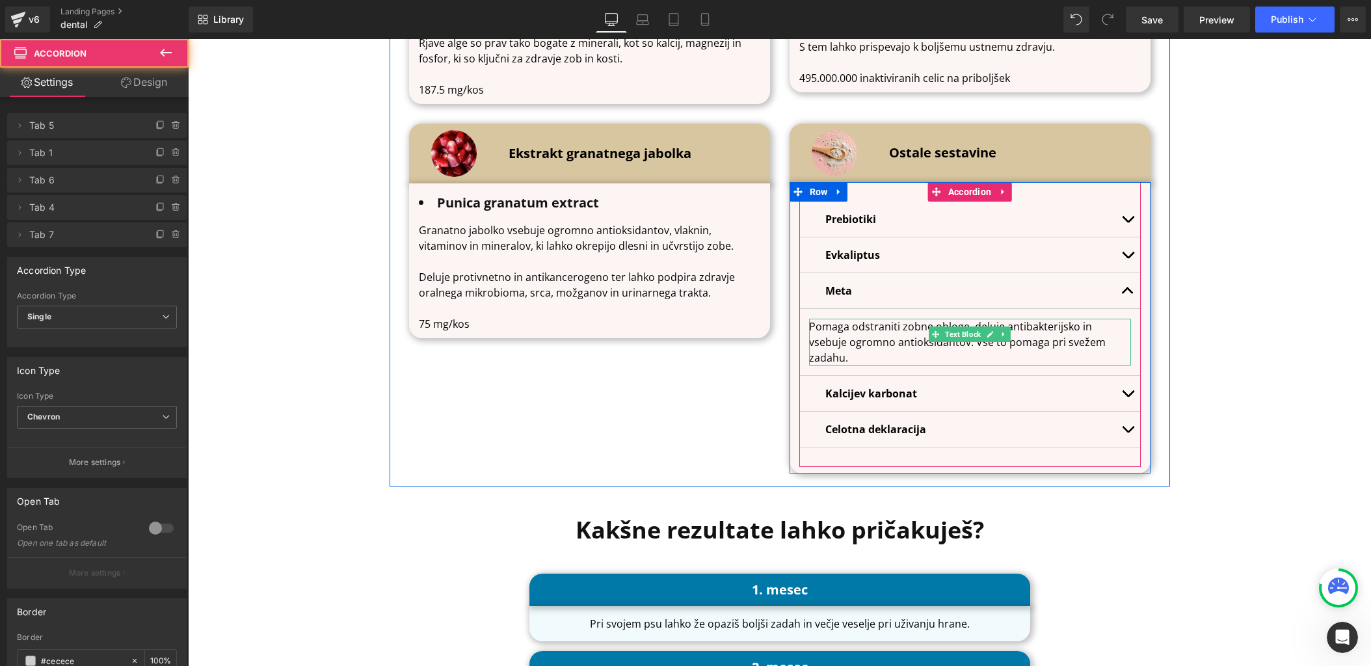
click at [900, 322] on p "Pomaga odstraniti zobne obloge, deluje antibakterijsko in vsebuje ogromno antio…" at bounding box center [970, 342] width 322 height 47
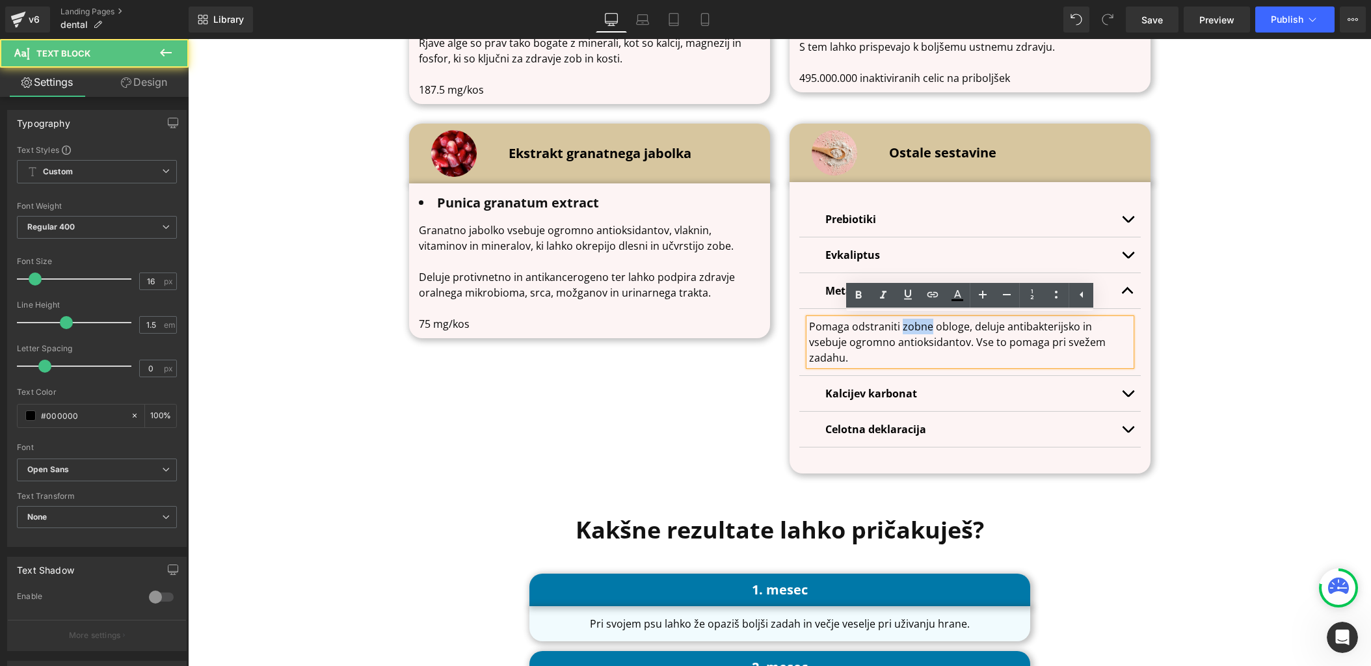
click at [900, 322] on p "Pomaga odstraniti zobne obloge, deluje antibakterijsko in vsebuje ogromno antio…" at bounding box center [970, 342] width 322 height 47
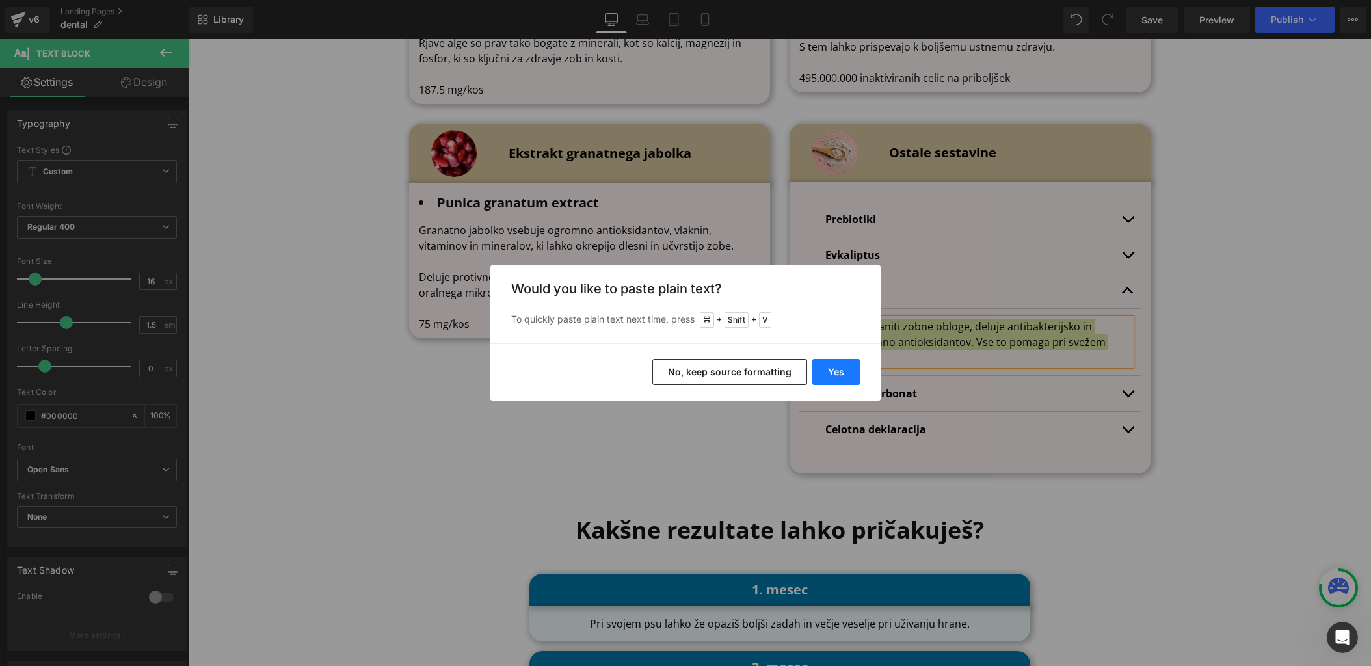
click at [852, 359] on button "Yes" at bounding box center [835, 372] width 47 height 26
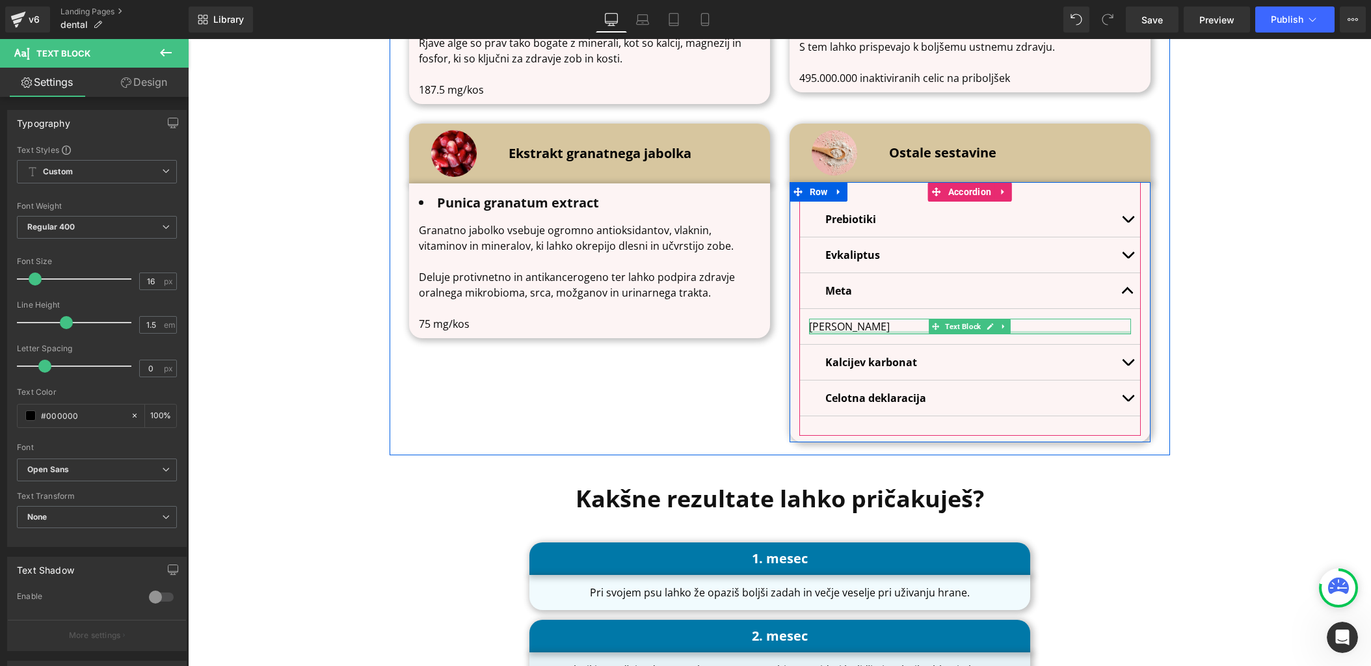
click at [898, 329] on p "[PERSON_NAME]" at bounding box center [970, 327] width 322 height 16
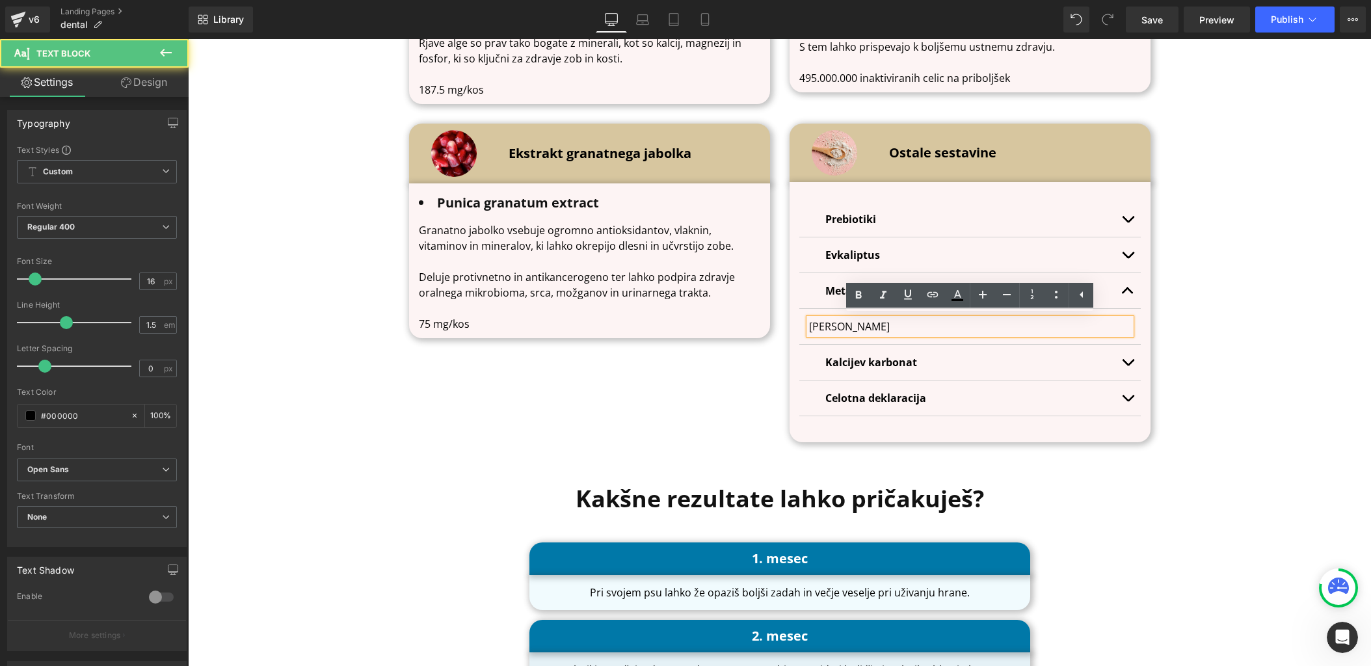
click at [813, 327] on p "[PERSON_NAME]" at bounding box center [970, 327] width 322 height 16
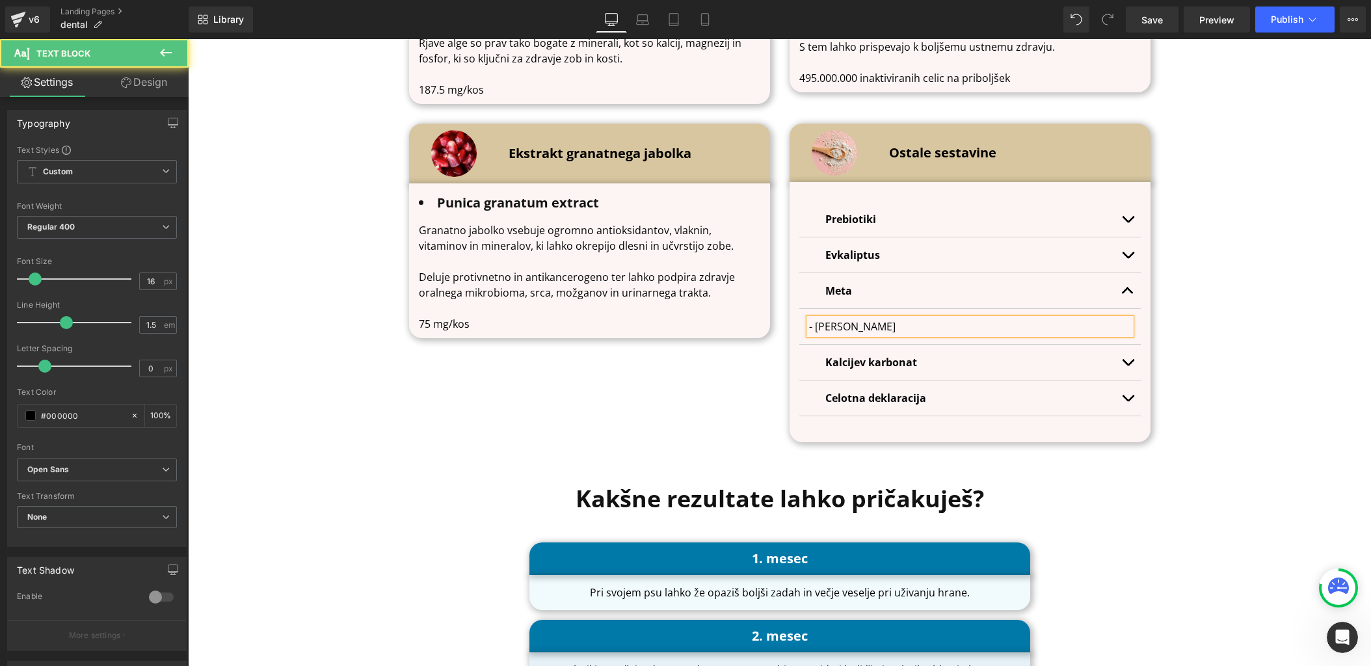
click at [954, 323] on p "- [PERSON_NAME]" at bounding box center [970, 327] width 322 height 16
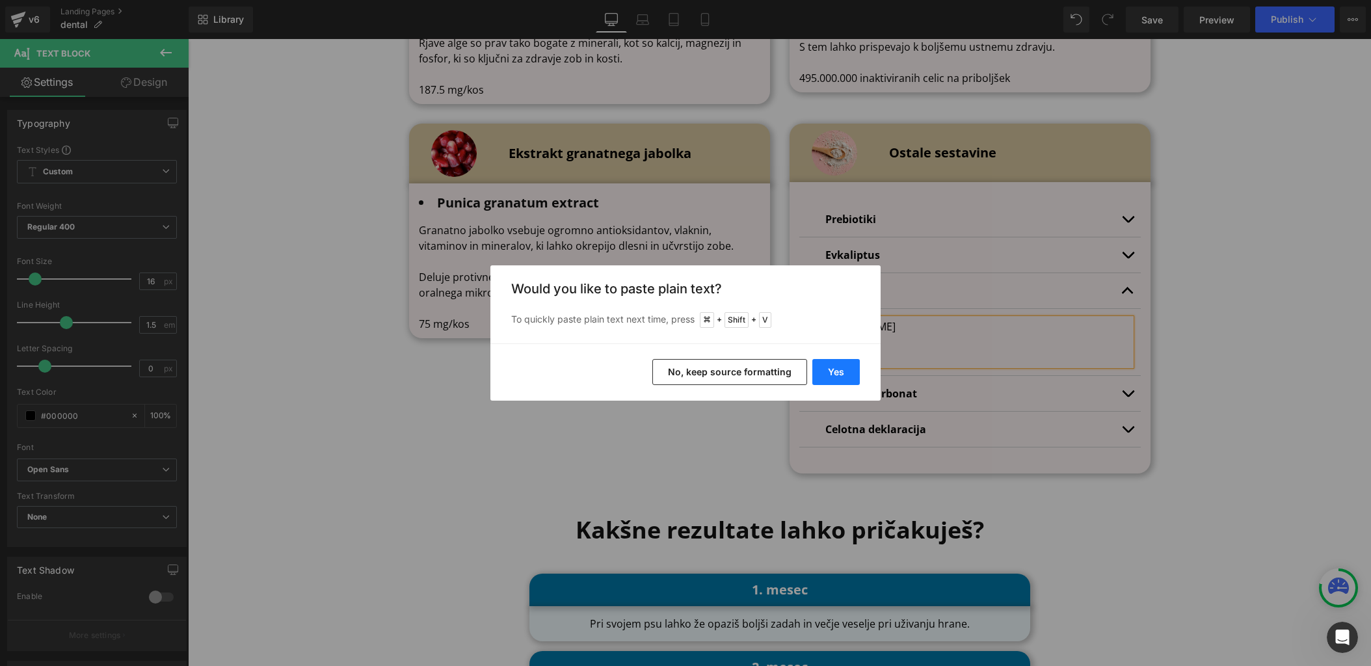
drag, startPoint x: 820, startPoint y: 375, endPoint x: 632, endPoint y: 335, distance: 192.1
click at [820, 375] on button "Yes" at bounding box center [835, 372] width 47 height 26
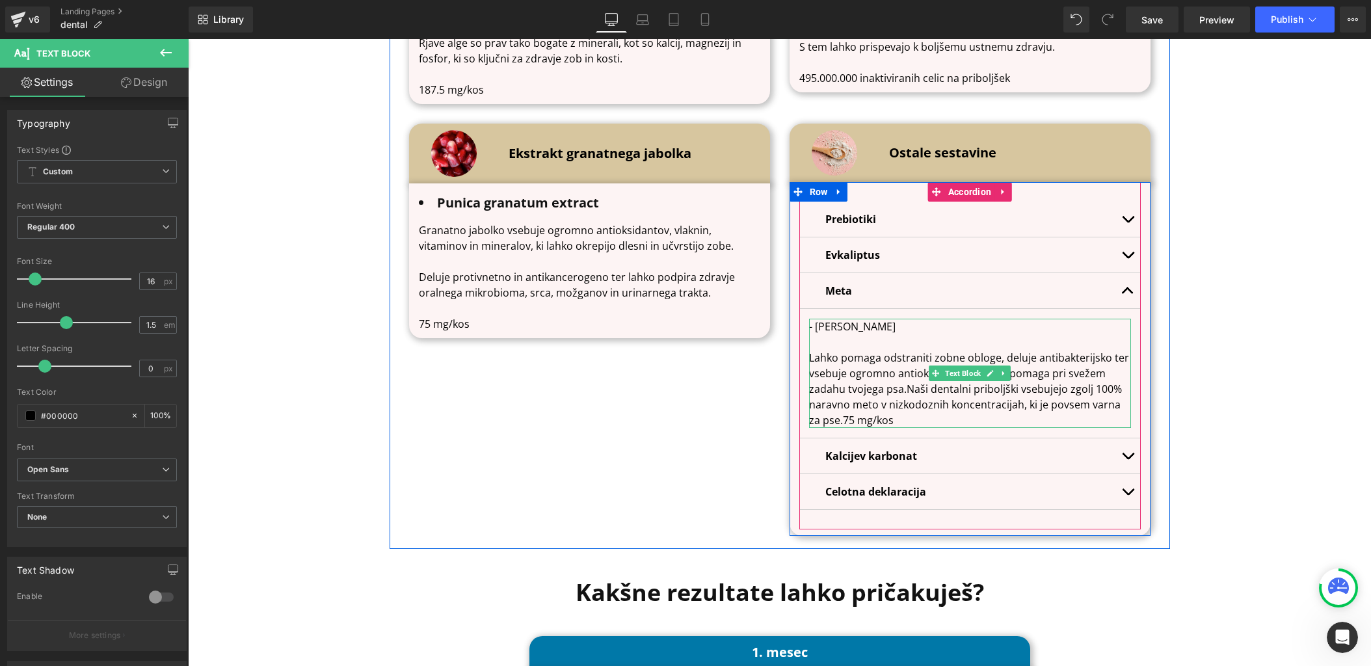
click at [830, 415] on p "Lahko pomaga odstraniti zobne obloge, deluje antibakterijsko ter vsebuje ogromn…" at bounding box center [970, 389] width 322 height 78
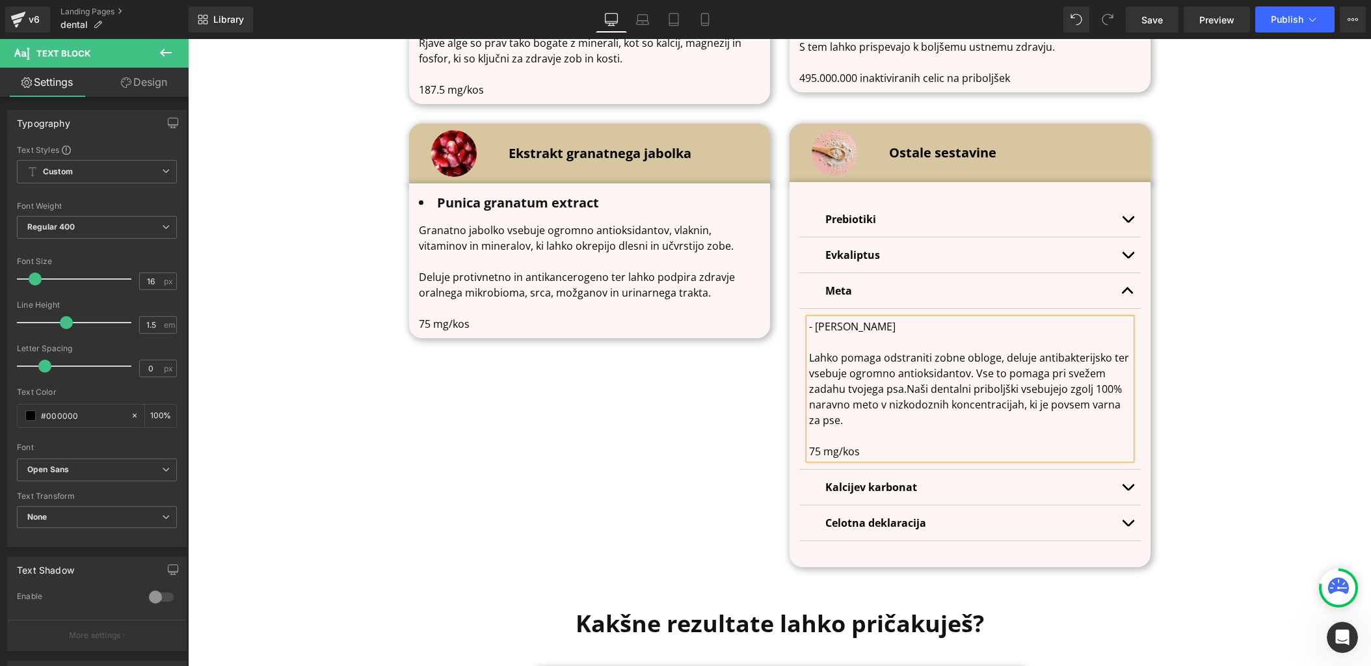
click at [907, 385] on p "Lahko pomaga odstraniti zobne obloge, deluje antibakterijsko ter vsebuje ogromn…" at bounding box center [970, 389] width 322 height 78
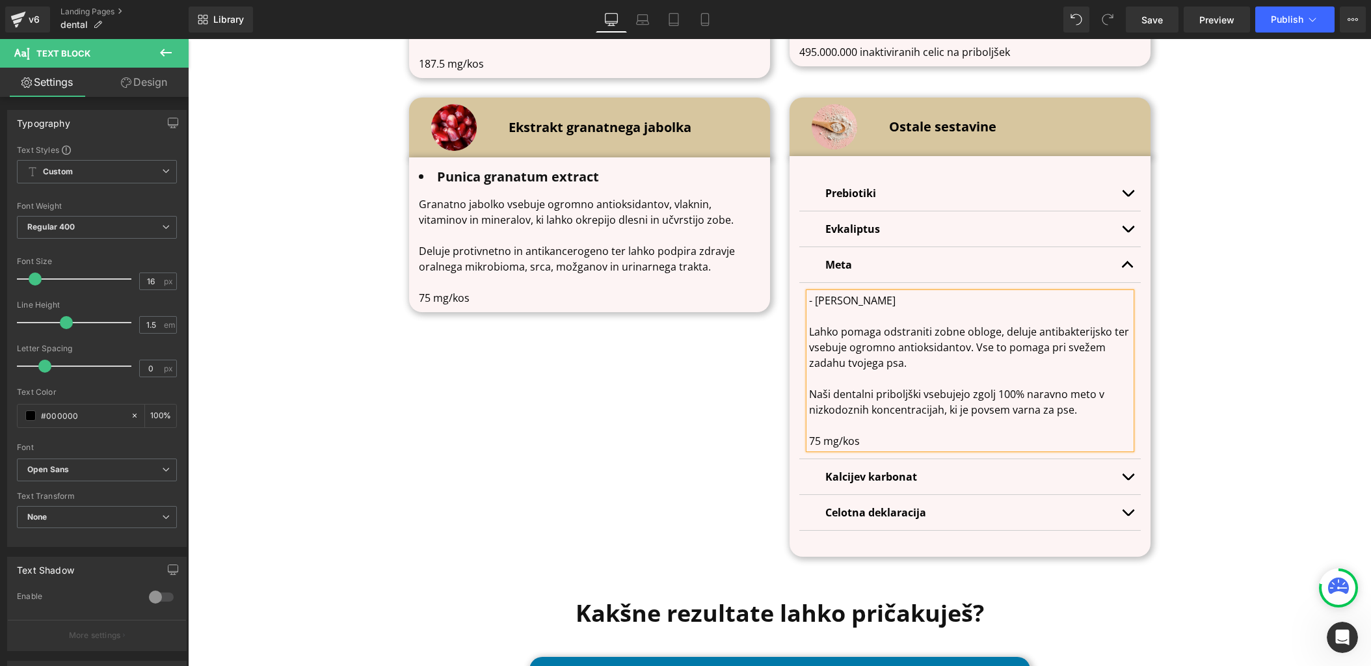
scroll to position [4568, 0]
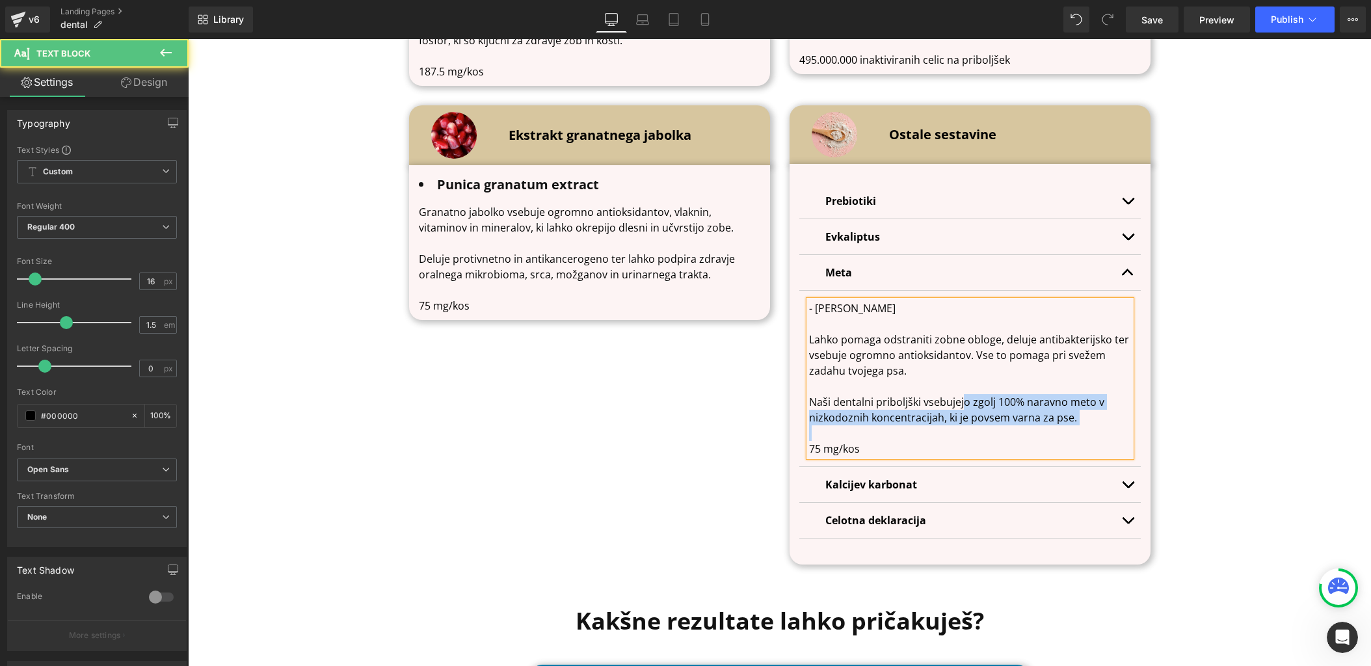
drag, startPoint x: 963, startPoint y: 425, endPoint x: 963, endPoint y: 403, distance: 21.5
click at [963, 403] on div "- Mentha piperita Lahko pomaga odstraniti zobne obloge, deluje antibakterijsko …" at bounding box center [970, 379] width 322 height 156
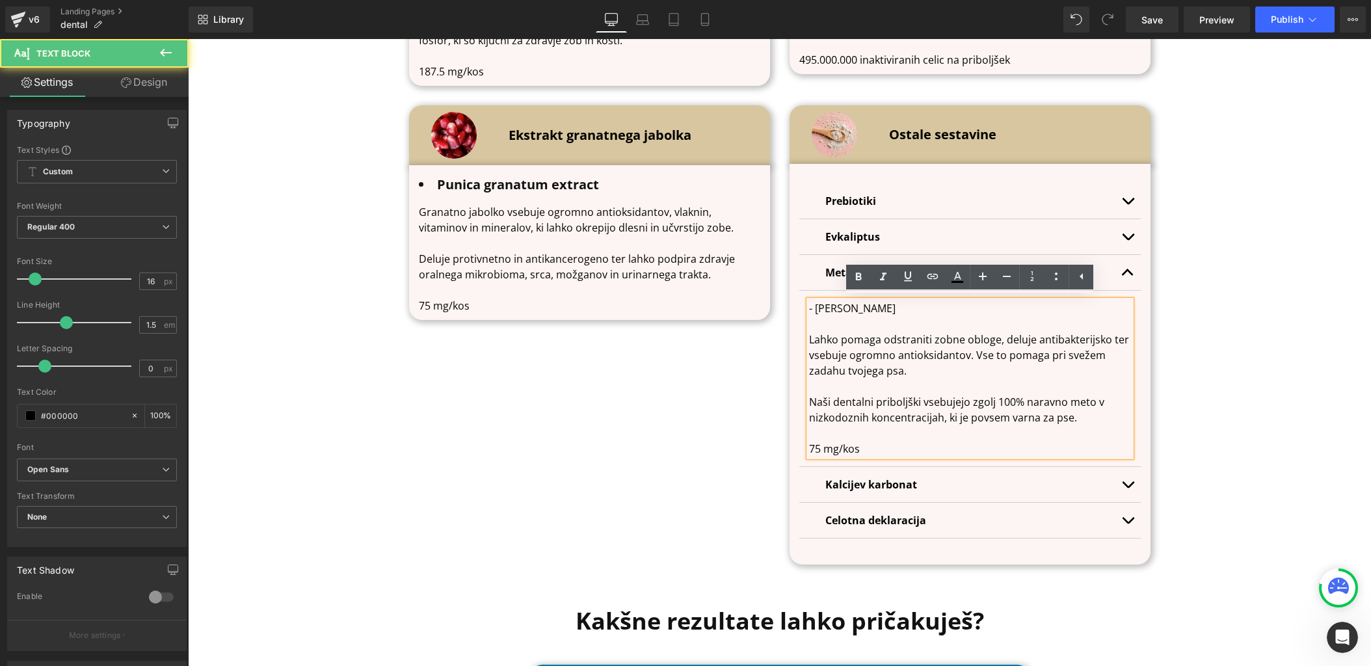
click at [984, 426] on p at bounding box center [970, 433] width 322 height 16
drag, startPoint x: 974, startPoint y: 423, endPoint x: 974, endPoint y: 397, distance: 26.0
click at [974, 397] on div "- Mentha piperita Lahko pomaga odstraniti zobne obloge, deluje antibakterijsko …" at bounding box center [970, 379] width 322 height 156
click at [984, 417] on p "Naši dentalni priboljški vsebujejo zgolj 100% naravno meto v nizkodoznih koncen…" at bounding box center [970, 409] width 322 height 31
drag, startPoint x: 999, startPoint y: 402, endPoint x: 1023, endPoint y: 402, distance: 24.7
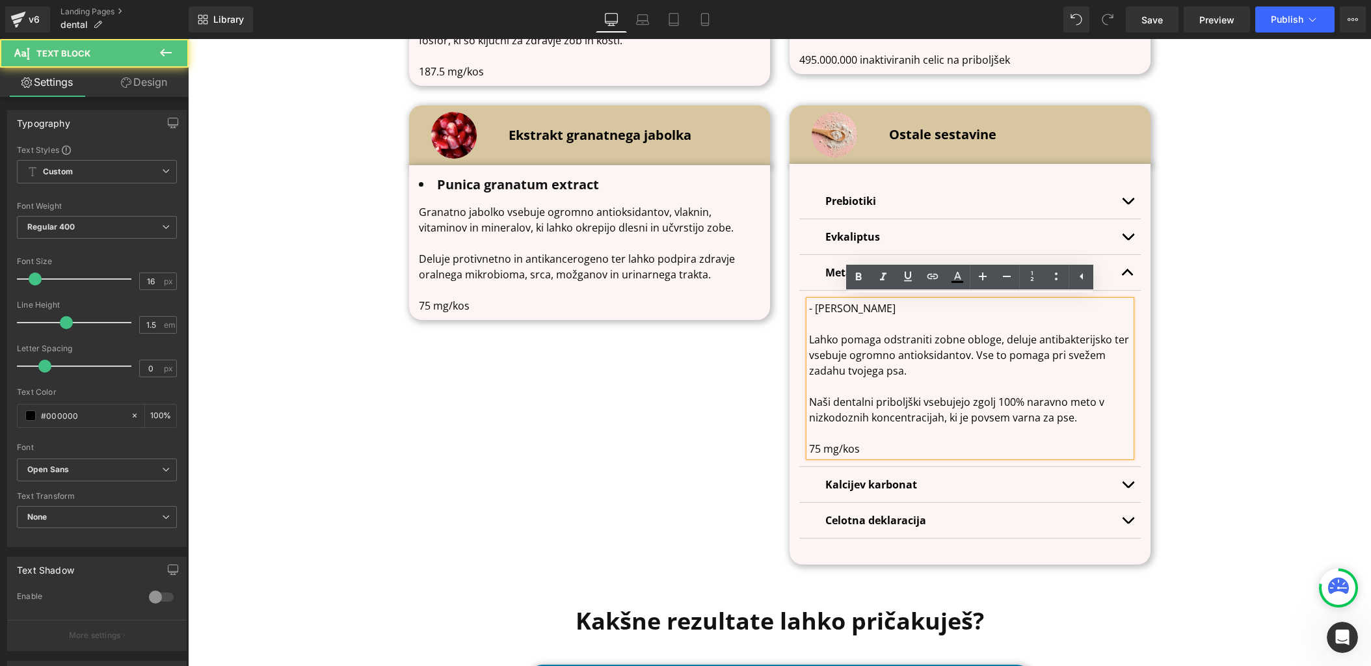
click at [1023, 402] on p "Naši dentalni priboljški vsebujejo zgolj 100% naravno meto v nizkodoznih koncen…" at bounding box center [970, 409] width 322 height 31
click at [900, 436] on p at bounding box center [970, 433] width 322 height 16
drag, startPoint x: 903, startPoint y: 312, endPoint x: 807, endPoint y: 310, distance: 95.7
click at [809, 310] on div "- Mentha piperita Lahko pomaga odstraniti zobne obloge, deluje antibakterijsko …" at bounding box center [970, 379] width 322 height 156
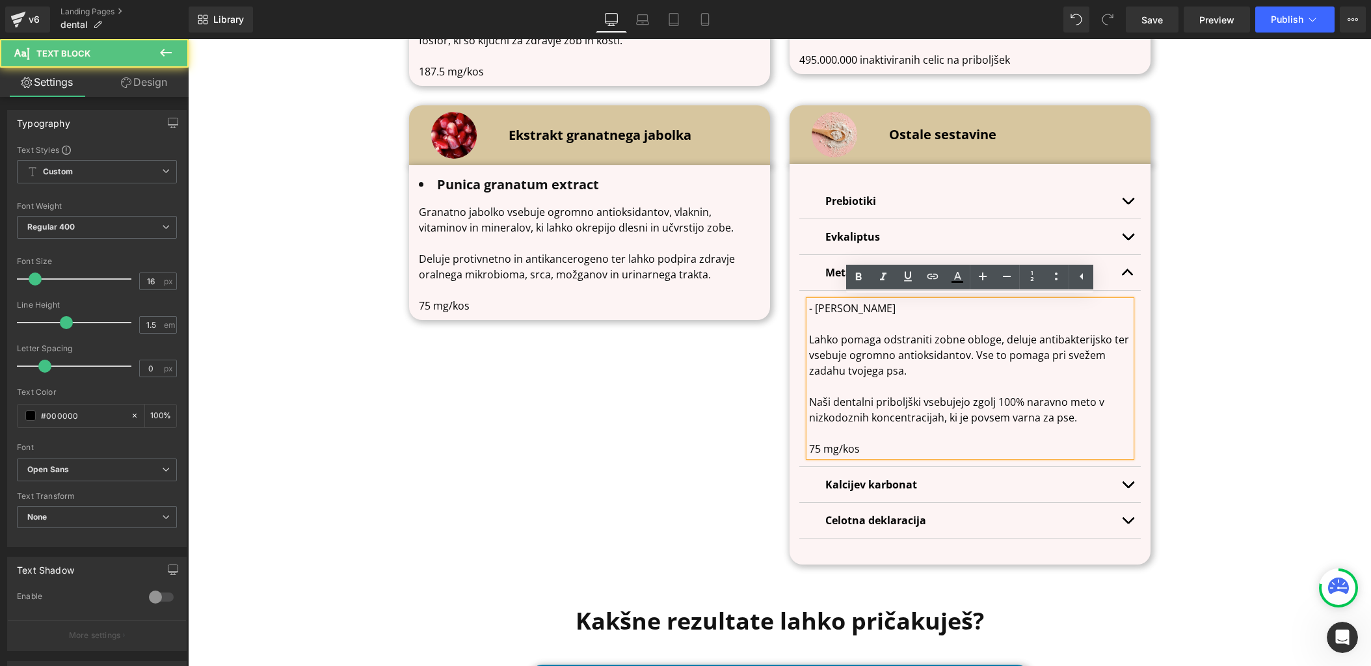
drag, startPoint x: 809, startPoint y: 306, endPoint x: 915, endPoint y: 306, distance: 106.7
click at [915, 306] on p "- [PERSON_NAME]" at bounding box center [970, 309] width 322 height 16
click at [852, 276] on icon at bounding box center [859, 277] width 16 height 16
click at [953, 311] on p "- [PERSON_NAME]" at bounding box center [970, 309] width 322 height 16
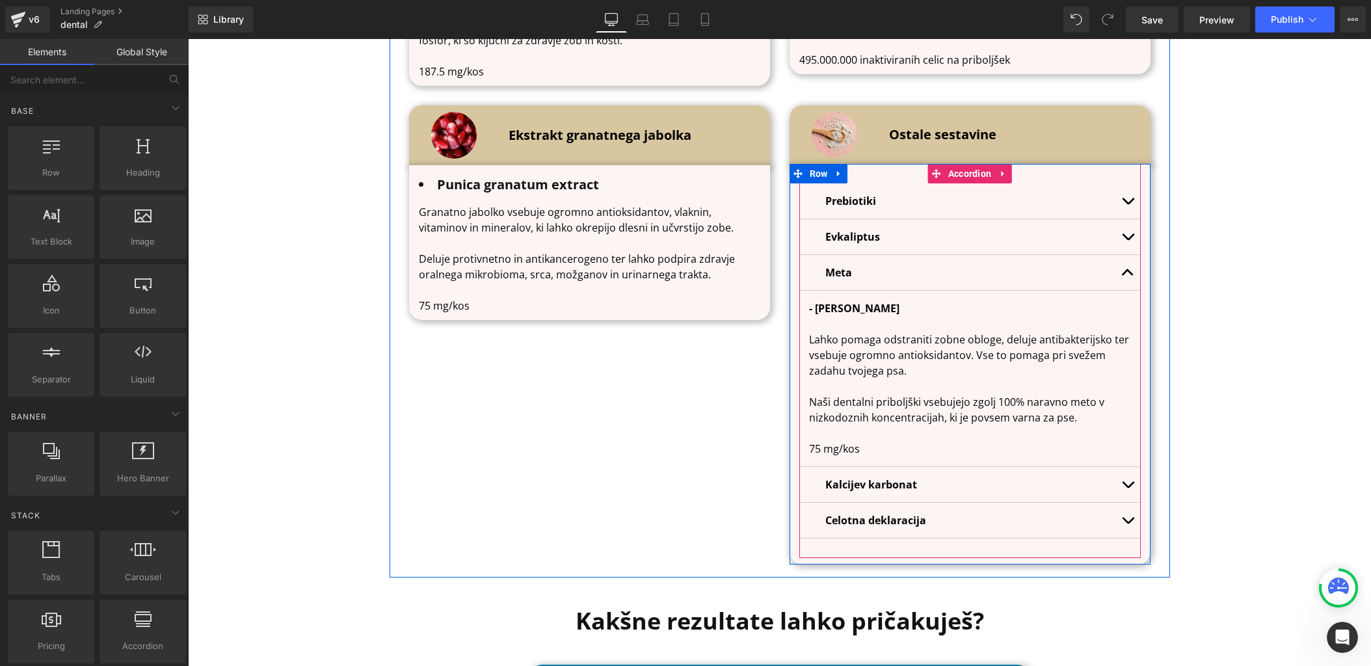
click at [1128, 276] on span "button" at bounding box center [1128, 276] width 0 height 0
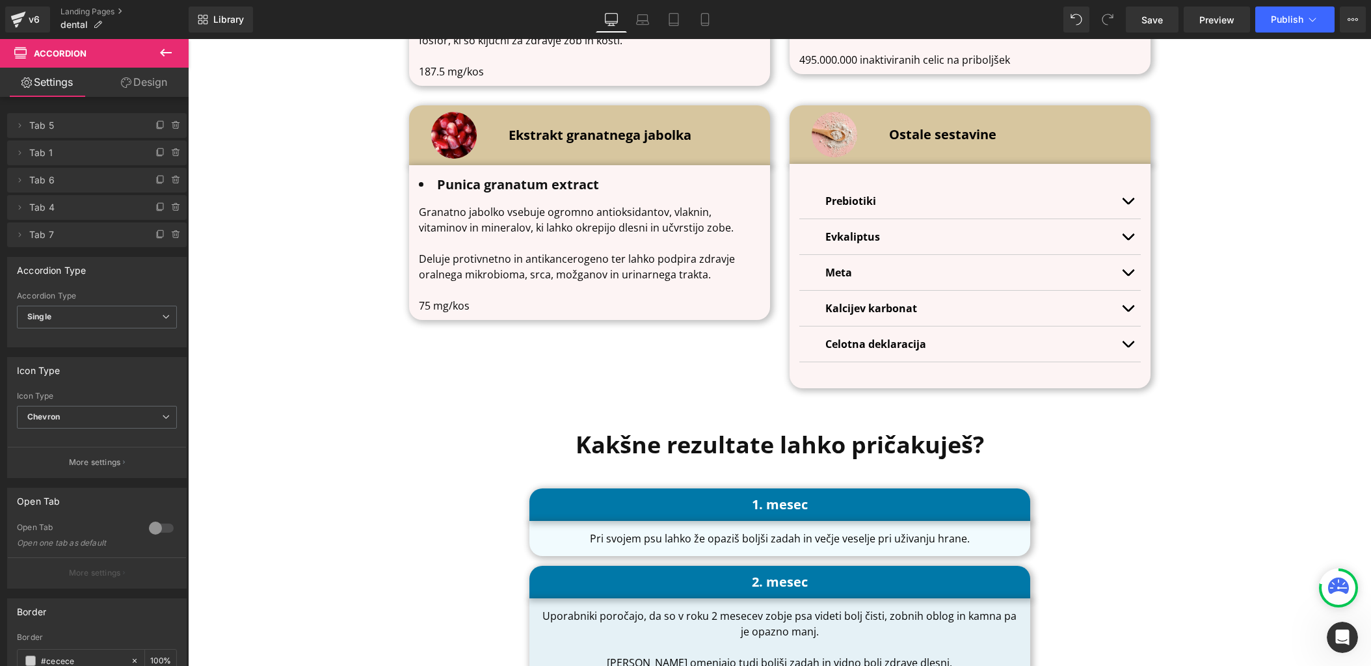
click at [1128, 312] on span "button" at bounding box center [1128, 312] width 0 height 0
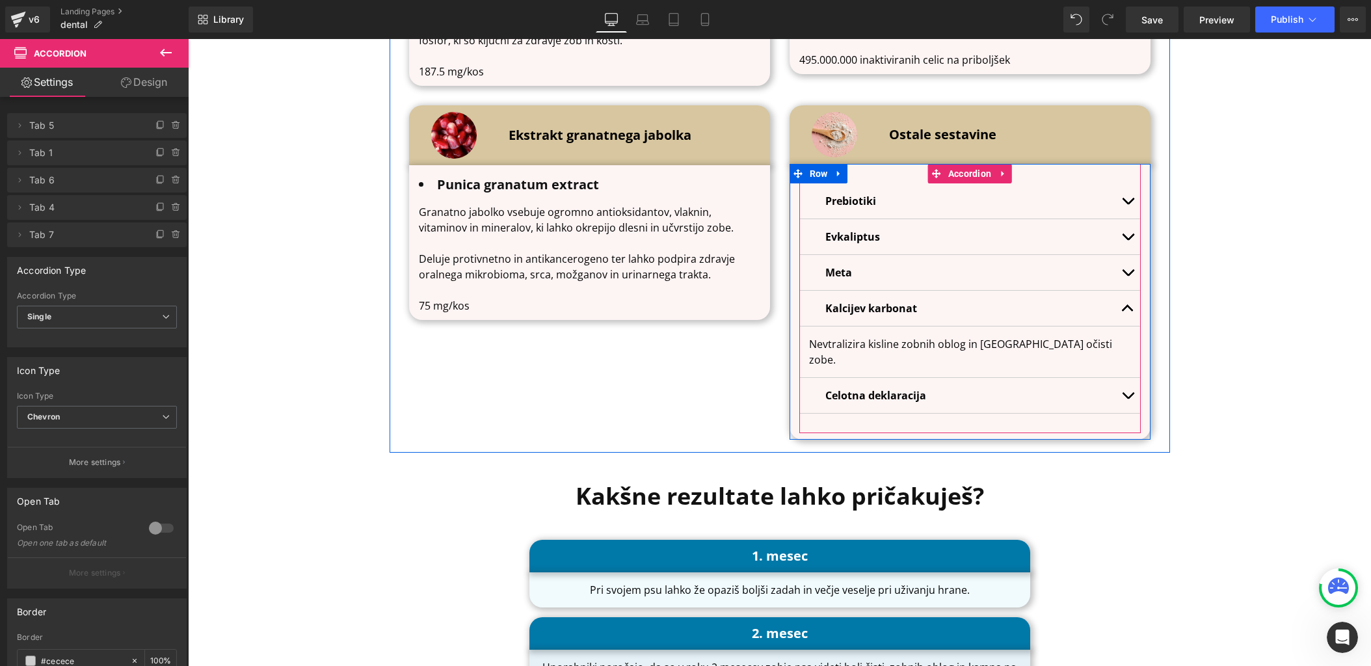
click at [896, 341] on p "Nevtralizira kisline zobnih oblog in [GEOGRAPHIC_DATA] očisti zobe." at bounding box center [970, 351] width 322 height 31
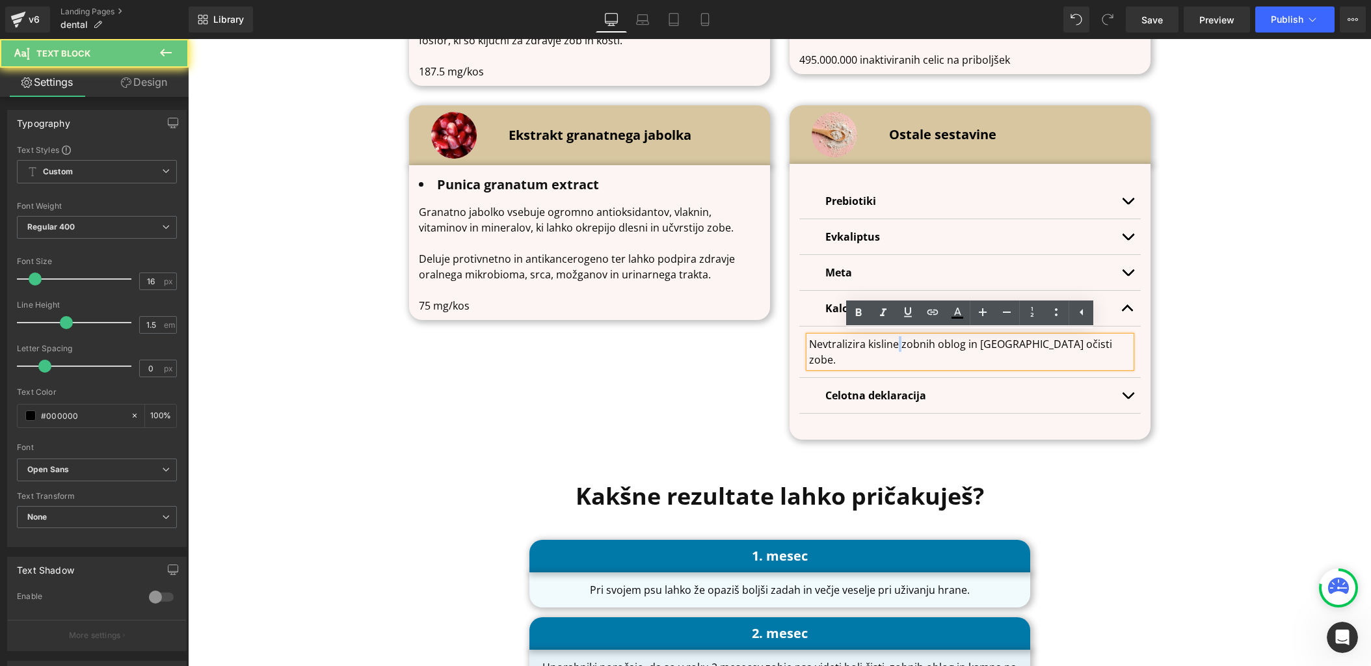
click at [896, 341] on p "Nevtralizira kisline zobnih oblog in [GEOGRAPHIC_DATA] očisti zobe." at bounding box center [970, 351] width 322 height 31
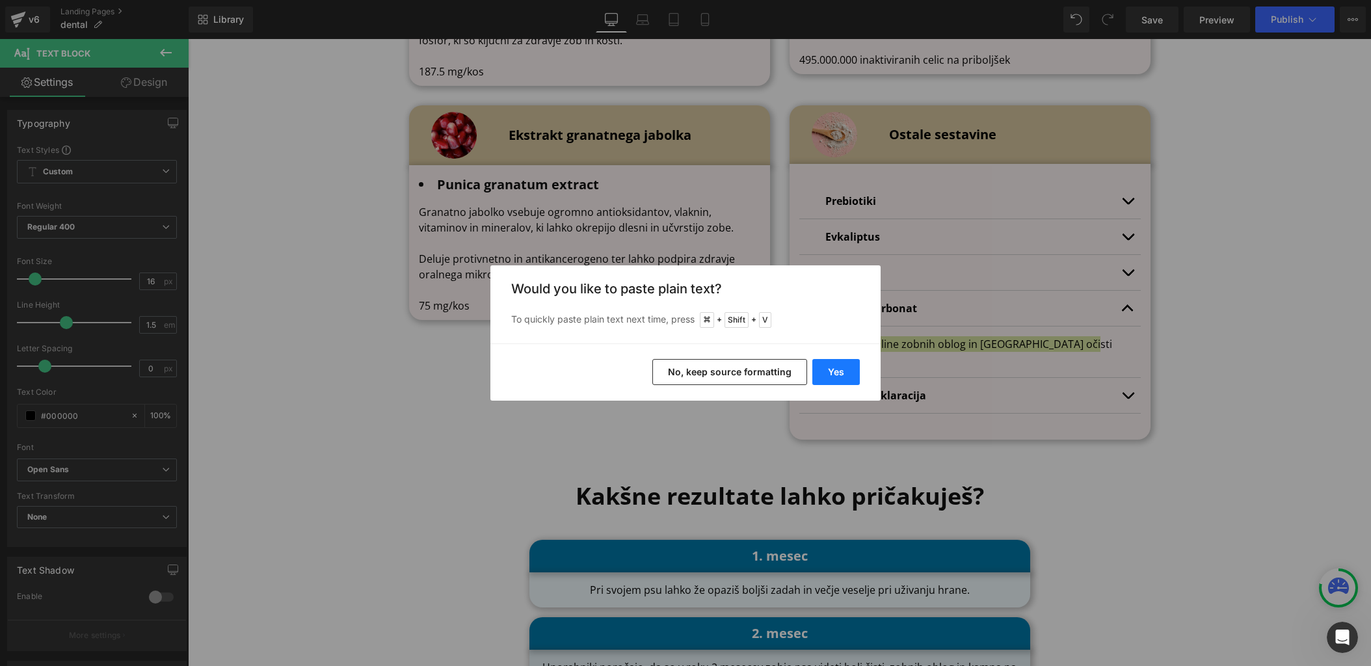
click at [832, 366] on button "Yes" at bounding box center [835, 372] width 47 height 26
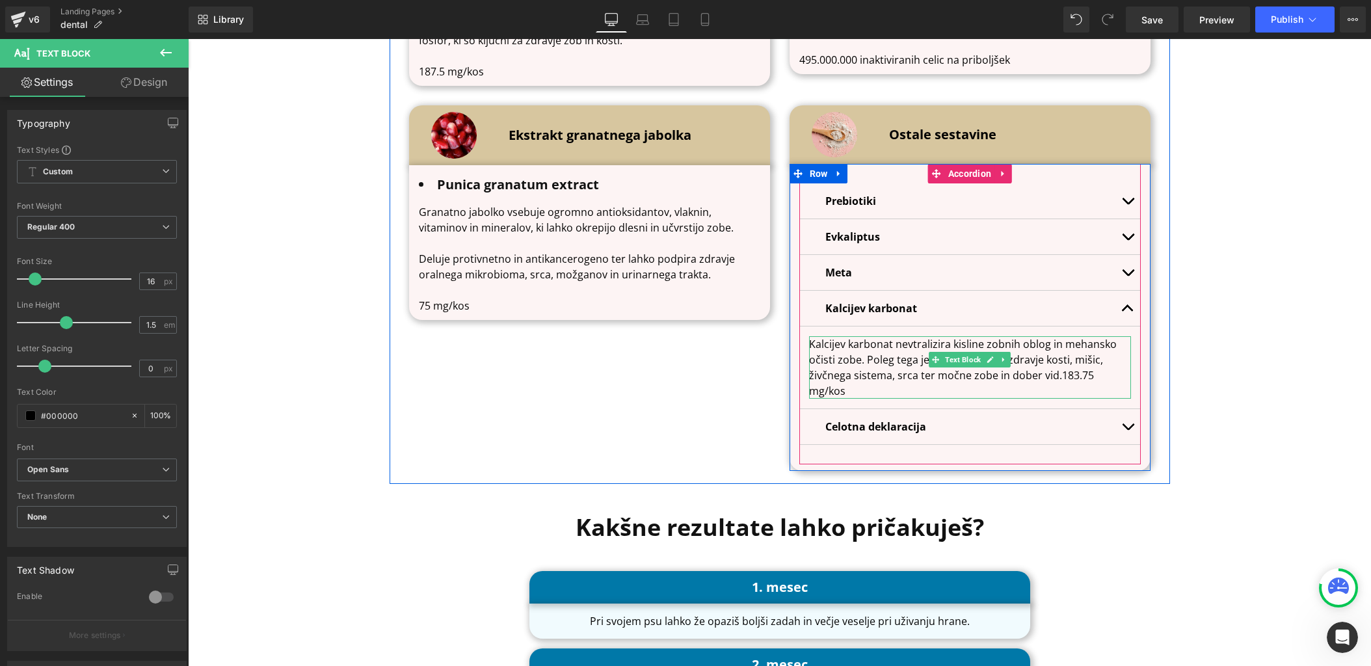
click at [866, 361] on p "Kalcijev karbonat nevtralizira kisline zobnih oblog in mehansko očisti zobe. Po…" at bounding box center [970, 367] width 322 height 62
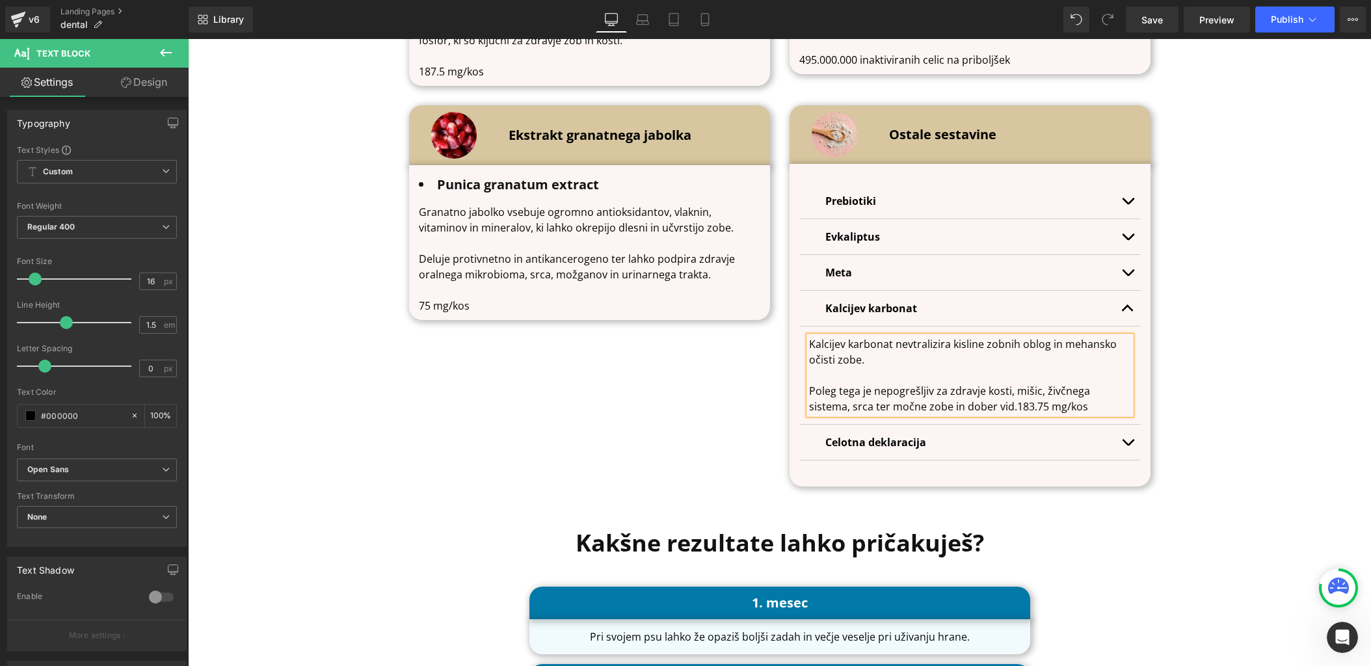
click at [972, 405] on p "Poleg tega je nepogrešljiv za zdravje kosti, mišic, živčnega sistema, srca ter …" at bounding box center [970, 398] width 322 height 31
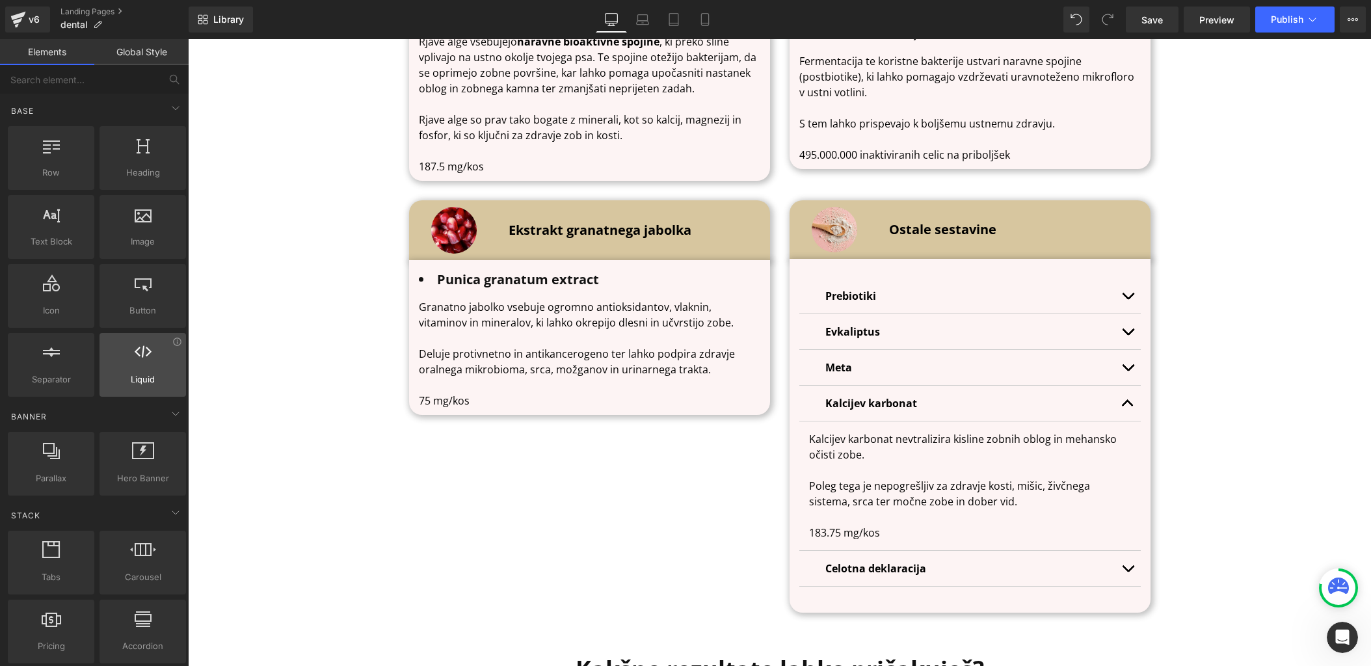
scroll to position [4552, 0]
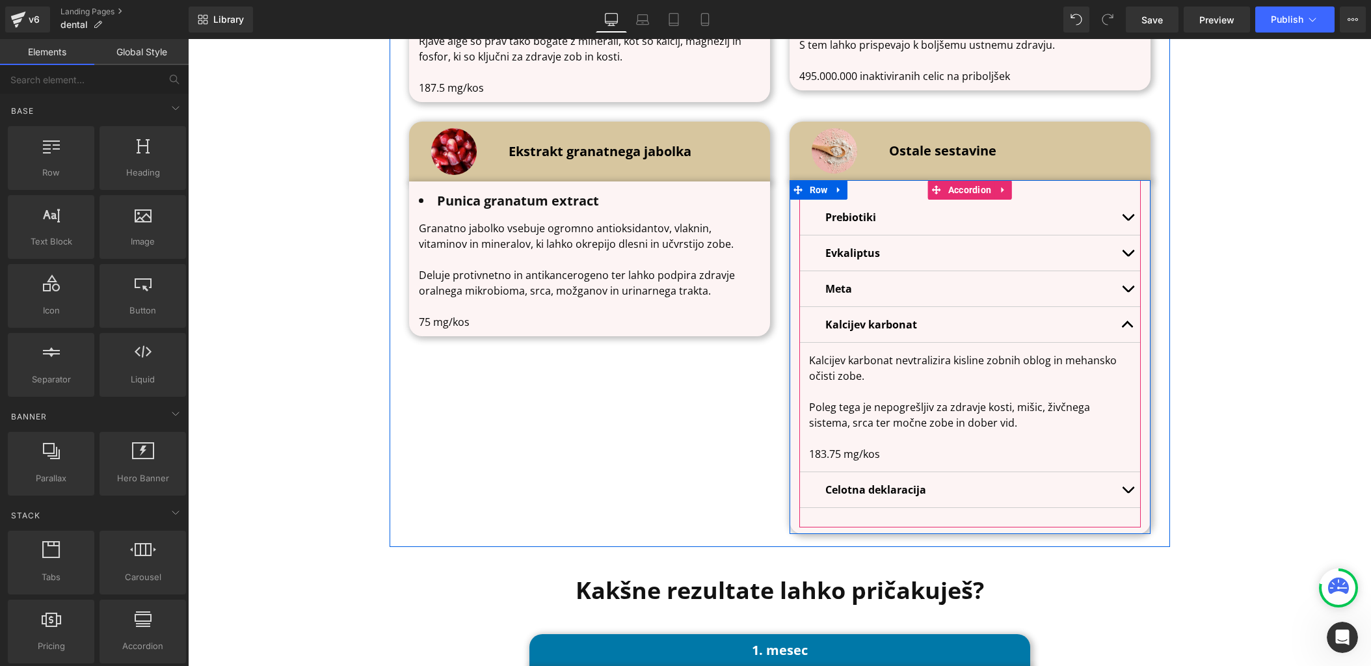
click at [1128, 483] on button "button" at bounding box center [1128, 489] width 26 height 35
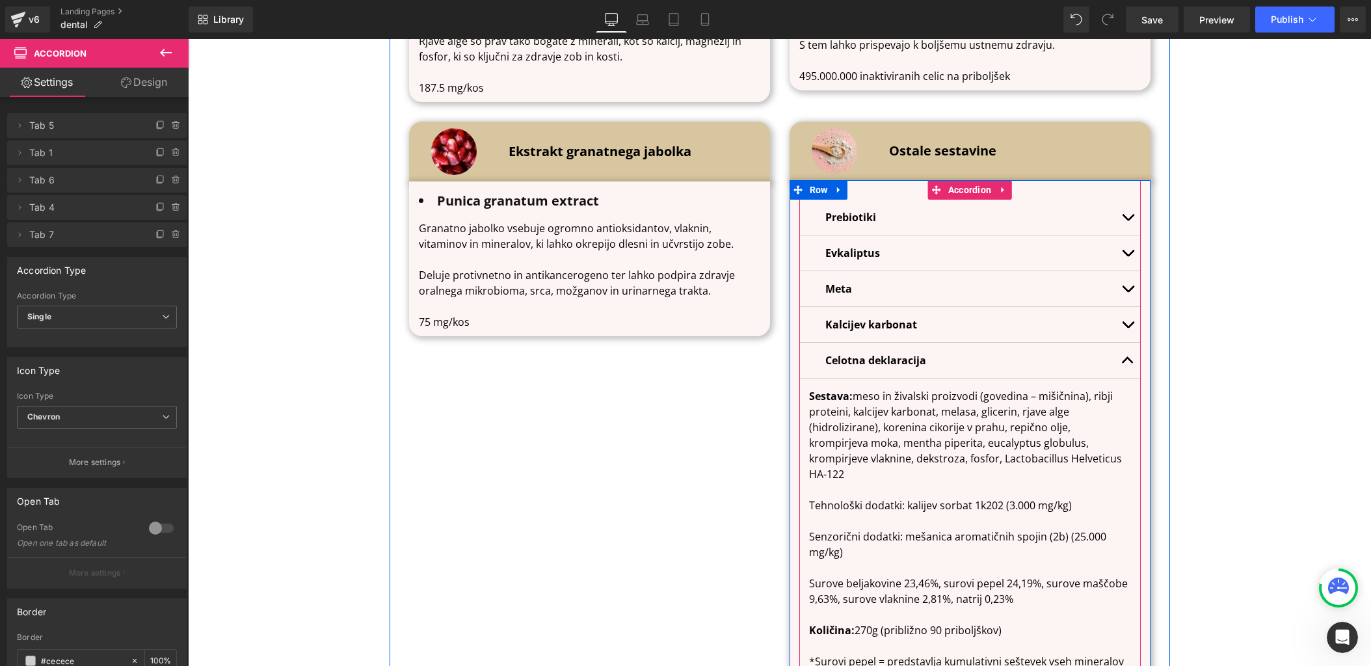
click at [1120, 209] on button "button" at bounding box center [1128, 217] width 26 height 35
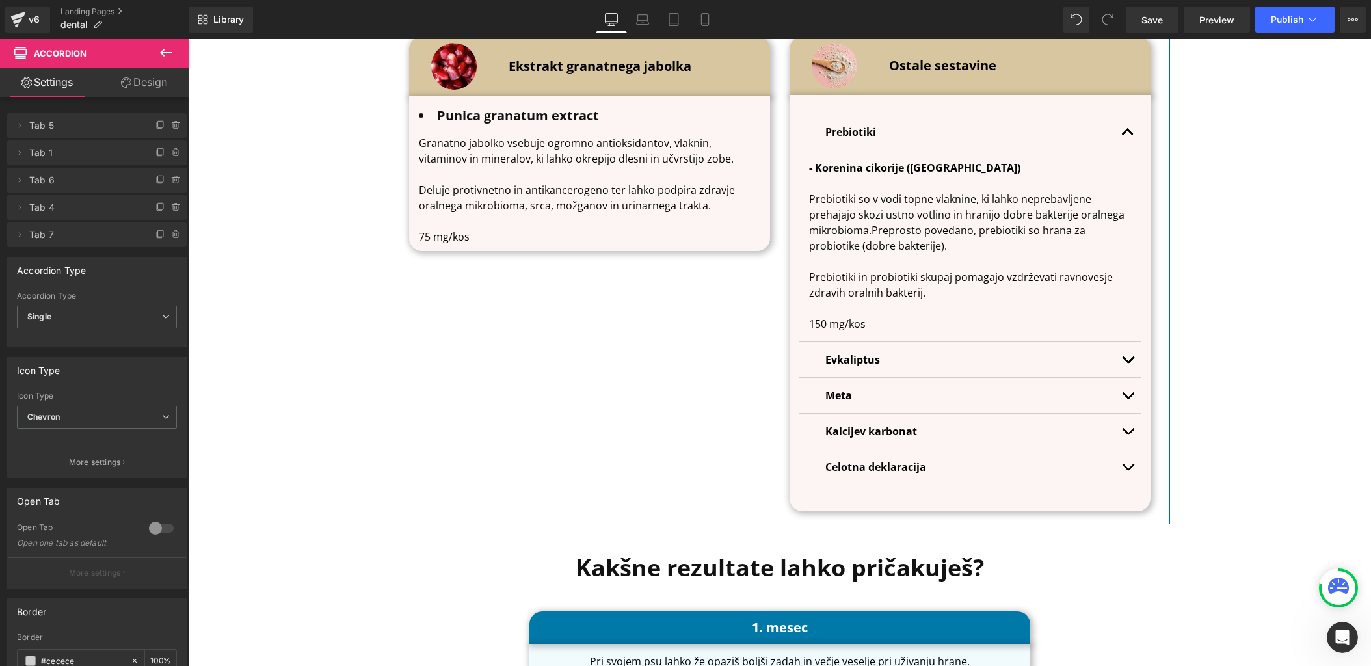
scroll to position [4641, 0]
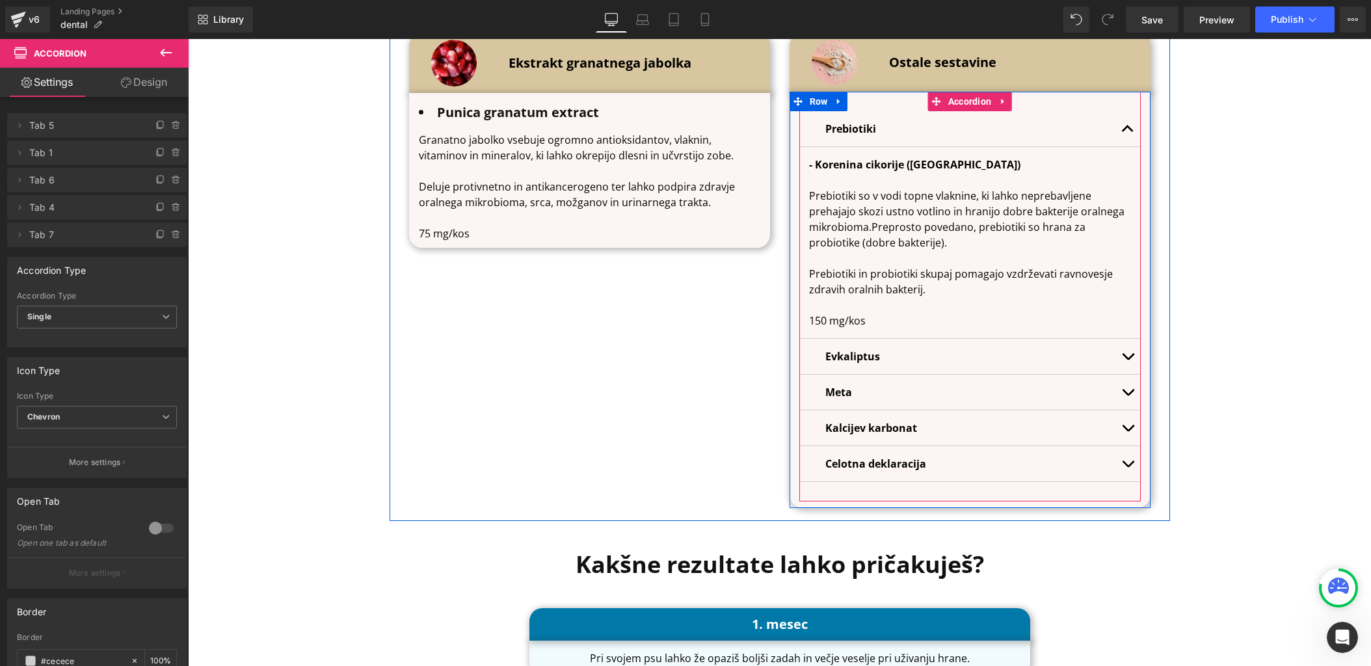
click at [1128, 132] on span "button" at bounding box center [1128, 132] width 0 height 0
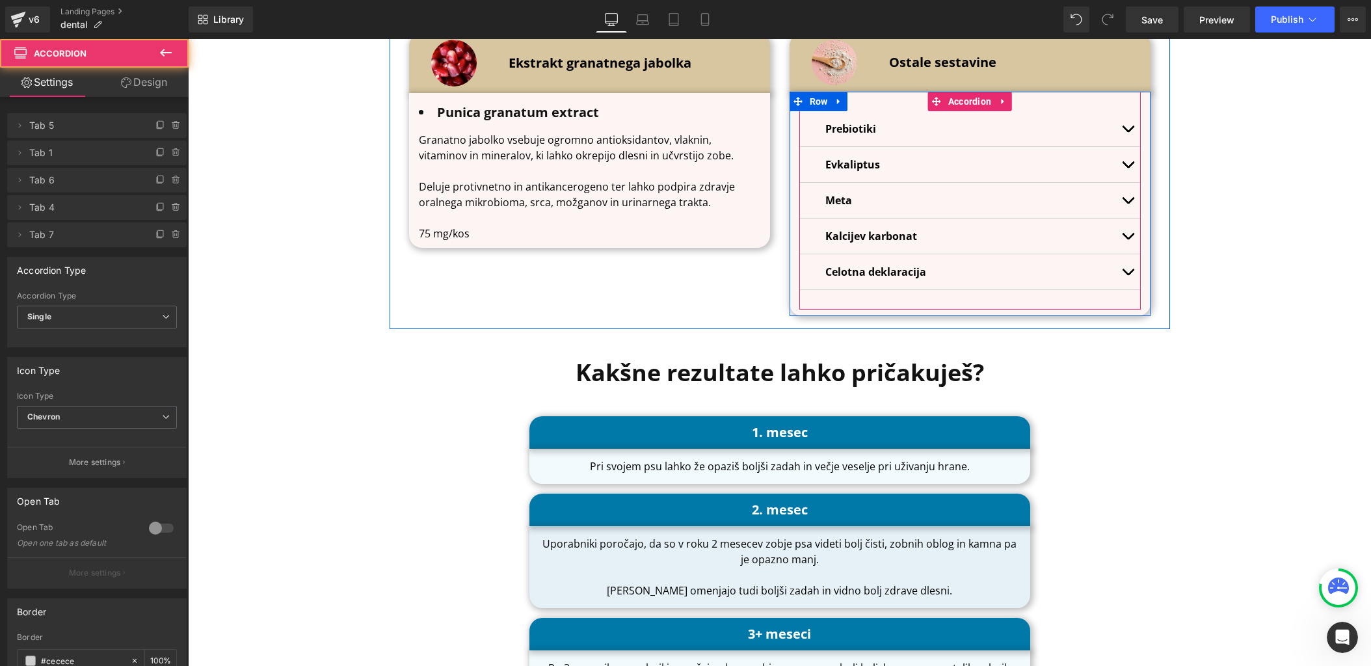
click at [1124, 166] on button "button" at bounding box center [1128, 164] width 26 height 35
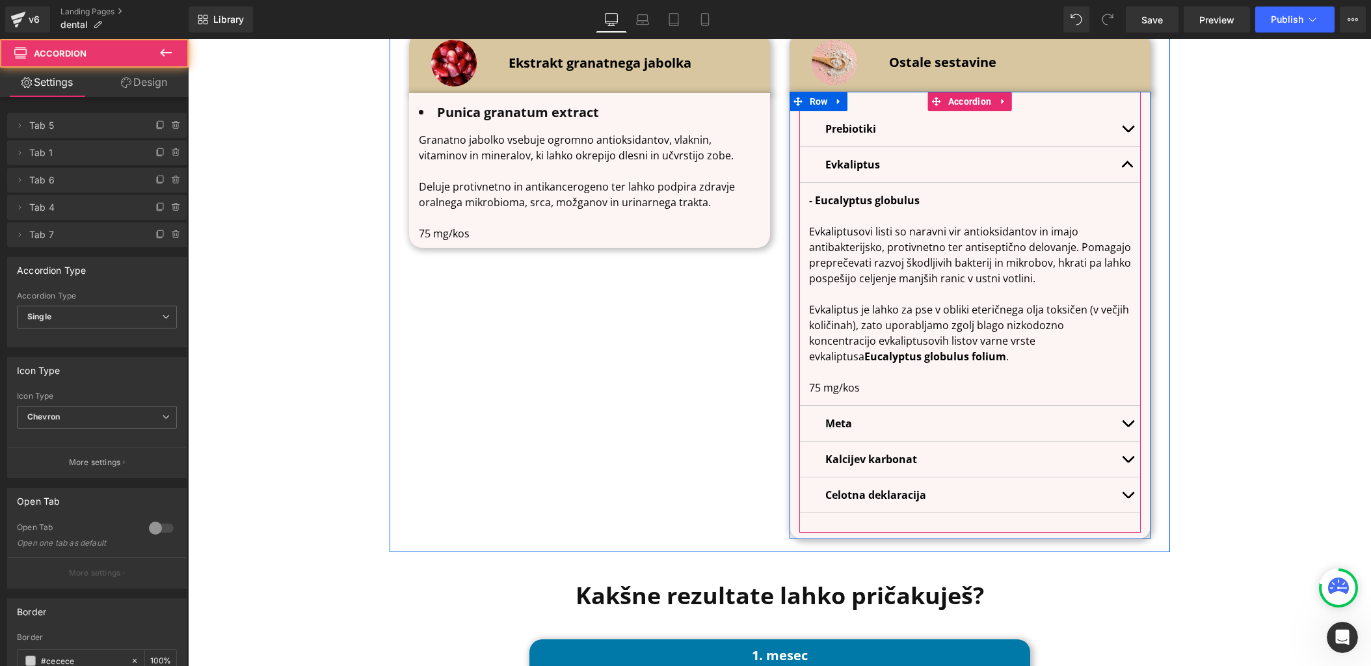
click at [1124, 166] on button "button" at bounding box center [1128, 164] width 26 height 35
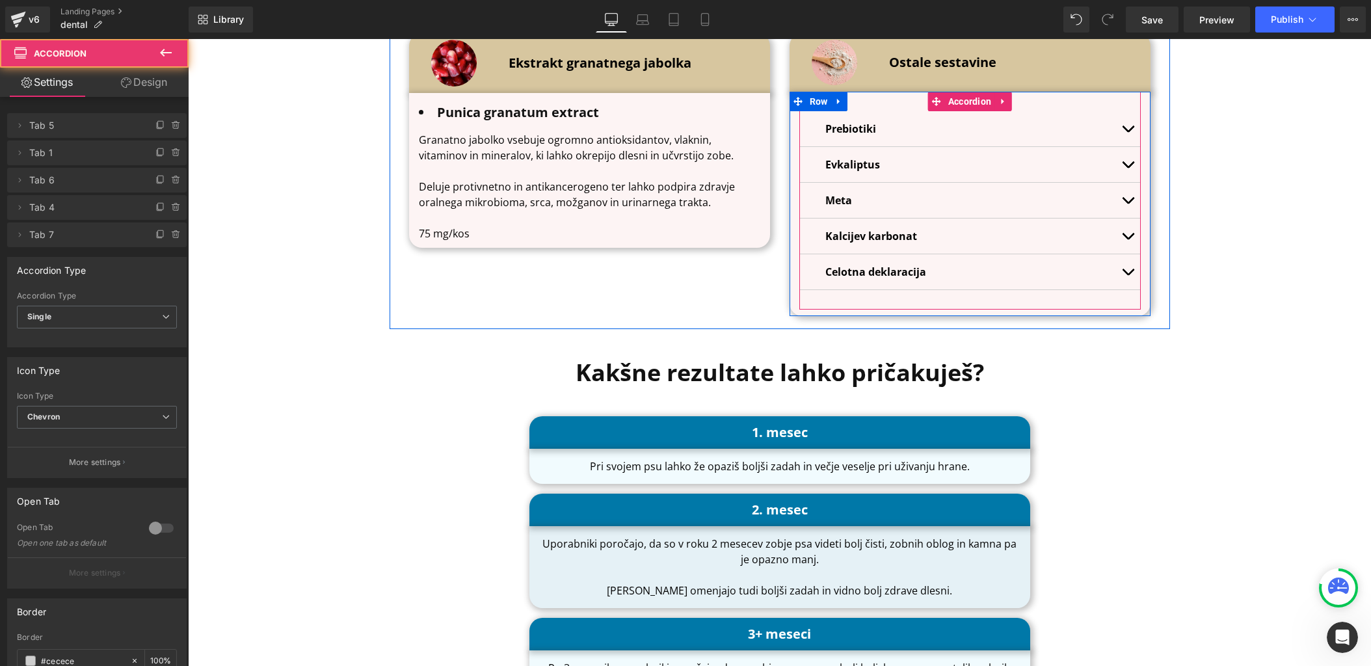
click at [1124, 191] on button "button" at bounding box center [1128, 200] width 26 height 35
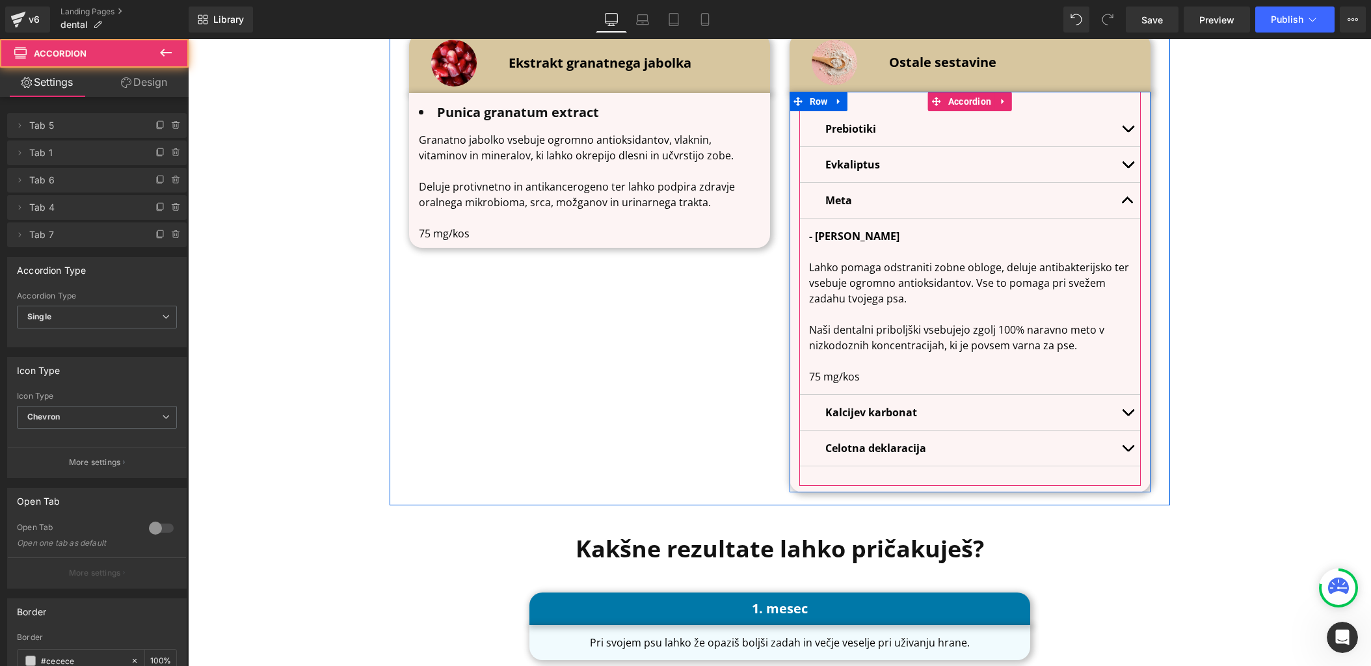
click at [1124, 191] on button "button" at bounding box center [1128, 200] width 26 height 35
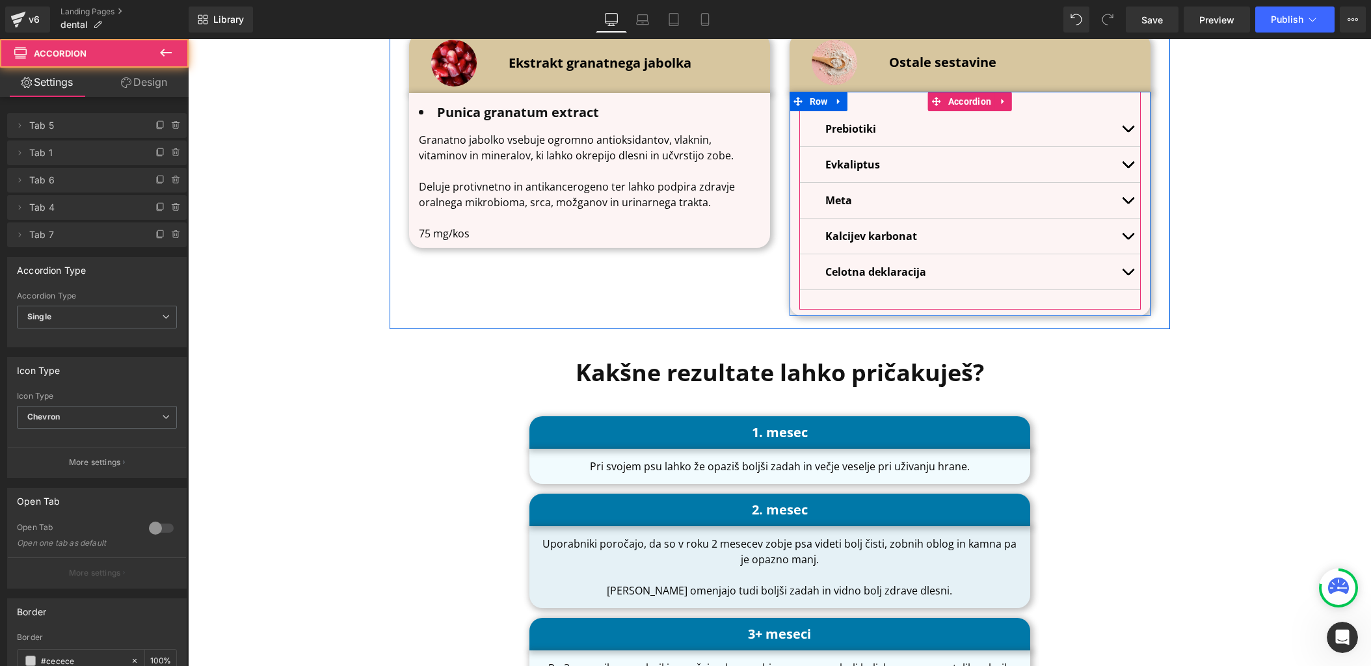
click at [1123, 230] on button "button" at bounding box center [1128, 236] width 26 height 35
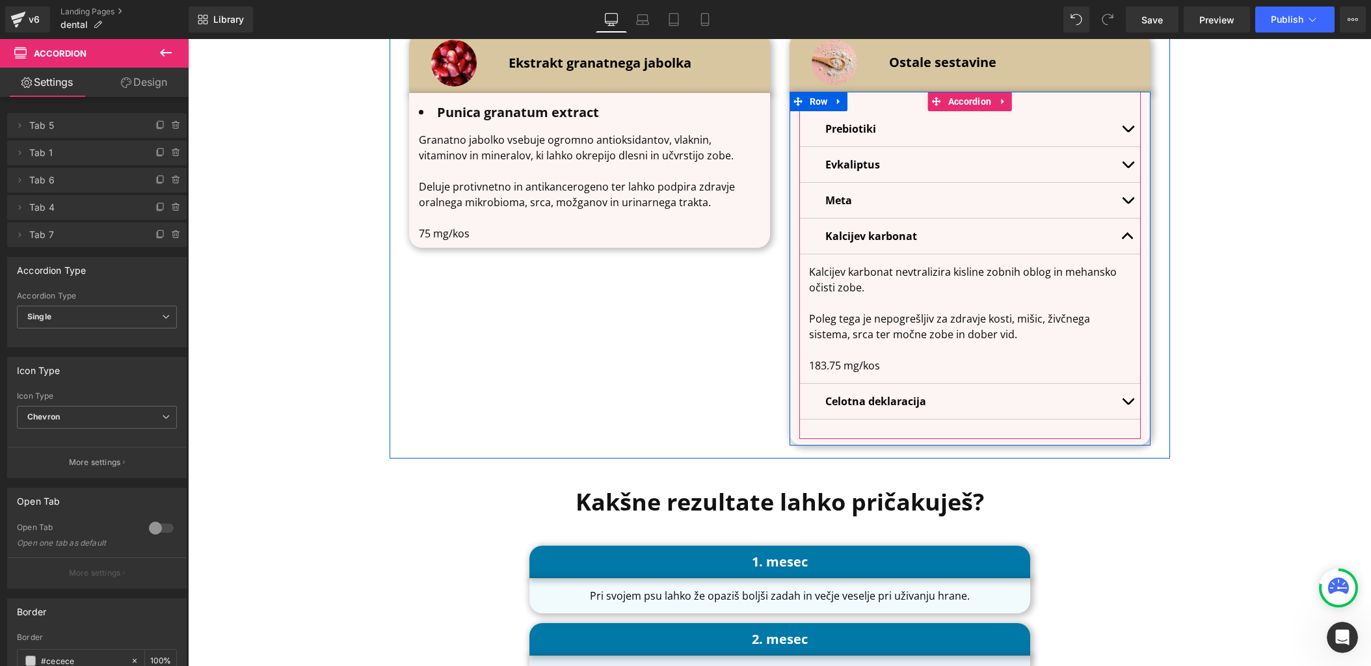
click at [1123, 230] on button "button" at bounding box center [1128, 236] width 26 height 35
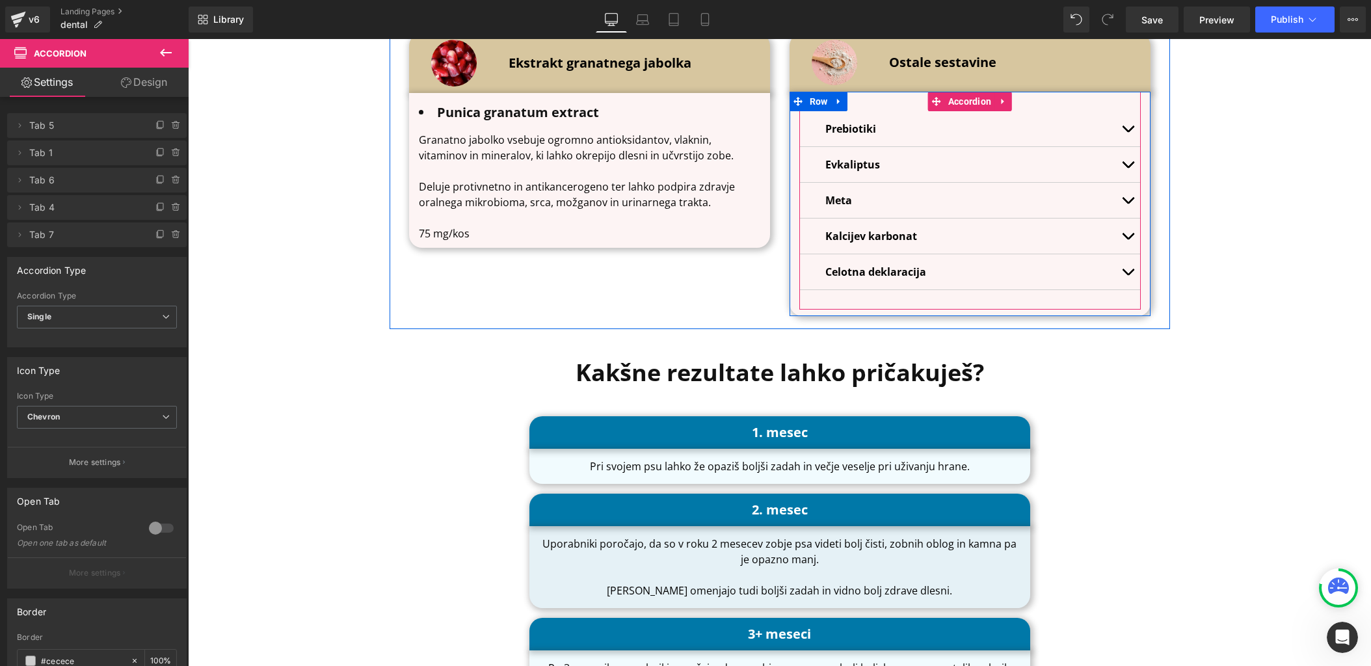
click at [1123, 258] on button "button" at bounding box center [1128, 271] width 26 height 35
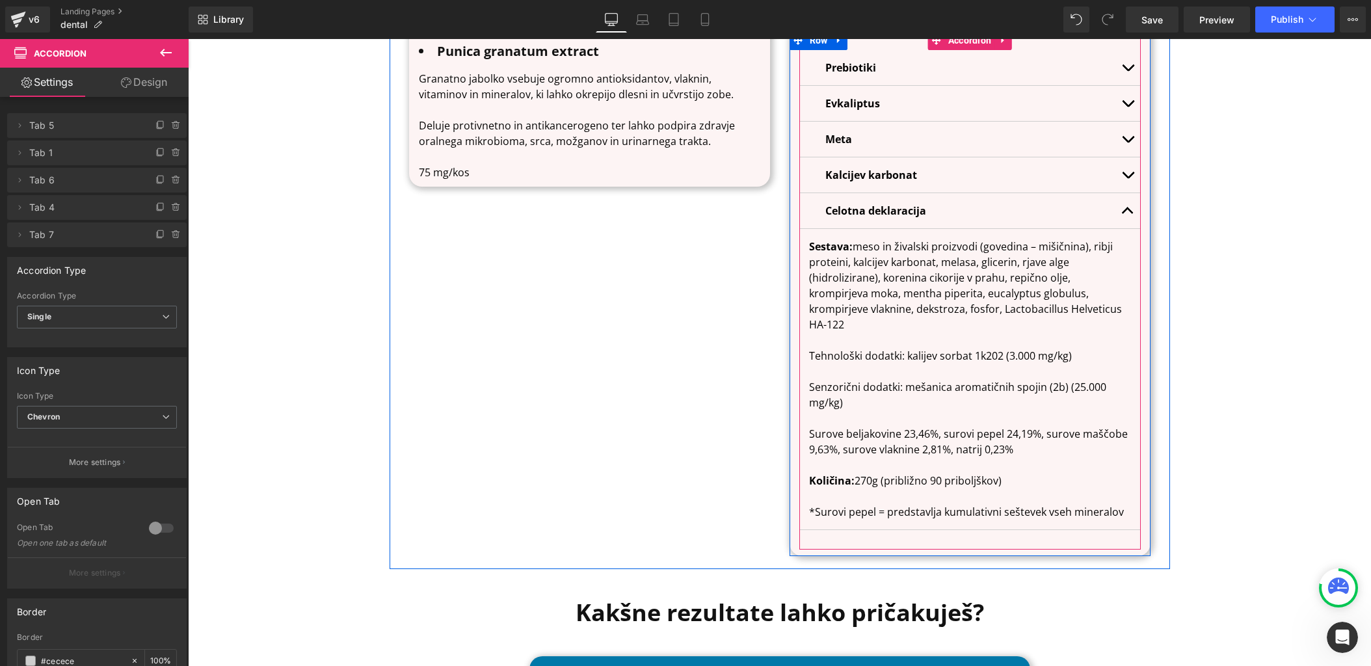
scroll to position [4701, 0]
click at [1047, 295] on p "Sestava: meso in živalski proizvodi (govedina – mišičnina), ribji proteini, kal…" at bounding box center [970, 286] width 322 height 94
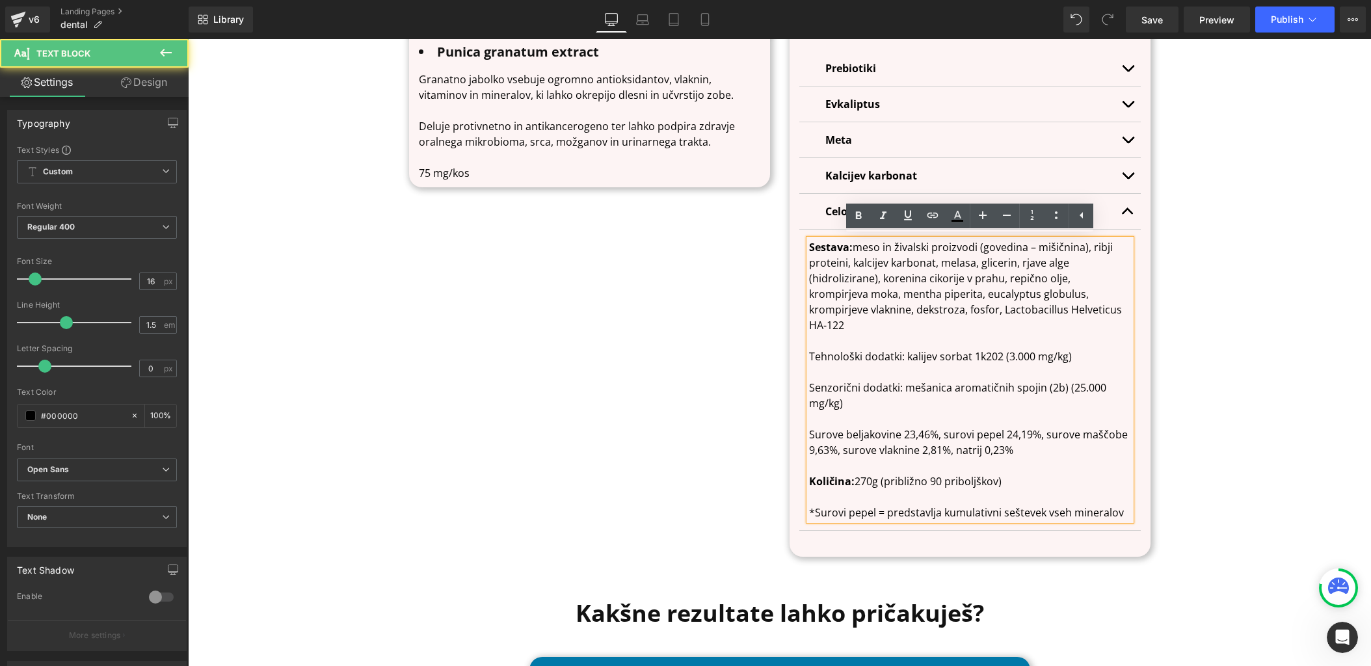
click at [1058, 305] on p "Sestava: meso in živalski proizvodi (govedina – mišičnina), ribji proteini, kal…" at bounding box center [970, 286] width 322 height 94
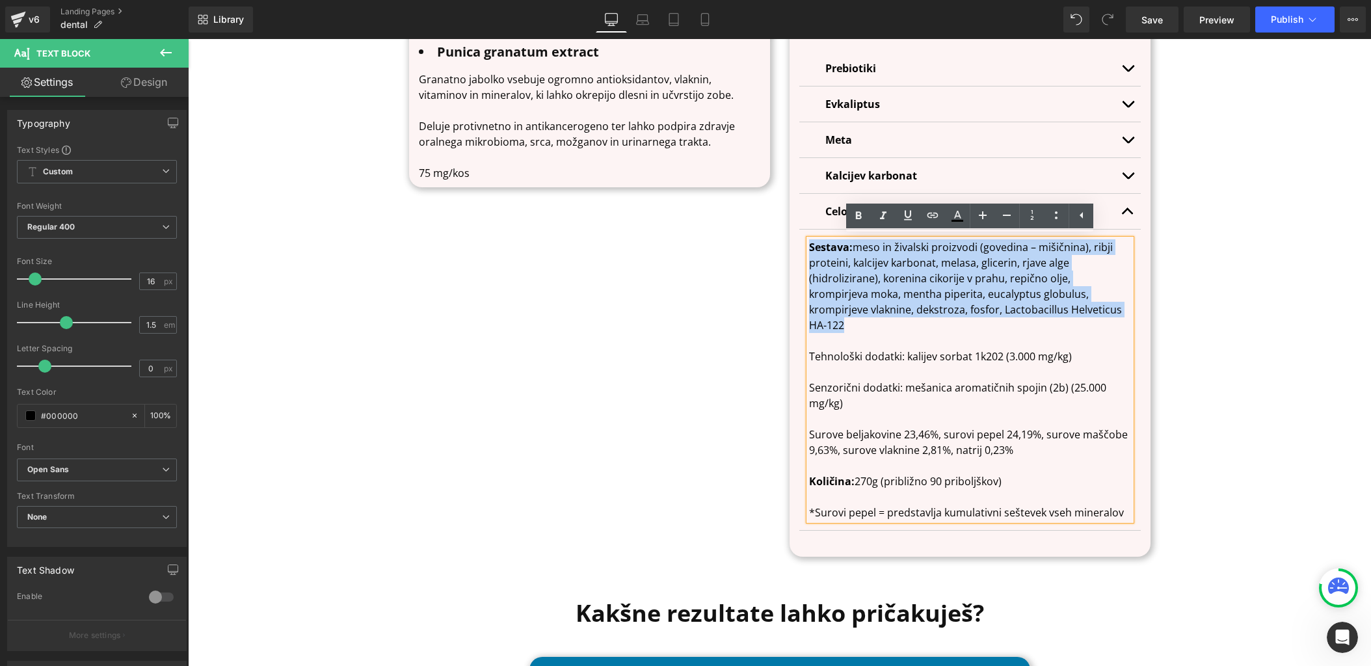
drag, startPoint x: 1057, startPoint y: 312, endPoint x: 799, endPoint y: 242, distance: 267.6
click at [799, 242] on article "Sestava: meso in živalski proizvodi (govedina – mišičnina), ribji proteini, kal…" at bounding box center [970, 380] width 342 height 301
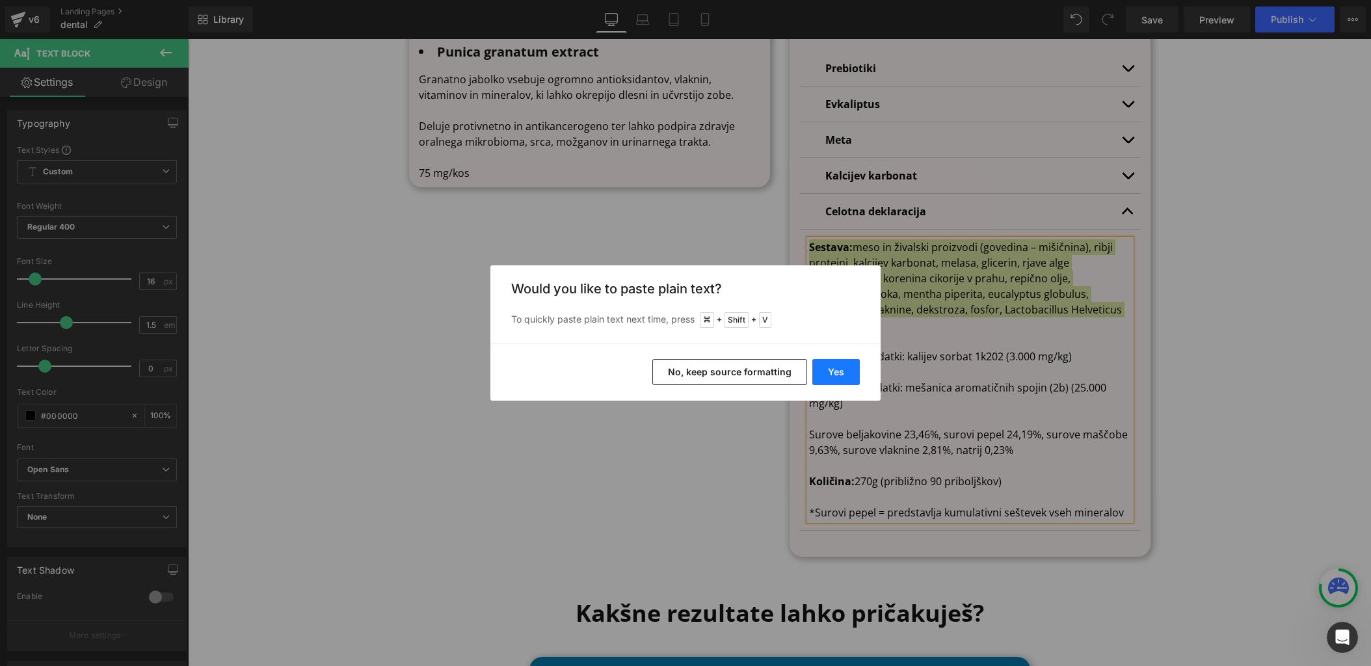
click at [829, 372] on button "Yes" at bounding box center [835, 372] width 47 height 26
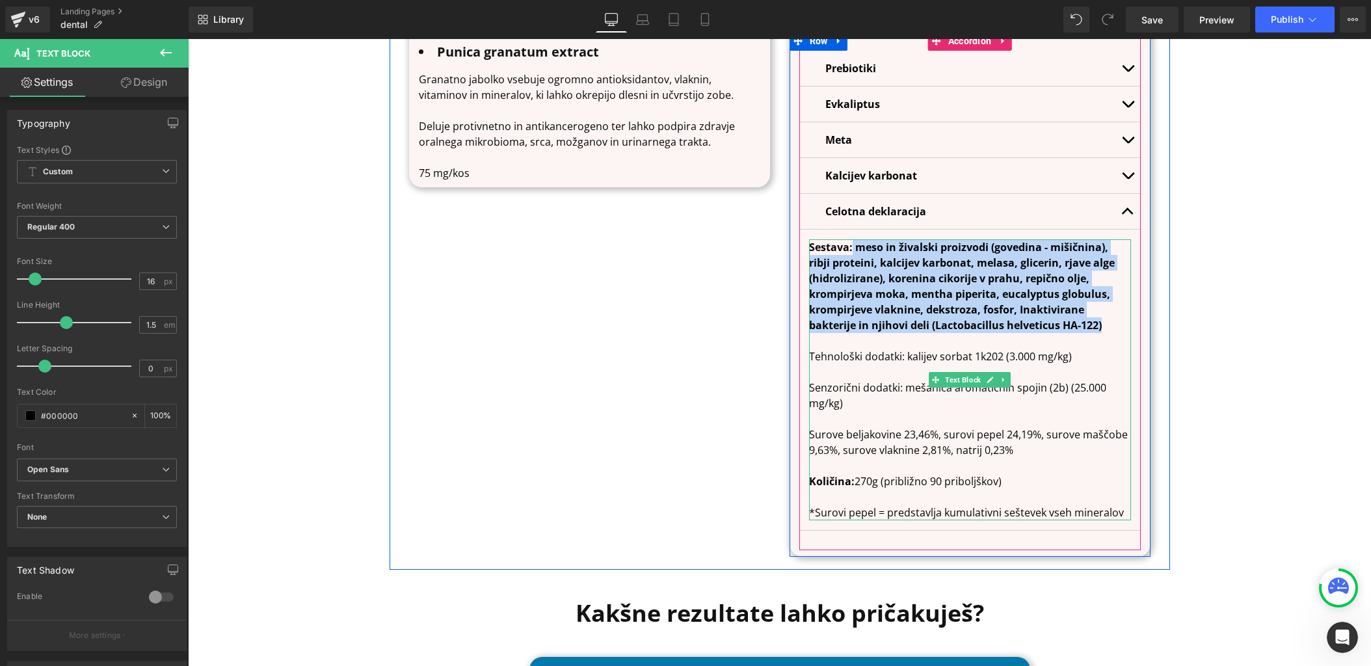
drag, startPoint x: 1111, startPoint y: 321, endPoint x: 853, endPoint y: 248, distance: 268.3
click at [853, 248] on p "Sestava: meso in živalski proizvodi (govedina - mišičnina), ribji proteini, kal…" at bounding box center [970, 286] width 322 height 94
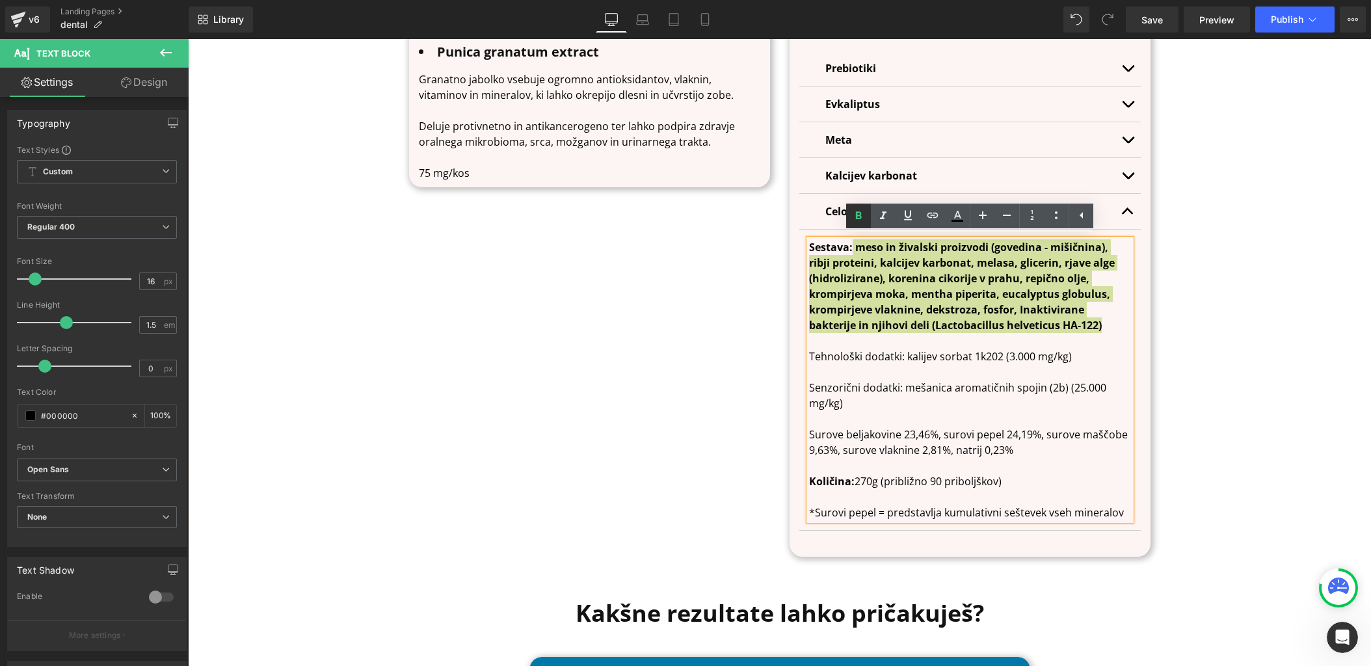
click at [853, 213] on icon at bounding box center [859, 216] width 16 height 16
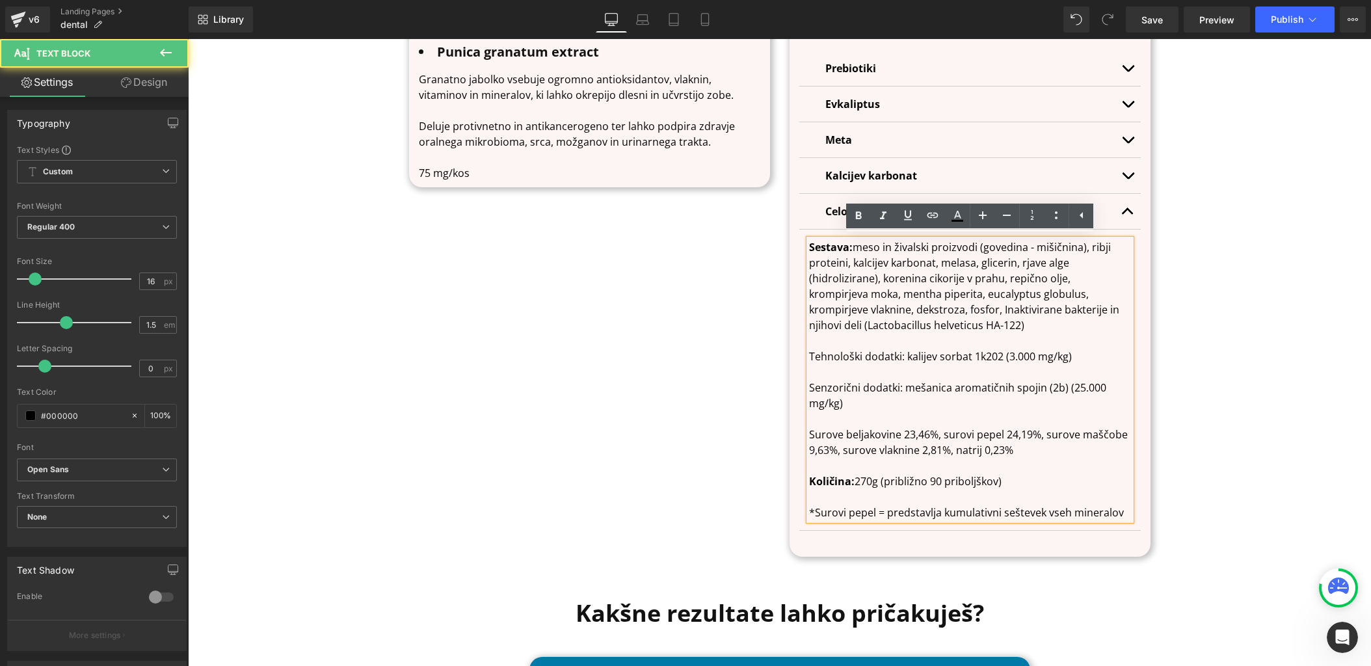
click at [966, 369] on p at bounding box center [970, 372] width 322 height 16
click at [1006, 326] on p "Sestava: meso in živalski proizvodi (govedina - mišičnina), ribji proteini, kal…" at bounding box center [970, 286] width 322 height 94
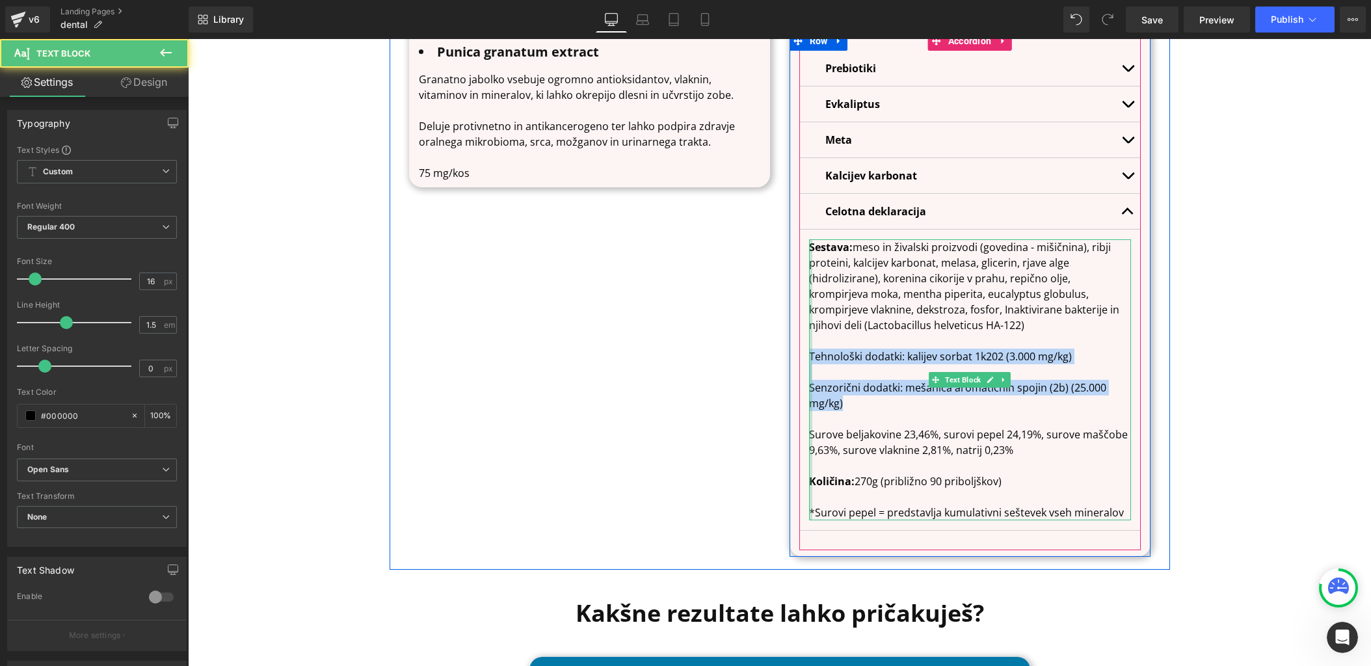
drag, startPoint x: 873, startPoint y: 405, endPoint x: 810, endPoint y: 353, distance: 81.8
click at [810, 353] on div "Sestava: meso in živalski proizvodi (govedina - mišičnina), ribji proteini, kal…" at bounding box center [970, 379] width 322 height 281
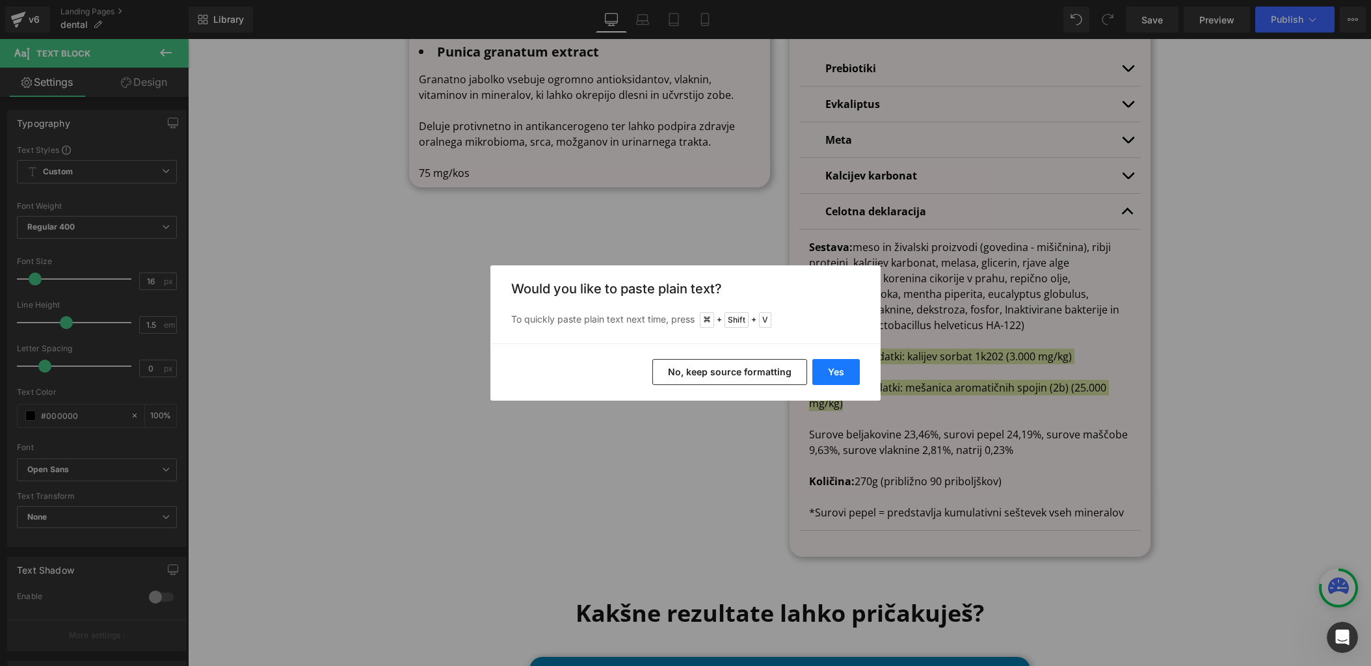
click at [840, 366] on button "Yes" at bounding box center [835, 372] width 47 height 26
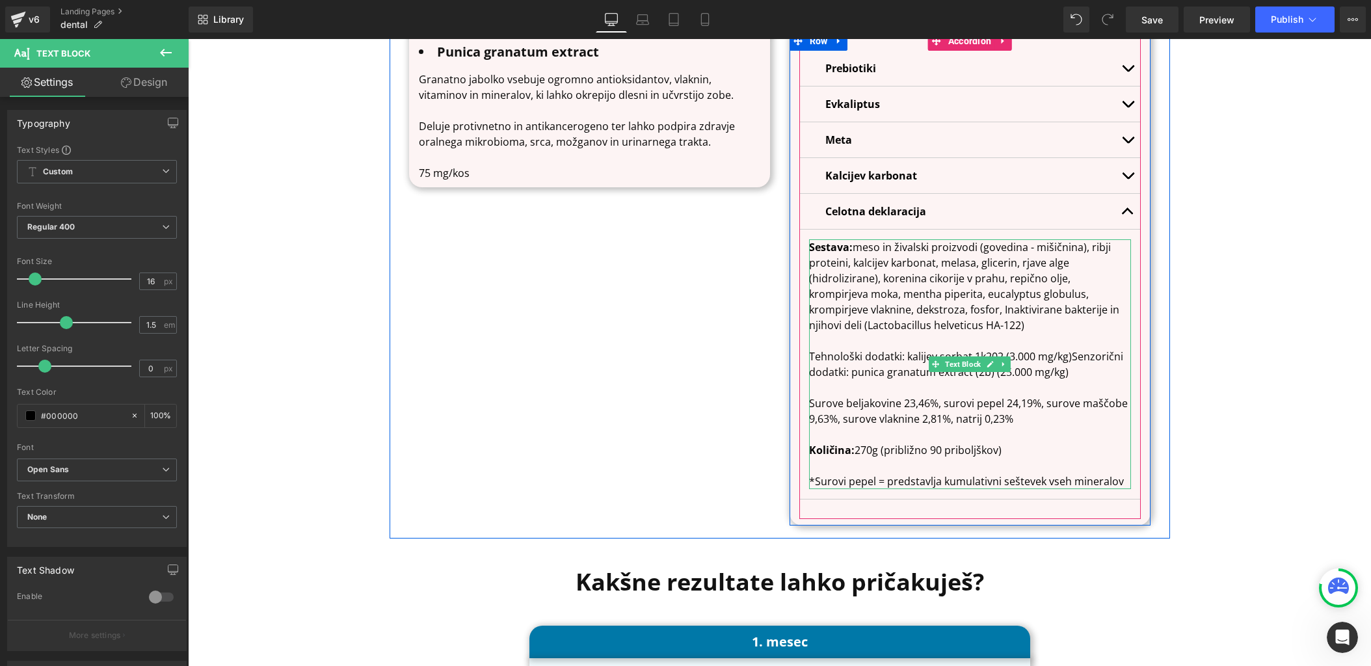
click at [1072, 356] on p "Tehnološki dodatki: kalijev sorbat 1k202 (3.000 mg/kg)Senzorični dodatki: punic…" at bounding box center [970, 364] width 322 height 31
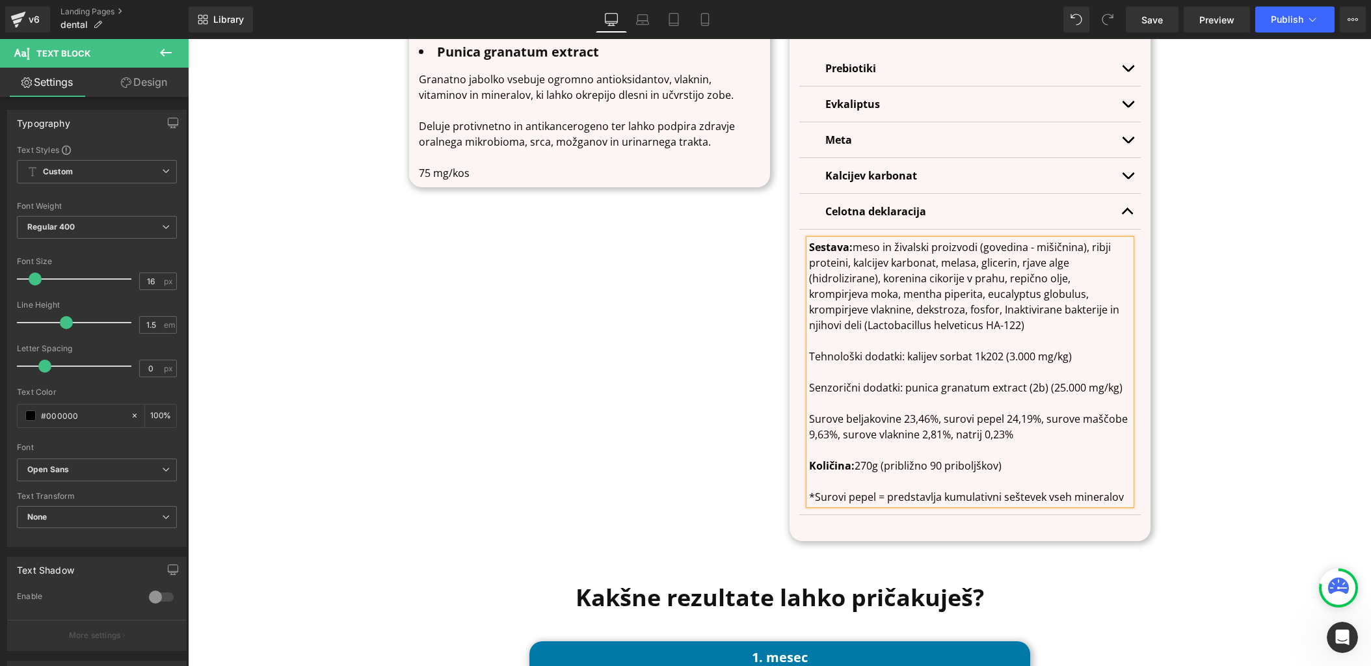
click at [990, 427] on span "urove vlaknine 2,81%, natrij 0,23%" at bounding box center [930, 434] width 165 height 14
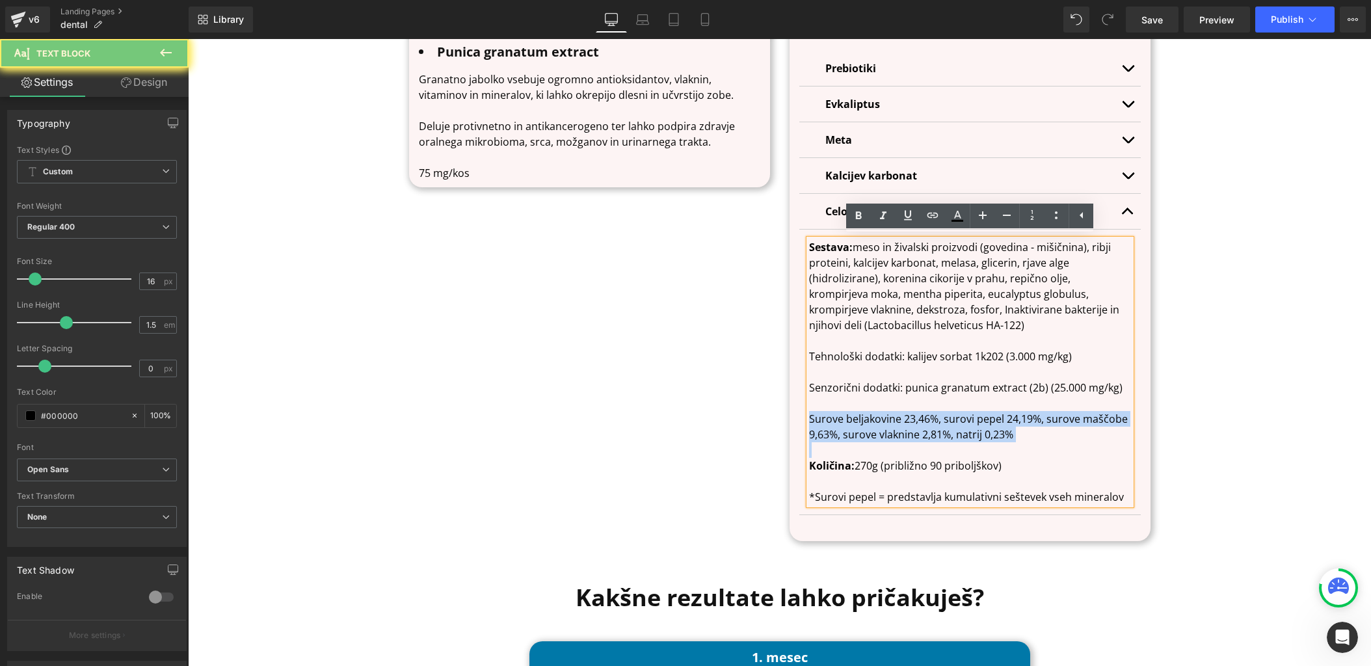
click at [990, 427] on span "urove vlaknine 2,81%, natrij 0,23%" at bounding box center [930, 434] width 165 height 14
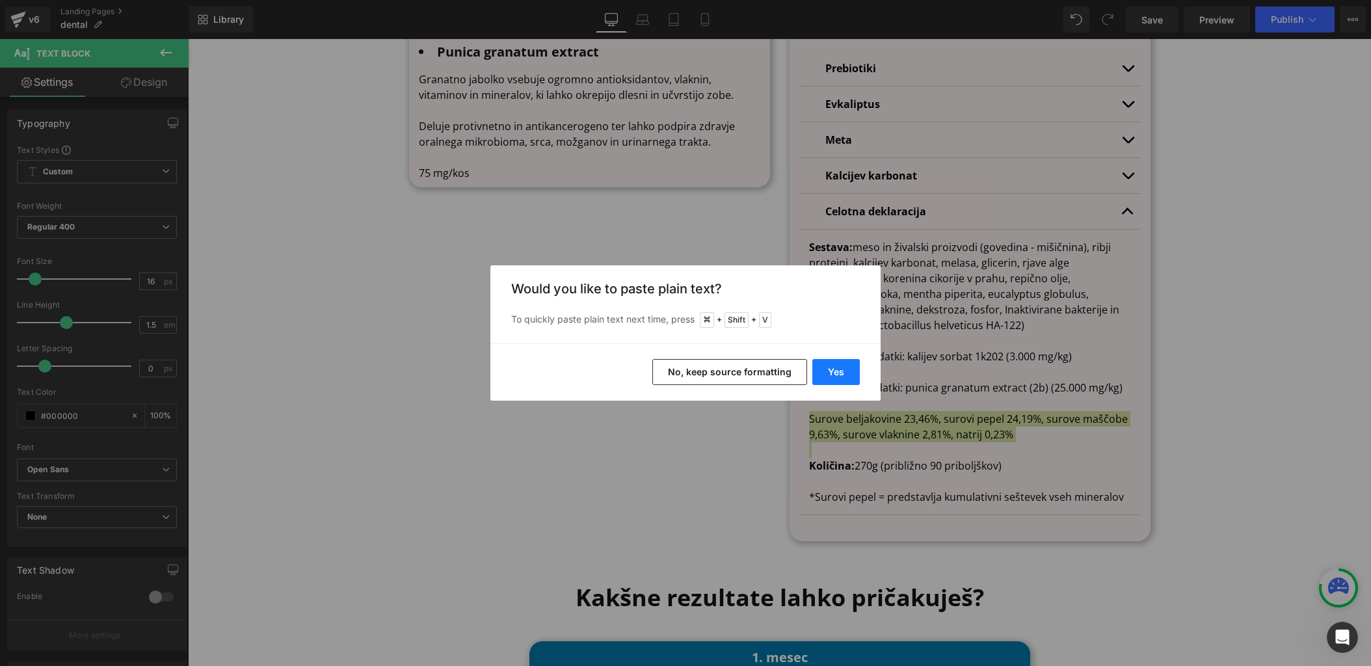
drag, startPoint x: 839, startPoint y: 373, endPoint x: 651, endPoint y: 333, distance: 192.8
click at [839, 373] on button "Yes" at bounding box center [835, 372] width 47 height 26
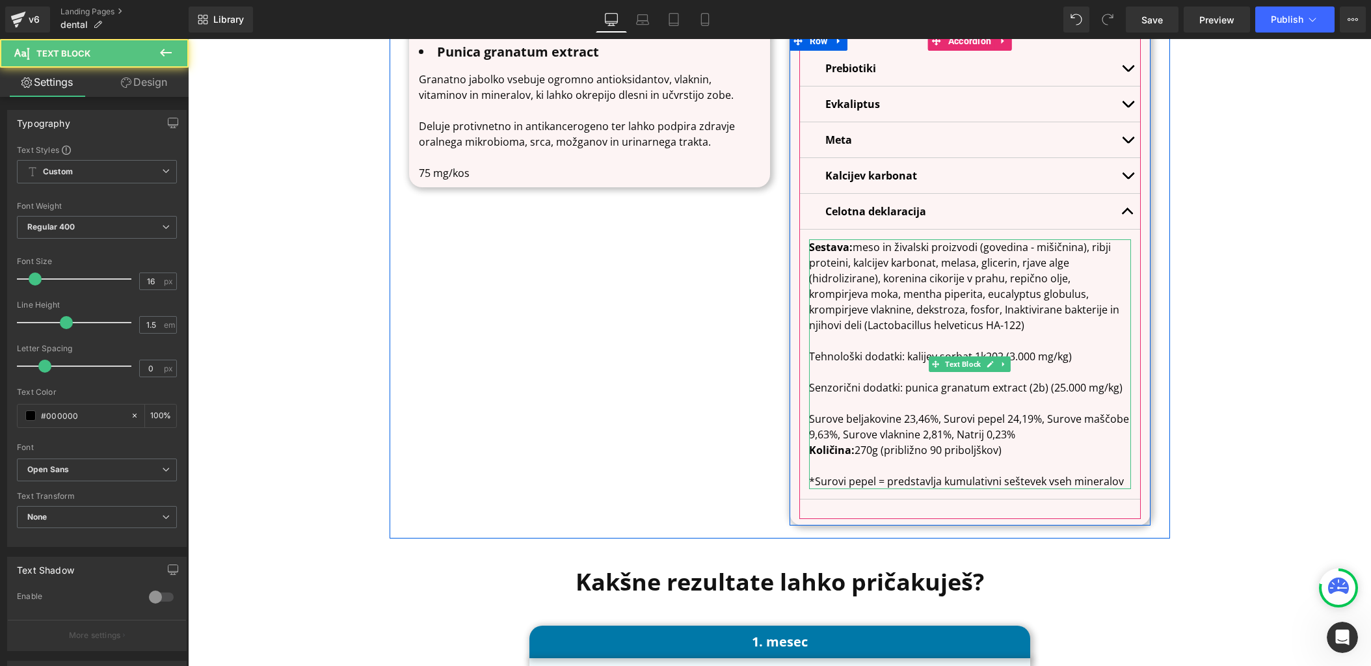
click at [1053, 438] on p "Surove beljakovine 23,46%, Surovi pepel 24,19%, Surove maščobe 9,63%, Surove vl…" at bounding box center [970, 426] width 322 height 31
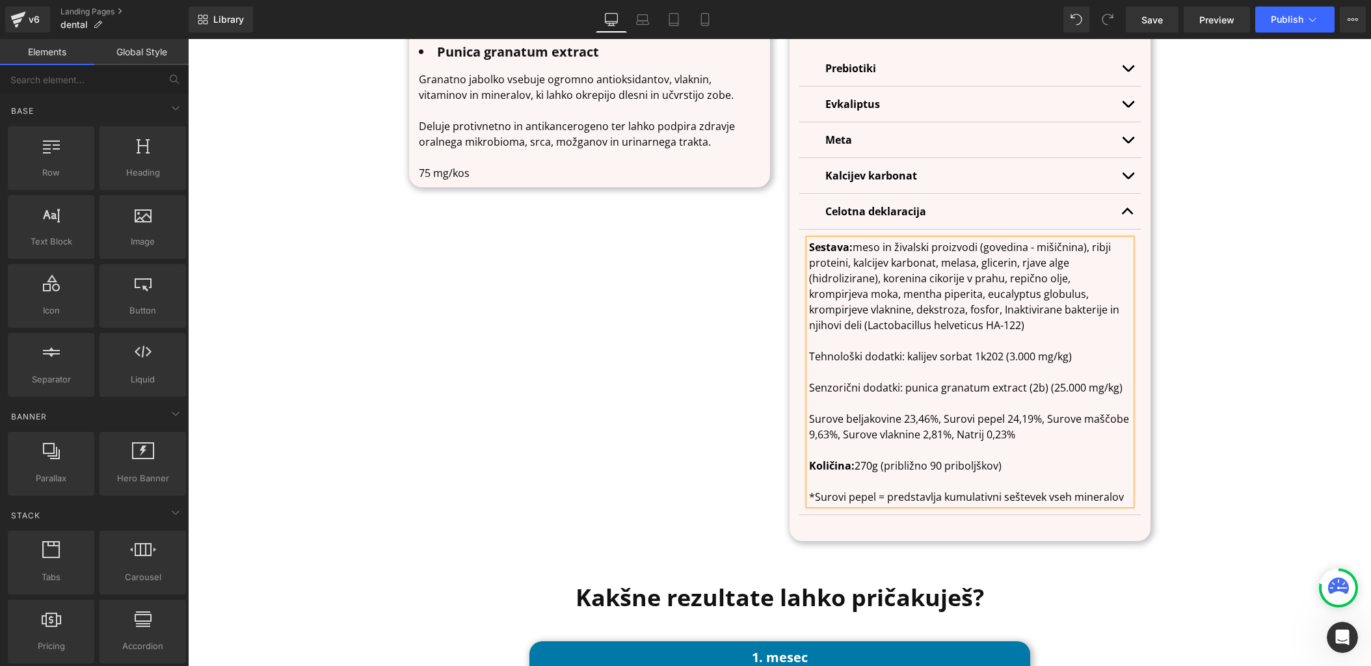
click at [1139, 15] on link "Save" at bounding box center [1152, 20] width 53 height 26
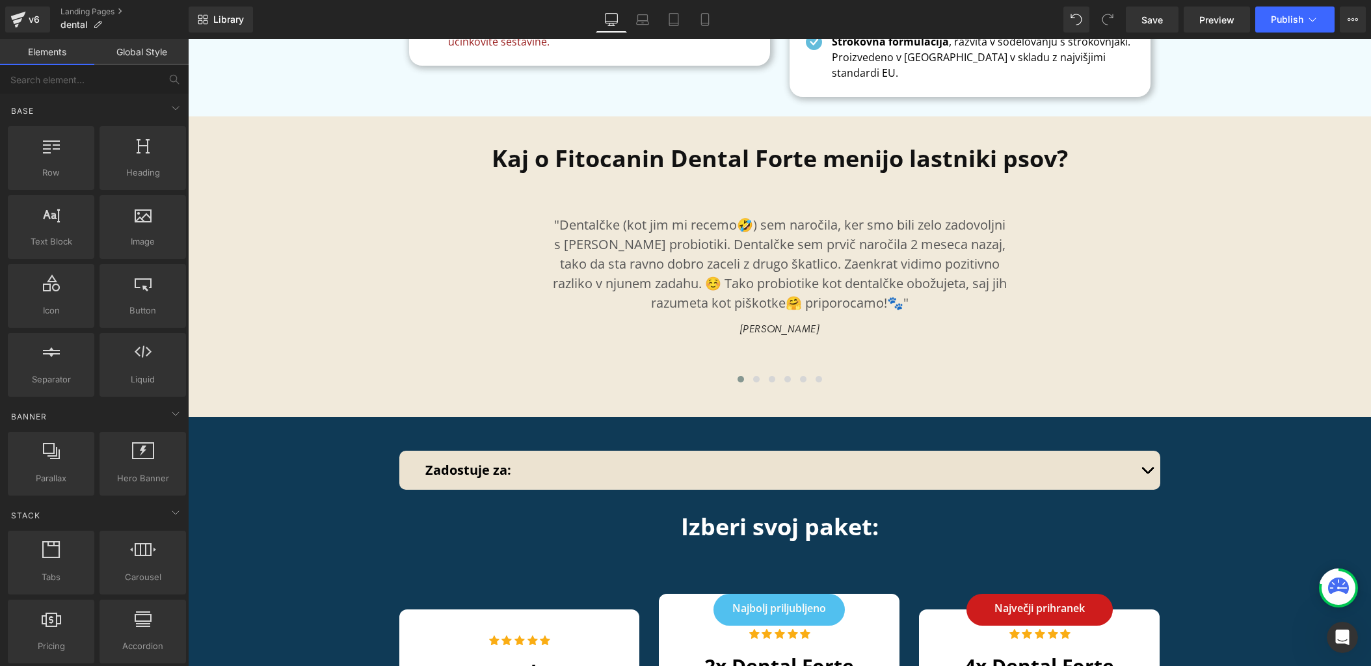
scroll to position [6389, 0]
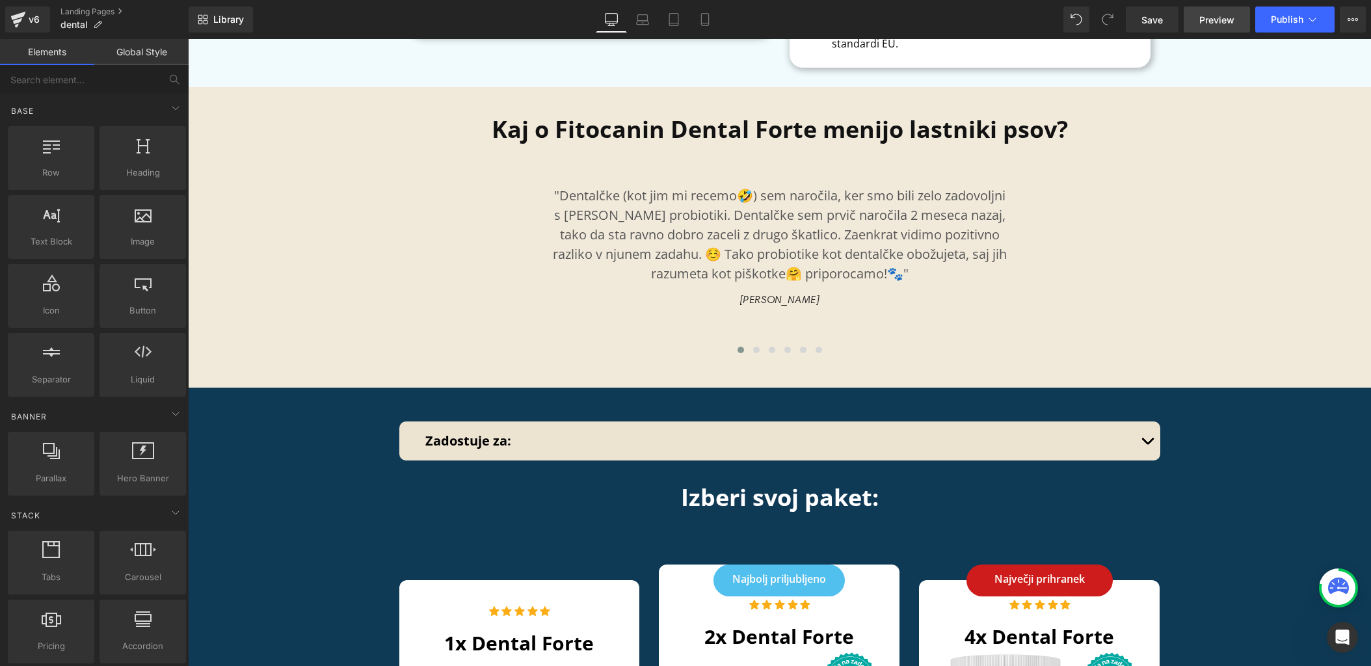
click at [1203, 27] on link "Preview" at bounding box center [1217, 20] width 66 height 26
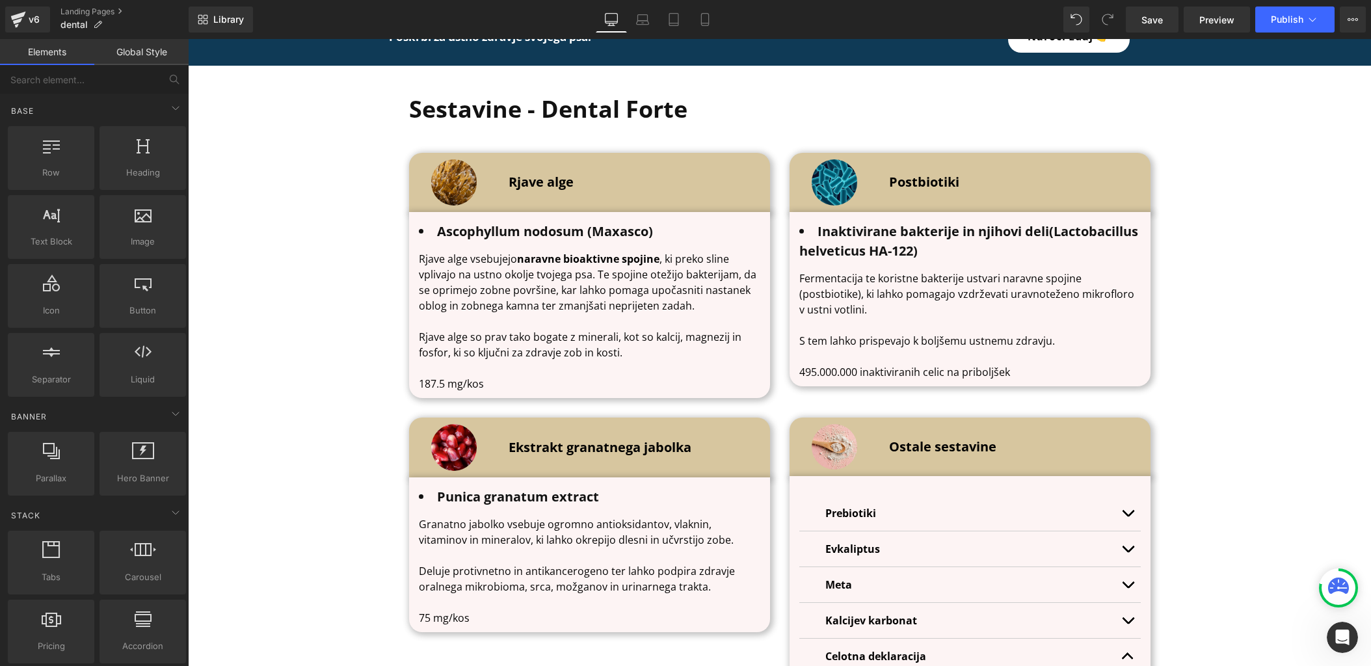
scroll to position [4259, 0]
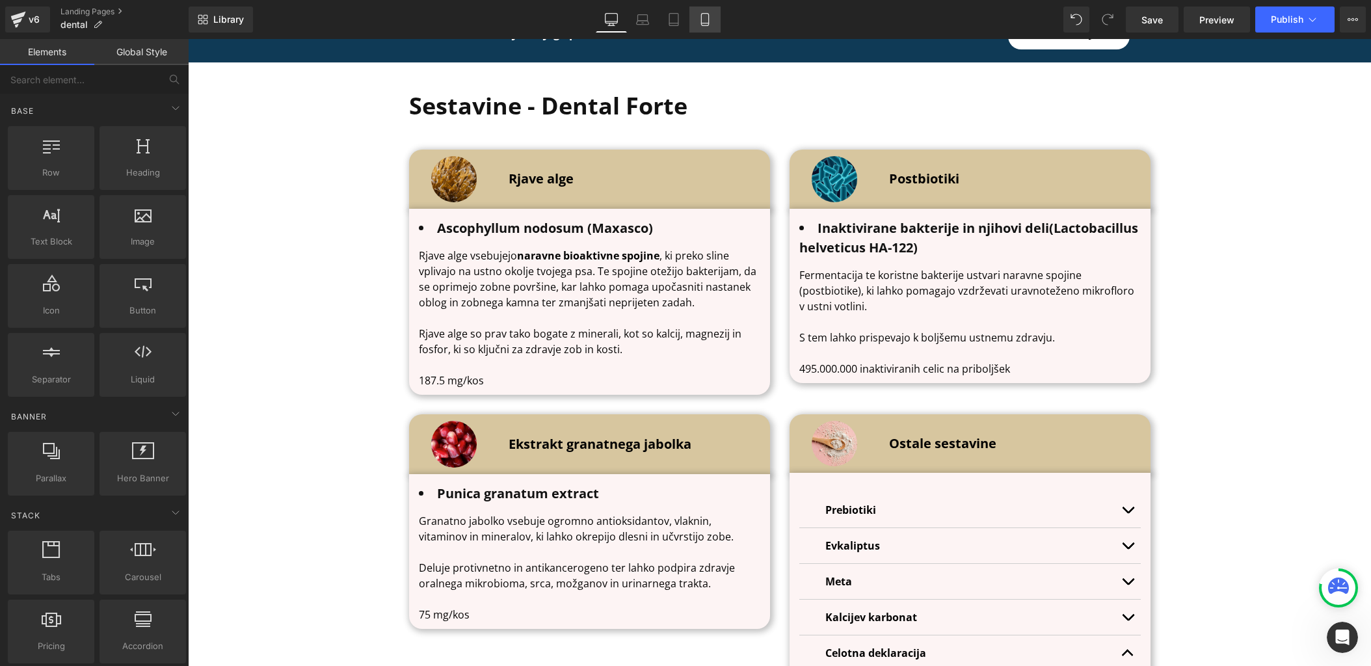
click at [698, 21] on link "Mobile" at bounding box center [705, 20] width 31 height 26
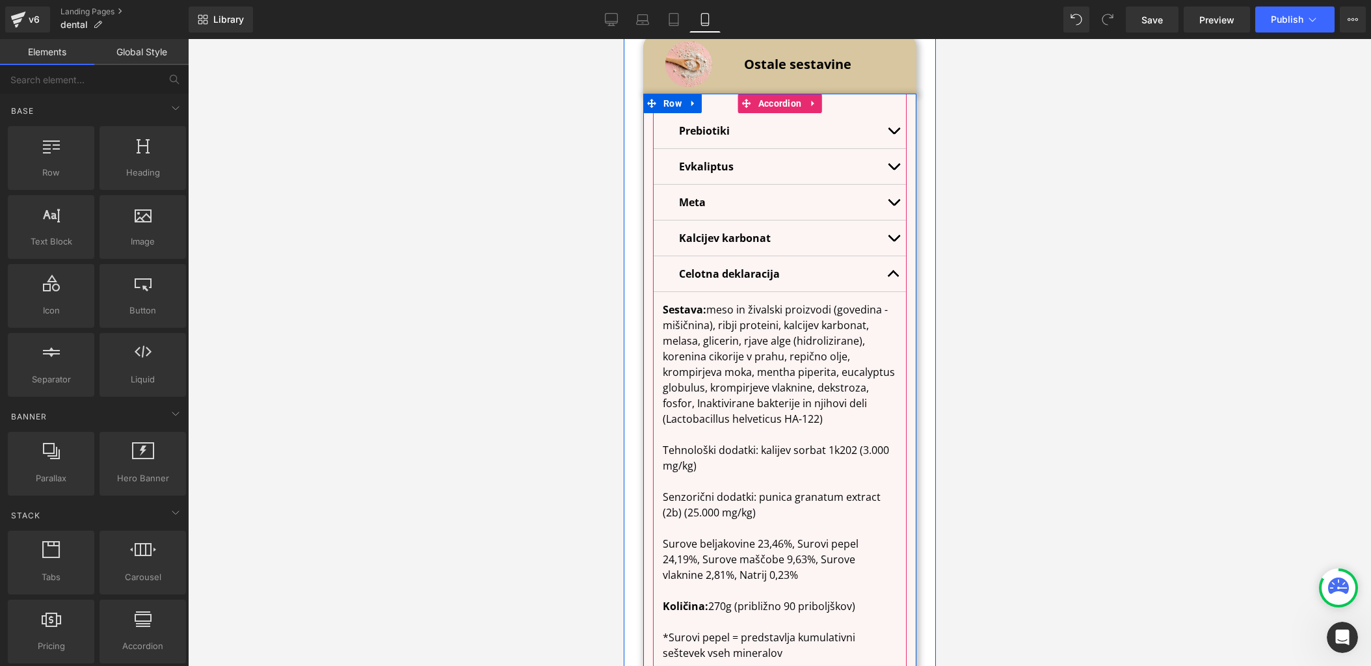
scroll to position [6888, 0]
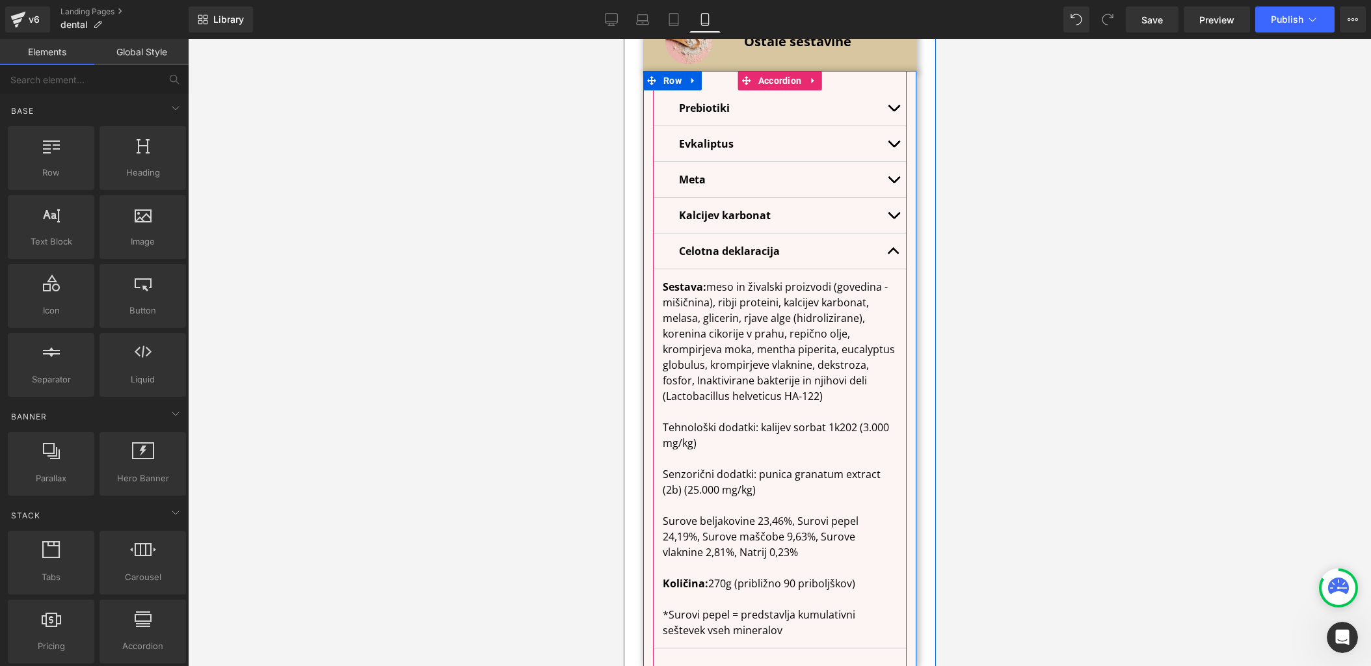
click at [883, 234] on button "button" at bounding box center [893, 251] width 26 height 35
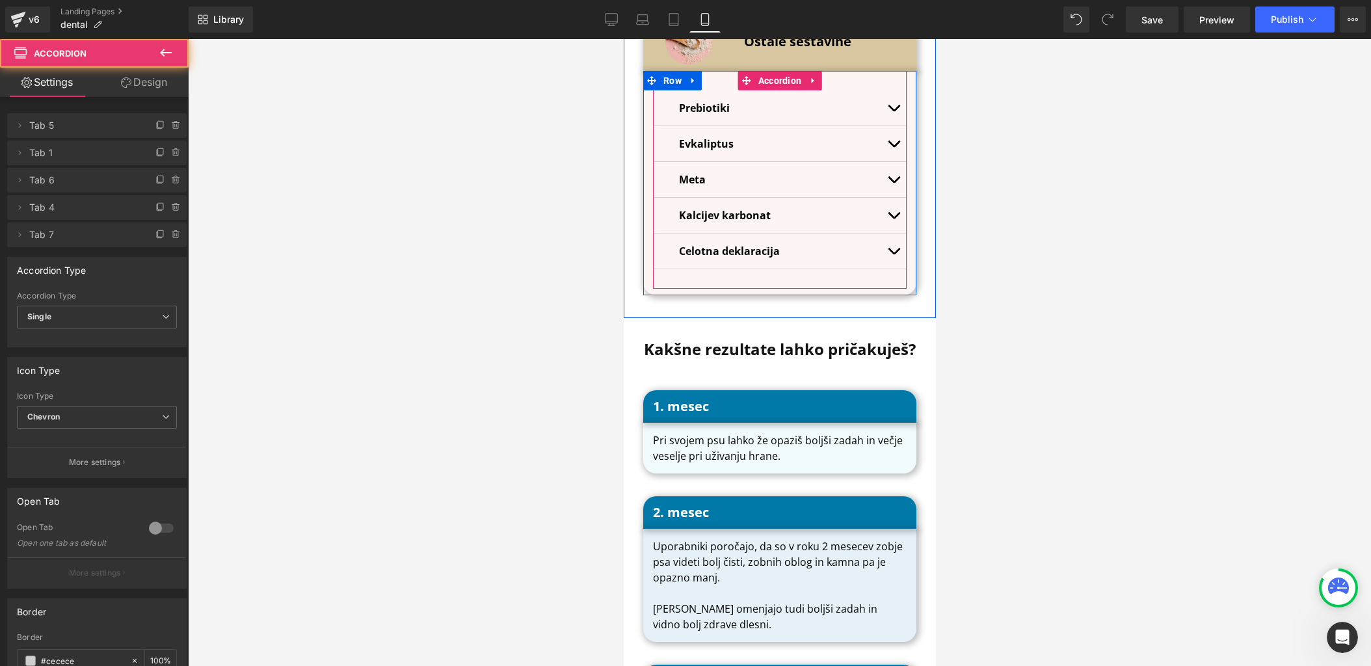
click at [893, 254] on span "button" at bounding box center [893, 254] width 0 height 0
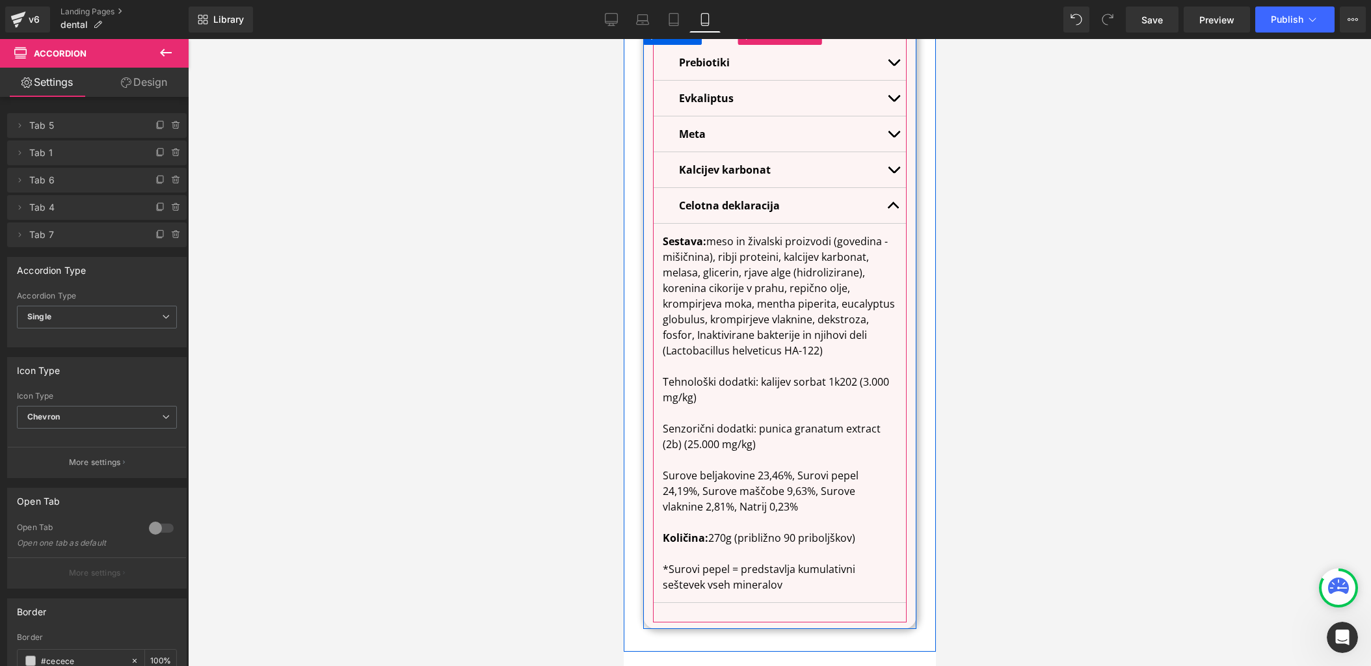
scroll to position [6936, 0]
click at [890, 185] on button "button" at bounding box center [893, 202] width 26 height 35
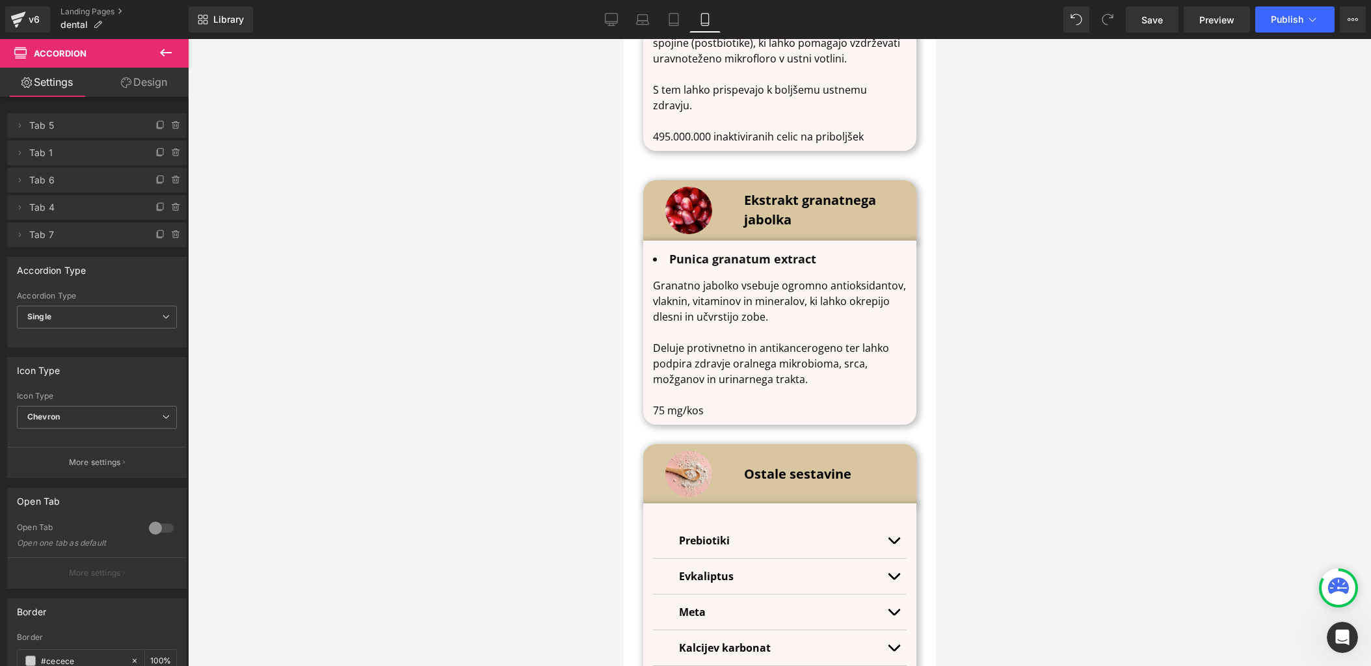
scroll to position [6447, 0]
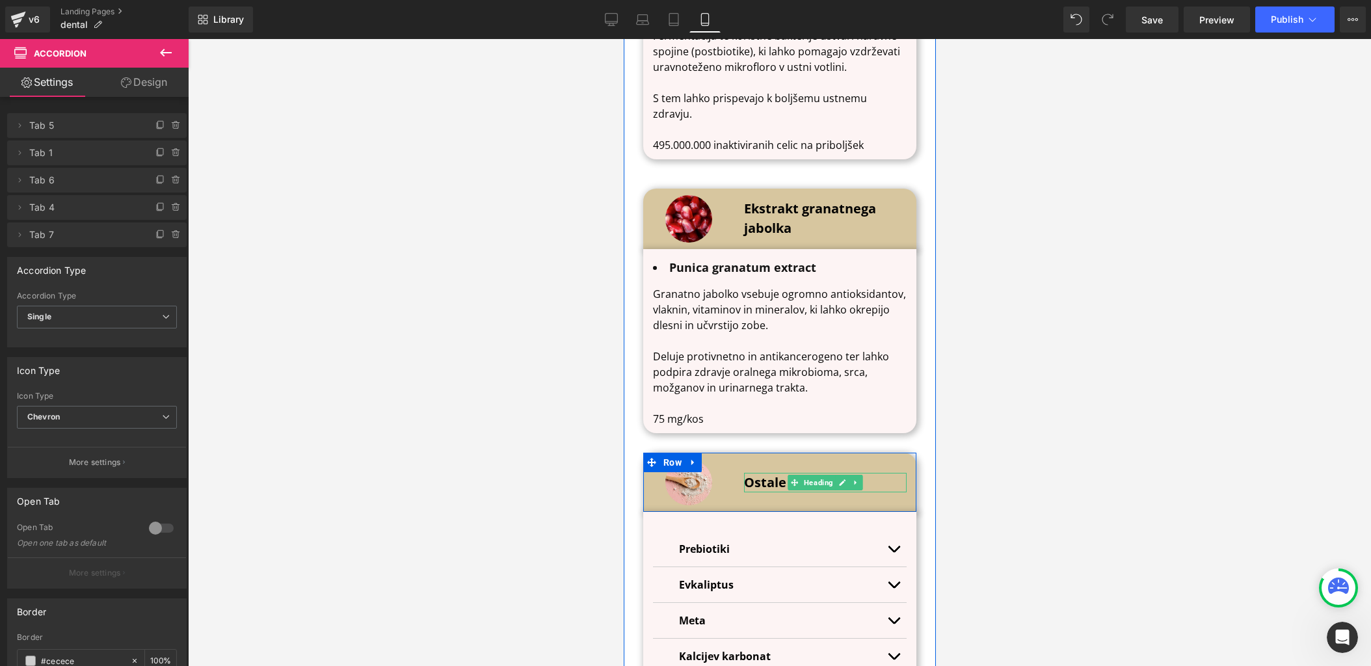
click at [775, 474] on b "Ostale sestavine" at bounding box center [797, 483] width 107 height 18
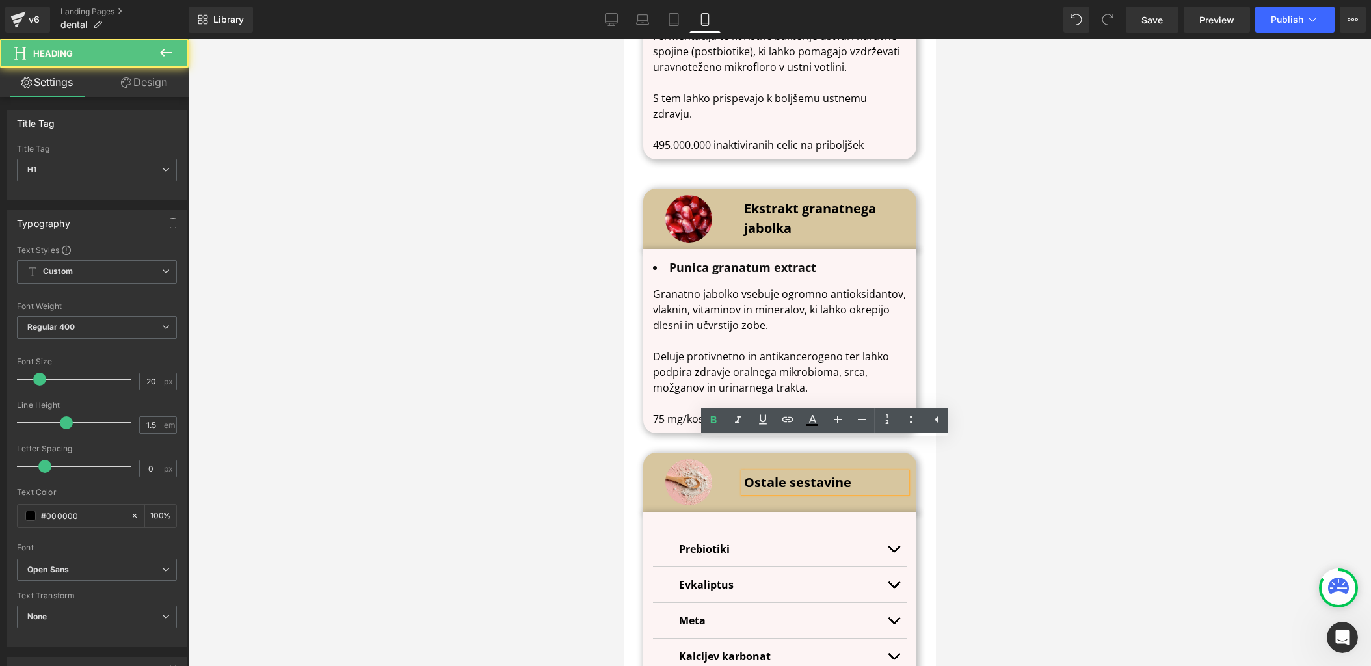
click at [788, 474] on b "Ostale sestavine" at bounding box center [797, 483] width 107 height 18
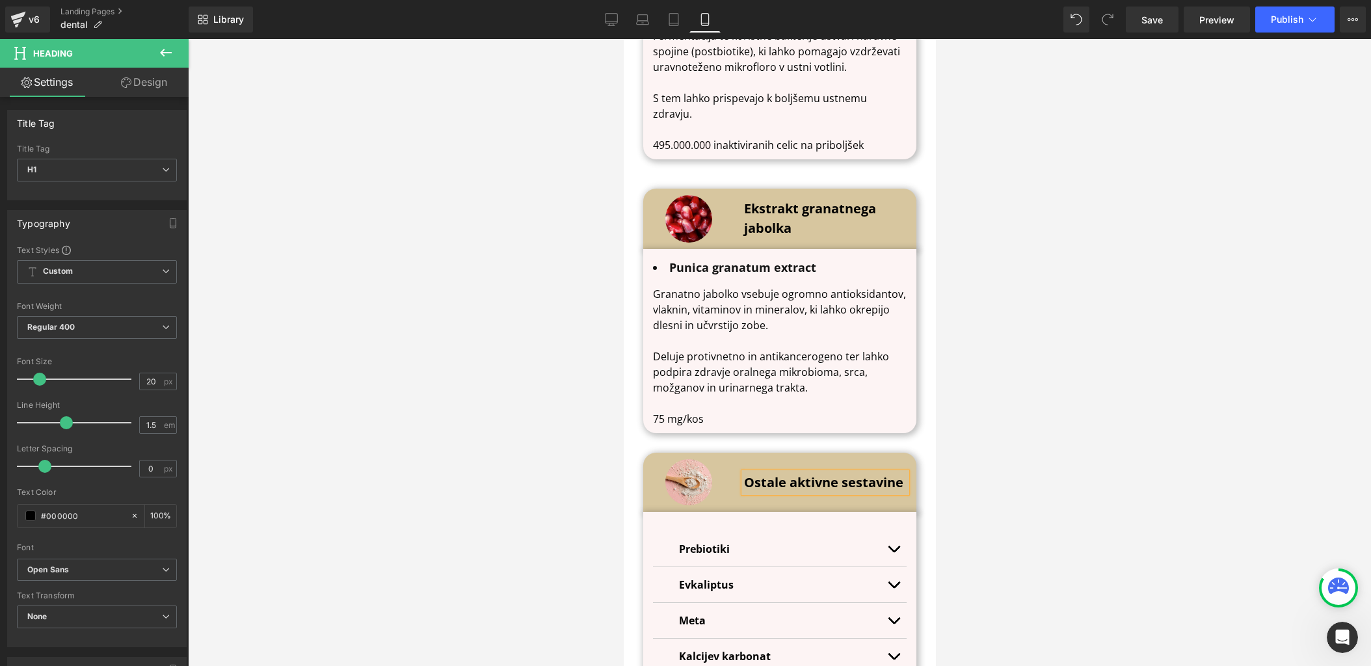
click at [1048, 442] on div at bounding box center [779, 352] width 1183 height 627
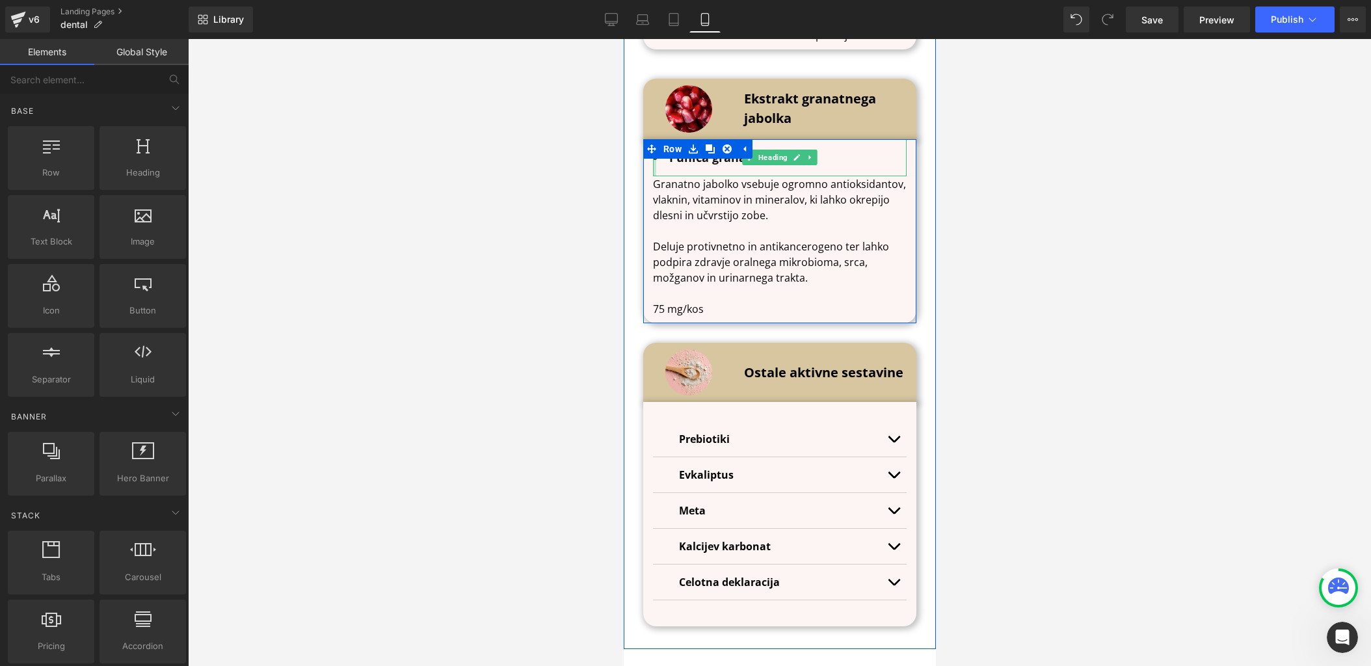
scroll to position [6560, 0]
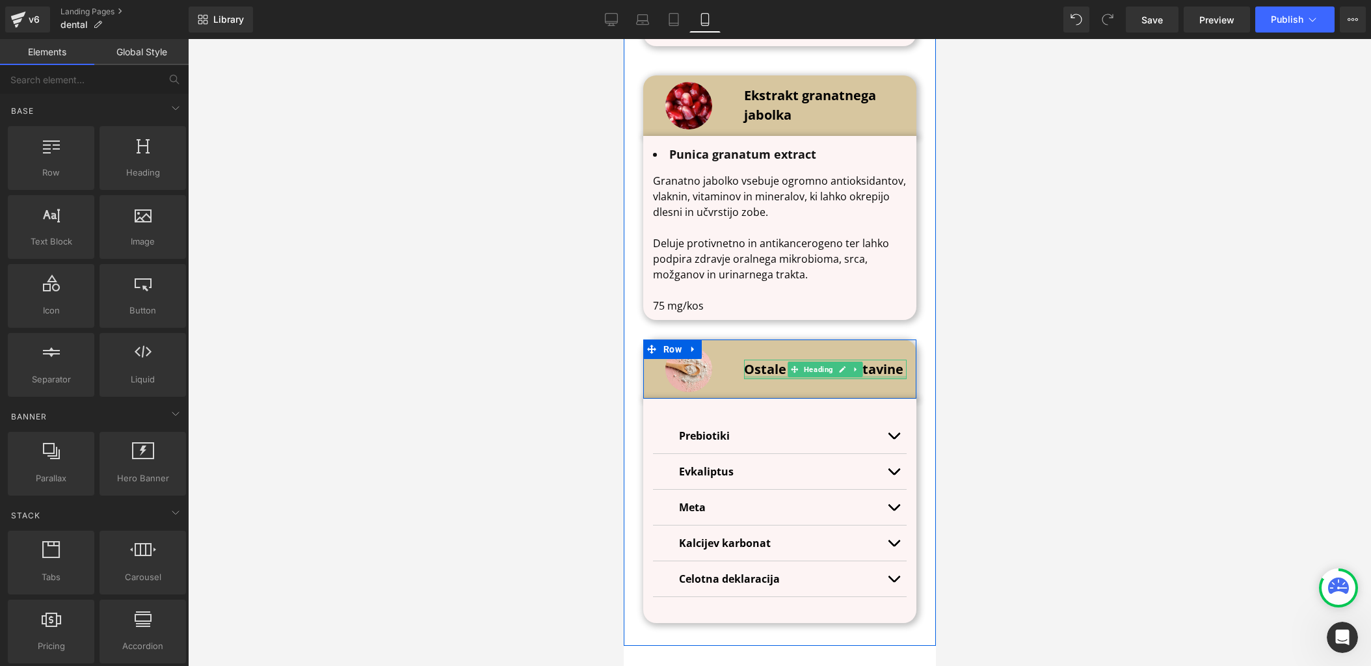
click at [768, 376] on div at bounding box center [825, 377] width 163 height 3
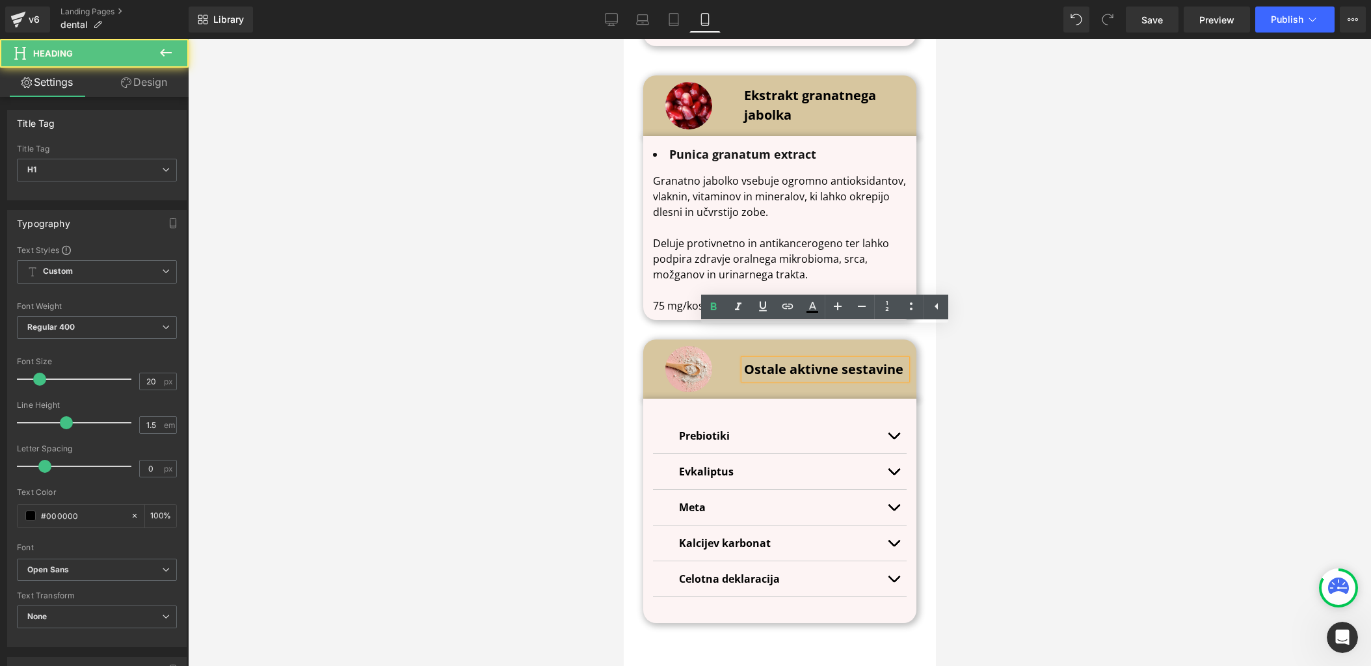
click at [769, 360] on b "Ostale aktivne sestavine" at bounding box center [823, 369] width 159 height 18
click at [815, 360] on b "Ostale aktivne sestavine" at bounding box center [823, 369] width 159 height 18
click at [816, 360] on b "Ostale aktivne sestavine" at bounding box center [823, 369] width 159 height 18
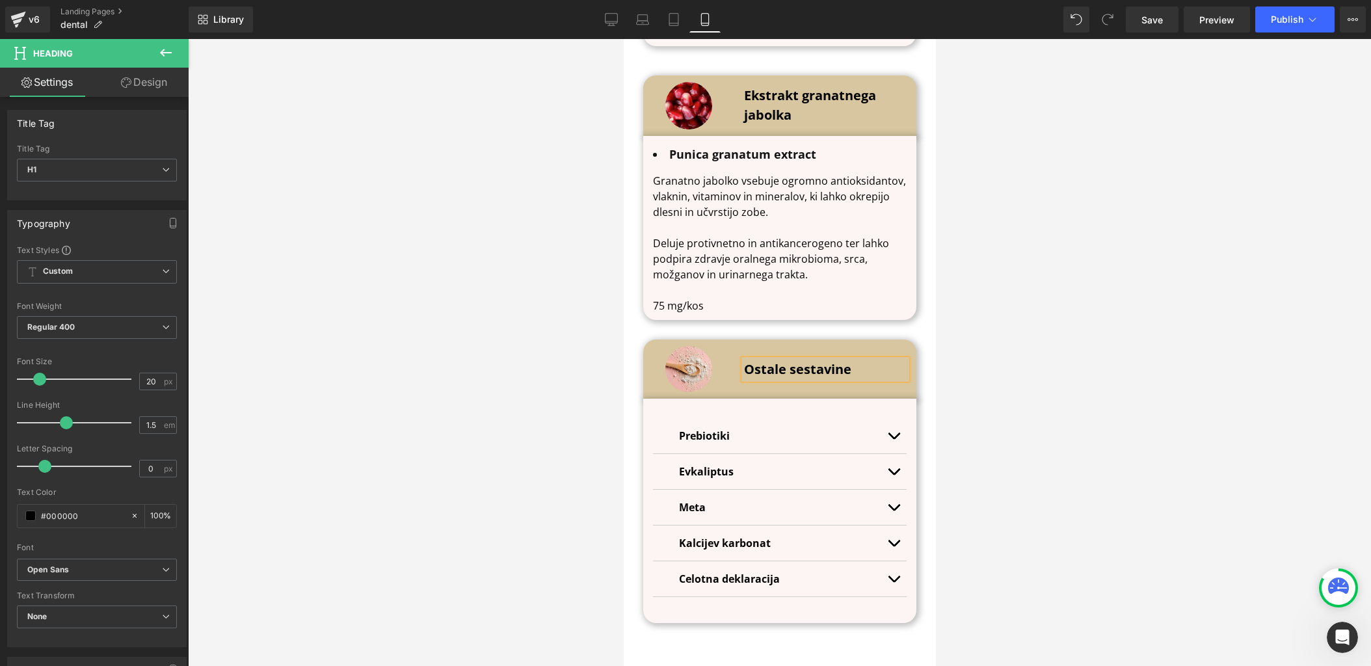
click at [1023, 357] on div at bounding box center [779, 352] width 1183 height 627
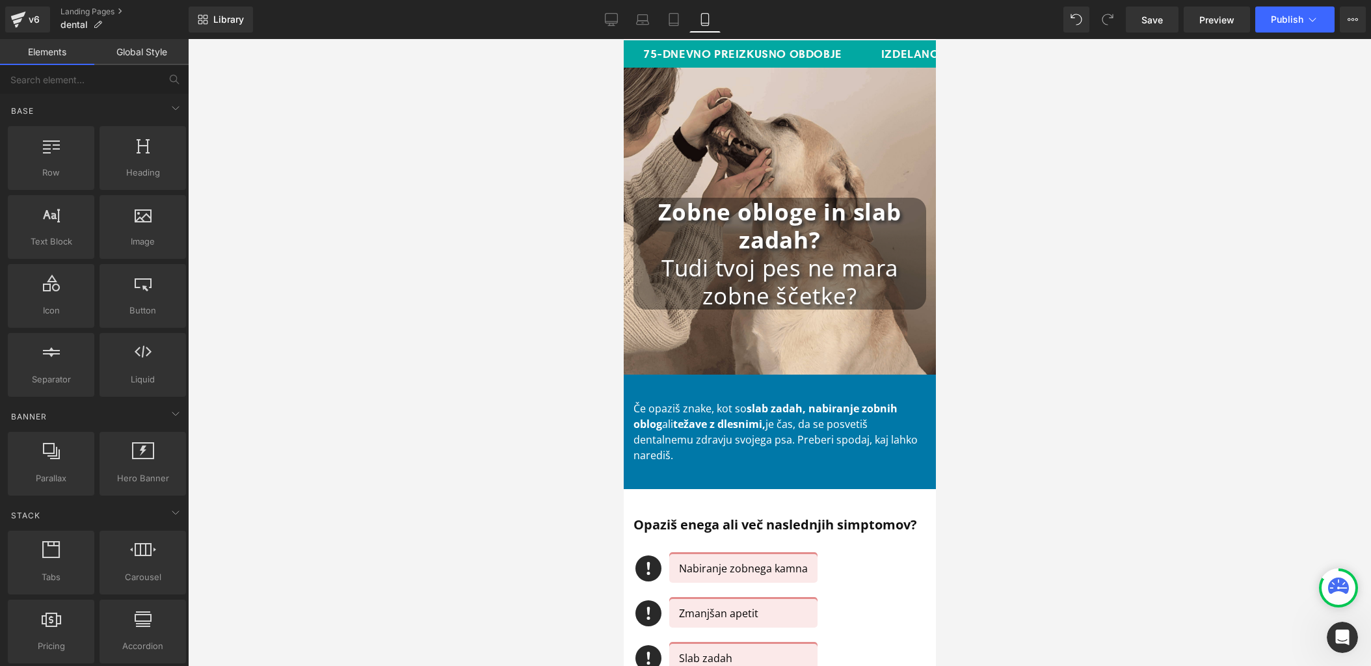
scroll to position [5, 0]
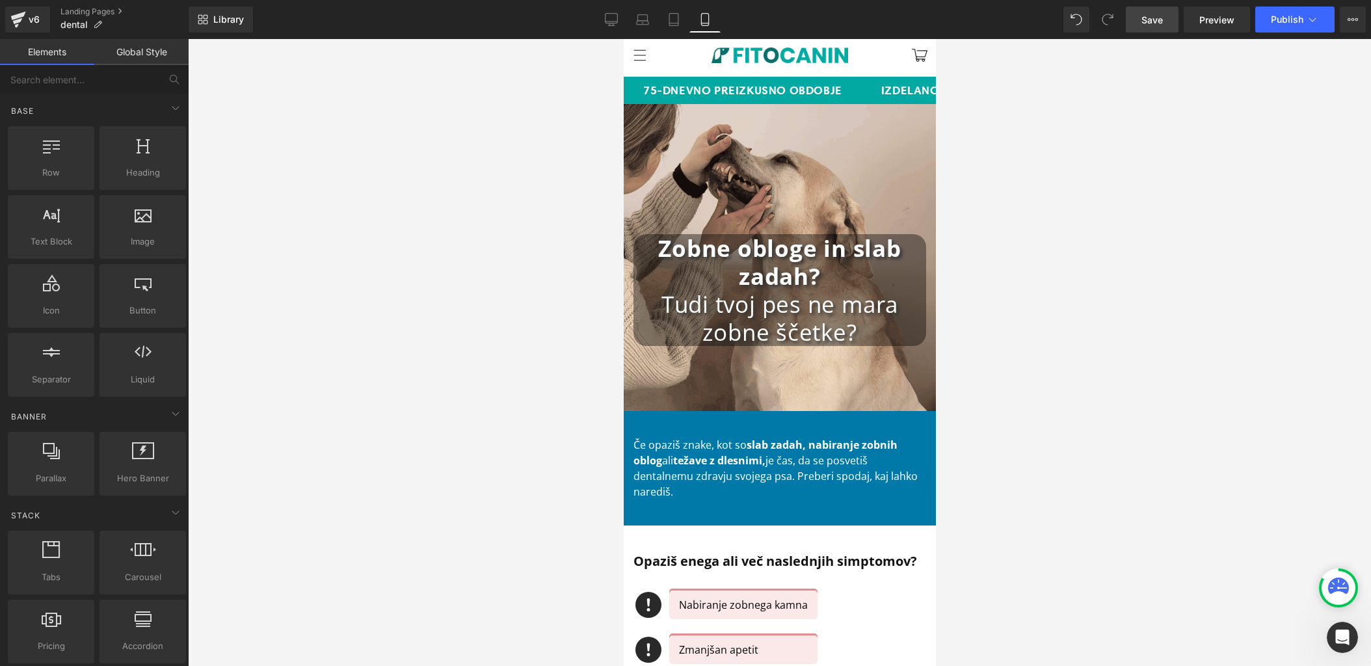
click at [1145, 24] on span "Save" at bounding box center [1152, 20] width 21 height 14
click at [600, 27] on link "Desktop" at bounding box center [597, 20] width 31 height 26
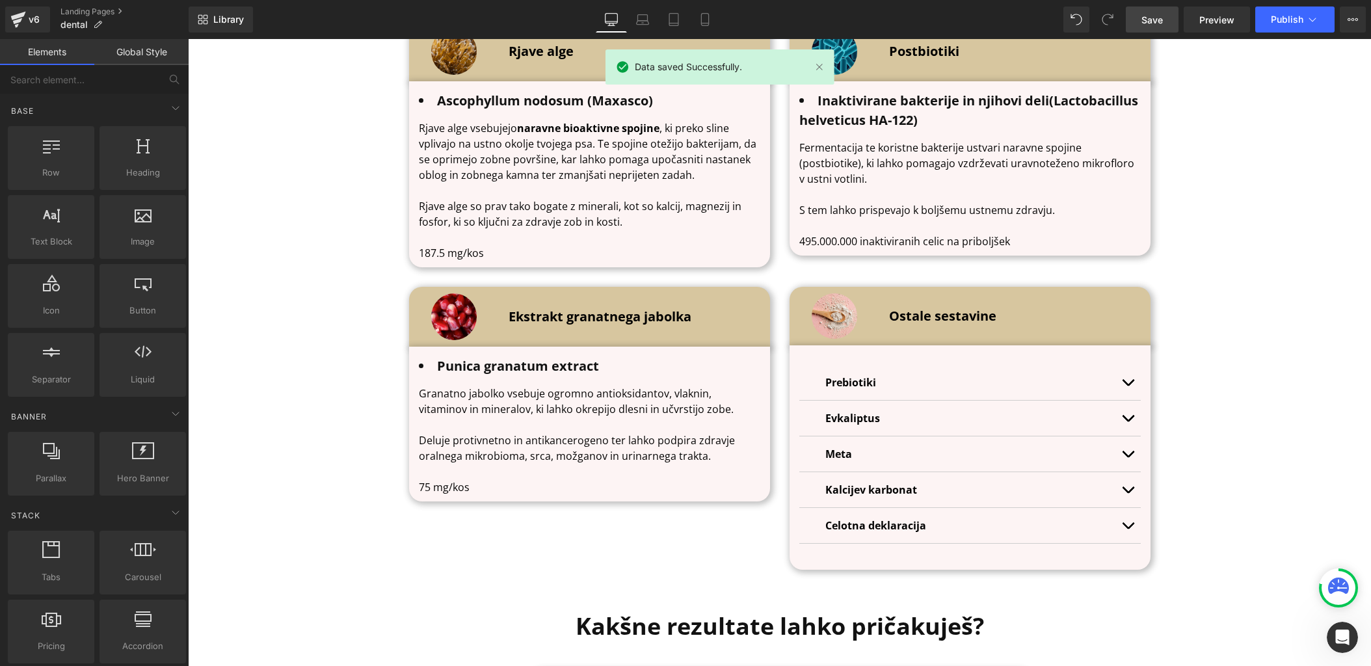
scroll to position [4317, 0]
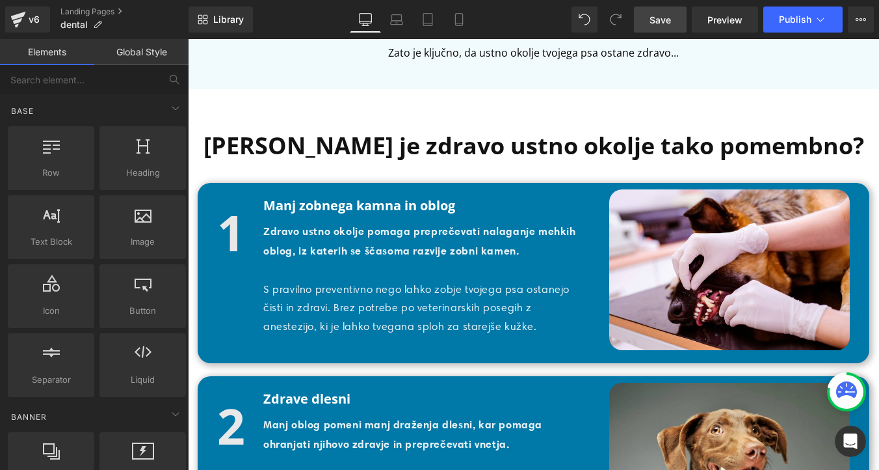
scroll to position [1464, 0]
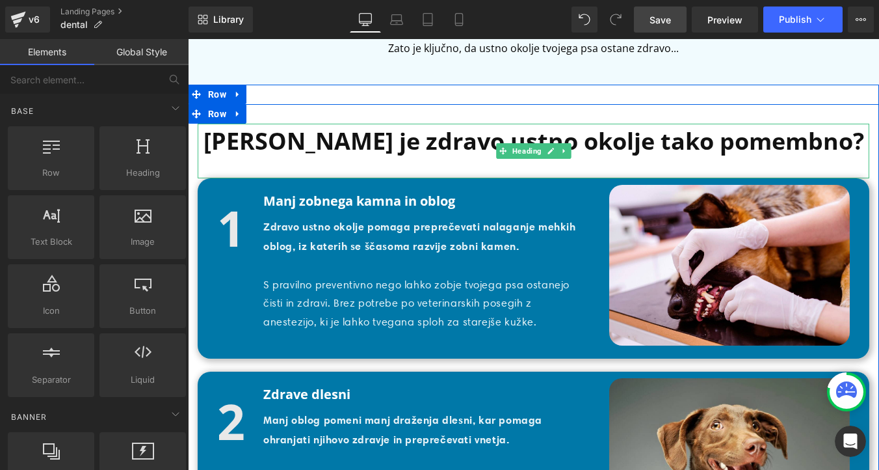
click at [319, 157] on b "[PERSON_NAME] je zdravo ustno okolje tako pomembno?" at bounding box center [534, 141] width 661 height 32
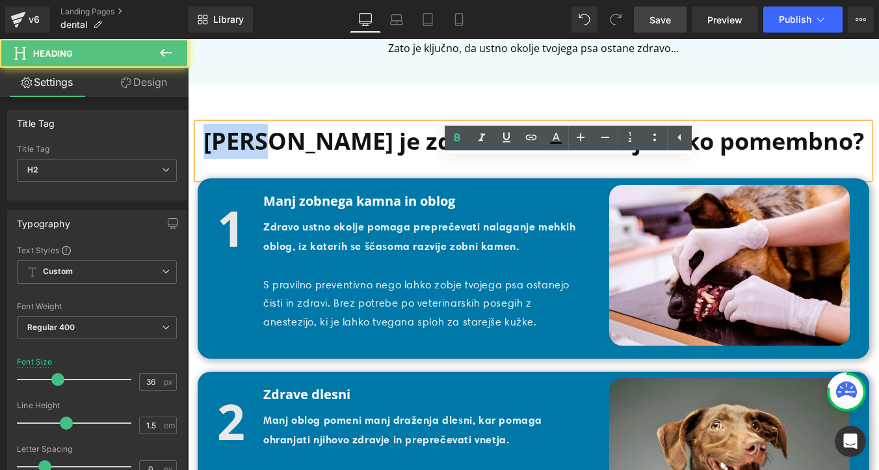
click at [319, 157] on b "[PERSON_NAME] je zdravo ustno okolje tako pomembno?" at bounding box center [534, 141] width 661 height 32
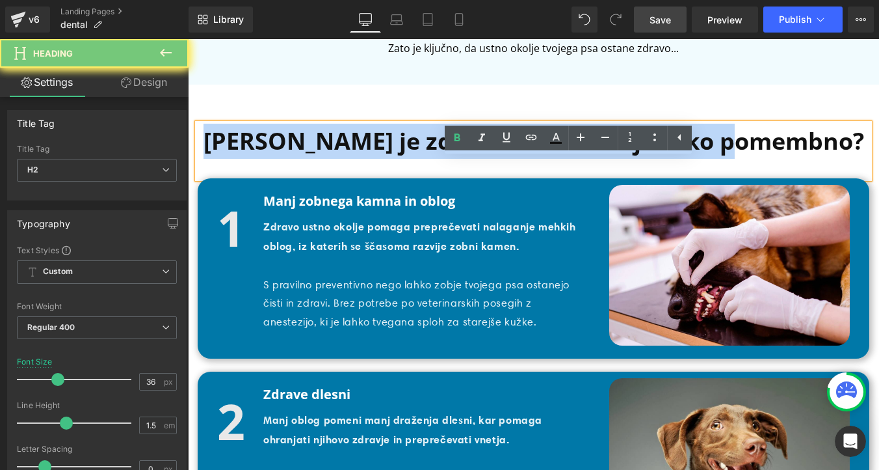
click at [319, 157] on b "[PERSON_NAME] je zdravo ustno okolje tako pomembno?" at bounding box center [534, 141] width 661 height 32
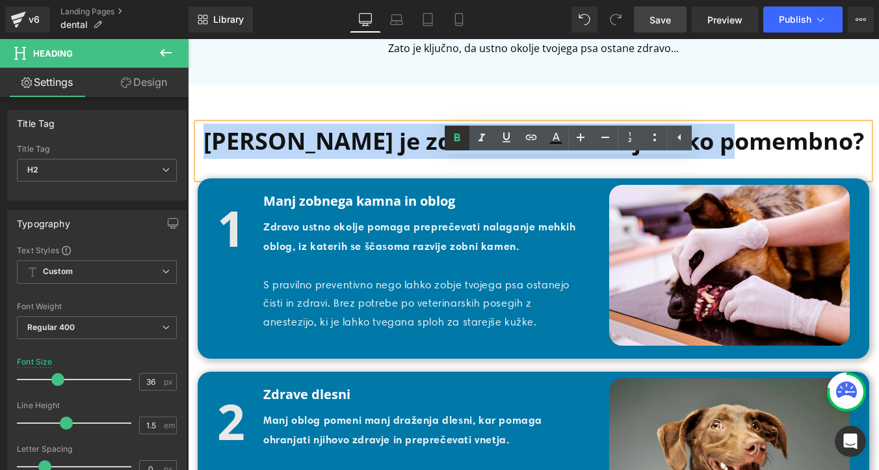
copy b "[PERSON_NAME] je zdravo ustno okolje tako pomembno?"
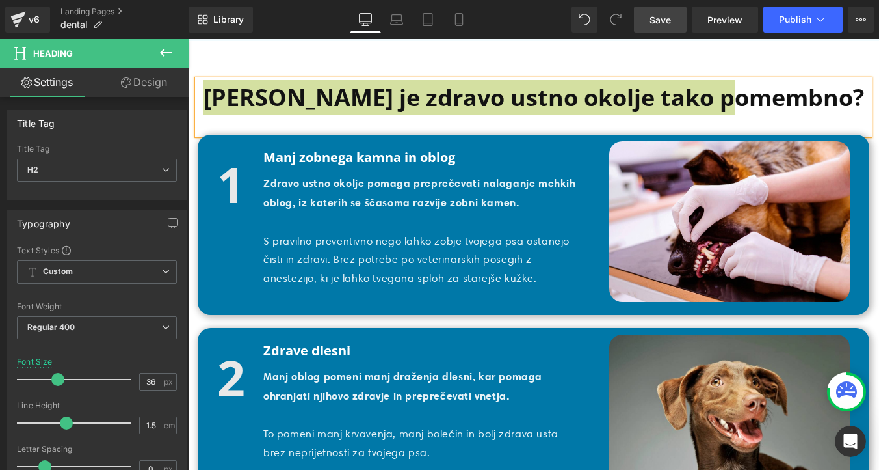
scroll to position [1536, 0]
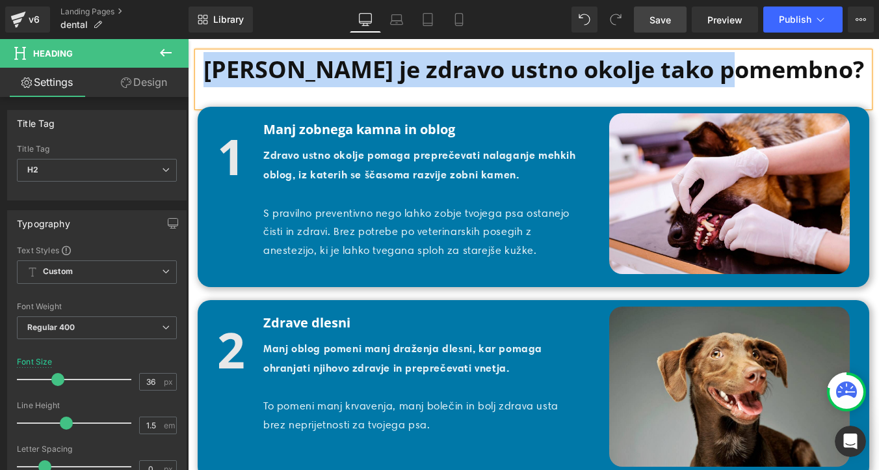
click at [289, 185] on p "Zdravo ustno okolje pomaga preprečevati nalaganje mehkih oblog, iz katerih se š…" at bounding box center [421, 165] width 317 height 39
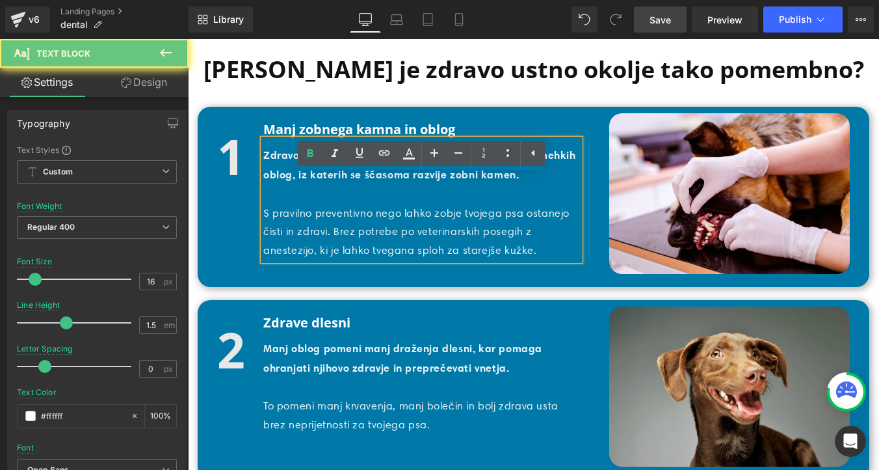
click at [344, 181] on span "Zdravo ustno okolje pomaga preprečevati nalaganje mehkih oblog, iz katerih se š…" at bounding box center [419, 164] width 313 height 33
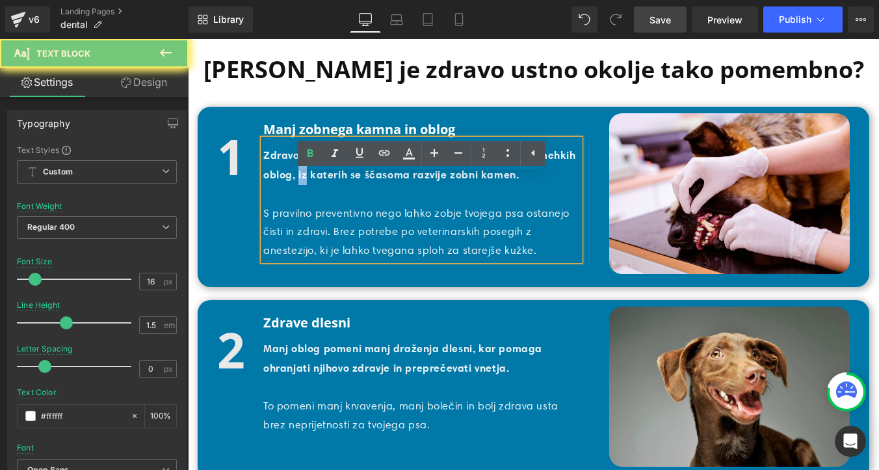
click at [345, 181] on span "Zdravo ustno okolje pomaga preprečevati nalaganje mehkih oblog, iz katerih se š…" at bounding box center [419, 164] width 313 height 33
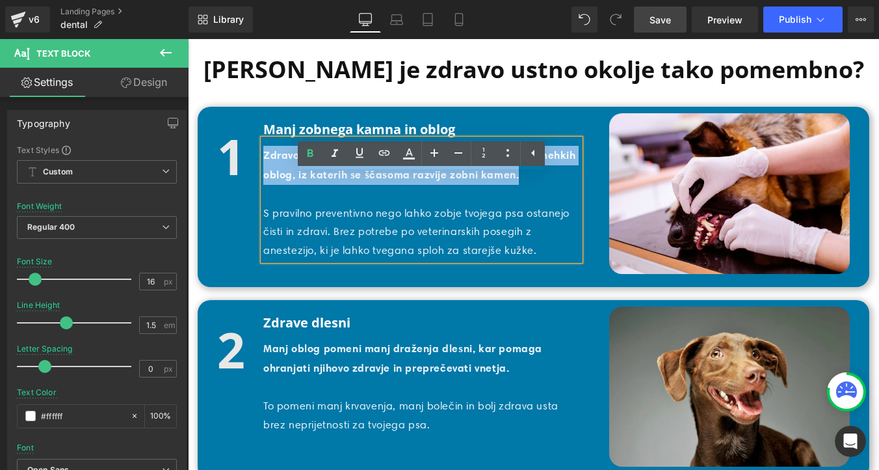
click at [345, 181] on span "Zdravo ustno okolje pomaga preprečevati nalaganje mehkih oblog, iz katerih se š…" at bounding box center [419, 164] width 313 height 33
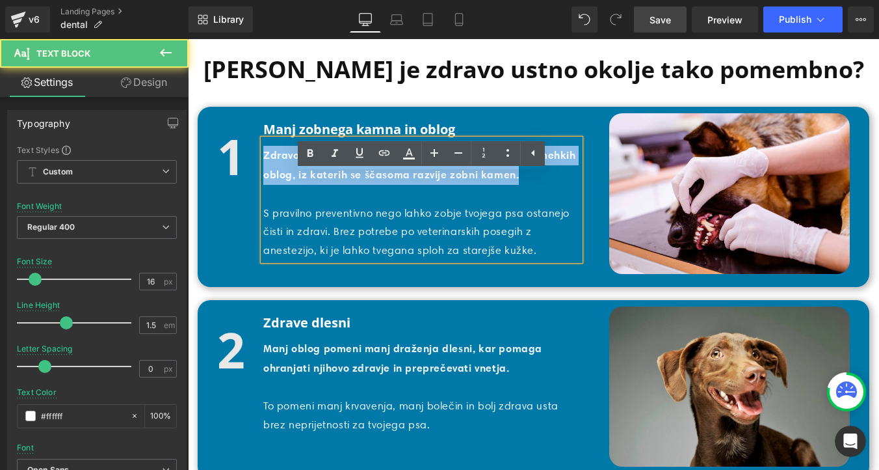
click at [345, 181] on span "Zdravo ustno okolje pomaga preprečevati nalaganje mehkih oblog, iz katerih se š…" at bounding box center [419, 164] width 313 height 33
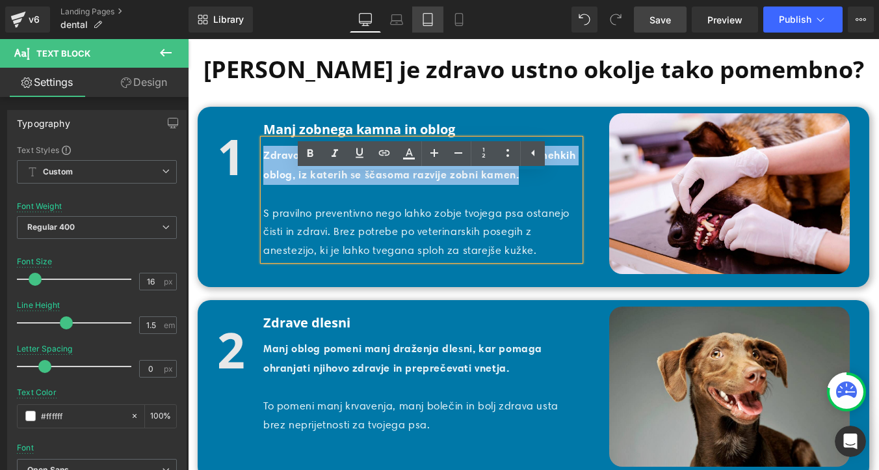
copy span "Zdravo ustno okolje pomaga preprečevati nalaganje mehkih oblog, iz katerih se š…"
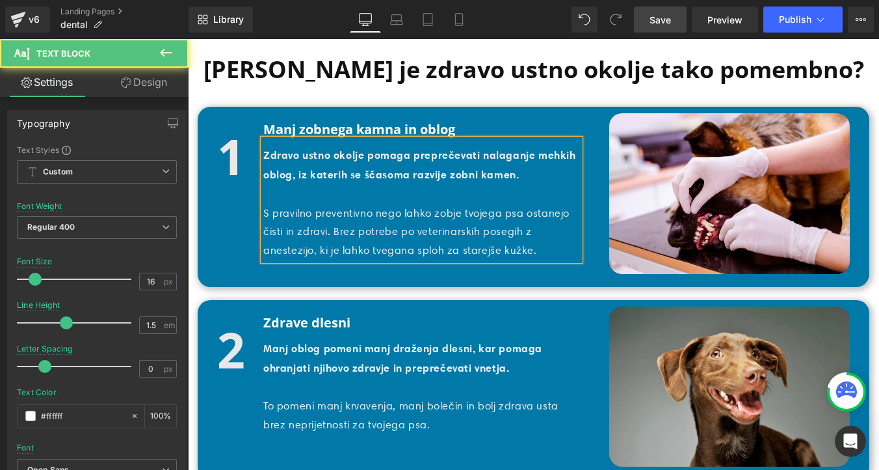
click at [330, 260] on p "S pravilno preventivno nego lahko zobje tvojega psa ostanejo čisti in zdravi. B…" at bounding box center [421, 232] width 317 height 56
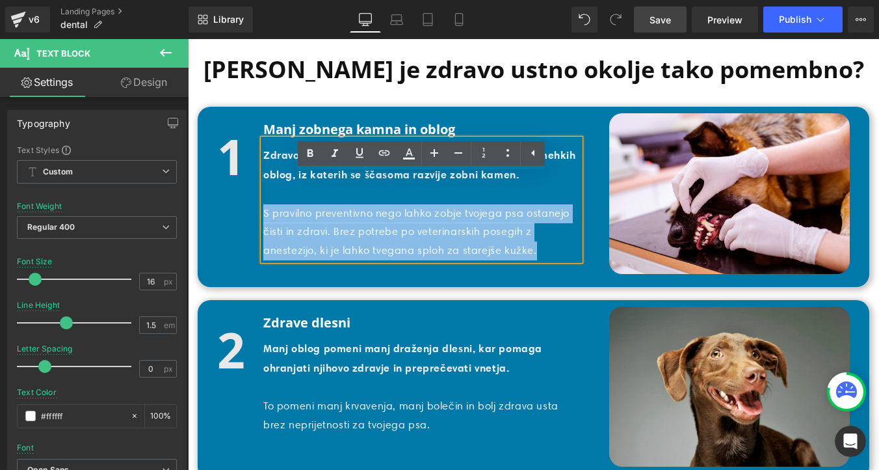
drag, startPoint x: 548, startPoint y: 284, endPoint x: 265, endPoint y: 251, distance: 285.5
click at [265, 251] on p "S pravilno preventivno nego lahko zobje tvojega psa ostanejo čisti in zdravi. B…" at bounding box center [421, 232] width 317 height 56
copy p "S pravilno preventivno nego lahko zobje tvojega psa ostanejo čisti in zdravi. B…"
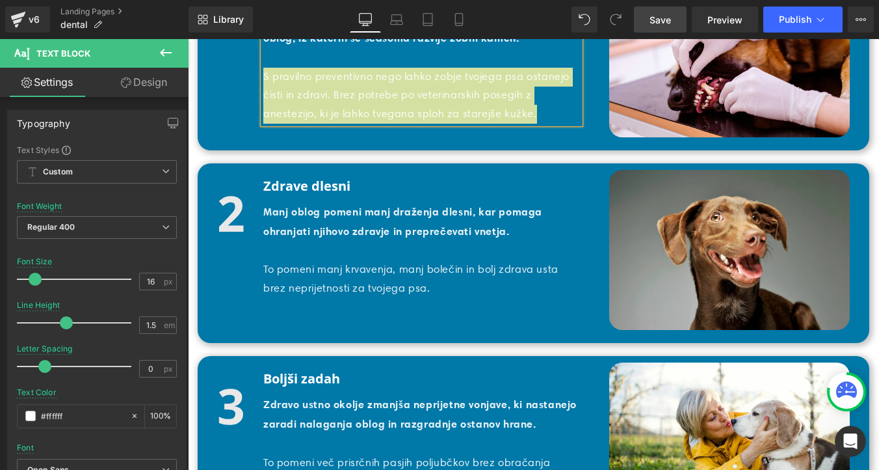
scroll to position [1723, 0]
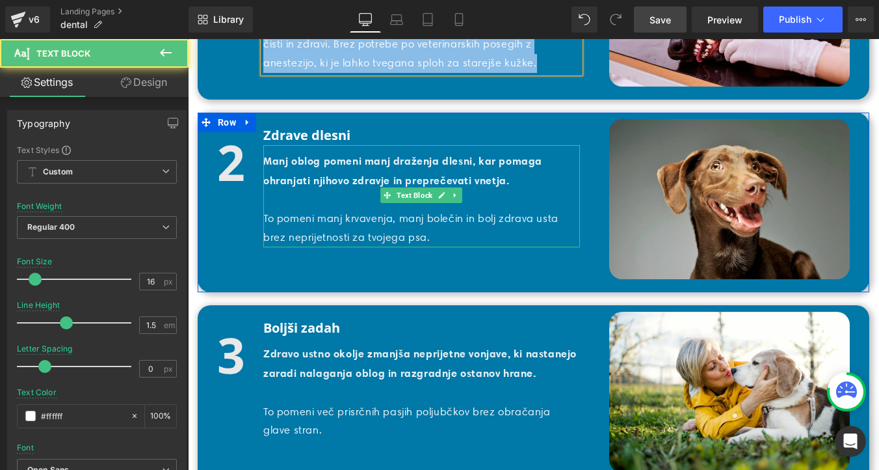
click at [309, 191] on p "Manj oblog pomeni manj draženja dlesni, kar pomaga ohranjati njihovo zdravje in…" at bounding box center [421, 171] width 317 height 39
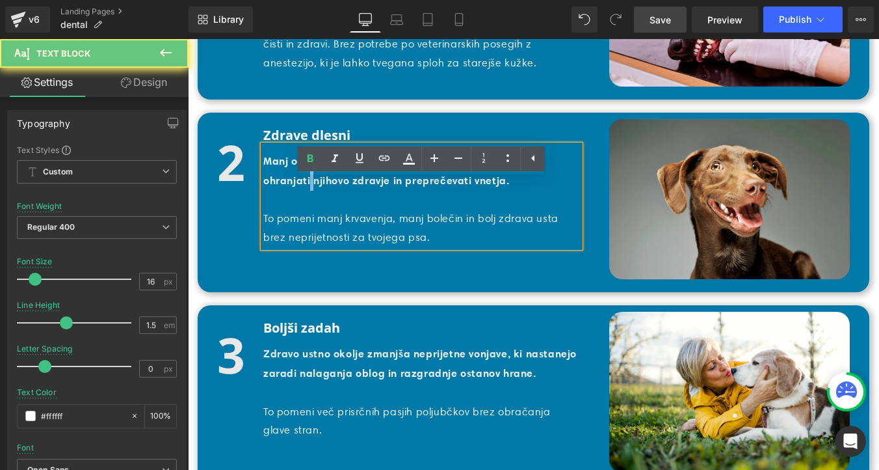
click at [309, 191] on p "Manj oblog pomeni manj draženja dlesni, kar pomaga ohranjati njihovo zdravje in…" at bounding box center [421, 171] width 317 height 39
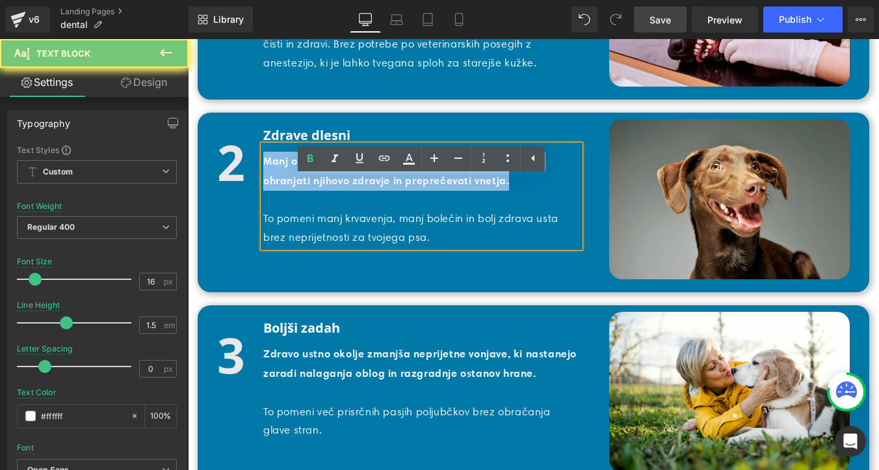
click at [309, 191] on p "Manj oblog pomeni manj draženja dlesni, kar pomaga ohranjati njihovo zdravje in…" at bounding box center [421, 171] width 317 height 39
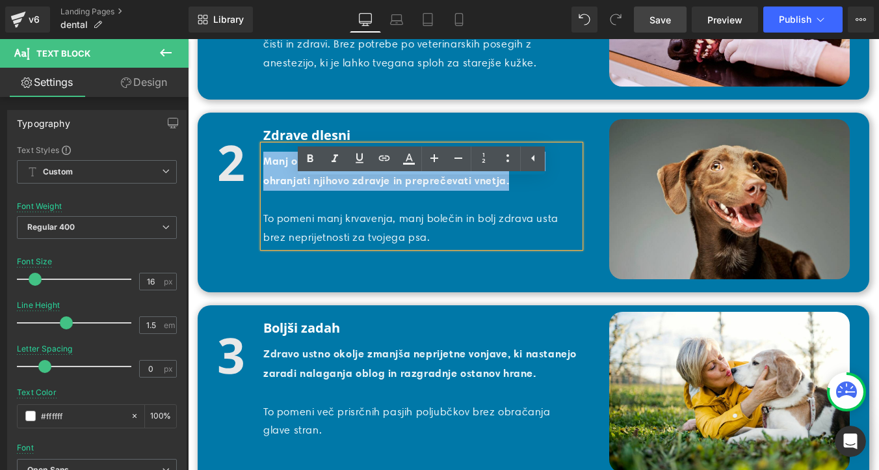
copy b "Manj oblog pomeni manj draženja dlesni, kar pomaga ohranjati njihovo zdravje in…"
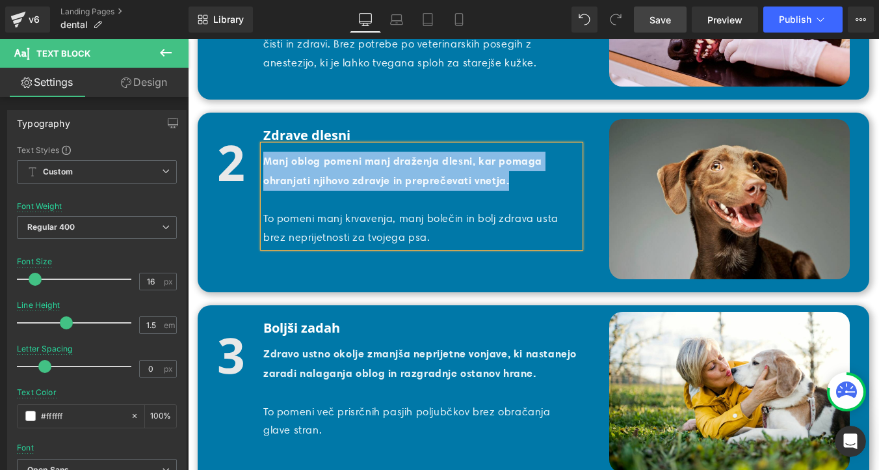
click at [364, 247] on p "To pomeni manj krvavenja, manj bolečin in bolj zdrava usta brez neprijetnosti z…" at bounding box center [421, 228] width 317 height 38
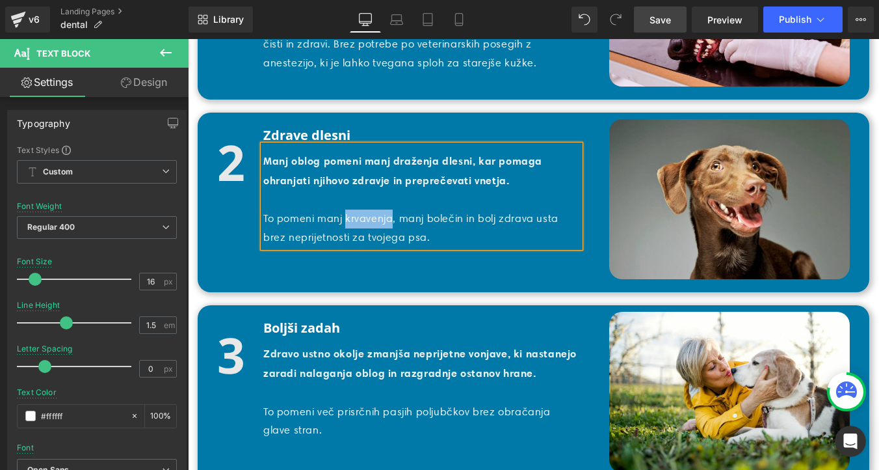
click at [364, 247] on p "To pomeni manj krvavenja, manj bolečin in bolj zdrava usta brez neprijetnosti z…" at bounding box center [421, 228] width 317 height 38
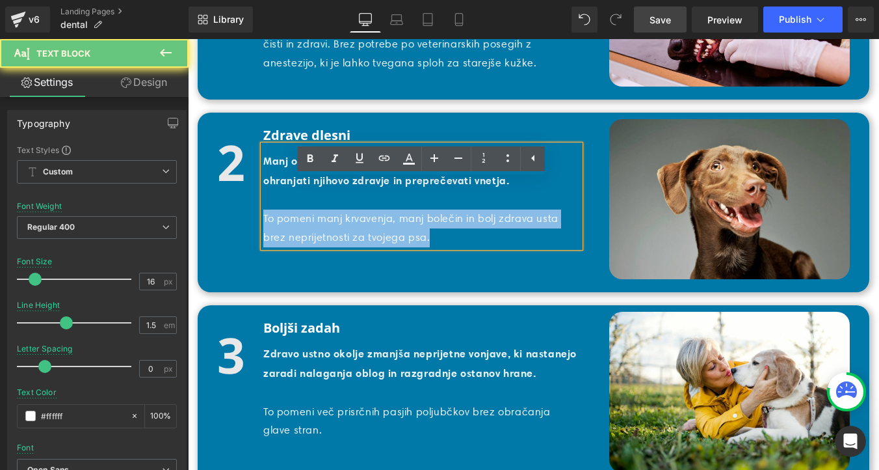
click at [364, 247] on p "To pomeni manj krvavenja, manj bolečin in bolj zdrava usta brez neprijetnosti z…" at bounding box center [421, 228] width 317 height 38
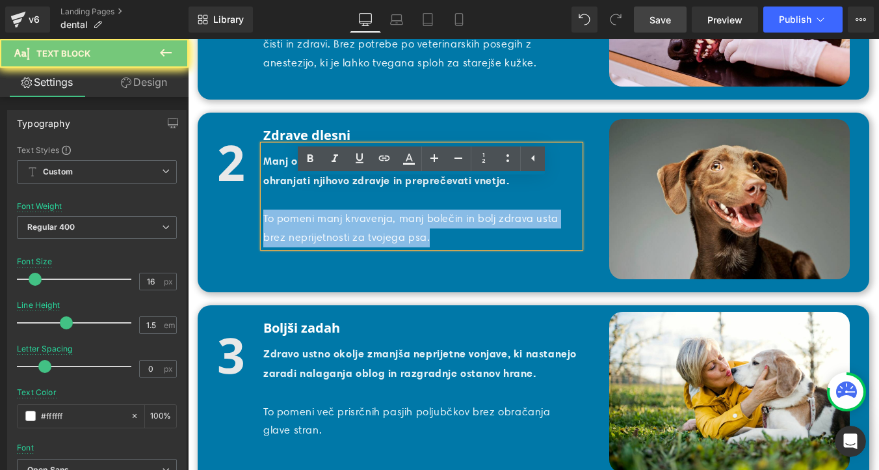
copy p "To pomeni manj krvavenja, manj bolečin in bolj zdrava usta brez neprijetnosti z…"
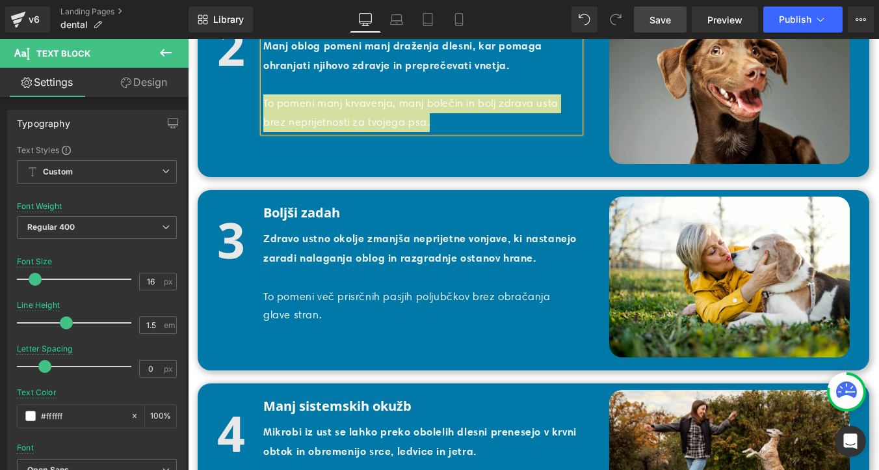
scroll to position [1876, 0]
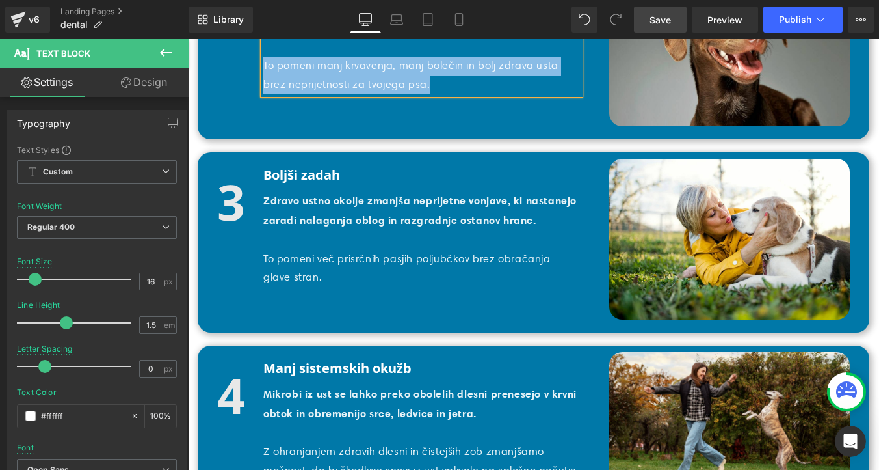
click at [301, 226] on b "Zdravo ustno okolje zmanjša neprijetne vonjave, ki nastanejo zaradi nalaganja o…" at bounding box center [420, 210] width 314 height 33
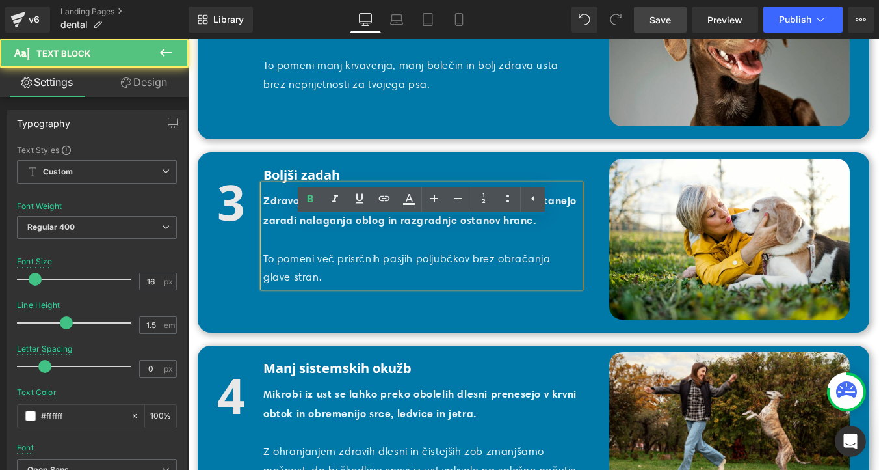
click at [301, 226] on b "Zdravo ustno okolje zmanjša neprijetne vonjave, ki nastanejo zaradi nalaganja o…" at bounding box center [420, 210] width 314 height 33
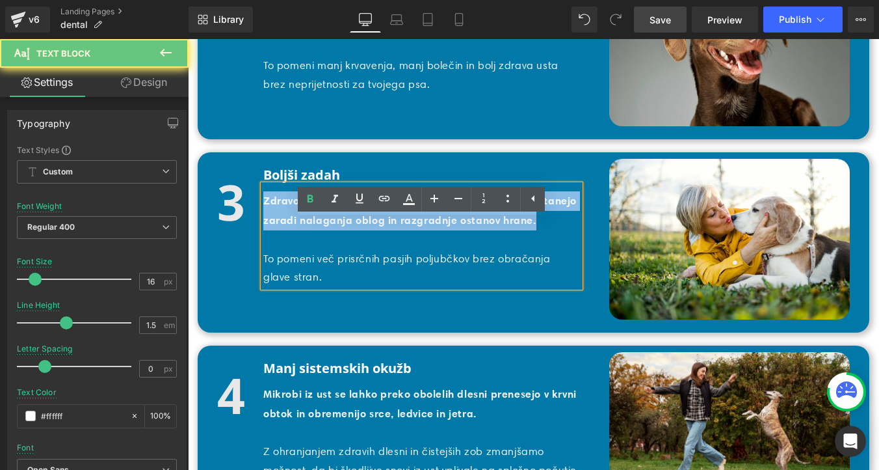
click at [301, 226] on b "Zdravo ustno okolje zmanjša neprijetne vonjave, ki nastanejo zaradi nalaganja o…" at bounding box center [420, 210] width 314 height 33
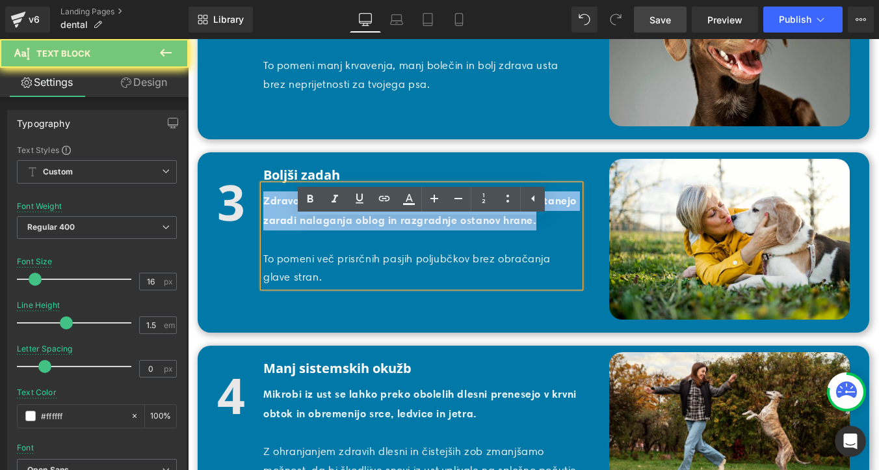
copy b "Zdravo ustno okolje zmanjša neprijetne vonjave, ki nastanejo zaradi nalaganja o…"
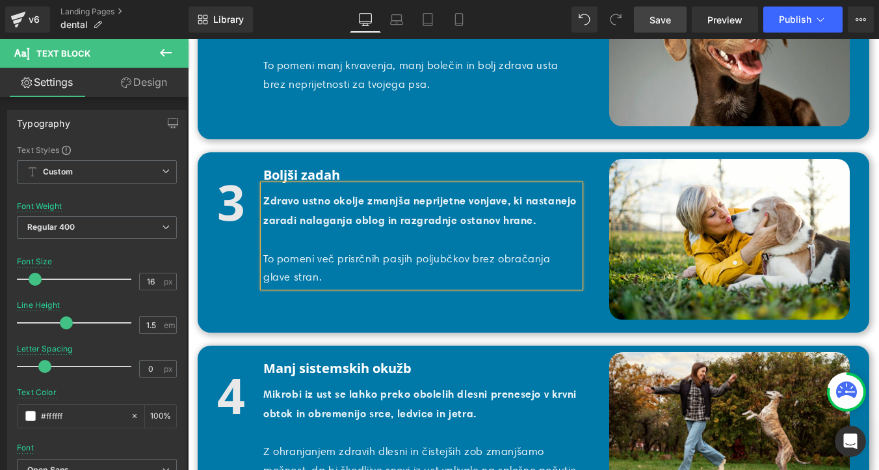
click at [343, 288] on p "To pomeni več prisrčnih pasjih poljubčkov brez obračanja glave stran." at bounding box center [421, 269] width 317 height 38
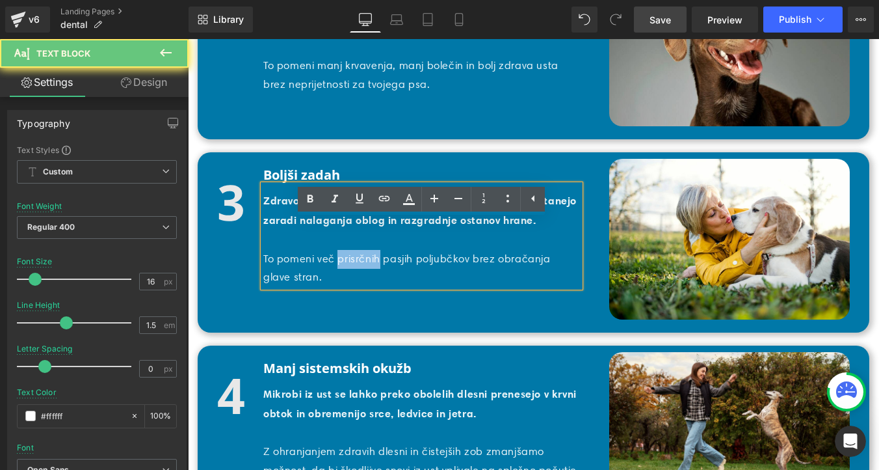
click at [343, 288] on p "To pomeni več prisrčnih pasjih poljubčkov brez obračanja glave stran." at bounding box center [421, 269] width 317 height 38
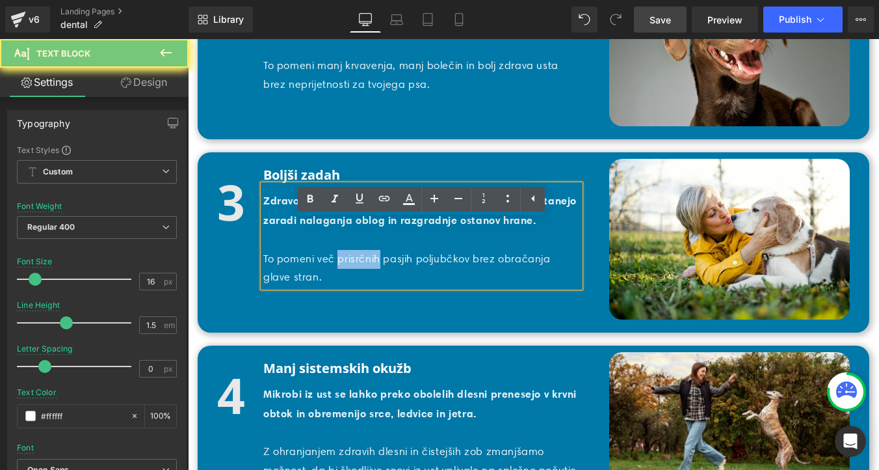
copy p "To pomeni več prisrčnih pasjih poljubčkov brez obračanja glave stran."
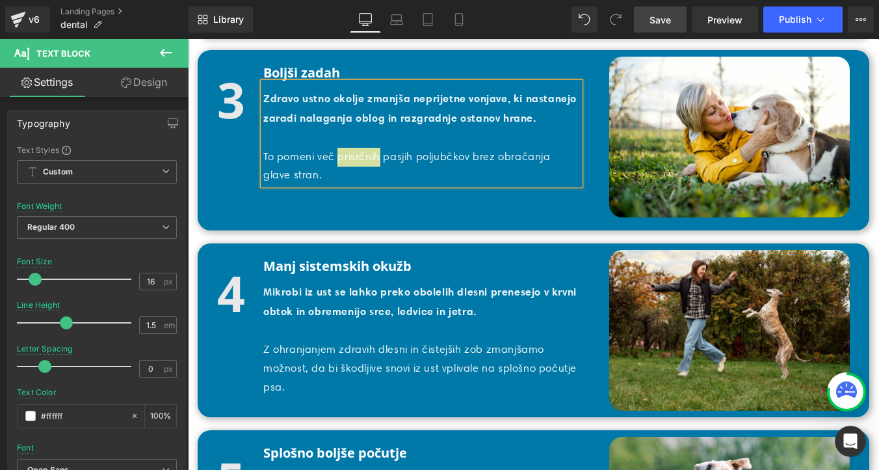
scroll to position [2022, 0]
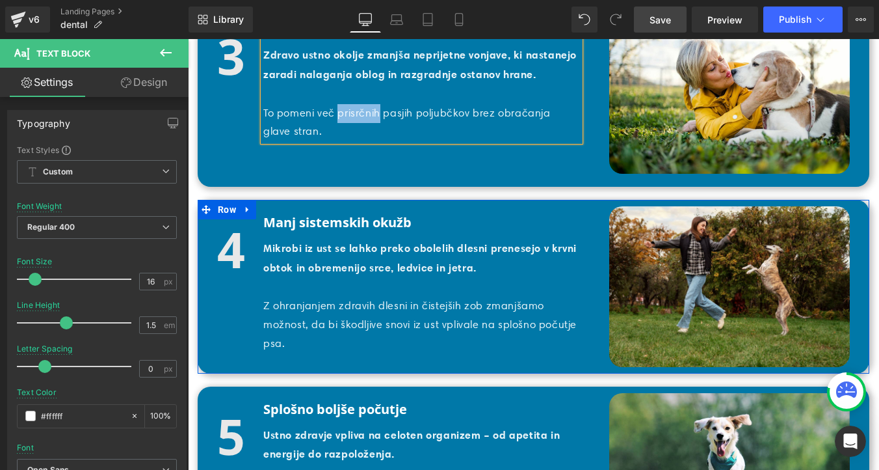
click at [288, 274] on b "Mikrobi iz ust se lahko preko obolelih dlesni prenesejo v krvni obtok in obreme…" at bounding box center [420, 257] width 314 height 33
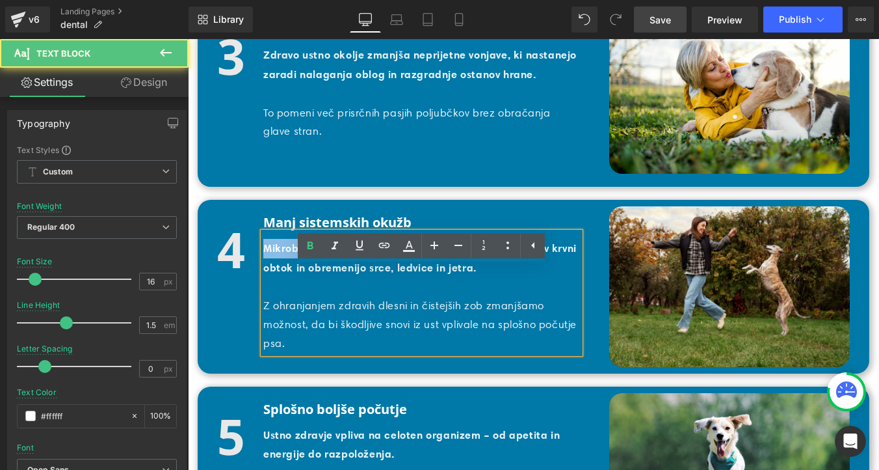
click at [288, 274] on b "Mikrobi iz ust se lahko preko obolelih dlesni prenesejo v krvni obtok in obreme…" at bounding box center [420, 257] width 314 height 33
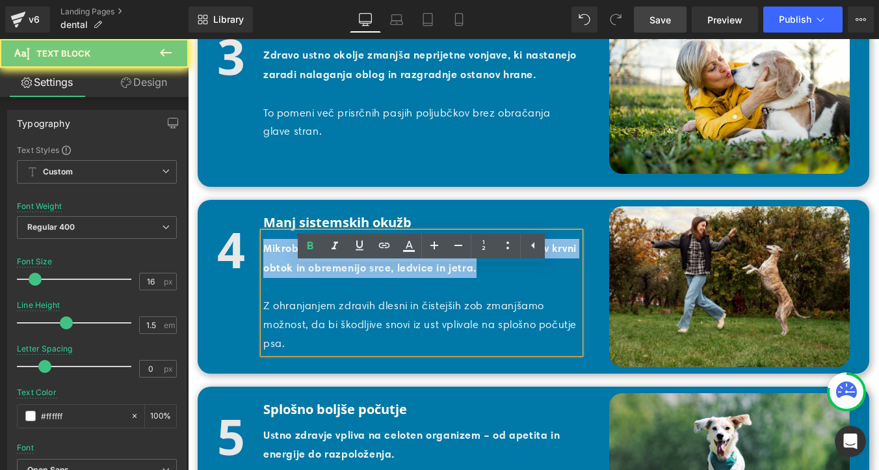
click at [288, 274] on b "Mikrobi iz ust se lahko preko obolelih dlesni prenesejo v krvni obtok in obreme…" at bounding box center [420, 257] width 314 height 33
copy b "Mikrobi iz ust se lahko preko obolelih dlesni prenesejo v krvni obtok in obreme…"
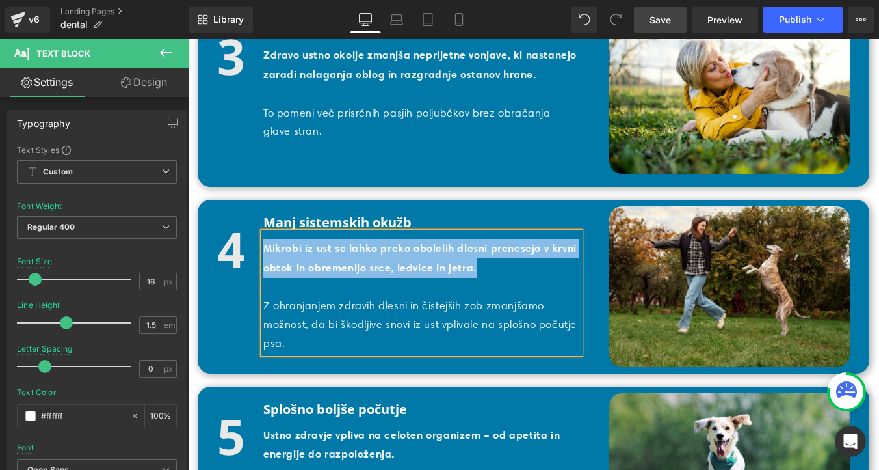
click at [286, 353] on p "Z ohranjanjem zdravih dlesni in čistejših zob zmanjšamo možnost, da bi škodljiv…" at bounding box center [421, 325] width 317 height 56
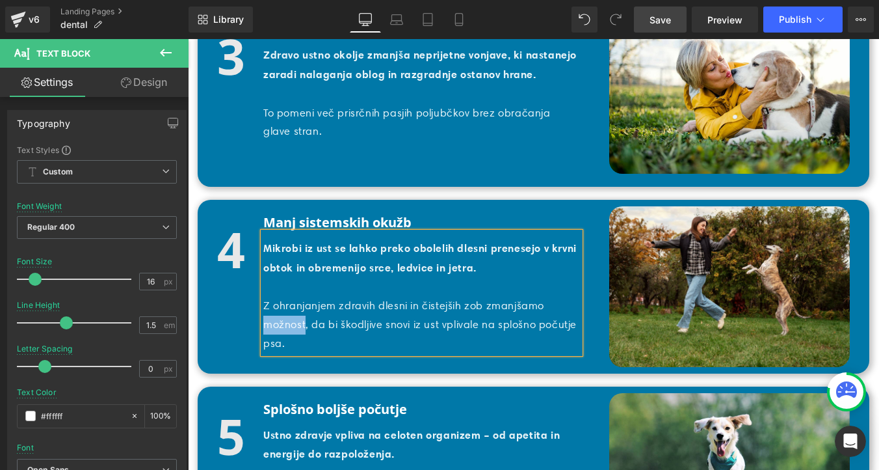
click at [286, 353] on p "Z ohranjanjem zdravih dlesni in čistejših zob zmanjšamo možnost, da bi škodljiv…" at bounding box center [421, 325] width 317 height 56
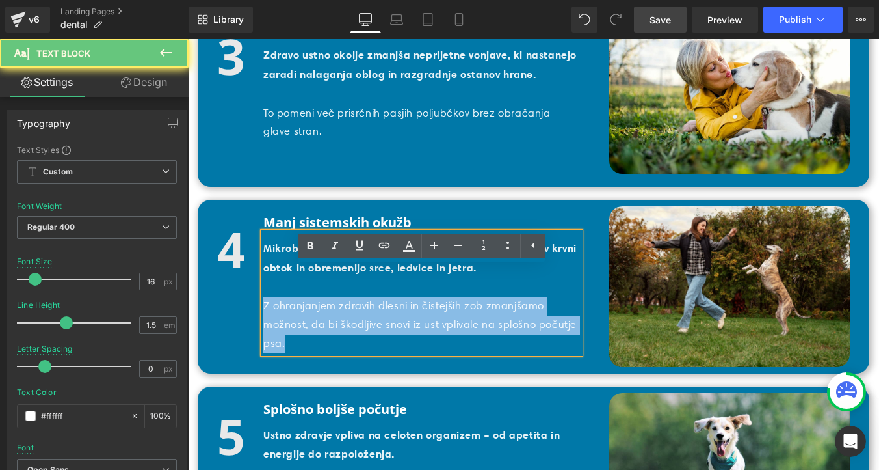
click at [286, 353] on p "Z ohranjanjem zdravih dlesni in čistejših zob zmanjšamo možnost, da bi škodljiv…" at bounding box center [421, 325] width 317 height 56
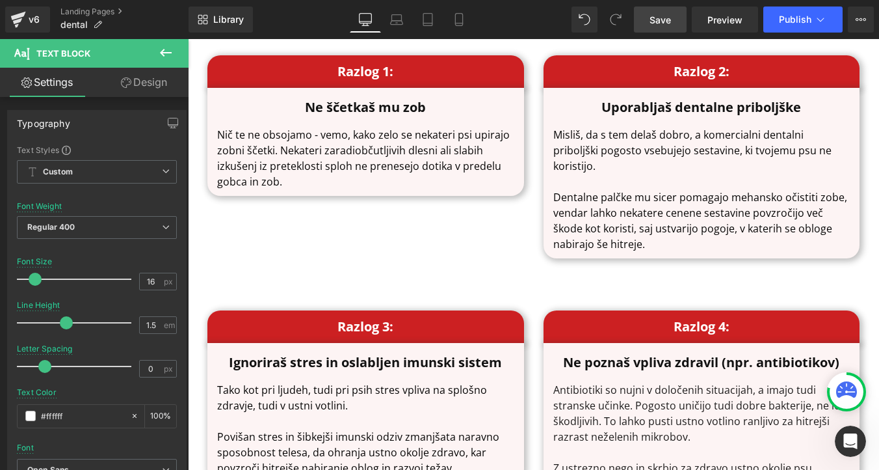
scroll to position [2648, 0]
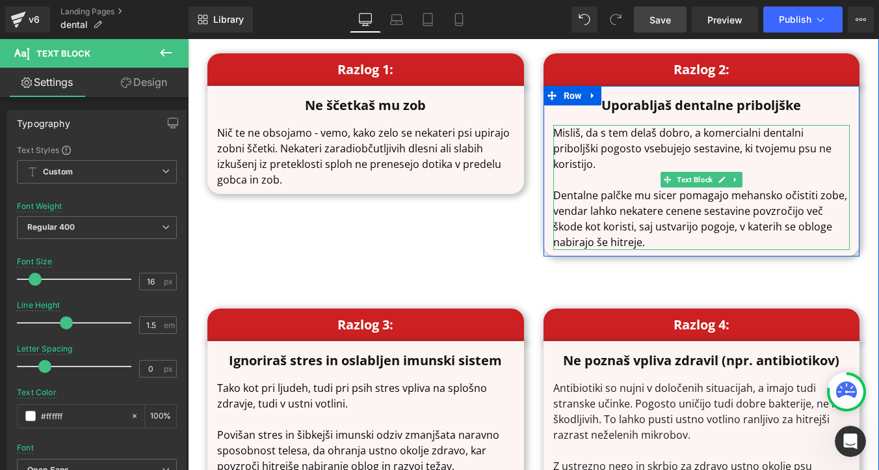
click at [574, 250] on p "Dentalne palčke mu sicer pomagajo mehansko očistiti zobe, vendar lahko nekatere…" at bounding box center [702, 218] width 297 height 62
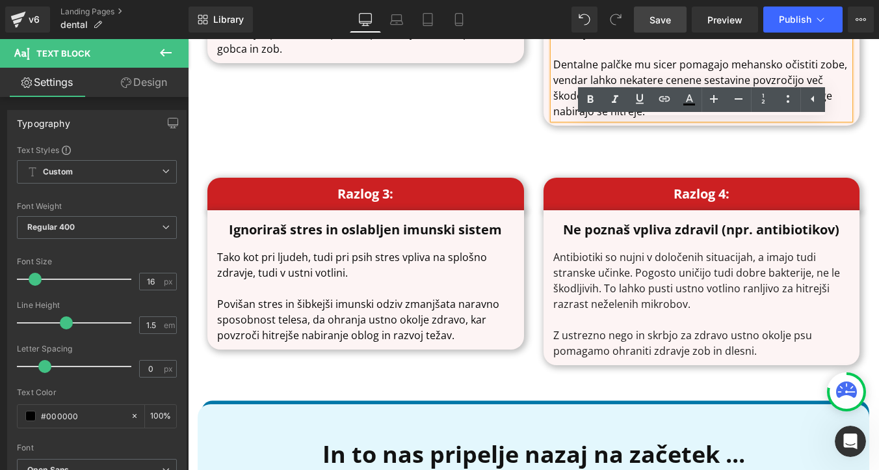
scroll to position [2787, 0]
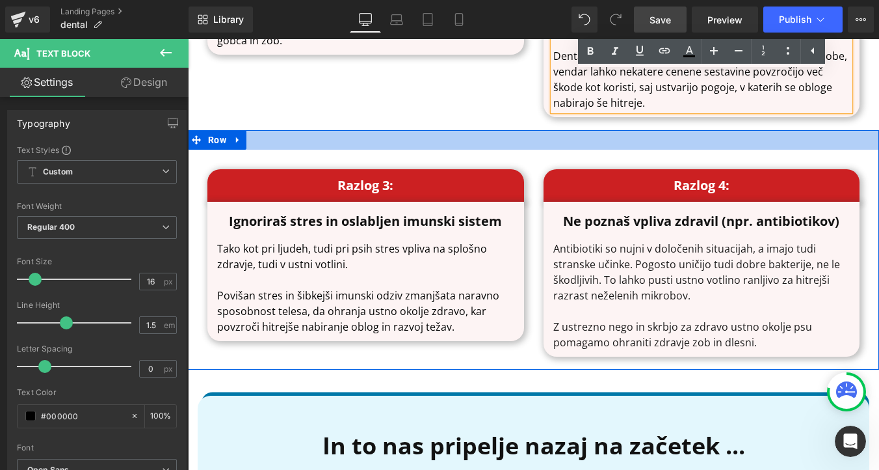
click at [540, 150] on div at bounding box center [533, 140] width 691 height 20
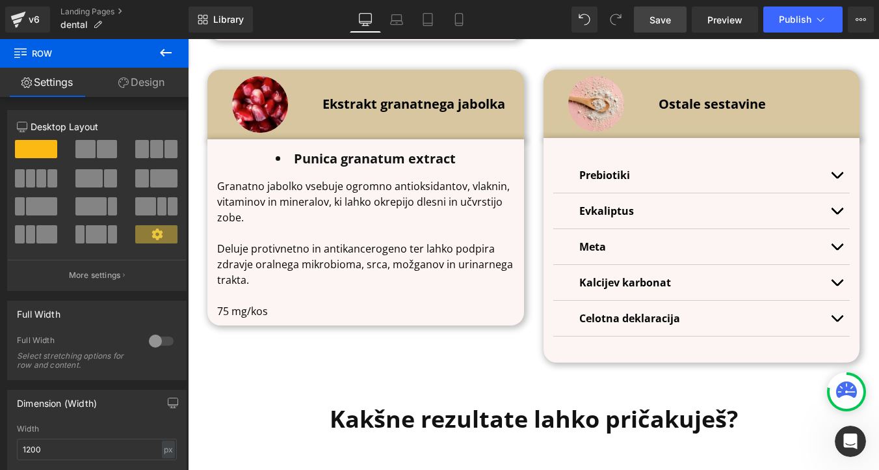
scroll to position [4712, 0]
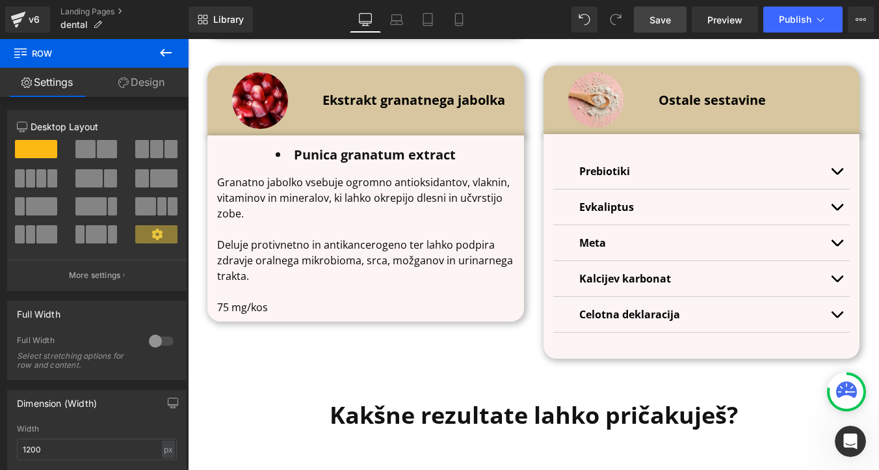
click at [831, 187] on button "button" at bounding box center [837, 171] width 26 height 35
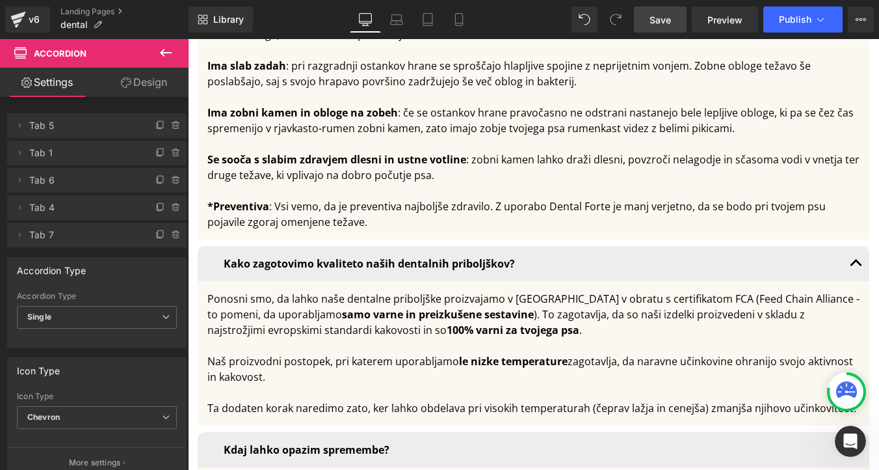
scroll to position [9327, 0]
